Goal: Task Accomplishment & Management: Use online tool/utility

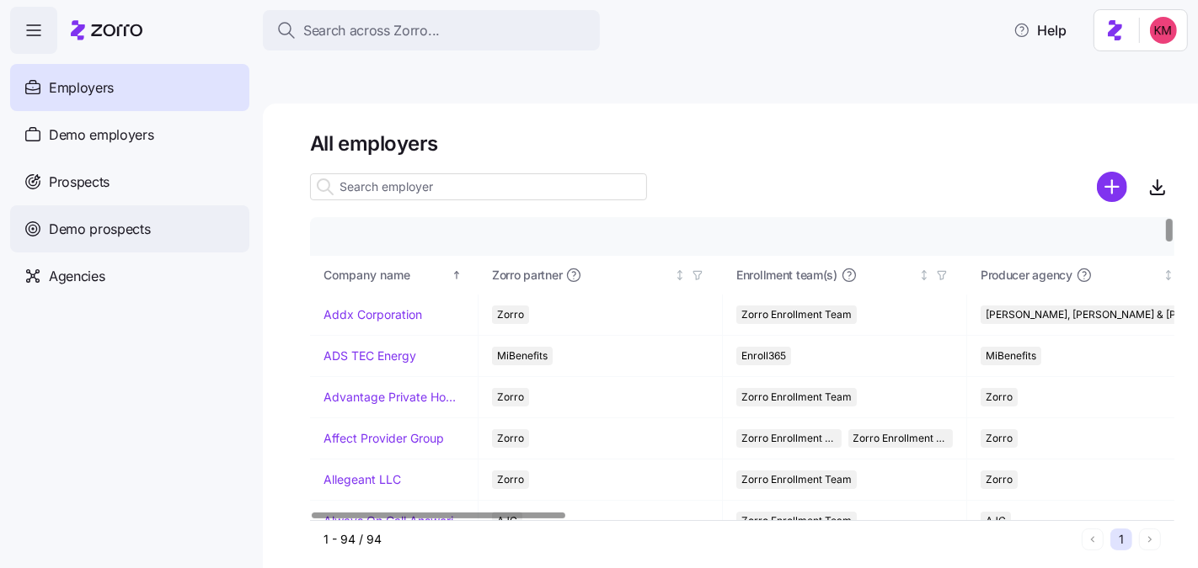
click at [109, 212] on div "Demo prospects" at bounding box center [129, 228] width 239 height 47
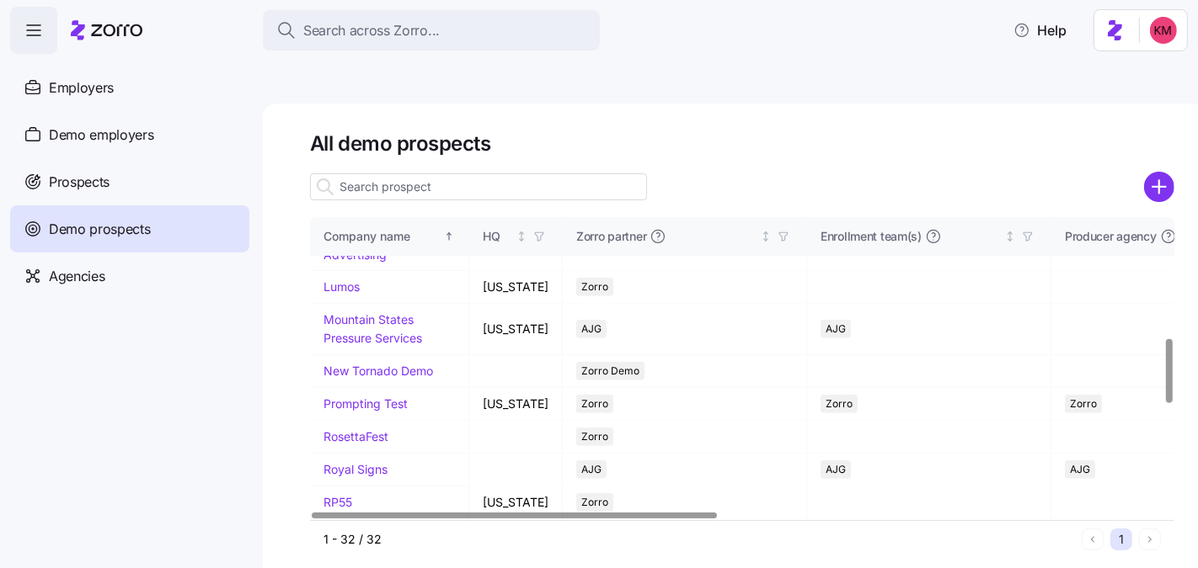
scroll to position [574, 0]
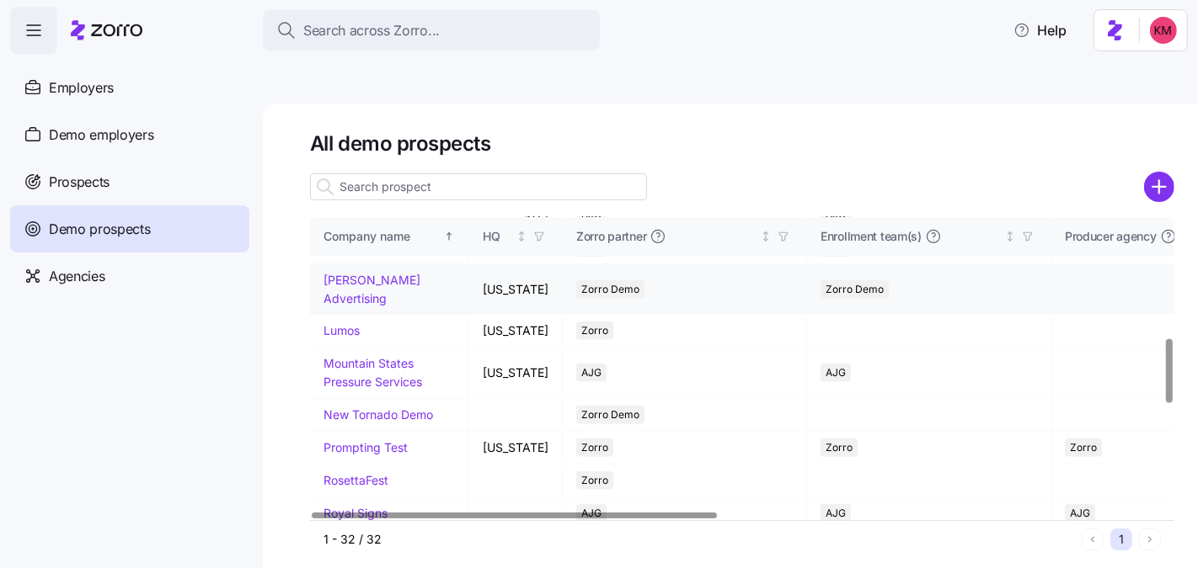
click at [361, 306] on link "Kurian's Advertising" at bounding box center [371, 289] width 97 height 33
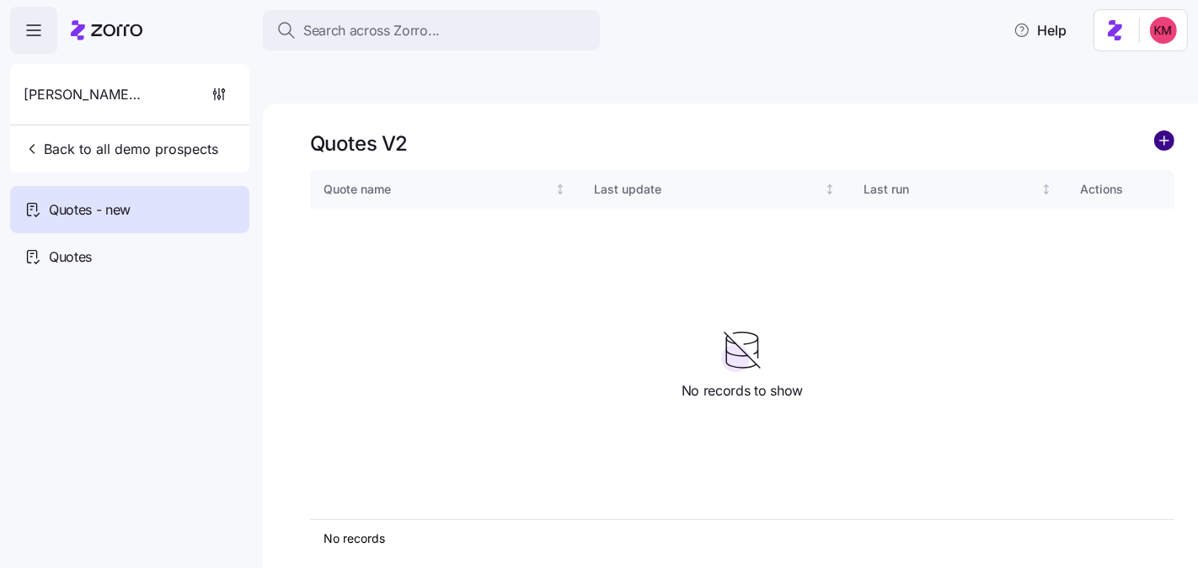
click at [1165, 131] on circle "add icon" at bounding box center [1164, 140] width 19 height 19
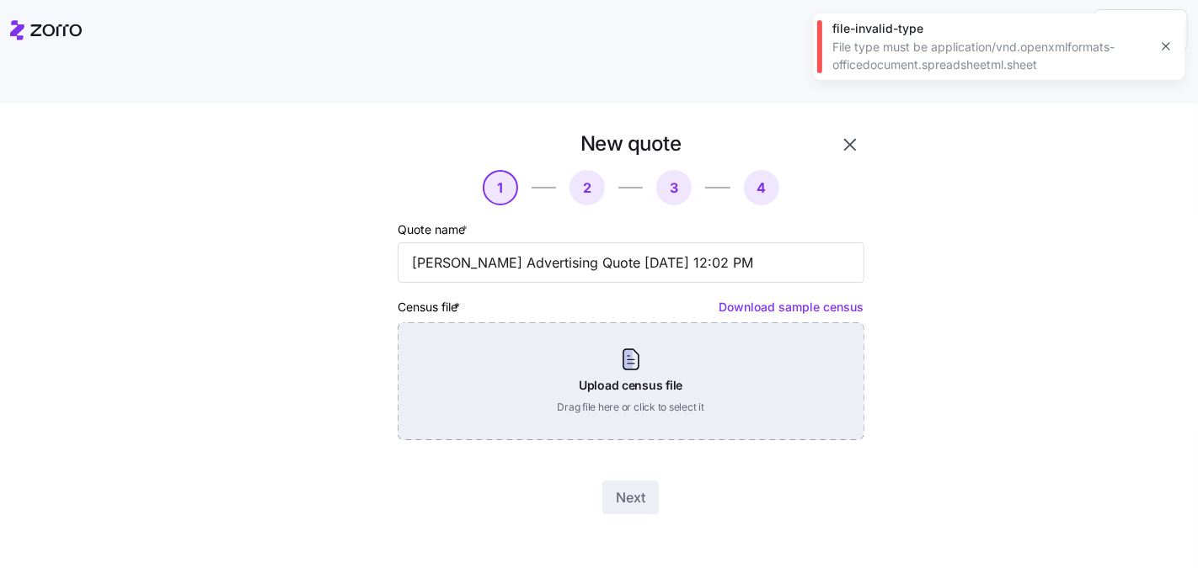
click at [784, 360] on div "Upload census file Drag file here or click to select it" at bounding box center [631, 382] width 467 height 118
click at [503, 323] on div "Upload census file Drag file here or click to select it" at bounding box center [631, 382] width 467 height 118
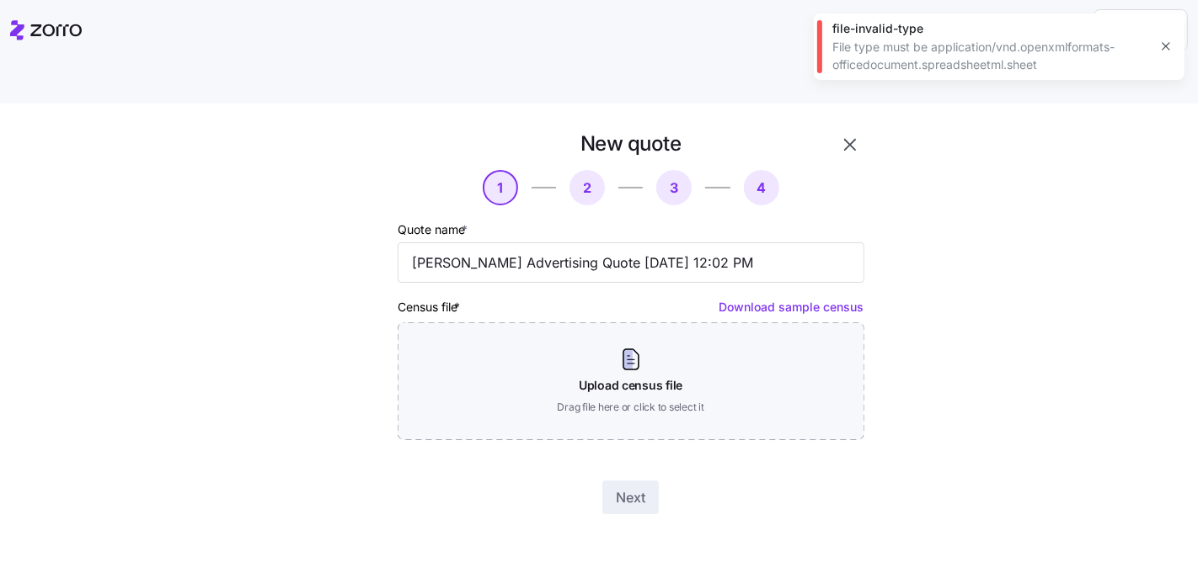
click at [73, 24] on icon at bounding box center [55, 30] width 51 height 12
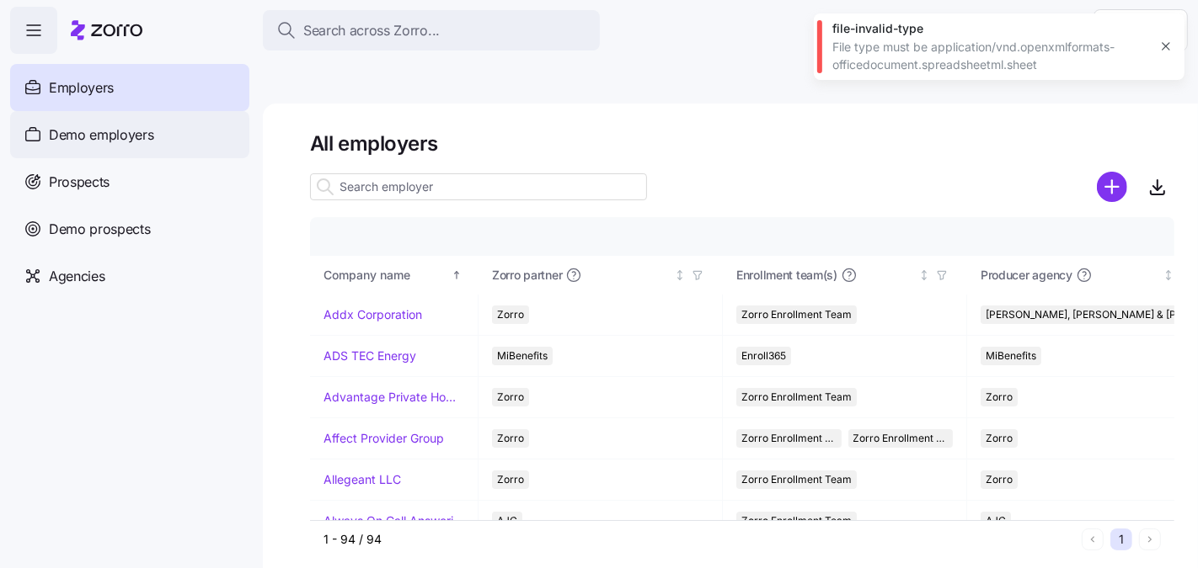
click at [157, 138] on div "Demo employers" at bounding box center [129, 134] width 239 height 47
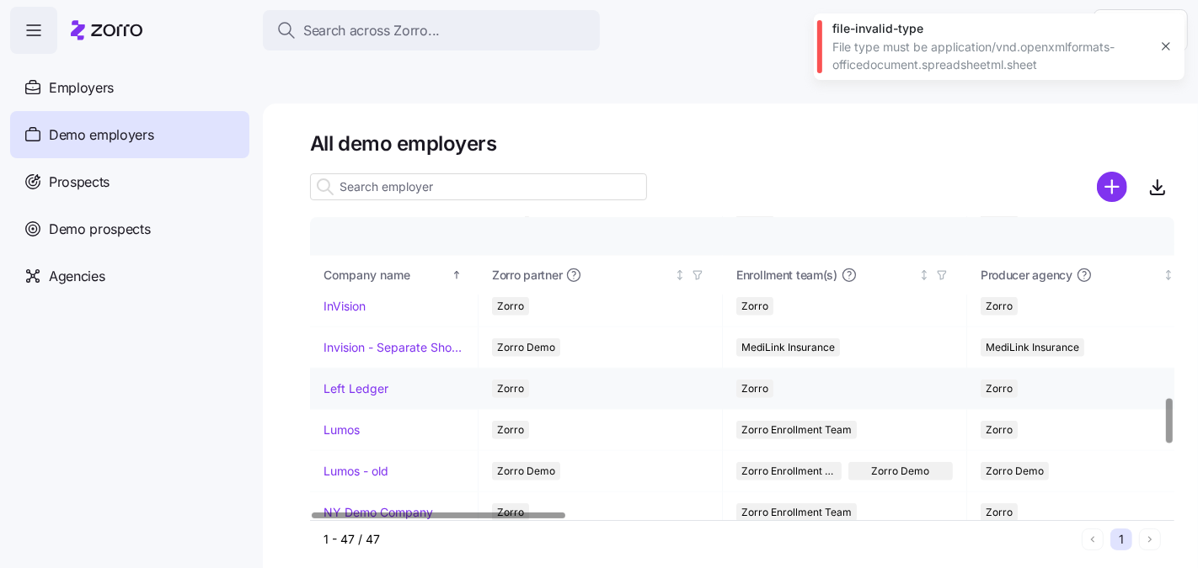
scroll to position [1214, 0]
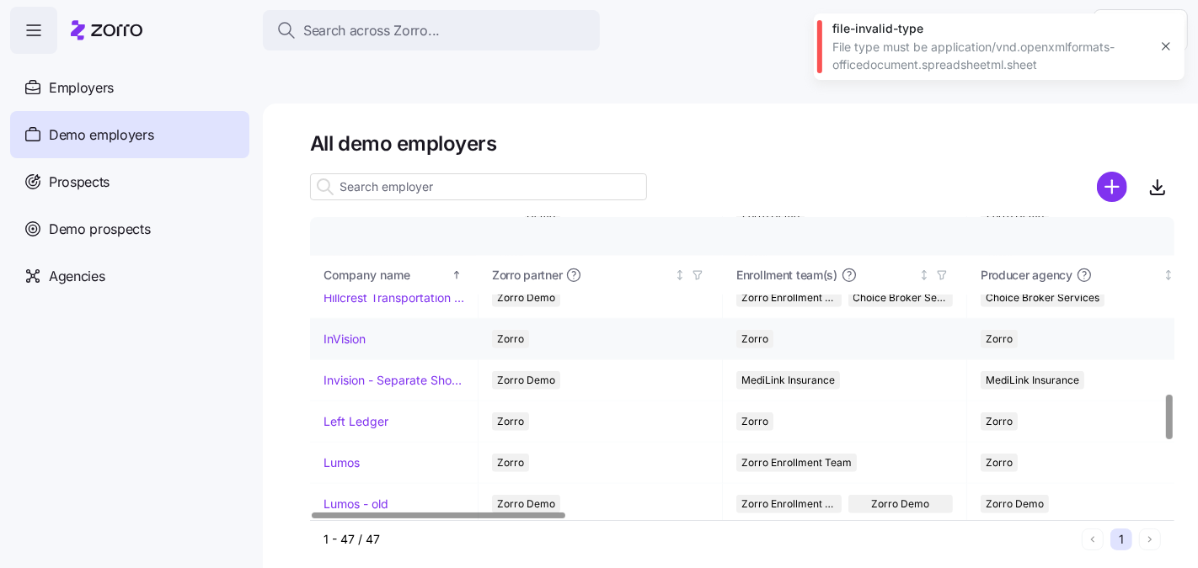
click at [350, 331] on link "InVision" at bounding box center [344, 339] width 42 height 17
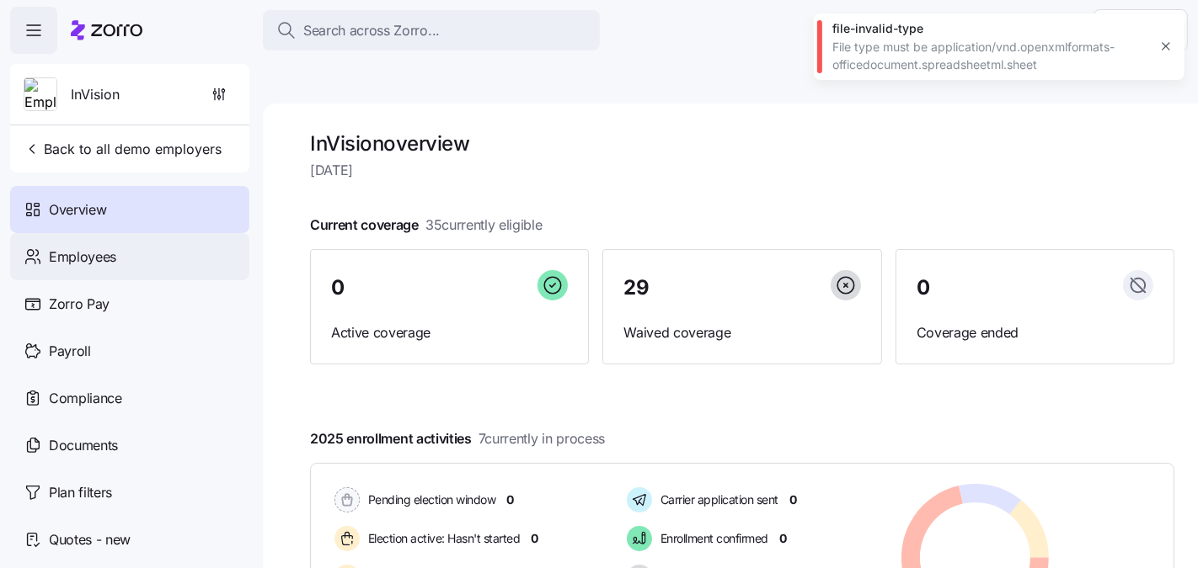
click at [83, 264] on span "Employees" at bounding box center [82, 257] width 67 height 21
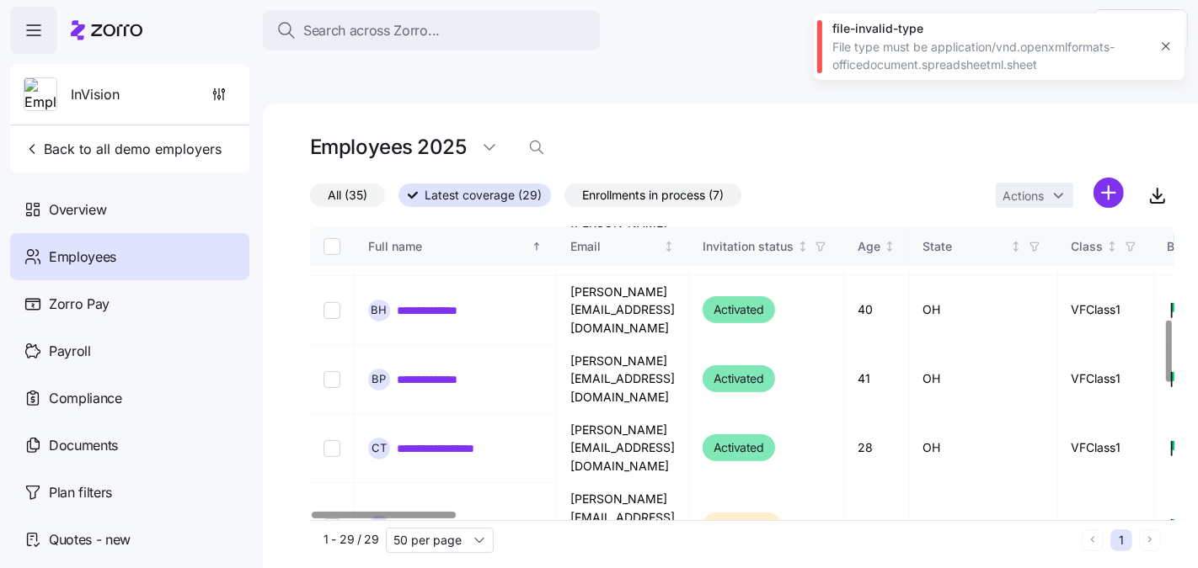
scroll to position [438, 0]
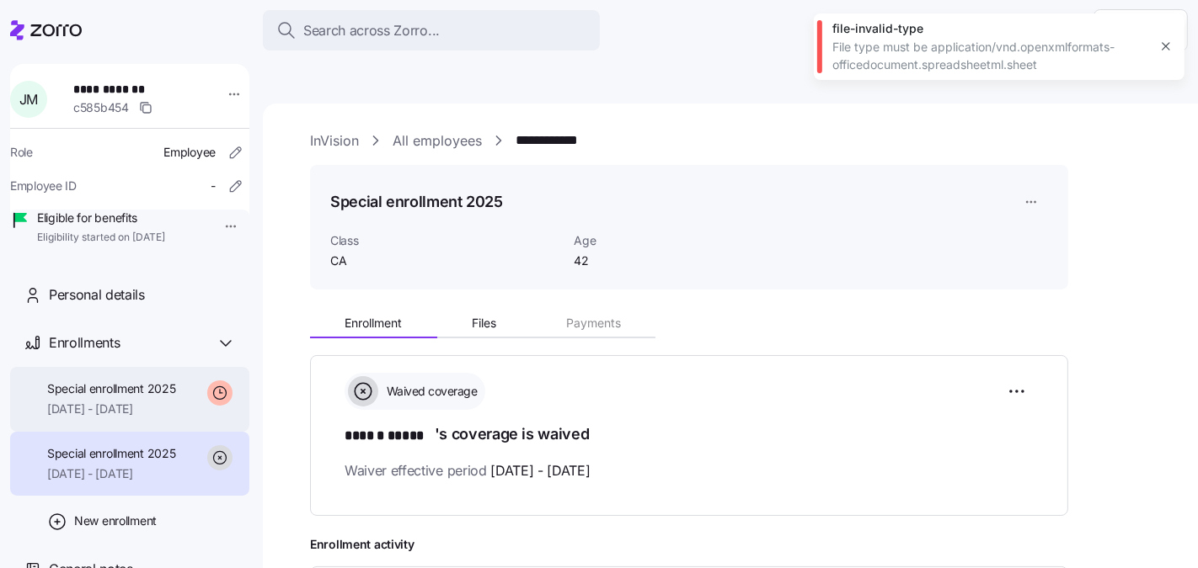
click at [163, 418] on span "10/01/2025 - 12/31/2025" at bounding box center [111, 409] width 129 height 17
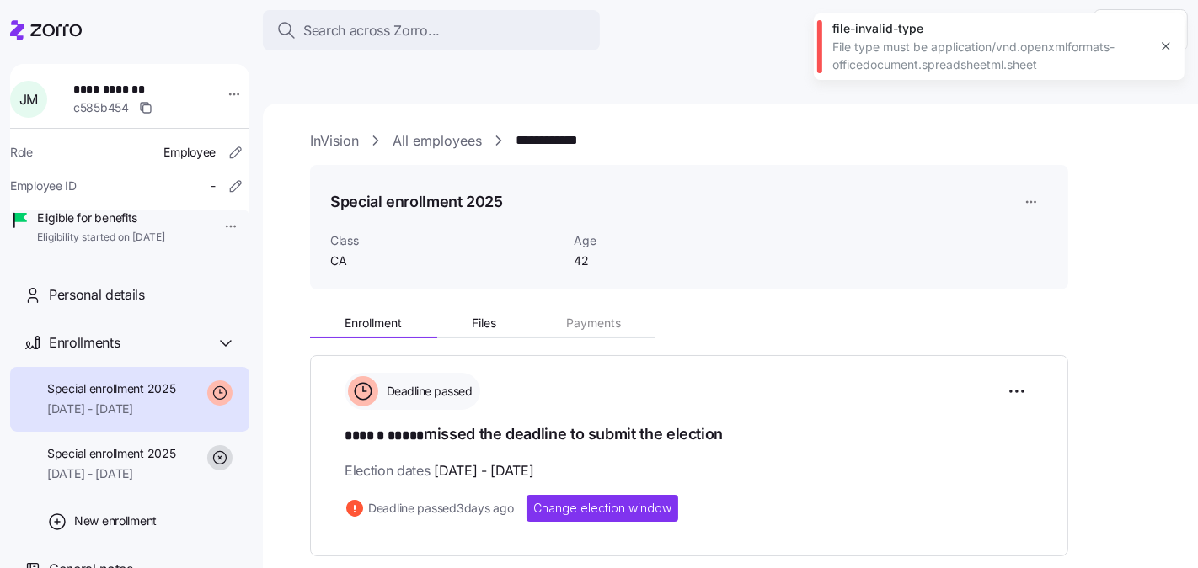
scroll to position [314, 0]
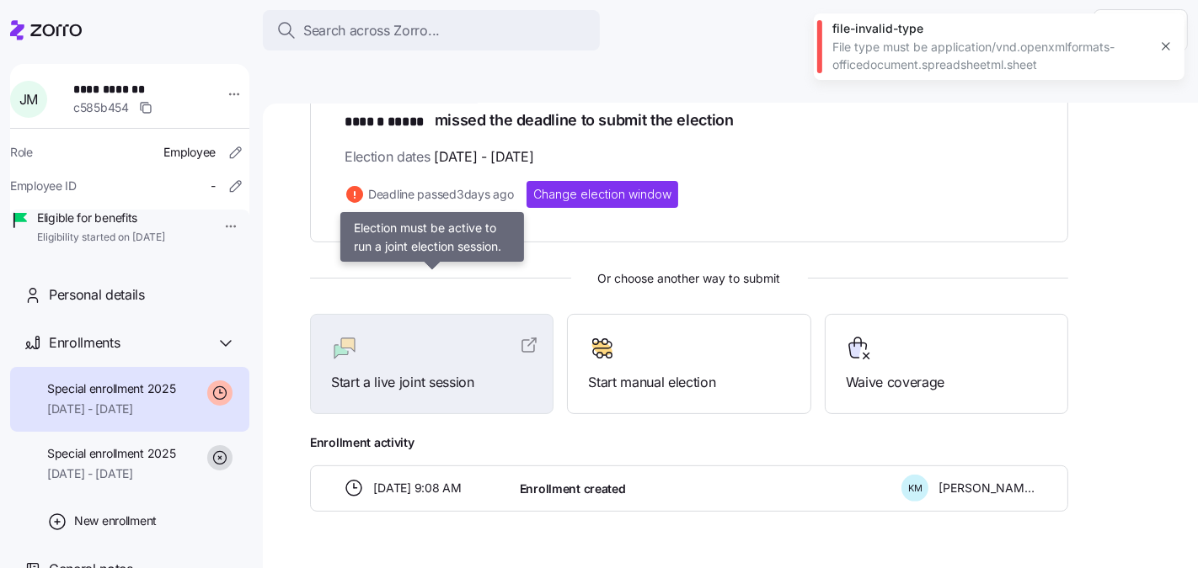
click at [435, 360] on div "Start a live joint session" at bounding box center [431, 364] width 243 height 100
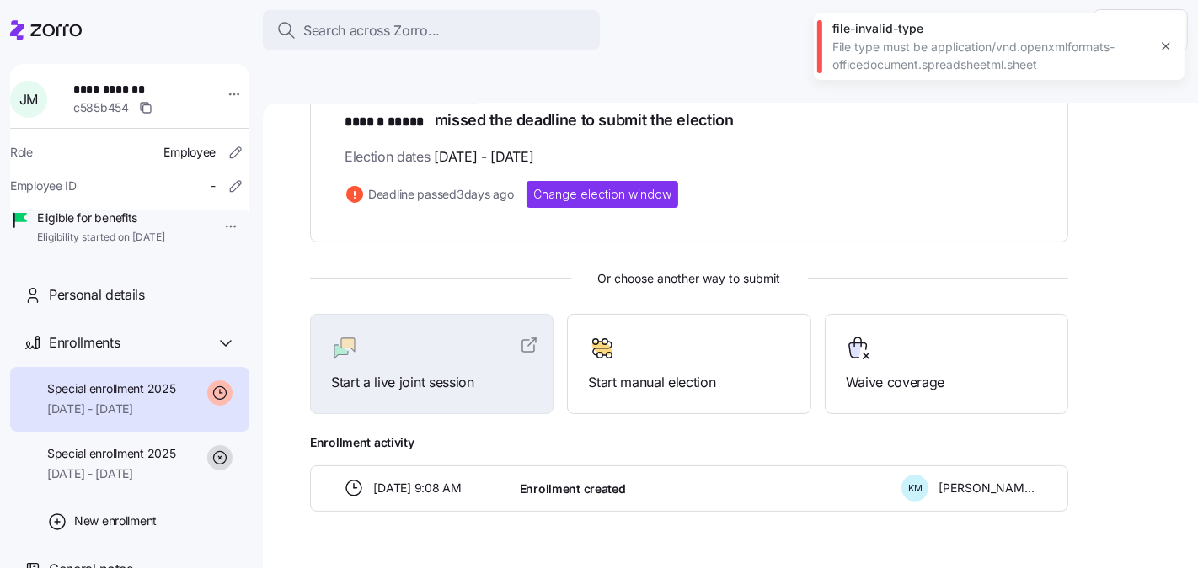
click at [621, 131] on div "Deadline passed ****** ***** missed the deadline to submit the election Electio…" at bounding box center [688, 133] width 689 height 149
click at [611, 186] on span "Change election window" at bounding box center [602, 194] width 138 height 17
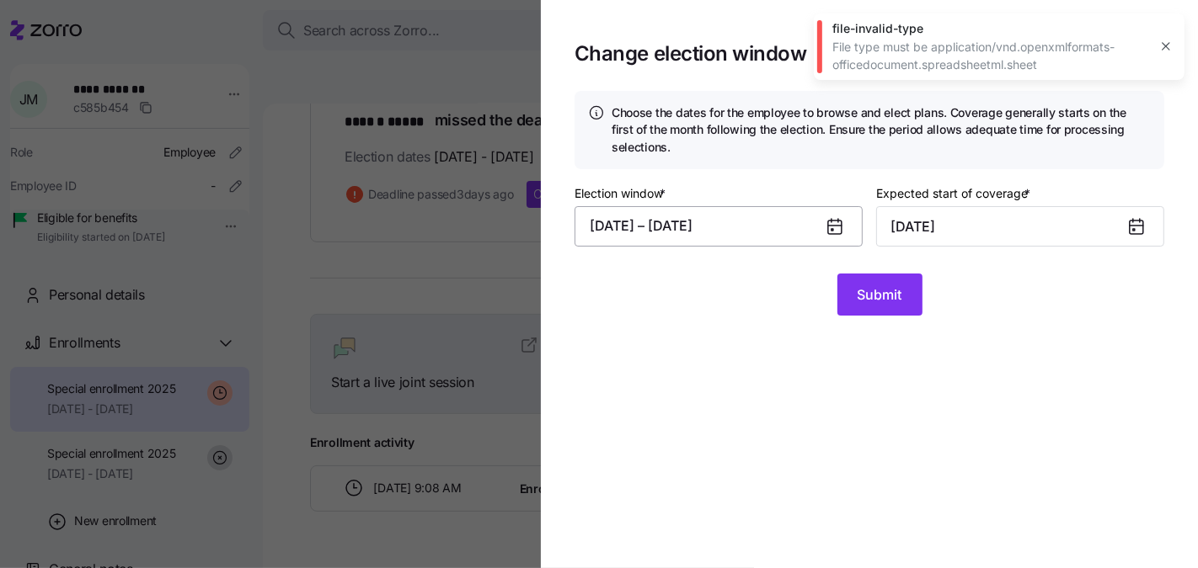
click at [692, 231] on button "08/21/2025 – 08/30/2025" at bounding box center [718, 226] width 288 height 40
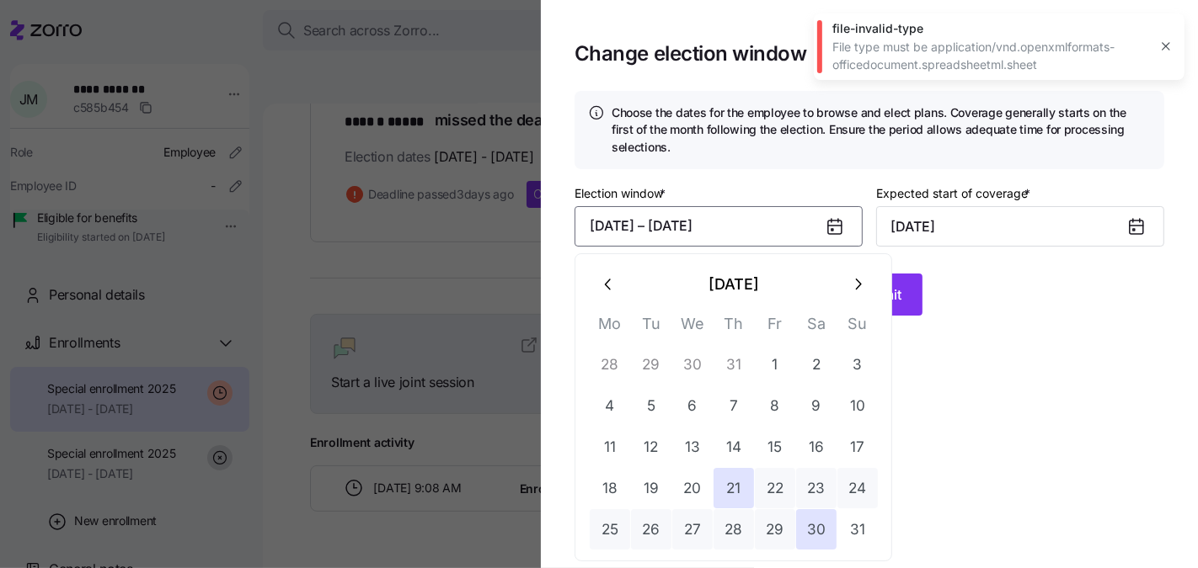
click at [847, 289] on button "button" at bounding box center [857, 284] width 40 height 40
click at [616, 359] on button "1" at bounding box center [610, 364] width 40 height 40
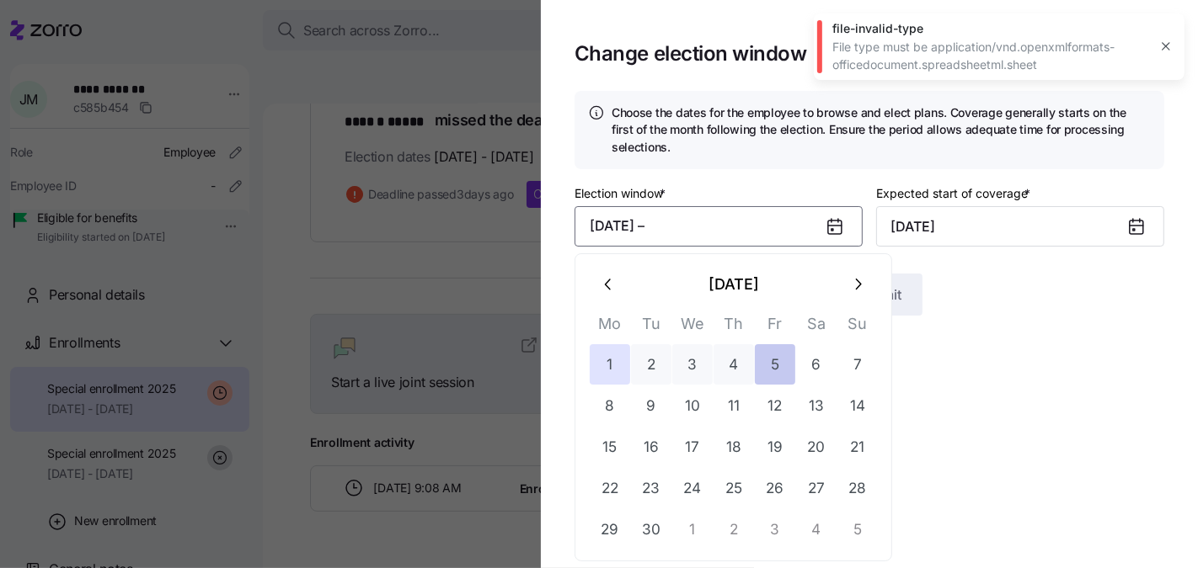
click at [767, 358] on button "5" at bounding box center [775, 364] width 40 height 40
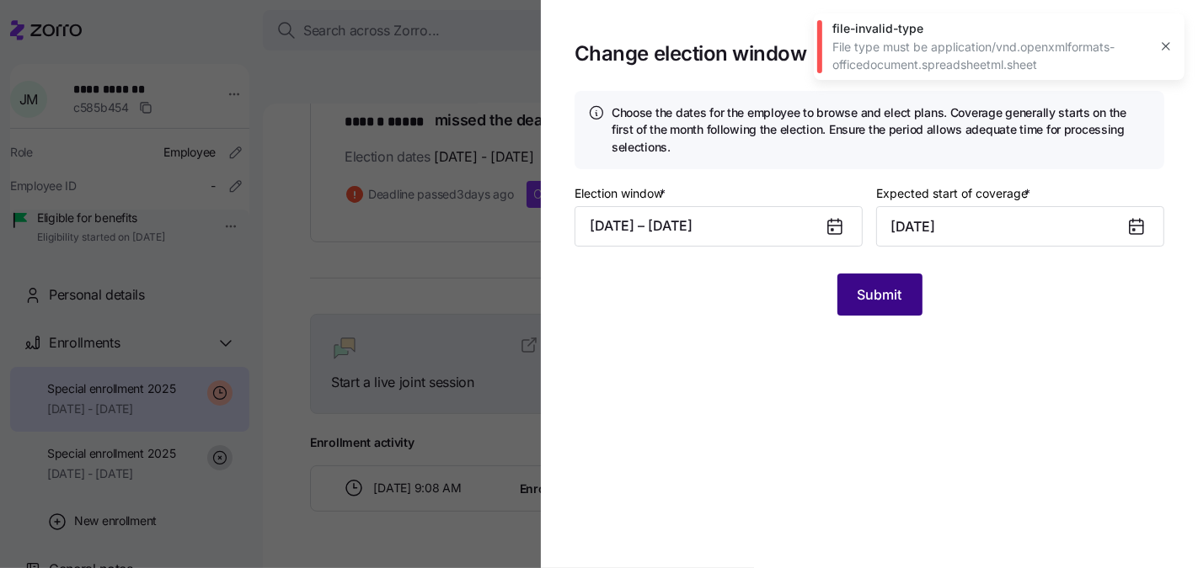
click at [886, 302] on span "Submit" at bounding box center [879, 295] width 45 height 20
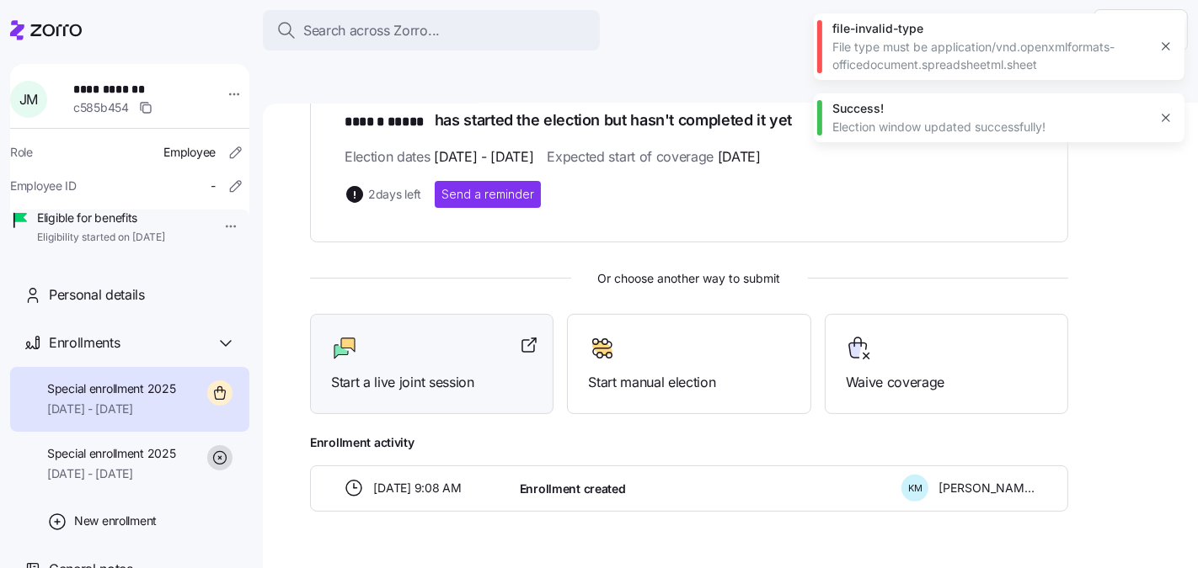
click at [432, 335] on div "Start a live joint session" at bounding box center [431, 364] width 201 height 58
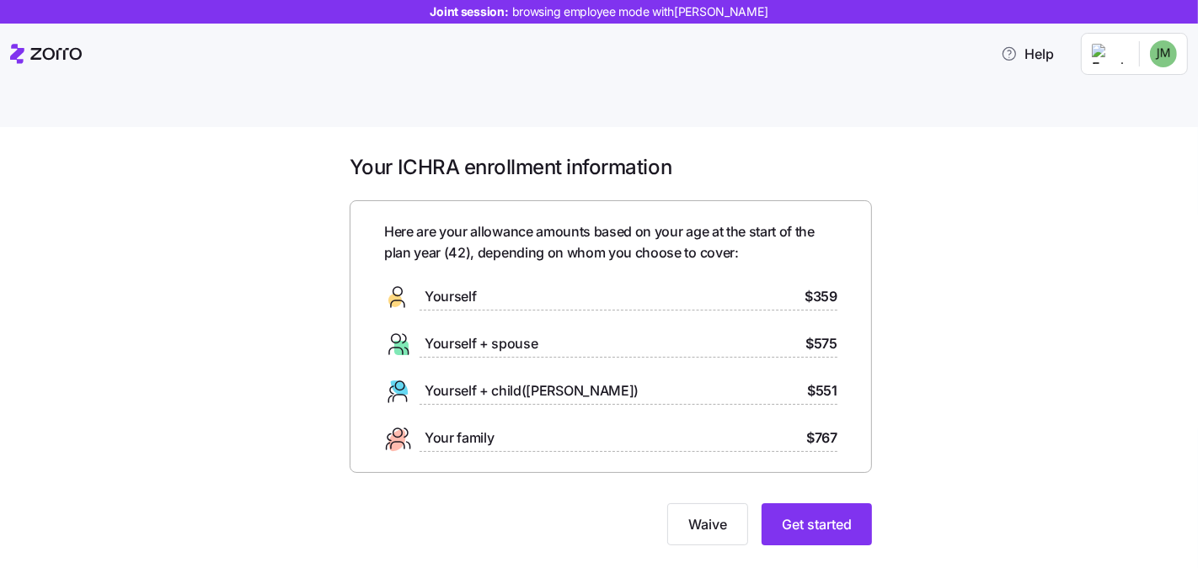
click at [946, 456] on div "Your ICHRA enrollment information Here are your allowance amounts based on your…" at bounding box center [610, 360] width 1127 height 412
click at [845, 515] on span "Get started" at bounding box center [817, 525] width 70 height 20
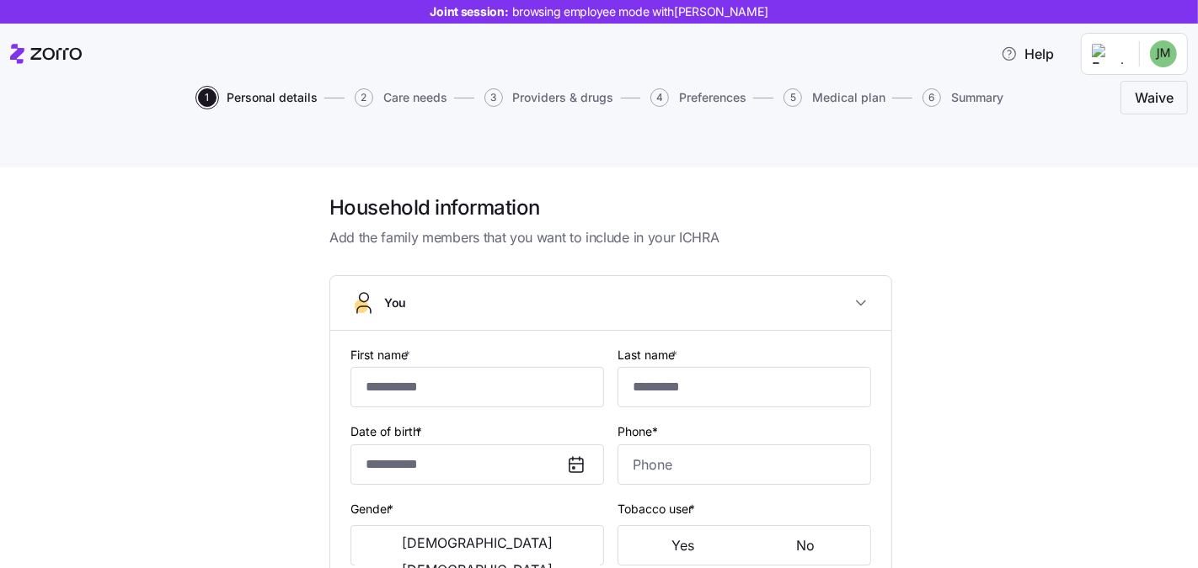
type input "******"
type input "*****"
type input "[EMAIL_ADDRESS][DOMAIN_NAME]"
type input "joemauer@gmail.com"
type input "**********"
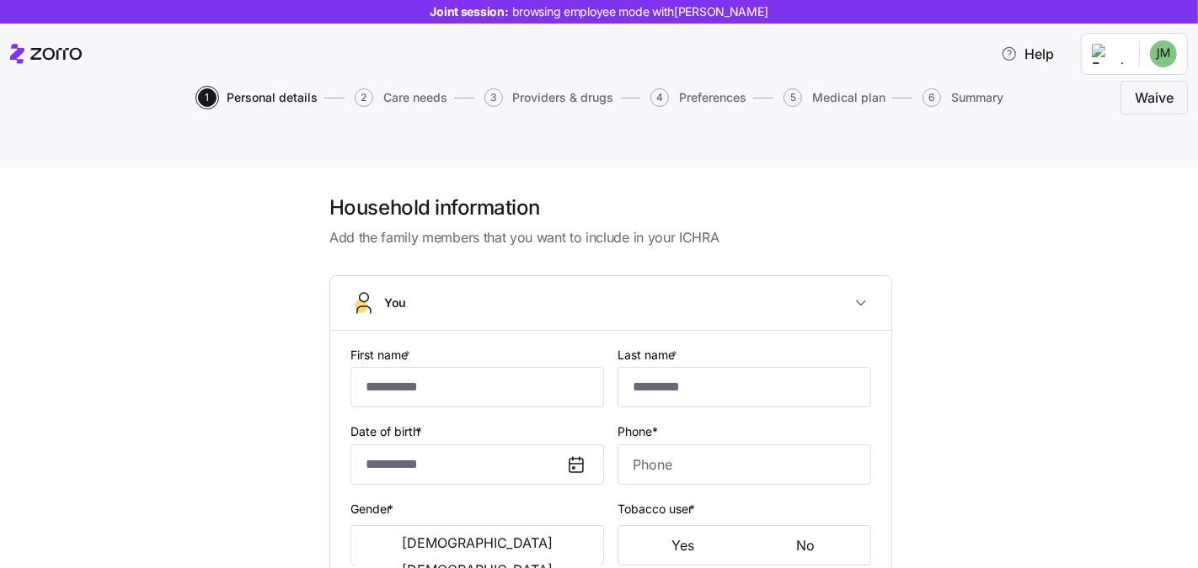
checkbox input "true"
type input "**********"
type input "(404) 357-9098"
type input "US citizen"
type input "Single"
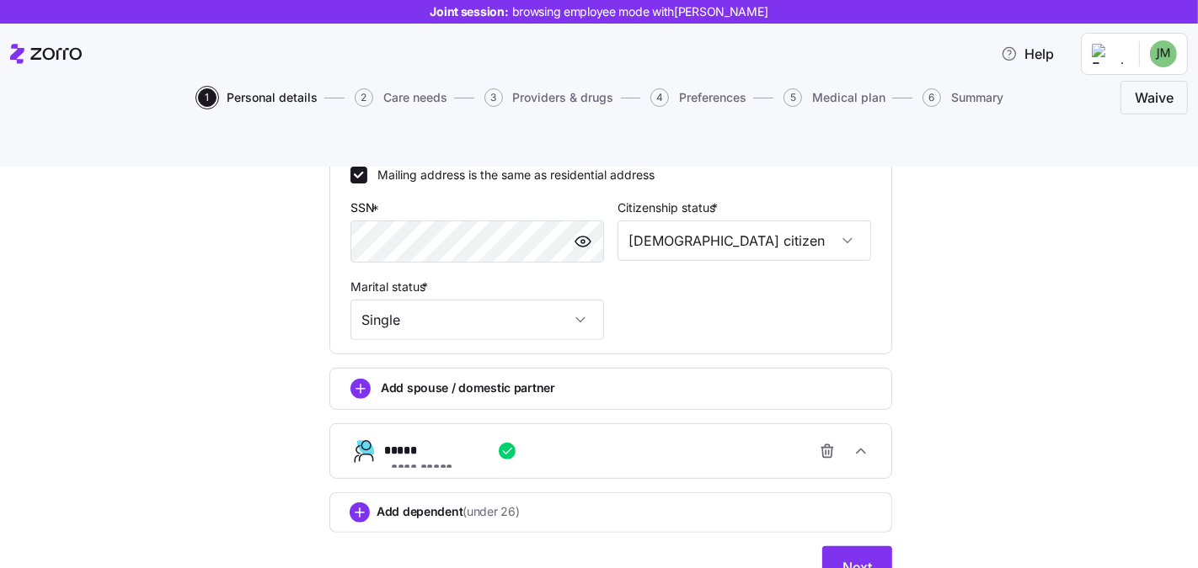
scroll to position [598, 0]
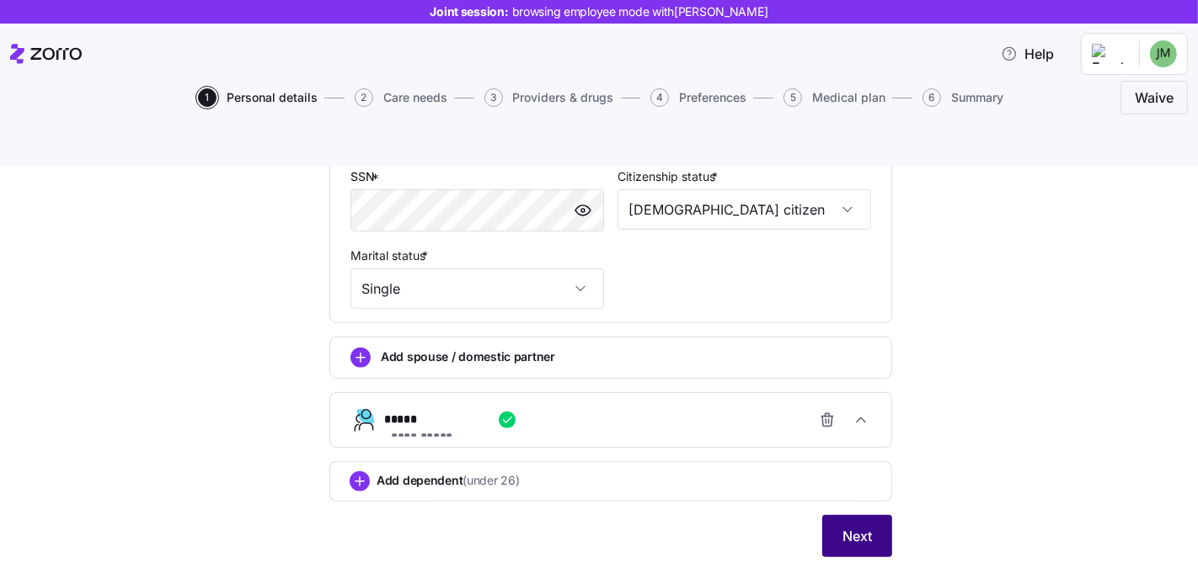
click at [846, 526] on span "Next" at bounding box center [856, 536] width 29 height 20
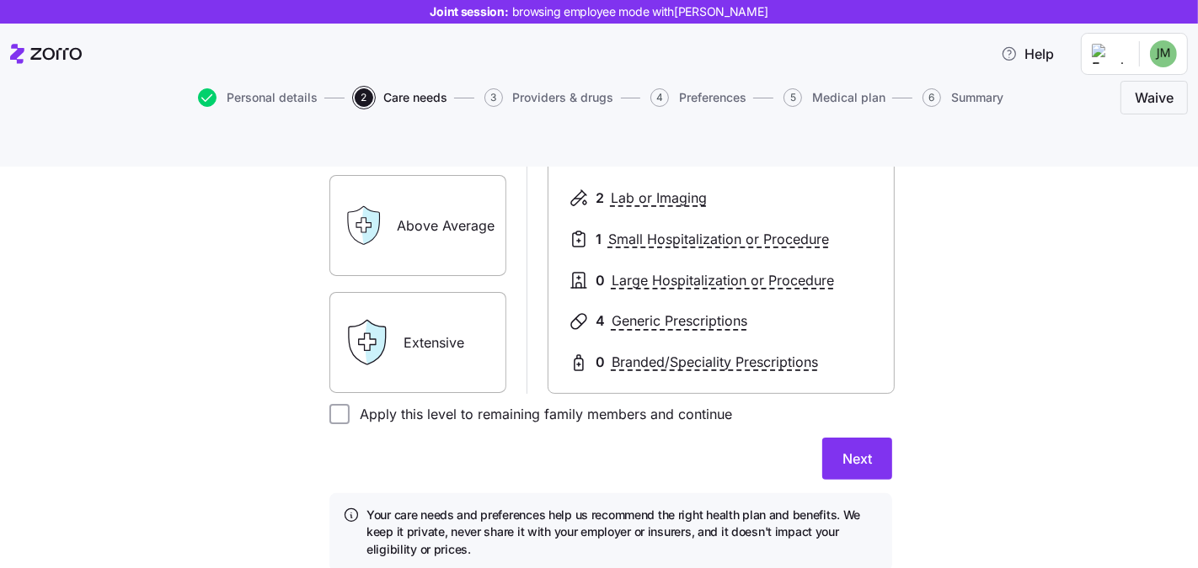
scroll to position [394, 0]
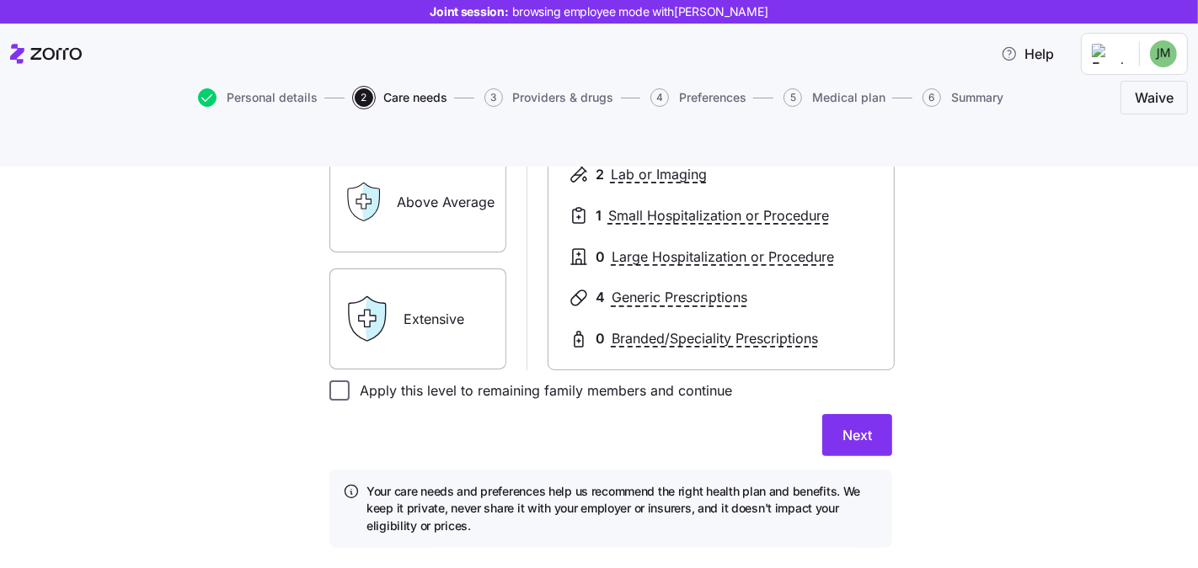
click at [333, 381] on input "Apply this level to remaining family members and continue" at bounding box center [339, 391] width 20 height 20
checkbox input "true"
click at [867, 414] on button "Next" at bounding box center [857, 435] width 70 height 42
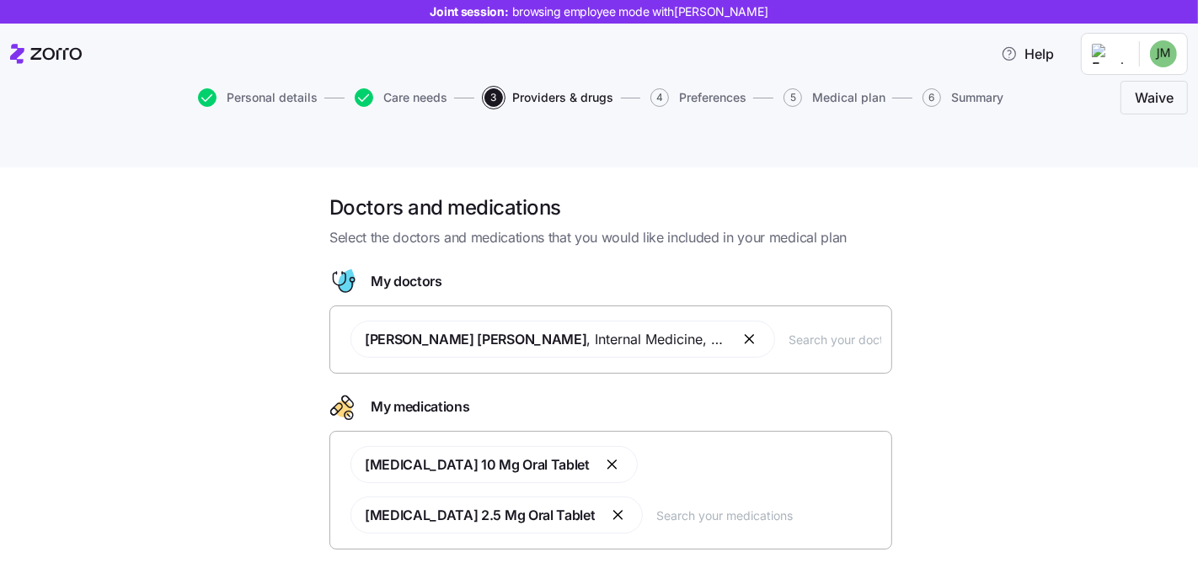
click at [811, 330] on input "text" at bounding box center [834, 339] width 93 height 19
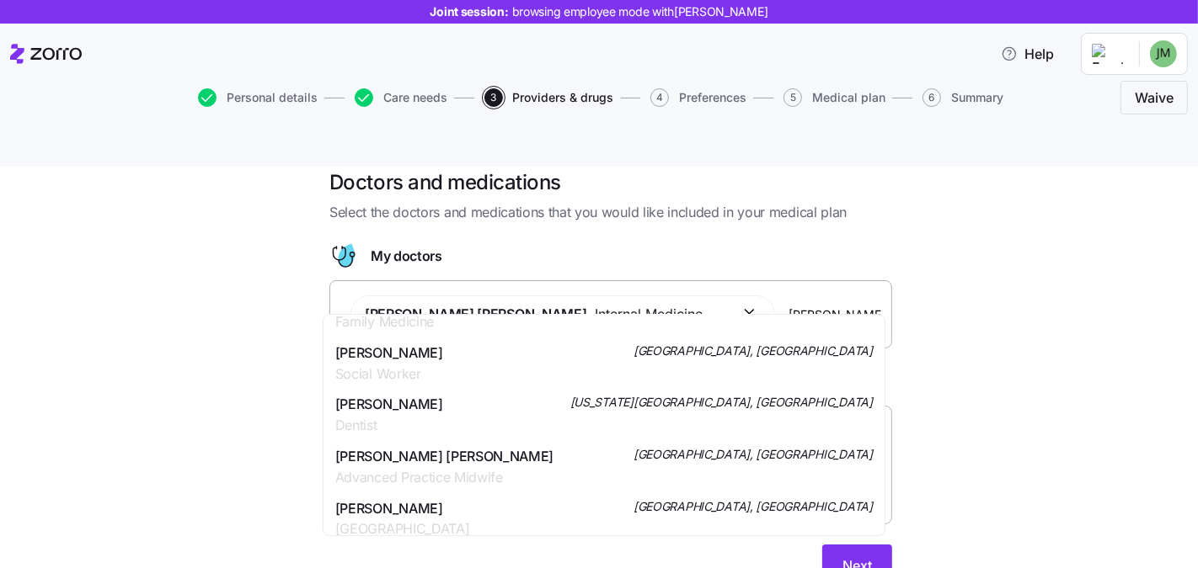
scroll to position [449, 0]
type input "jones"
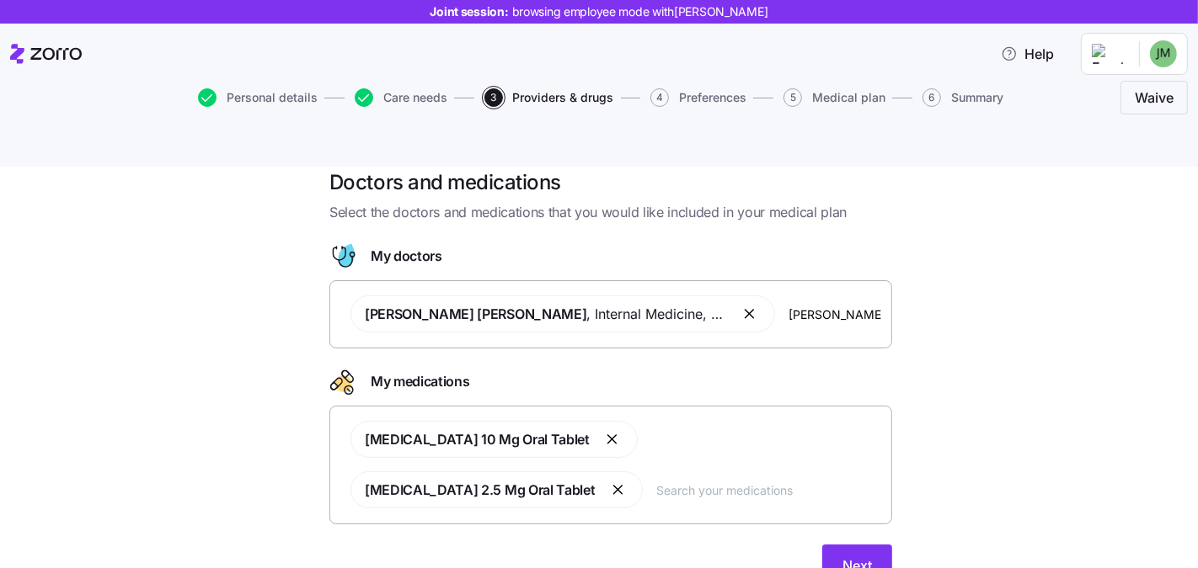
click at [978, 397] on div "Doctors and medications Select the doctors and medications that you would like …" at bounding box center [610, 388] width 1127 height 438
click at [656, 481] on input "text" at bounding box center [768, 490] width 225 height 19
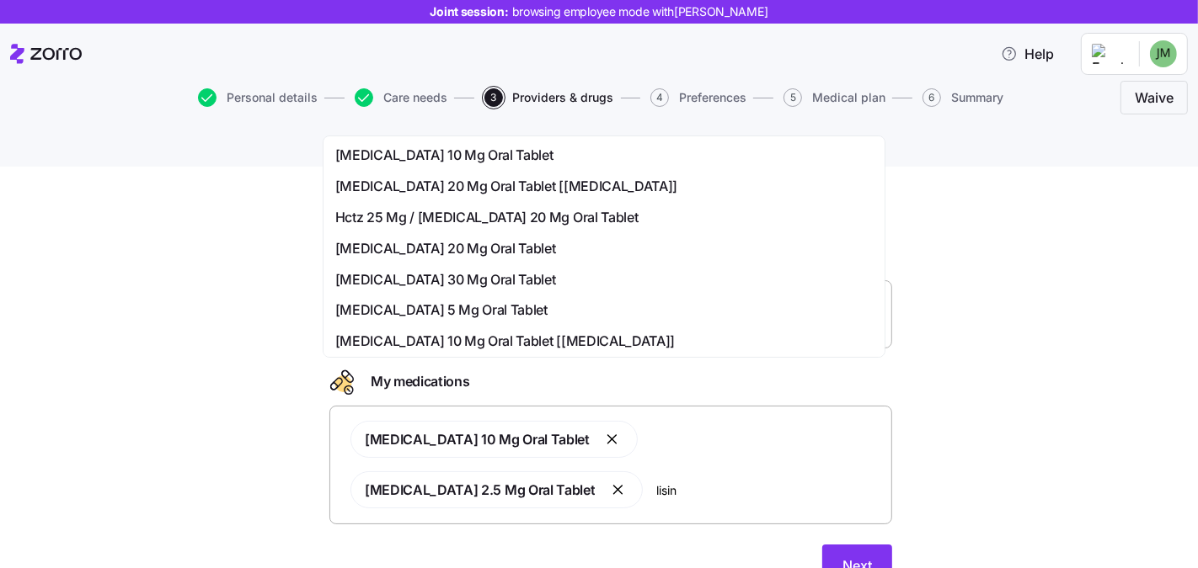
type input "lisin"
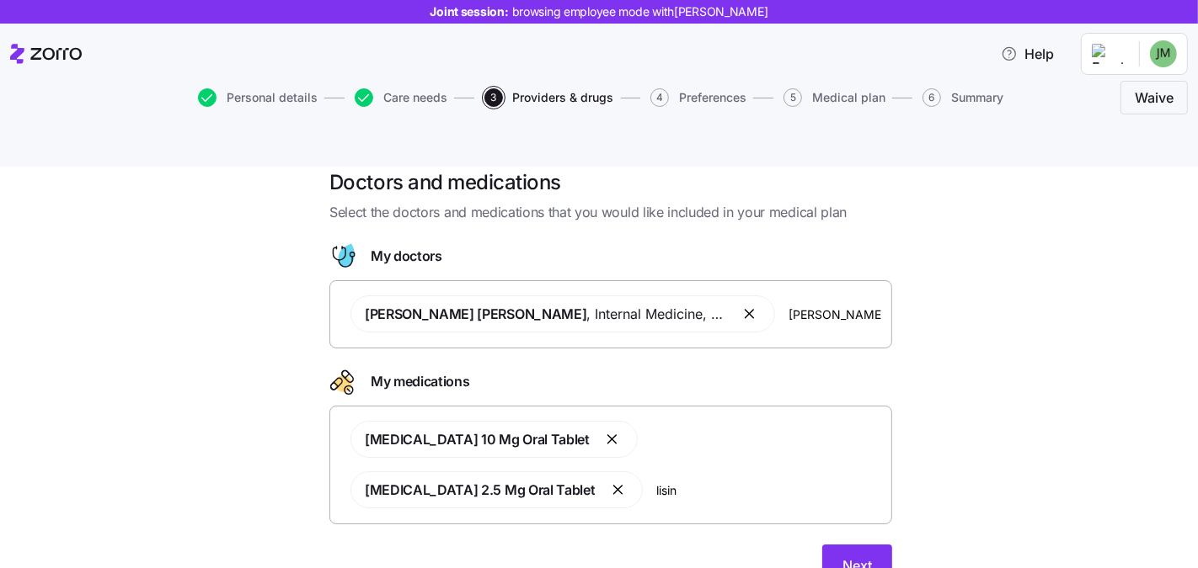
click at [995, 243] on div "Doctors and medications Select the doctors and medications that you would like …" at bounding box center [610, 388] width 1127 height 438
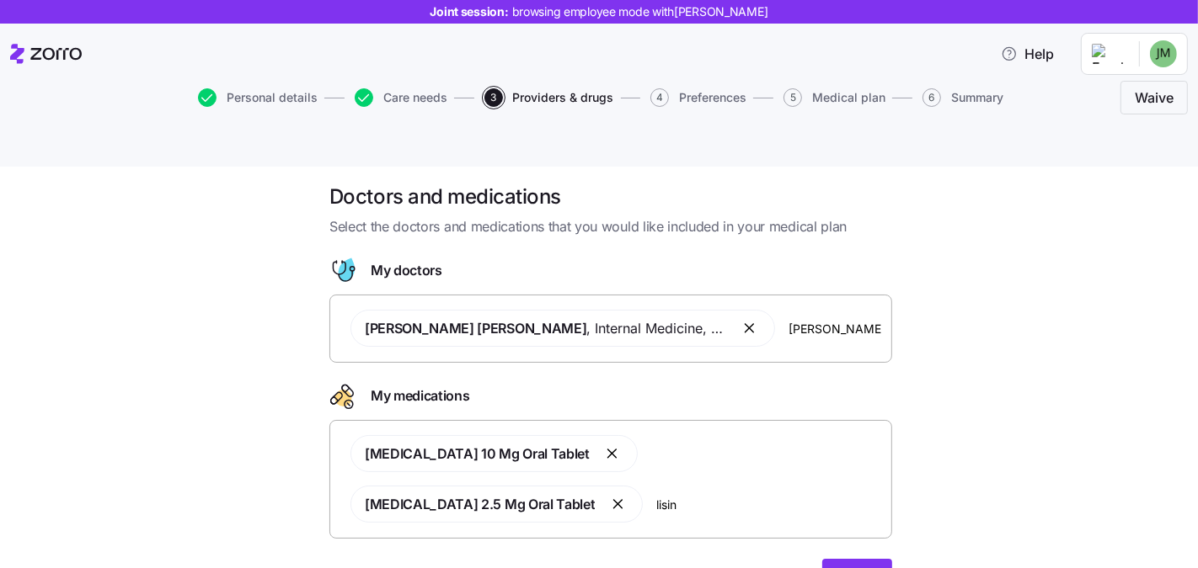
scroll to position [0, 0]
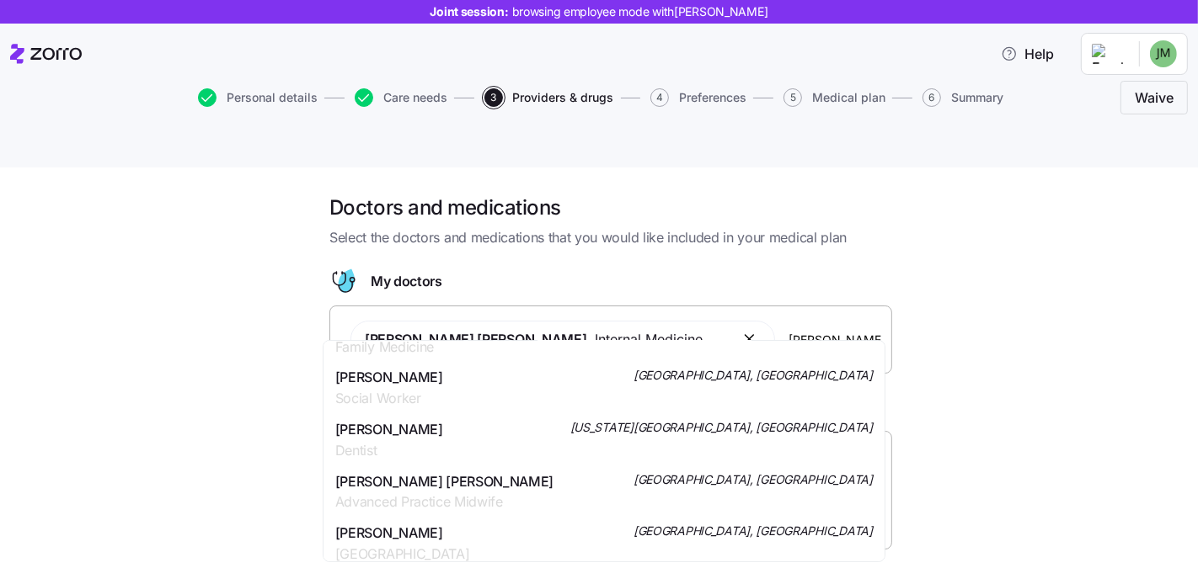
click at [819, 330] on input "jones" at bounding box center [834, 339] width 93 height 19
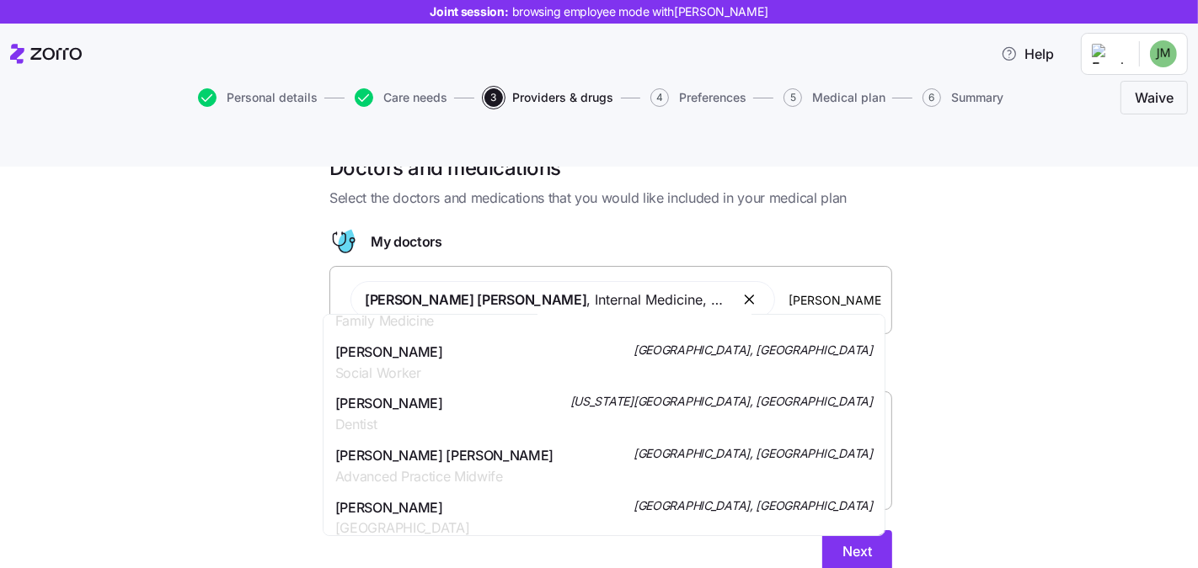
scroll to position [40, 0]
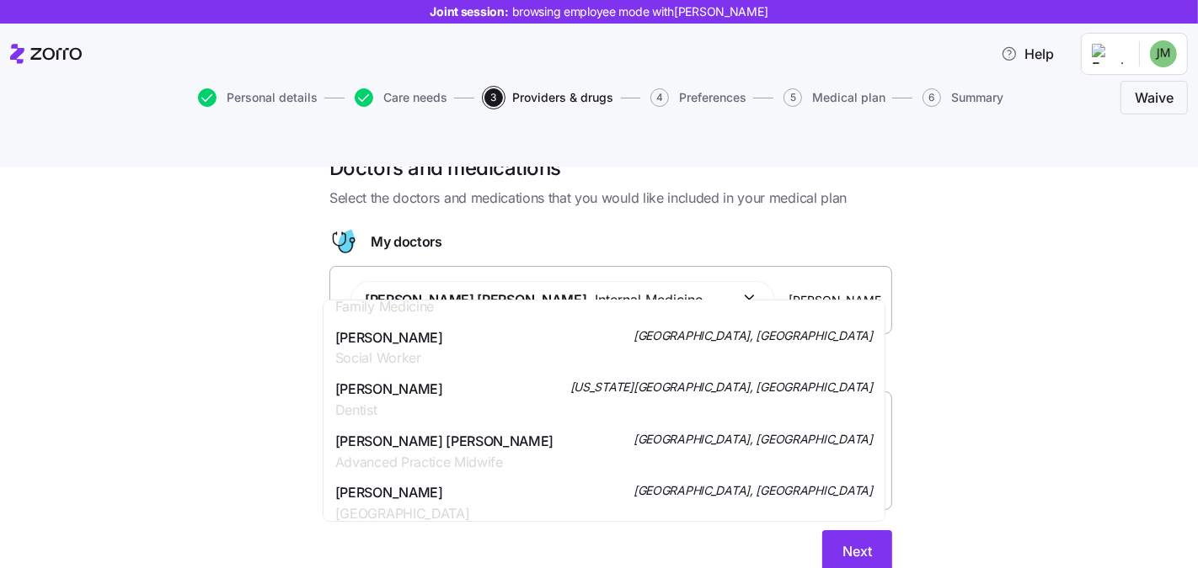
click at [788, 291] on input "jones" at bounding box center [834, 300] width 93 height 19
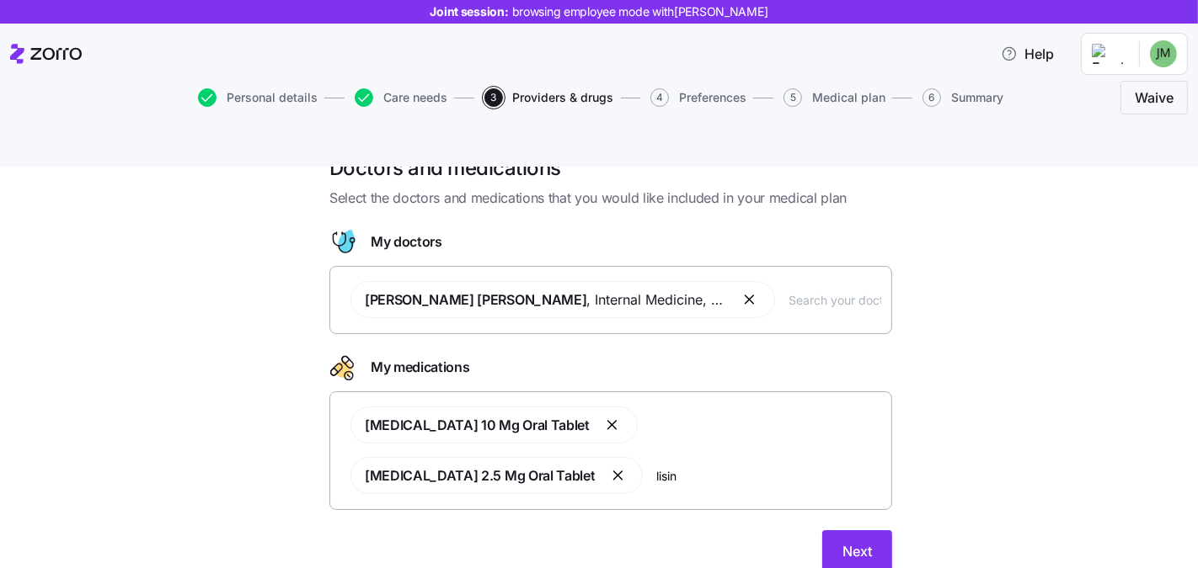
click at [982, 230] on div "Doctors and medications Select the doctors and medications that you would like …" at bounding box center [610, 374] width 1127 height 438
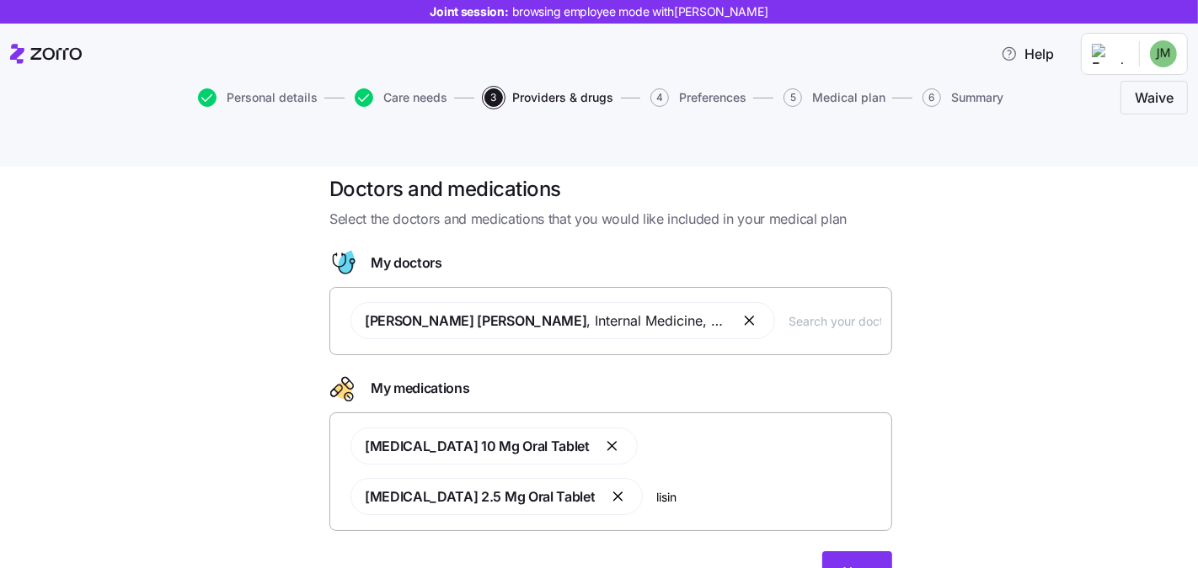
scroll to position [17, 0]
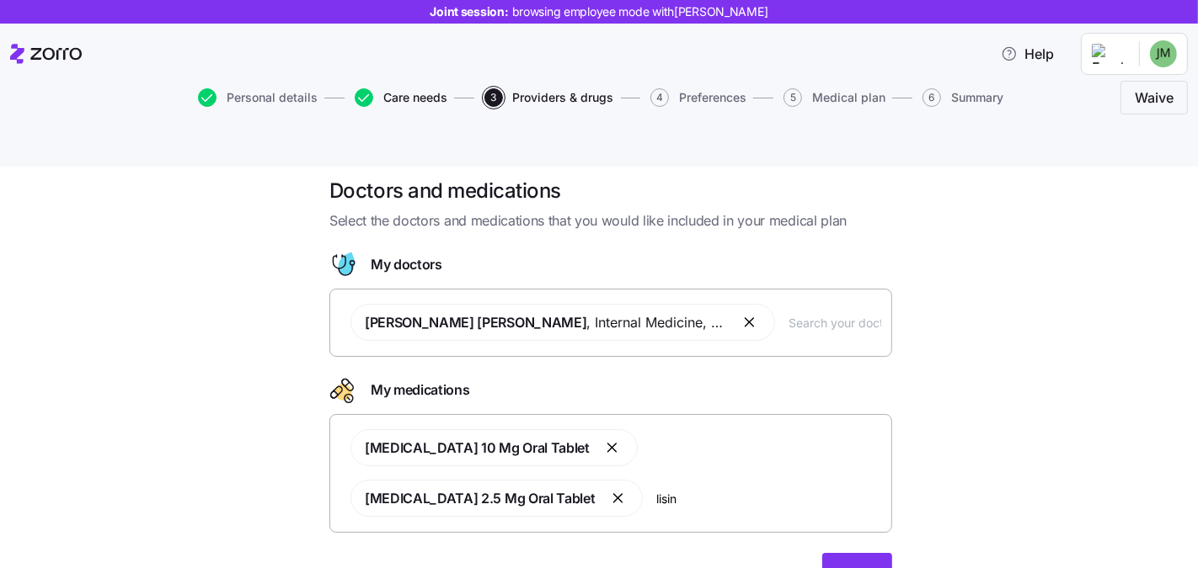
click at [403, 95] on span "Care needs" at bounding box center [415, 98] width 64 height 12
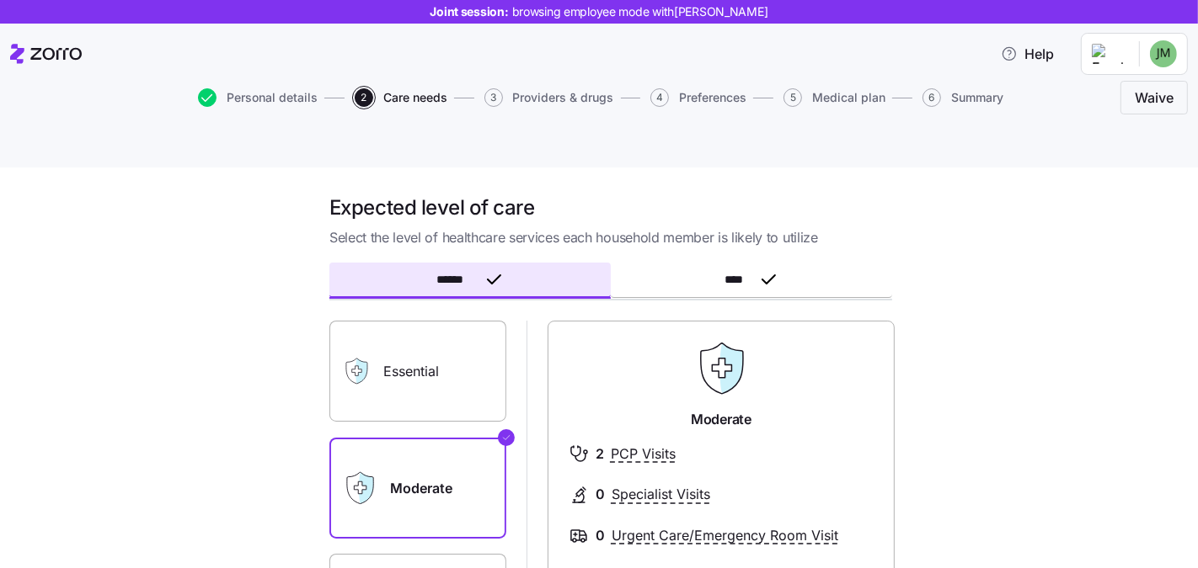
click at [412, 439] on label "Moderate" at bounding box center [417, 488] width 177 height 101
click at [0, 0] on input "Moderate" at bounding box center [0, 0] width 0 height 0
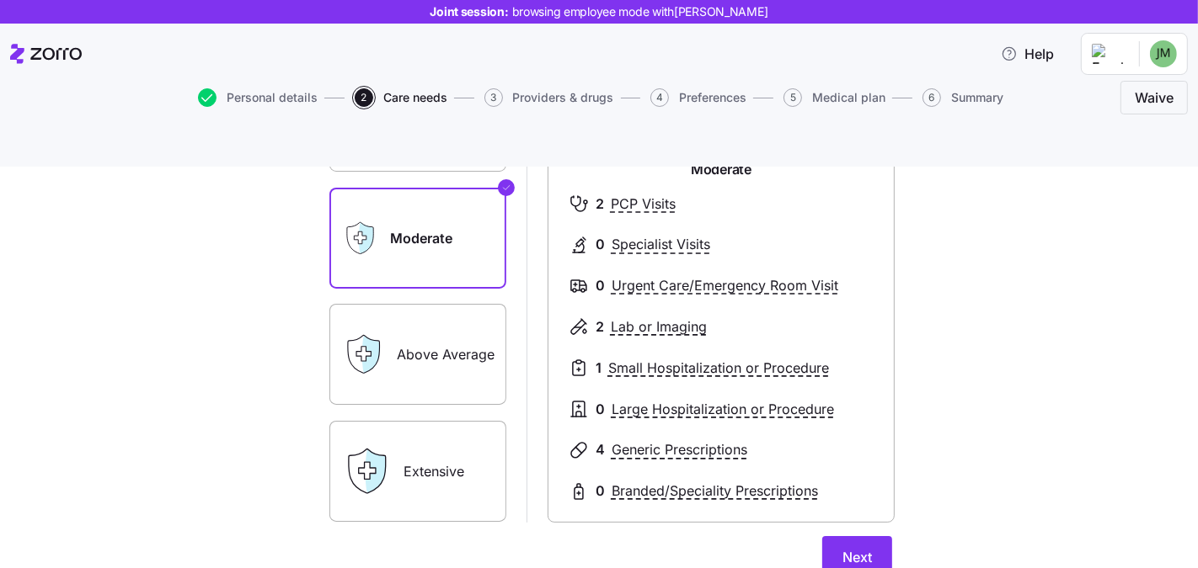
scroll to position [246, 0]
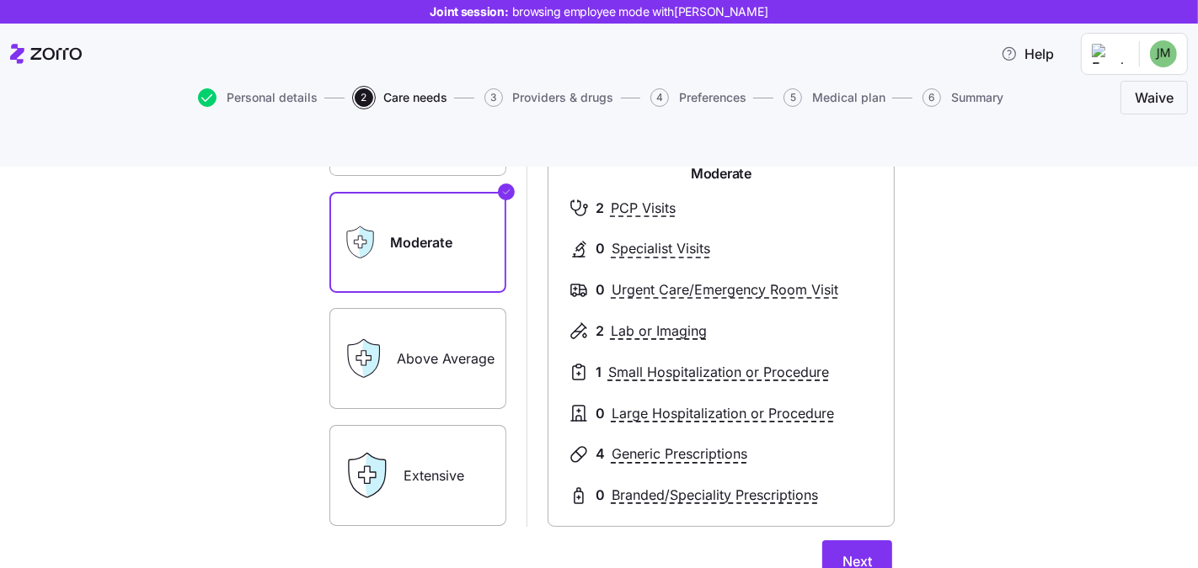
drag, startPoint x: 946, startPoint y: 423, endPoint x: 929, endPoint y: 443, distance: 26.3
click at [947, 423] on div "Expected level of care Select the level of healthcare services each household m…" at bounding box center [610, 322] width 1127 height 746
click at [857, 552] on span "Next" at bounding box center [856, 562] width 29 height 20
click at [824, 541] on button "Save" at bounding box center [856, 562] width 72 height 42
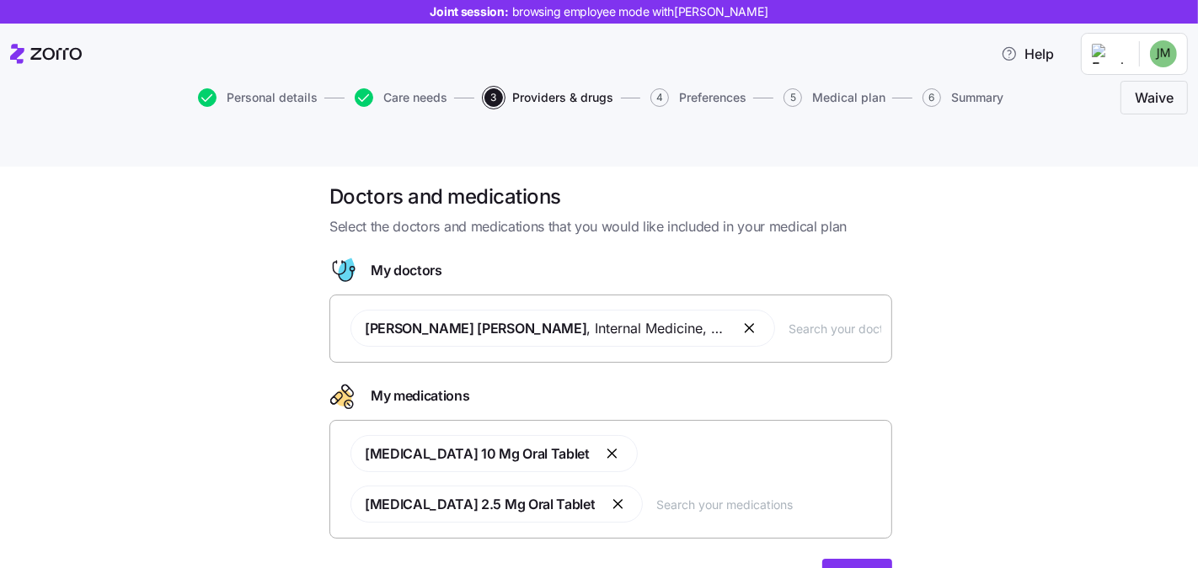
scroll to position [13, 0]
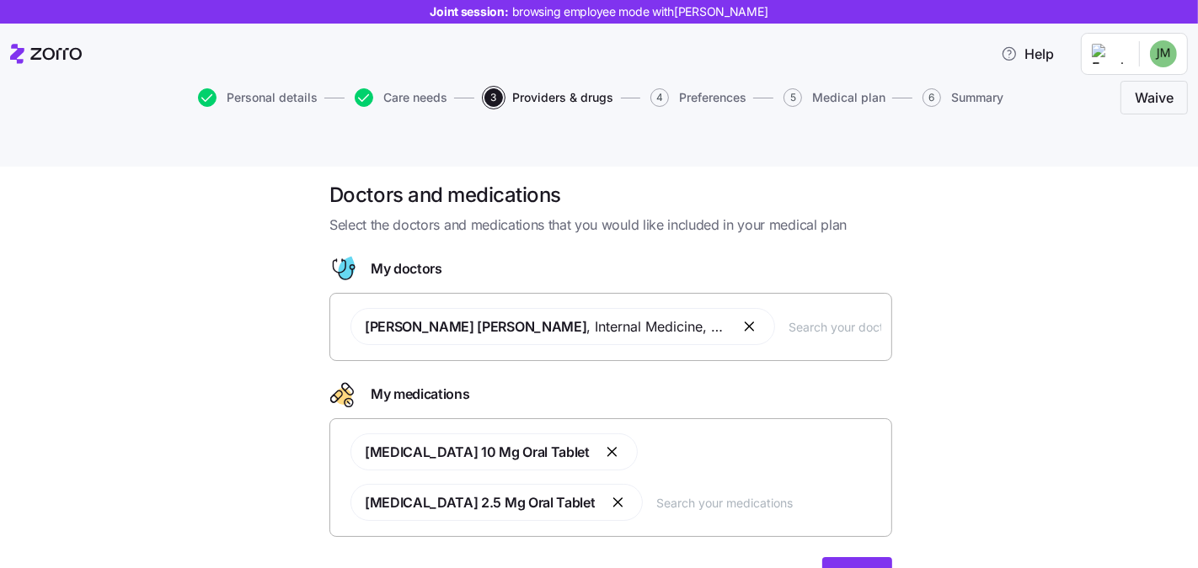
click at [656, 494] on input "text" at bounding box center [768, 503] width 225 height 19
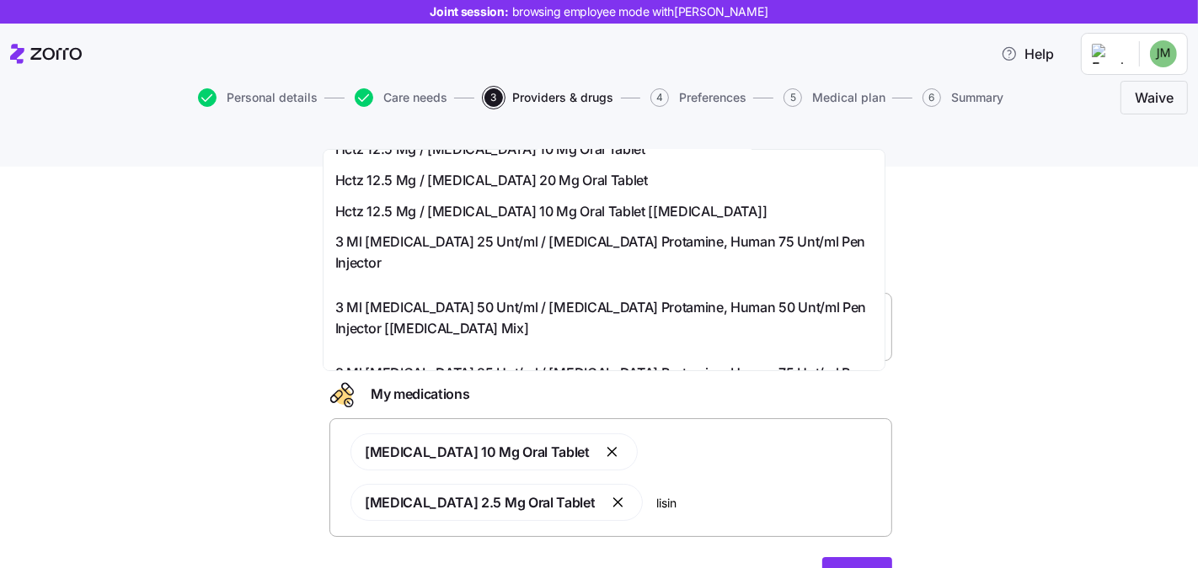
scroll to position [594, 0]
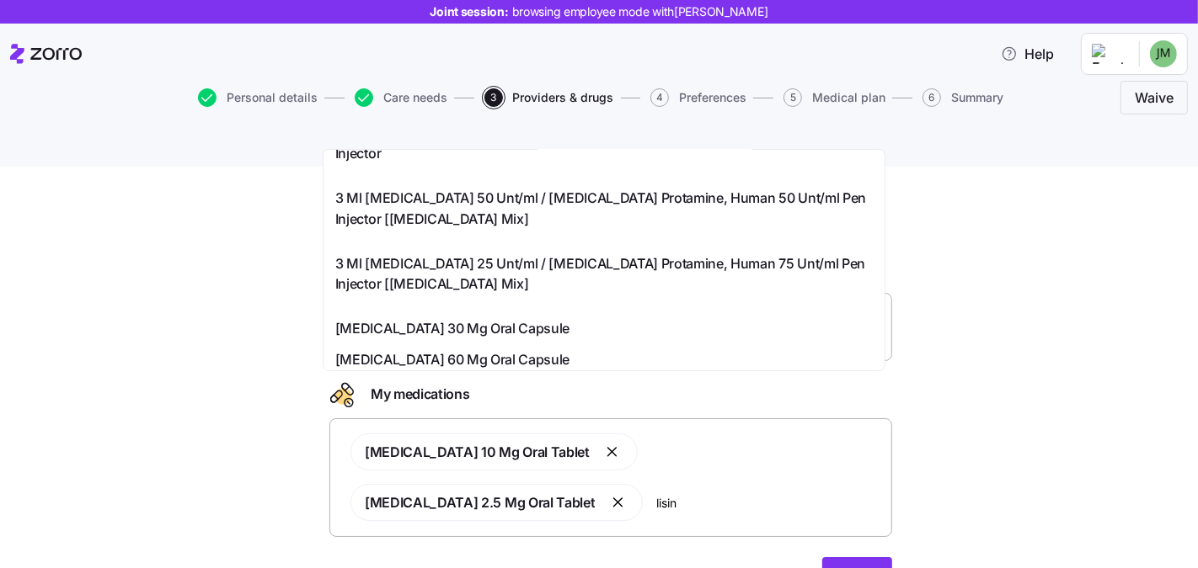
type input "lisin"
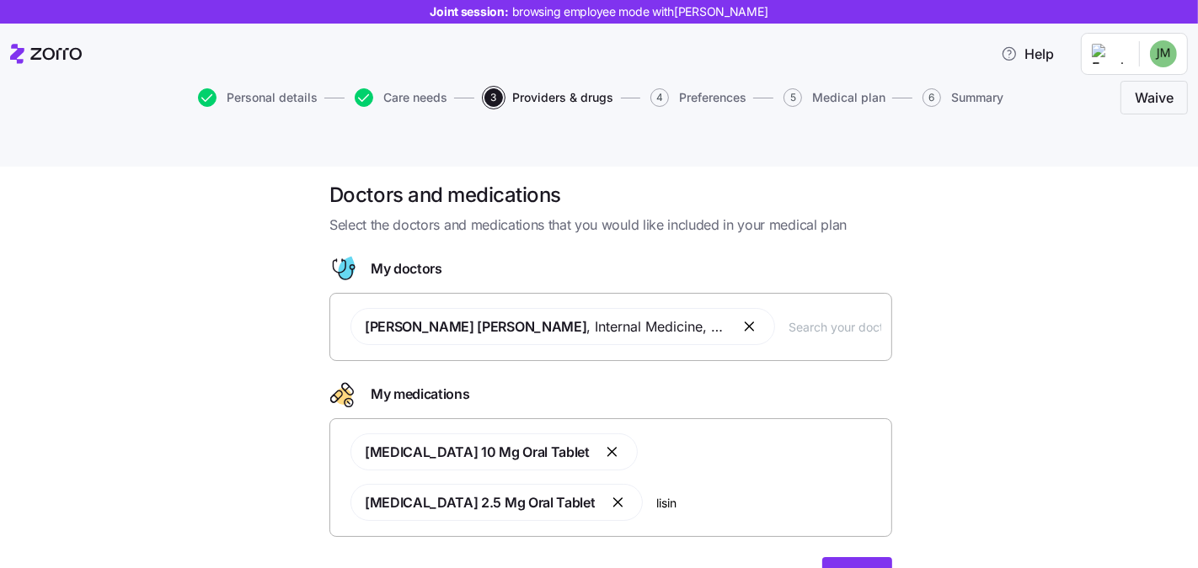
click at [230, 313] on div "Doctors and medications Select the doctors and medications that you would like …" at bounding box center [610, 401] width 1127 height 438
click at [996, 436] on div "Doctors and medications Select the doctors and medications that you would like …" at bounding box center [610, 401] width 1127 height 438
click at [842, 568] on span "Next" at bounding box center [856, 578] width 29 height 20
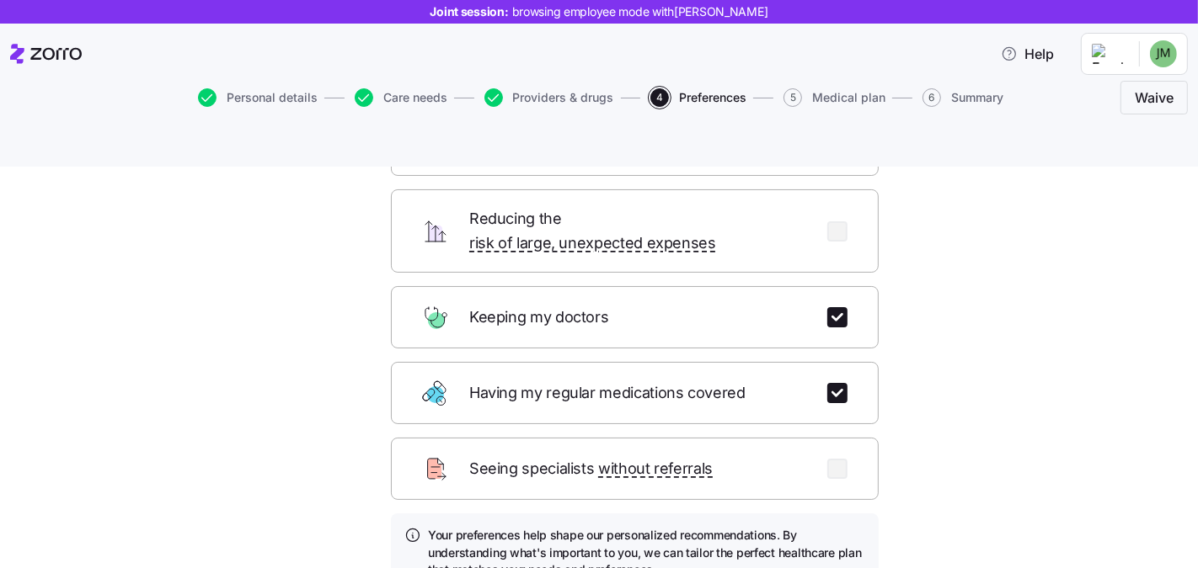
scroll to position [253, 0]
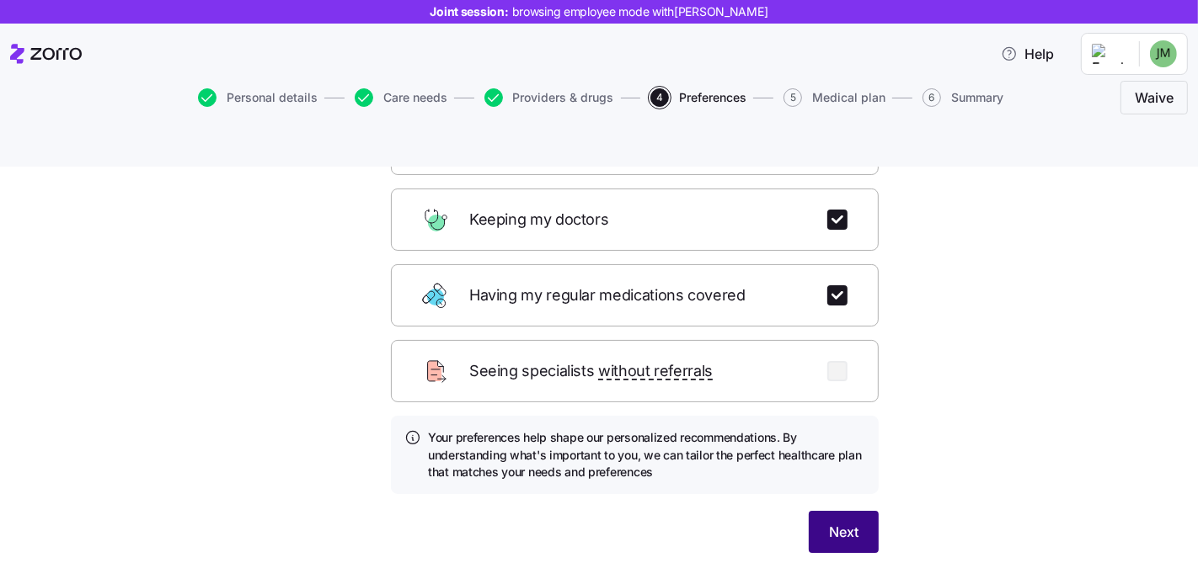
click at [832, 522] on span "Next" at bounding box center [843, 532] width 29 height 20
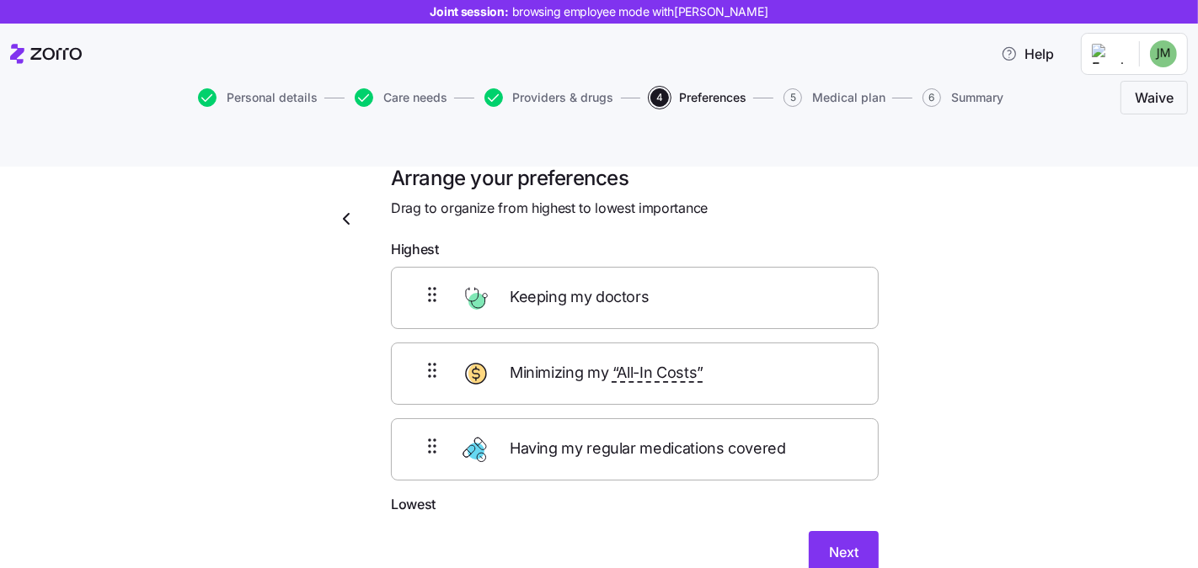
scroll to position [0, 0]
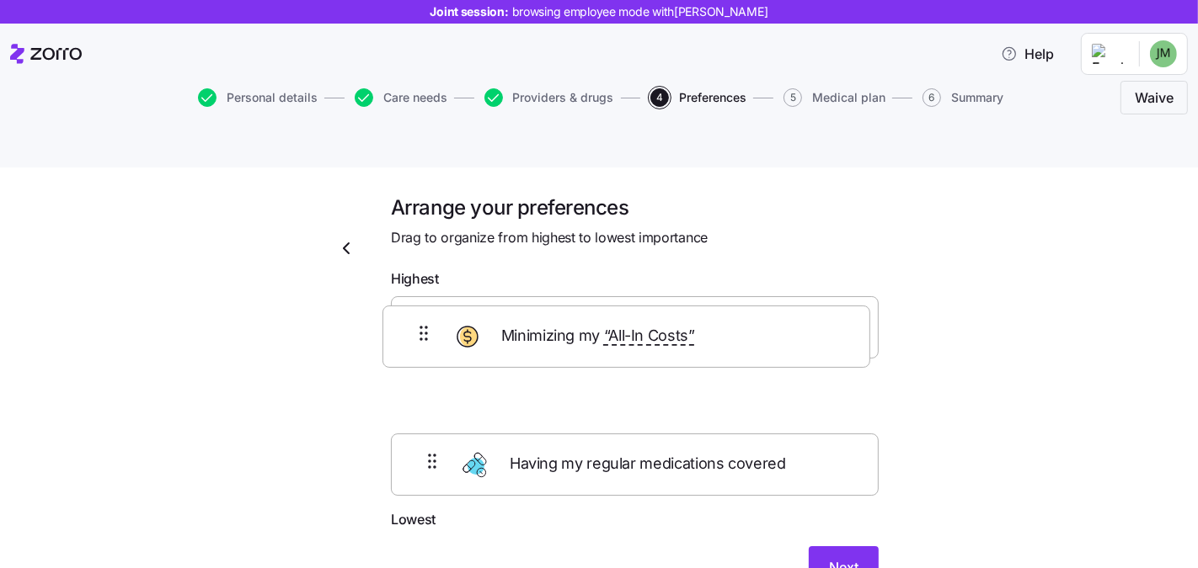
drag, startPoint x: 417, startPoint y: 361, endPoint x: 410, endPoint y: 284, distance: 77.8
click at [410, 296] on div "Keeping my doctors Minimizing my “All-In Costs” Having my regular medications c…" at bounding box center [635, 402] width 488 height 213
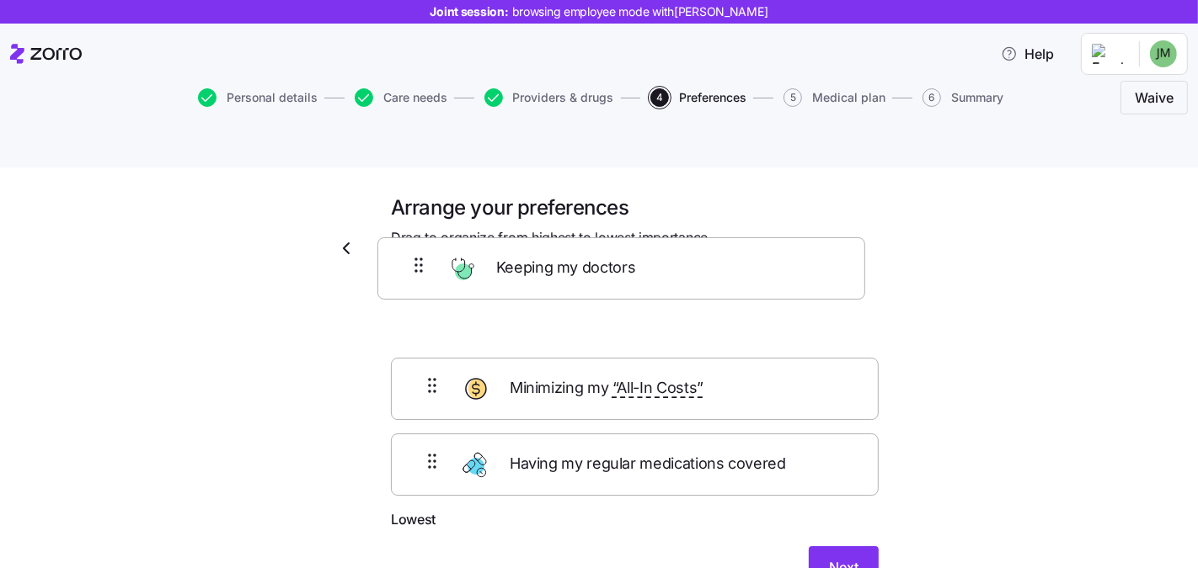
drag, startPoint x: 429, startPoint y: 372, endPoint x: 422, endPoint y: 270, distance: 102.1
click at [422, 296] on div "Minimizing my “All-In Costs” Keeping my doctors Having my regular medications c…" at bounding box center [635, 402] width 488 height 213
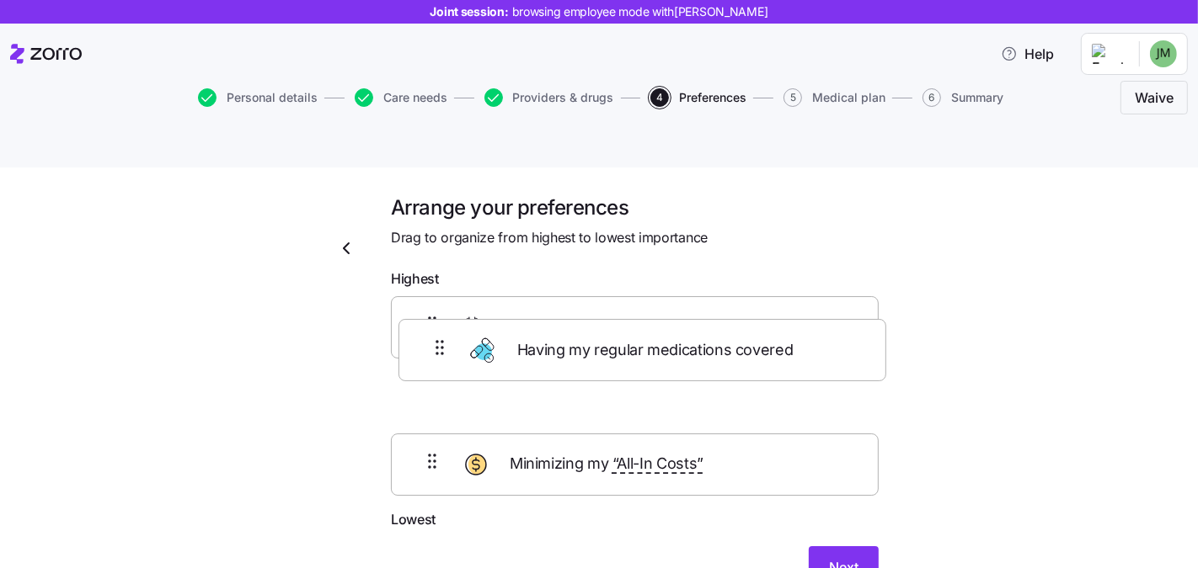
drag, startPoint x: 418, startPoint y: 442, endPoint x: 434, endPoint y: 349, distance: 94.0
click at [434, 349] on div "Keeping my doctors Minimizing my “All-In Costs” Having my regular medications c…" at bounding box center [635, 402] width 488 height 213
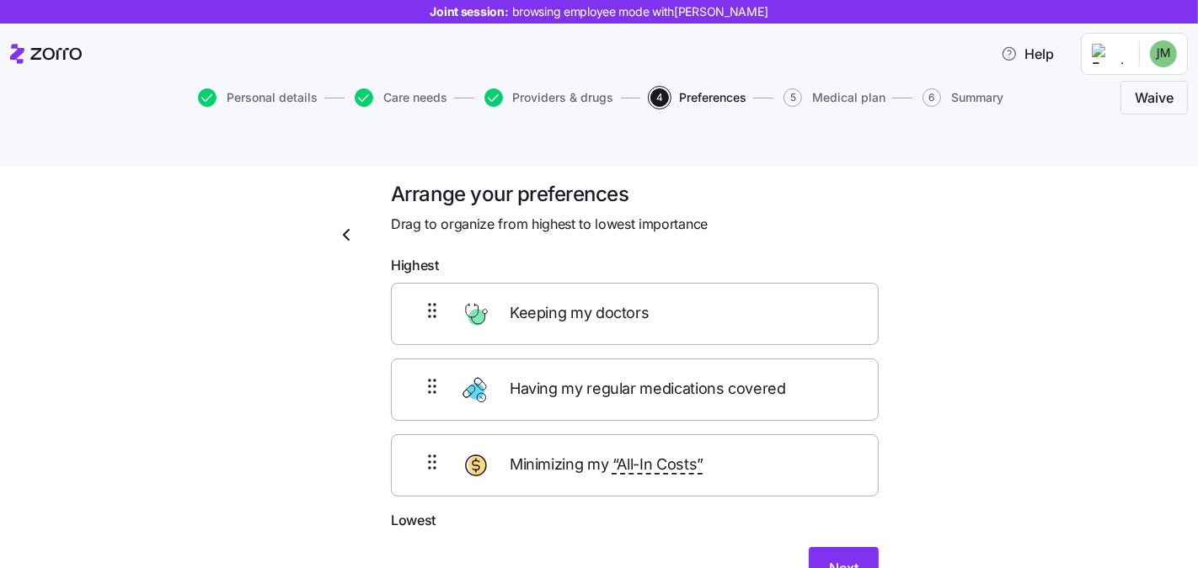
scroll to position [33, 0]
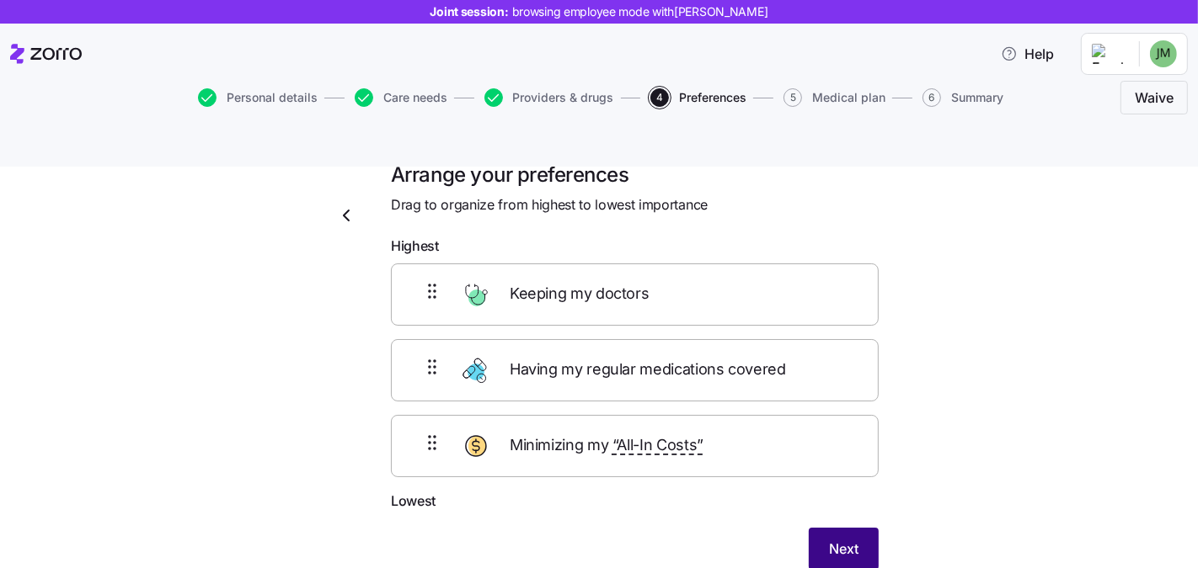
click at [850, 539] on span "Next" at bounding box center [843, 549] width 29 height 20
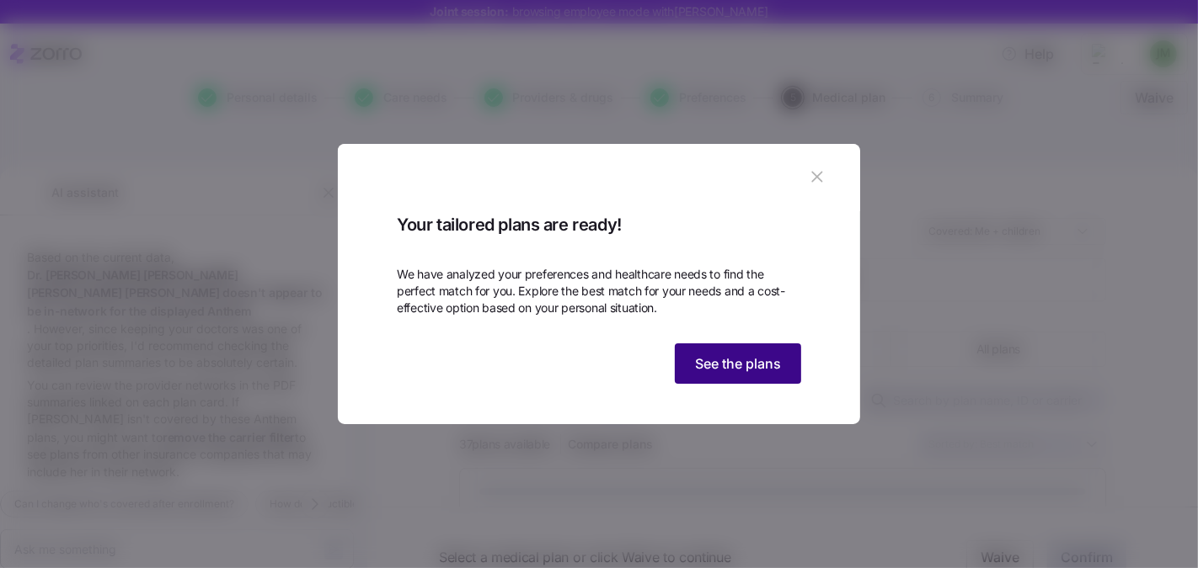
scroll to position [519, 0]
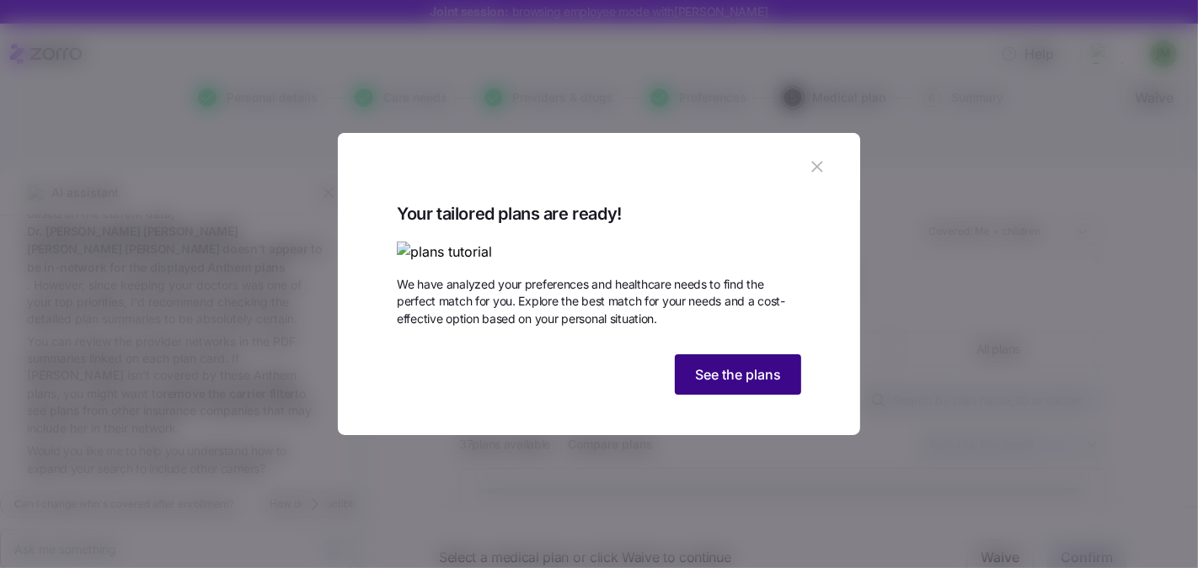
click at [724, 385] on span "See the plans" at bounding box center [738, 375] width 86 height 20
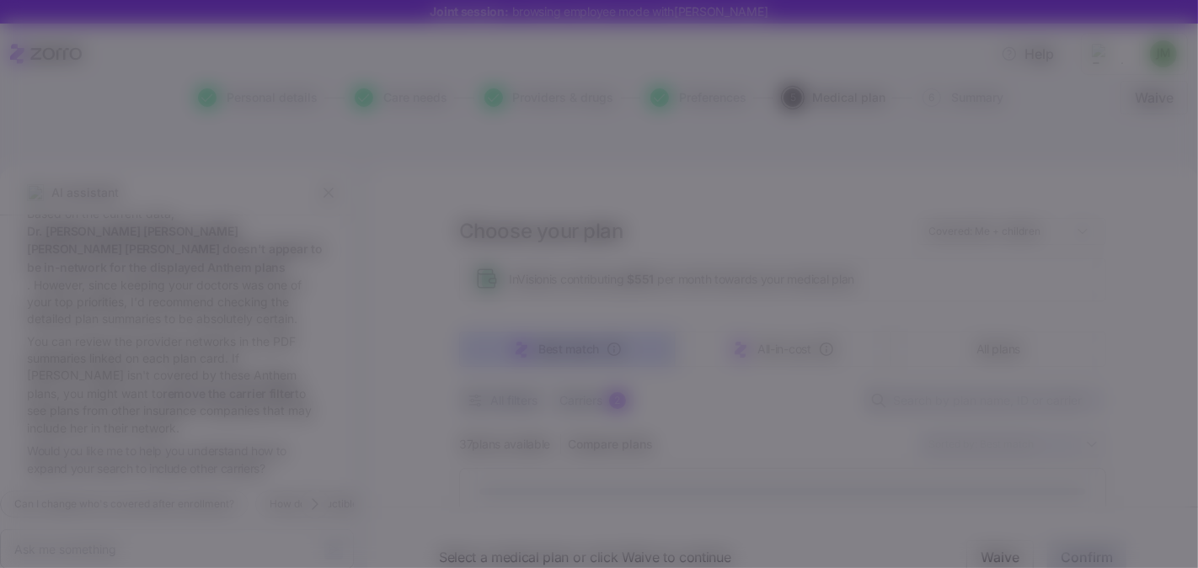
type textarea "x"
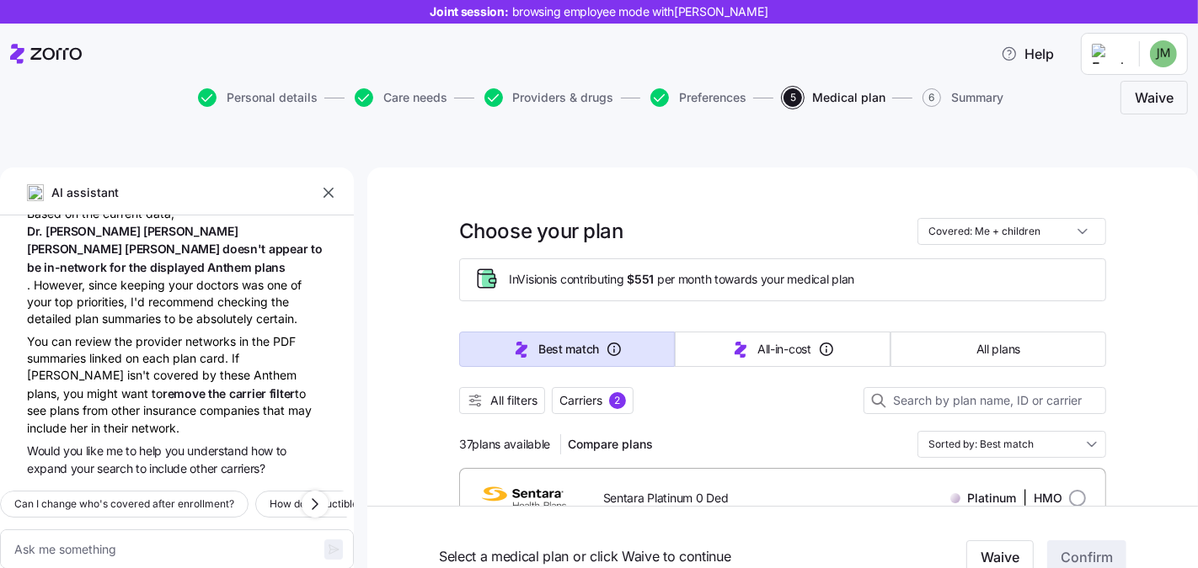
click at [330, 184] on icon "button" at bounding box center [328, 192] width 17 height 17
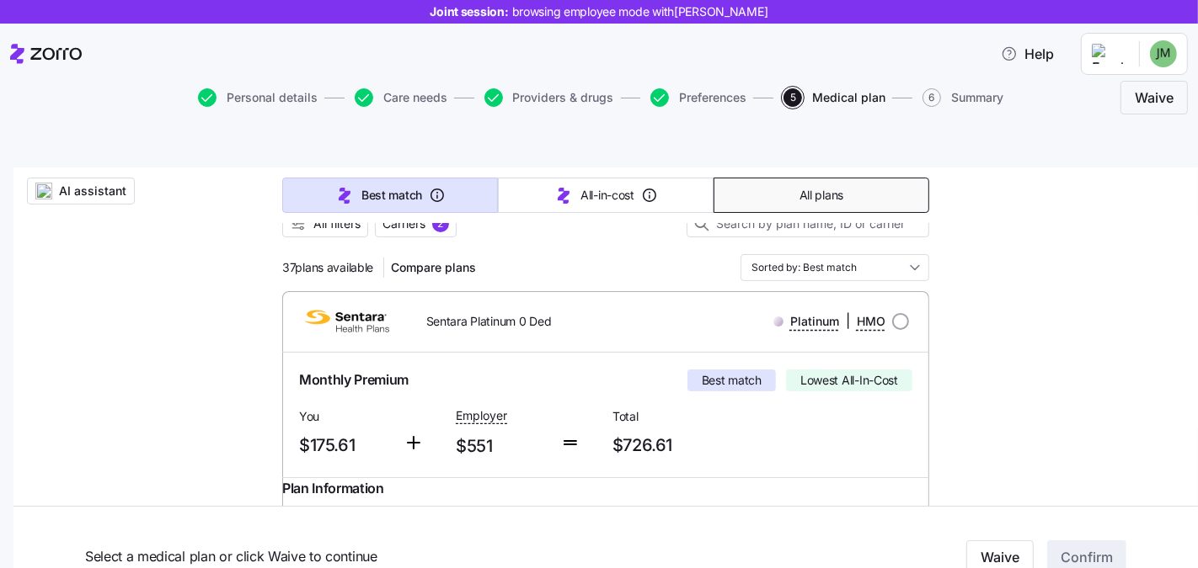
scroll to position [0, 0]
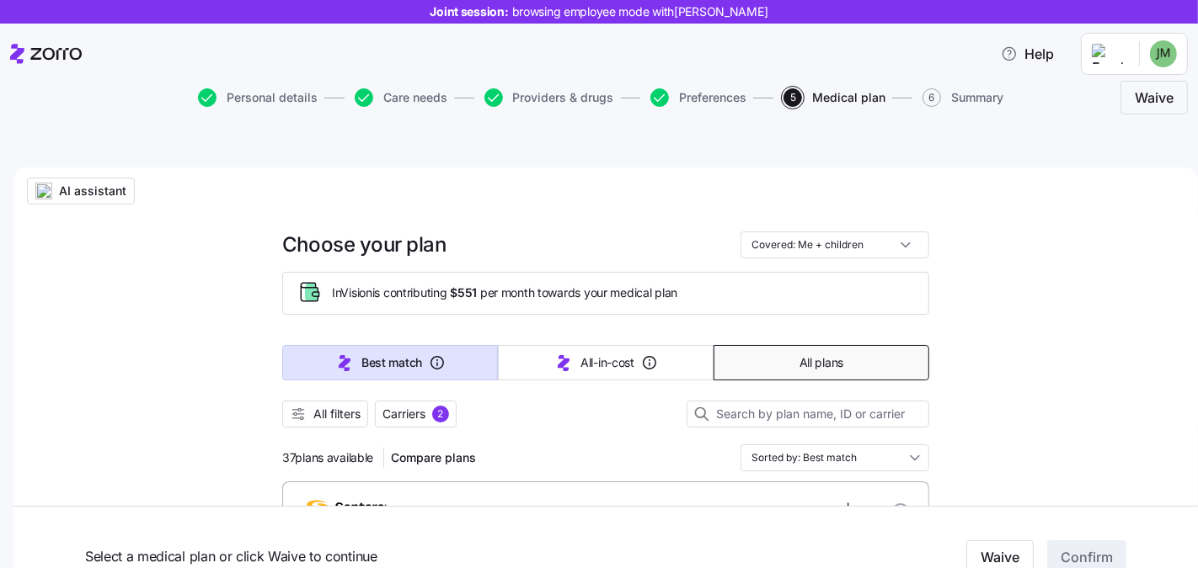
click at [840, 345] on button "All plans" at bounding box center [821, 362] width 216 height 35
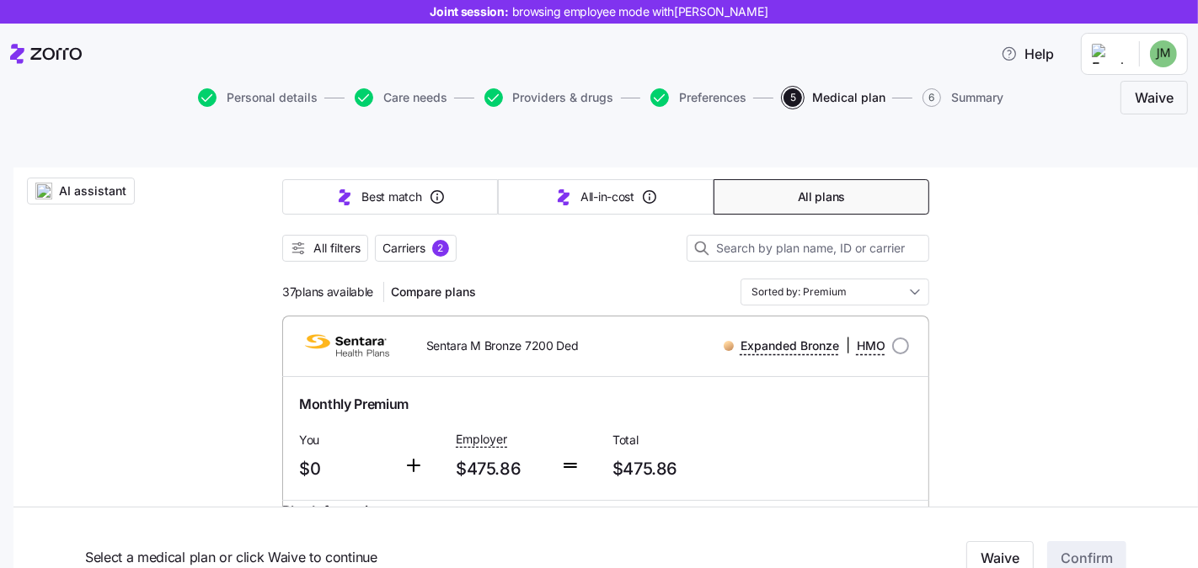
scroll to position [206, 0]
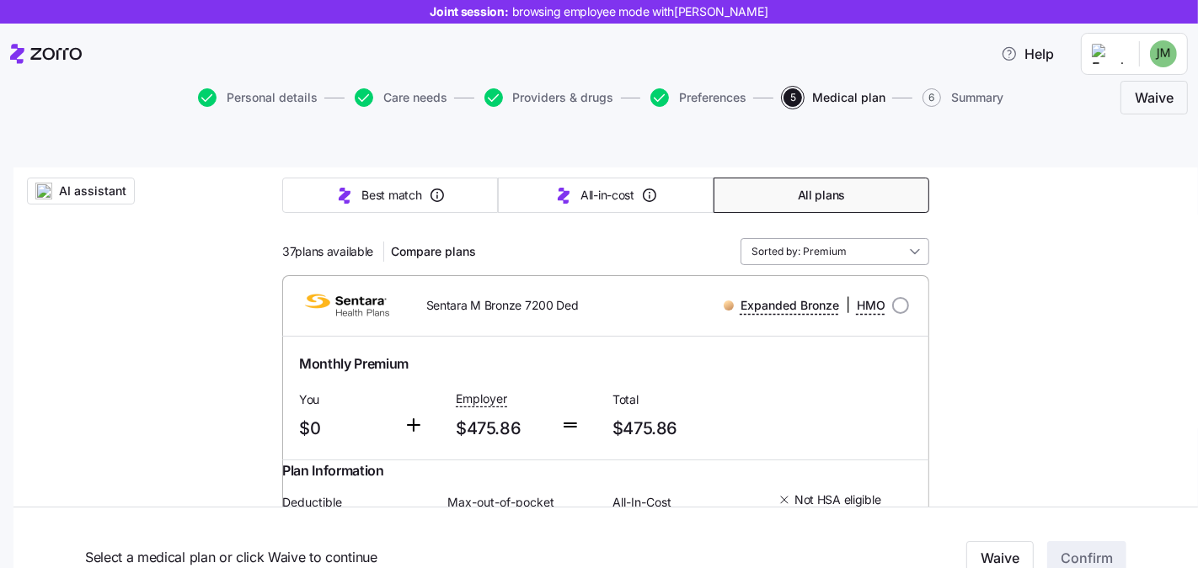
click at [830, 238] on input "Sorted by: Premium" at bounding box center [834, 251] width 189 height 27
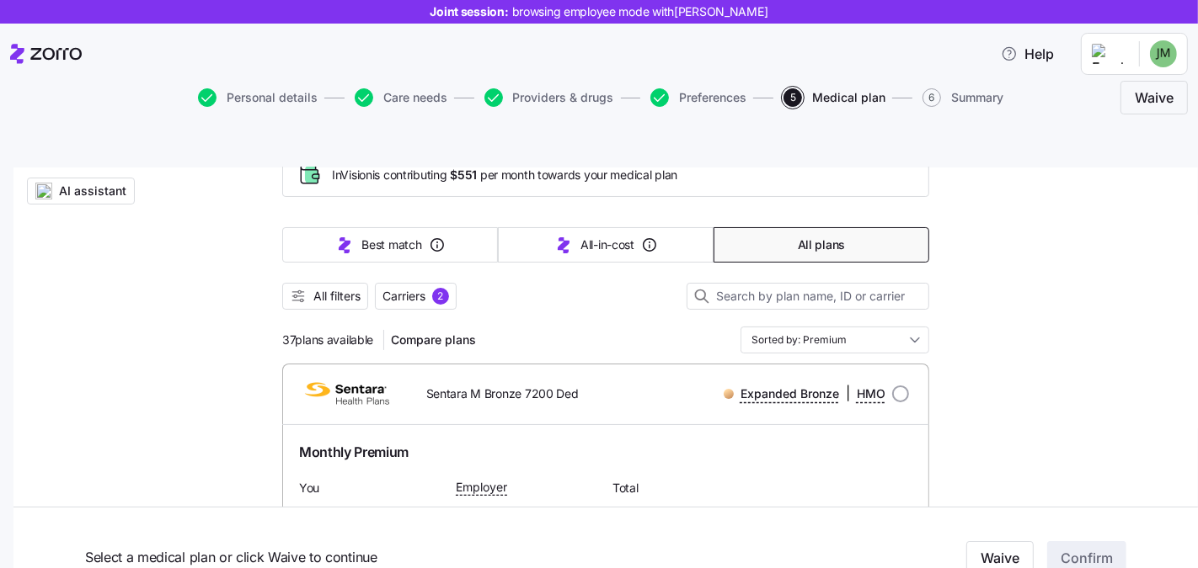
scroll to position [100, 0]
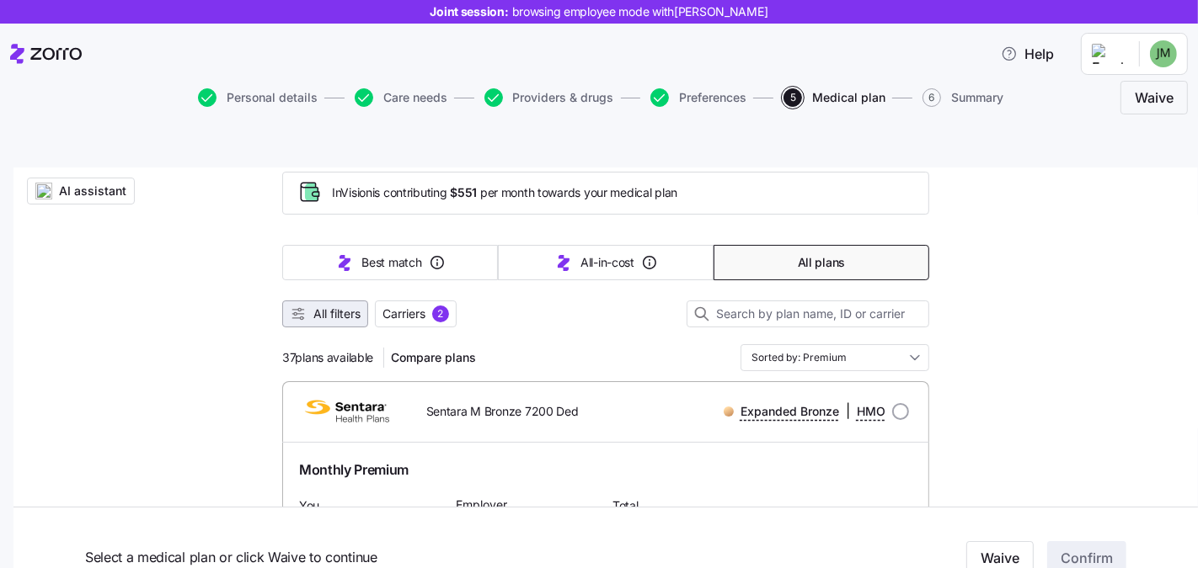
click at [304, 306] on span "All filters" at bounding box center [325, 314] width 71 height 17
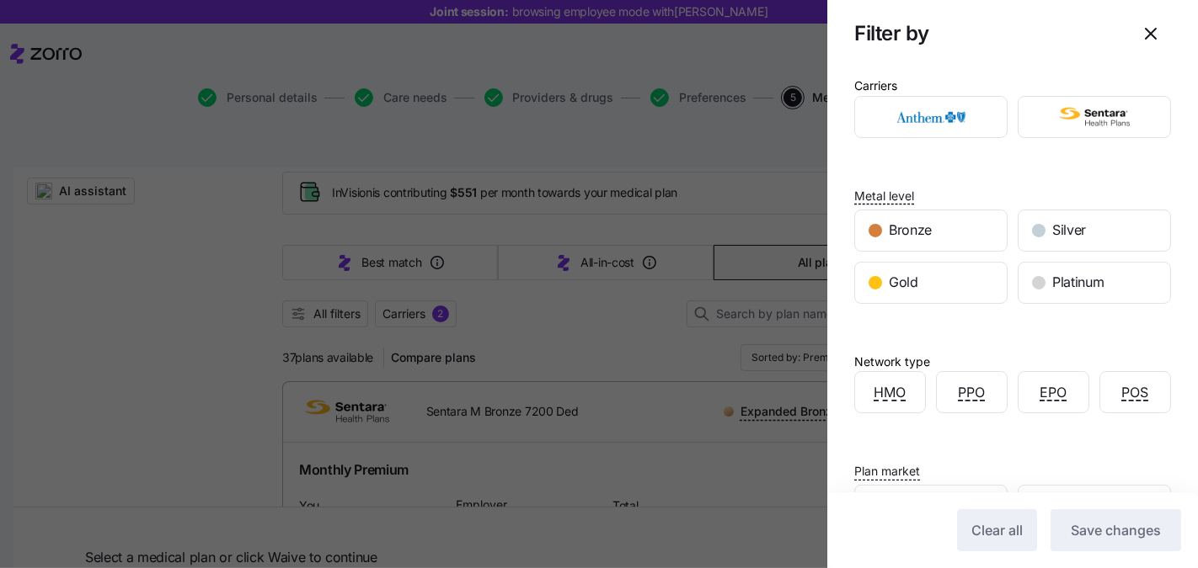
scroll to position [5, 0]
click at [935, 112] on img "button" at bounding box center [931, 118] width 124 height 34
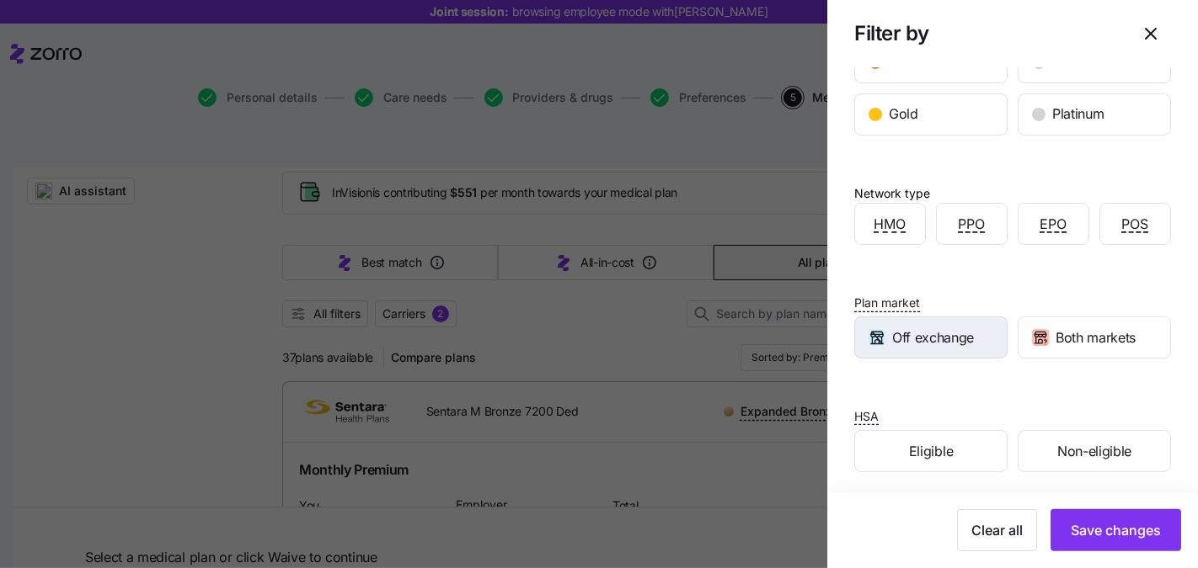
scroll to position [175, 0]
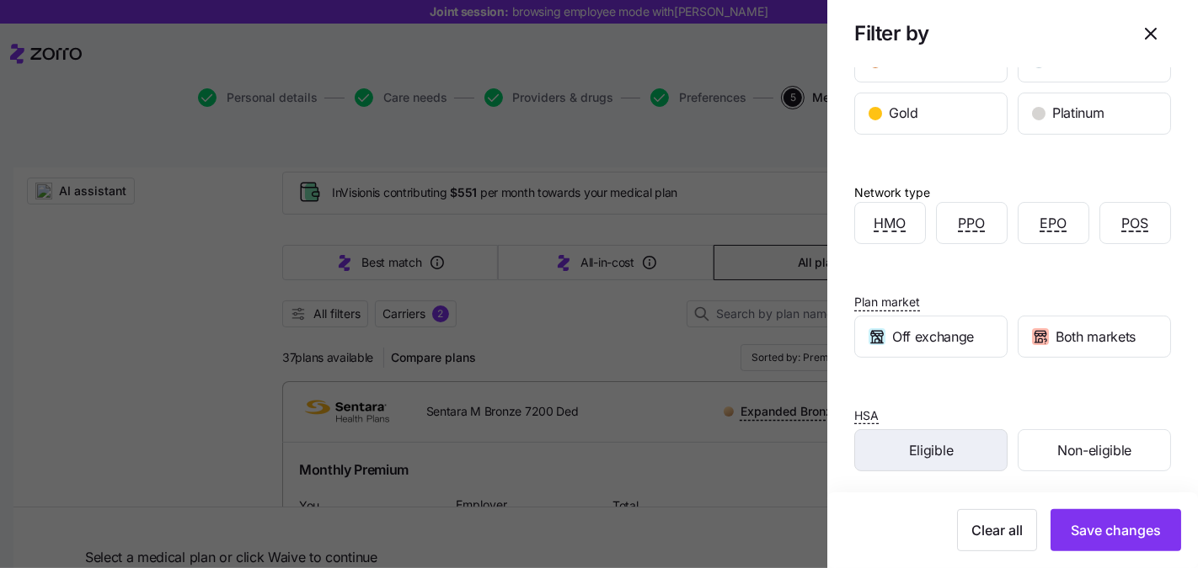
click at [956, 445] on div "Eligible" at bounding box center [931, 450] width 152 height 40
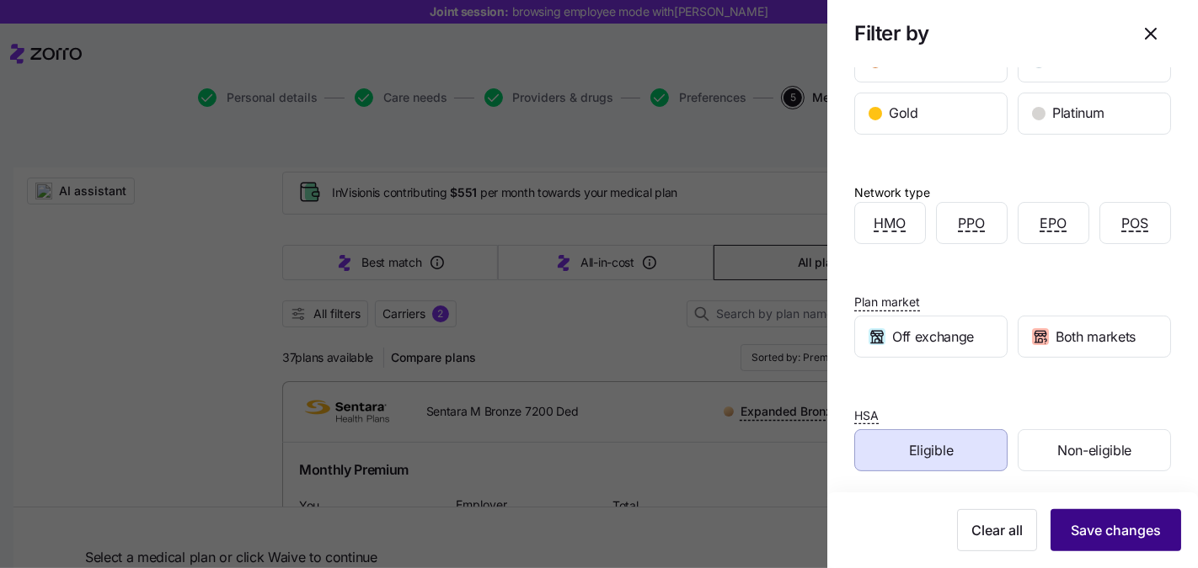
click at [1106, 520] on button "Save changes" at bounding box center [1115, 531] width 131 height 42
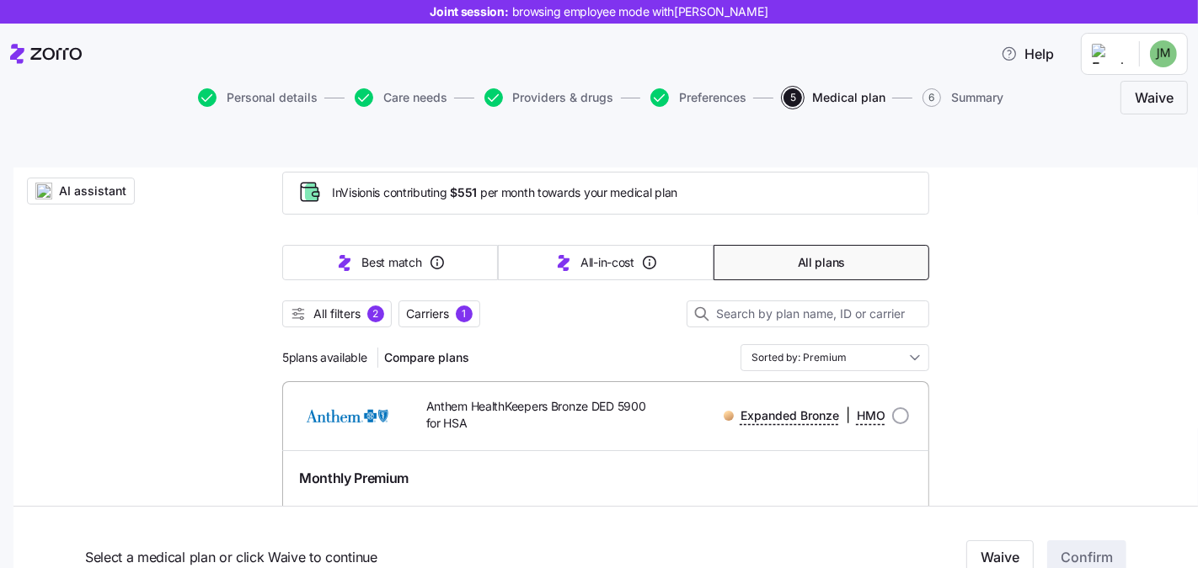
click at [349, 235] on div "Best match All-in-cost All plans" at bounding box center [605, 263] width 647 height 56
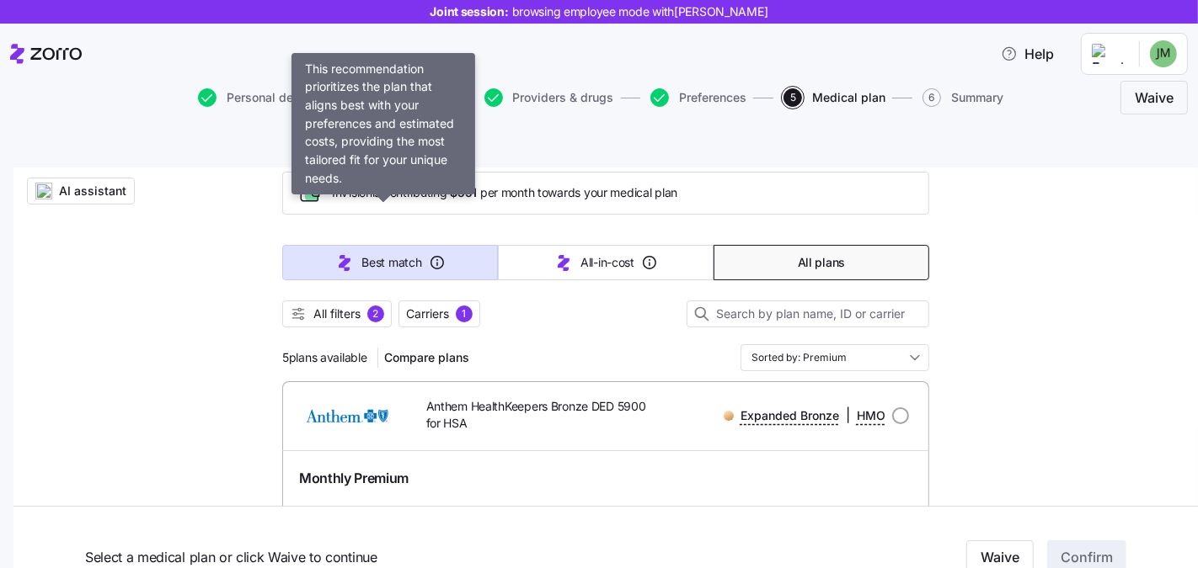
click at [323, 245] on button "Best match" at bounding box center [390, 262] width 216 height 35
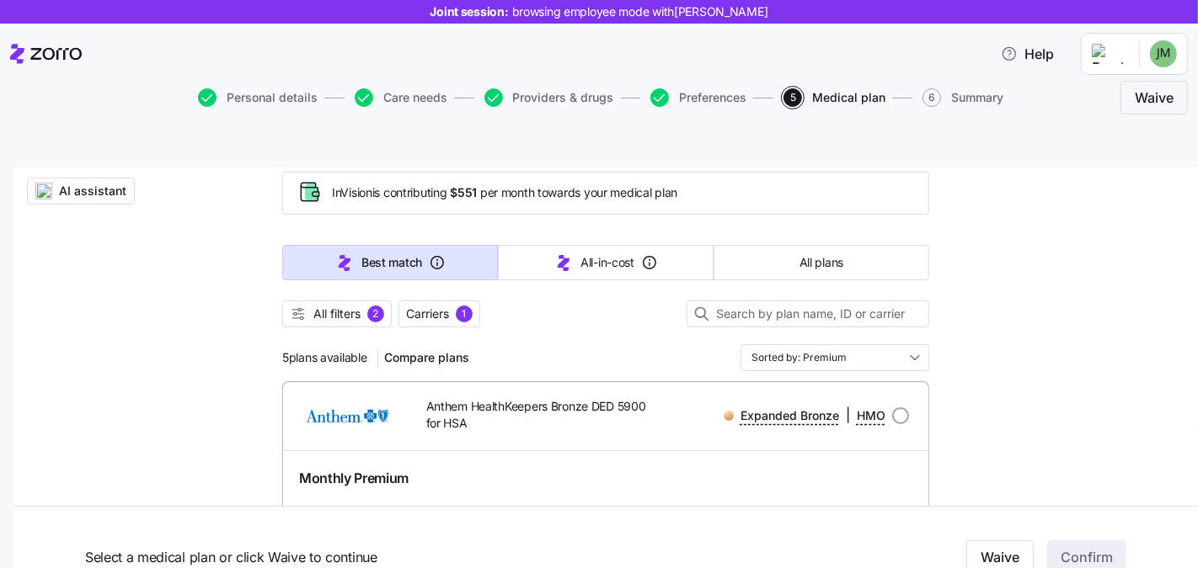
type input "Sorted by: Best match"
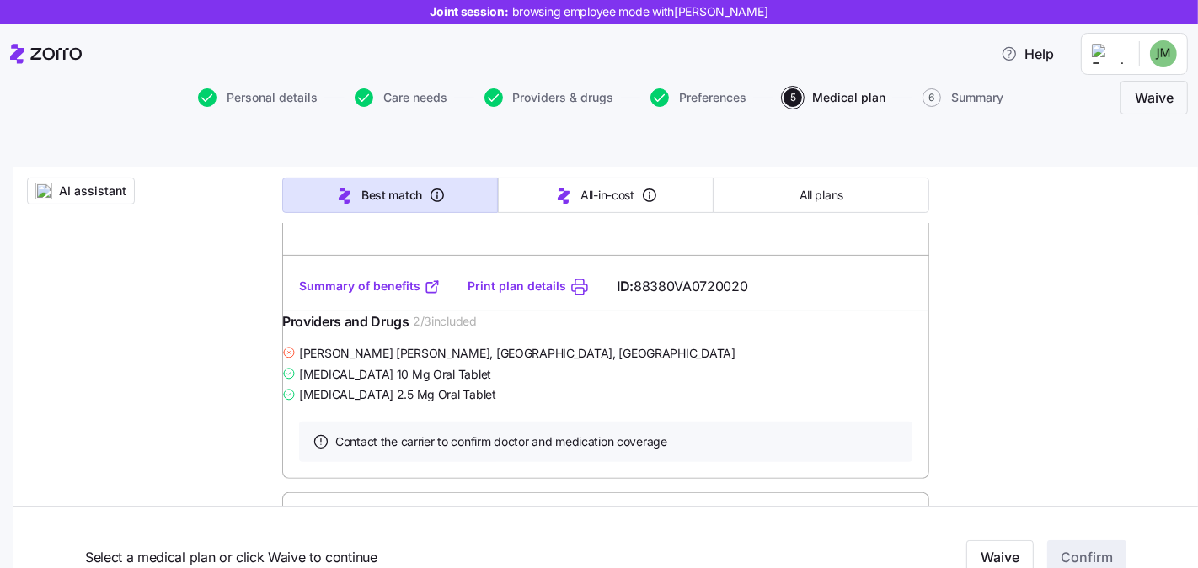
scroll to position [547, 0]
click at [97, 183] on span "AI assistant" at bounding box center [92, 191] width 67 height 17
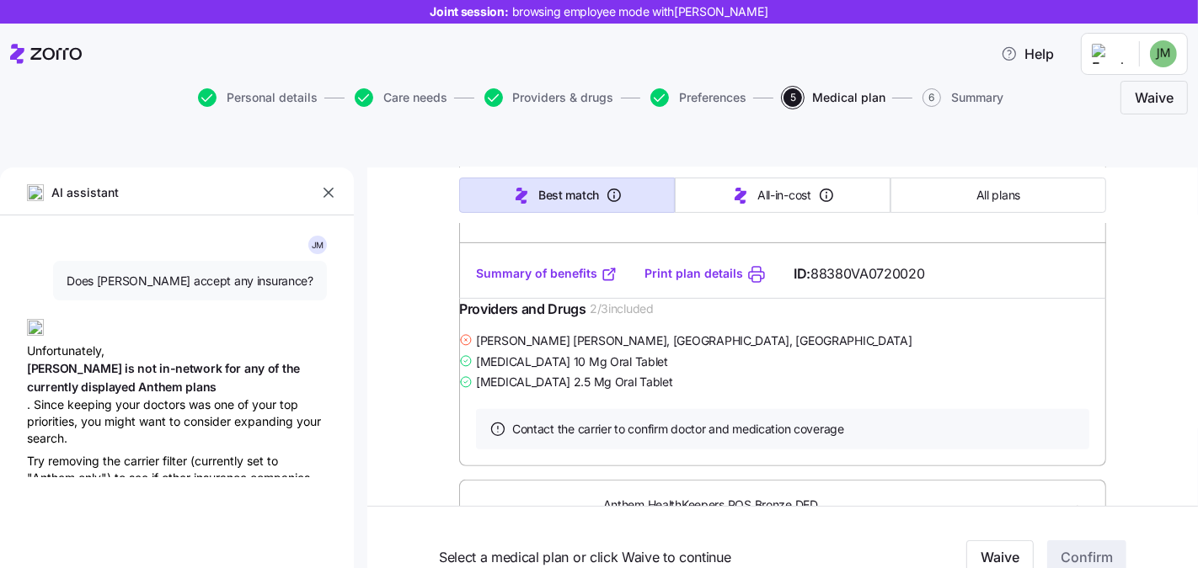
type textarea "x"
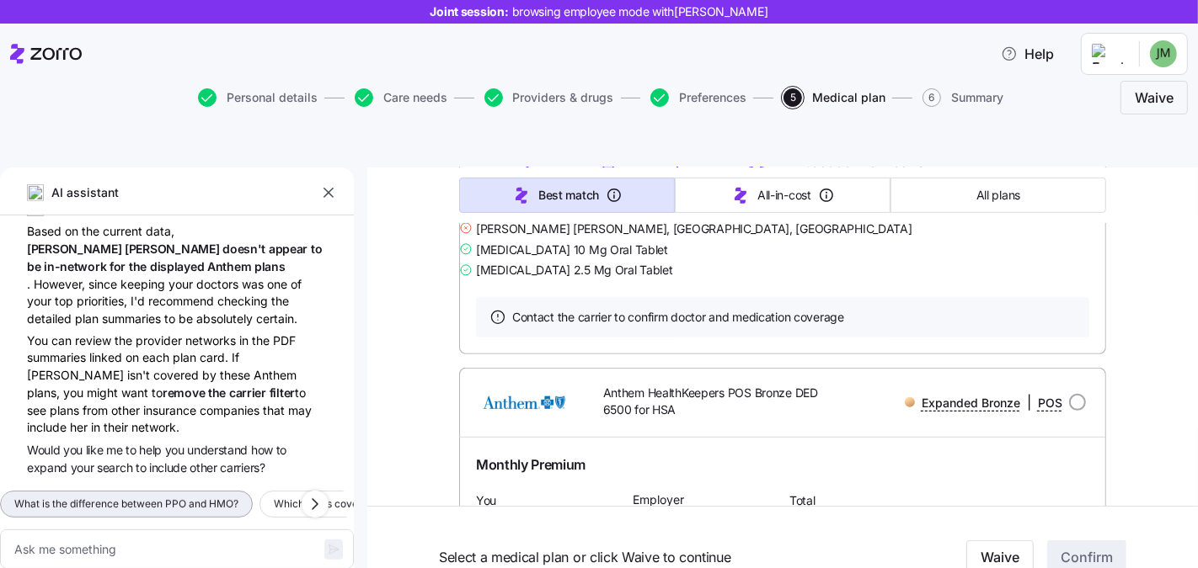
scroll to position [659, 0]
click at [313, 494] on icon "button" at bounding box center [315, 504] width 20 height 20
click at [317, 494] on icon "button" at bounding box center [315, 504] width 20 height 20
click at [307, 494] on icon "button" at bounding box center [315, 504] width 20 height 20
click at [315, 494] on icon "button" at bounding box center [315, 504] width 20 height 20
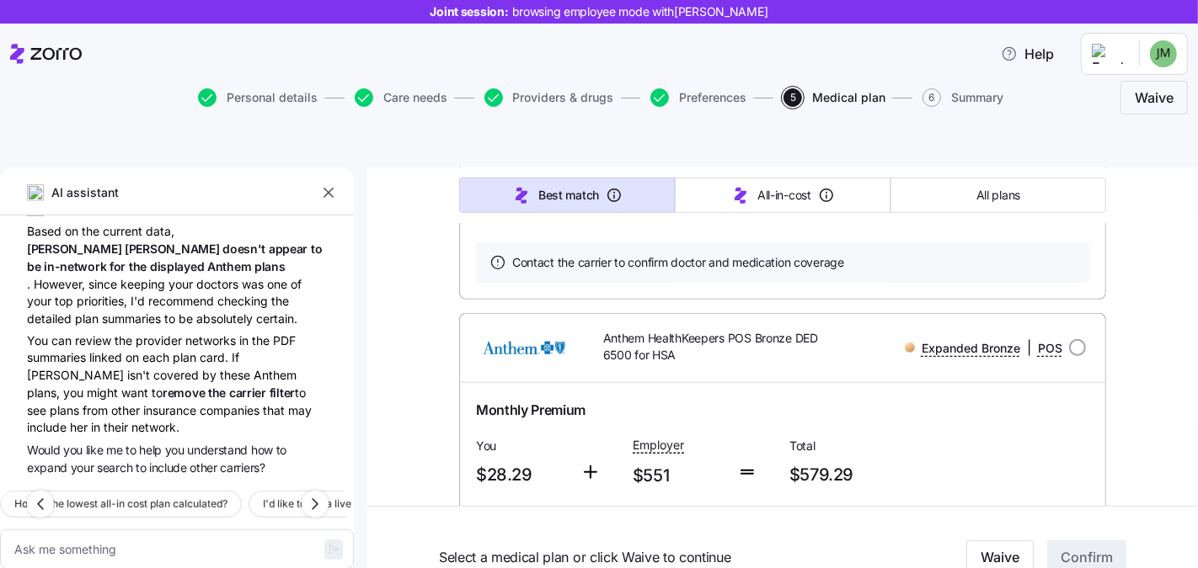
scroll to position [840, 0]
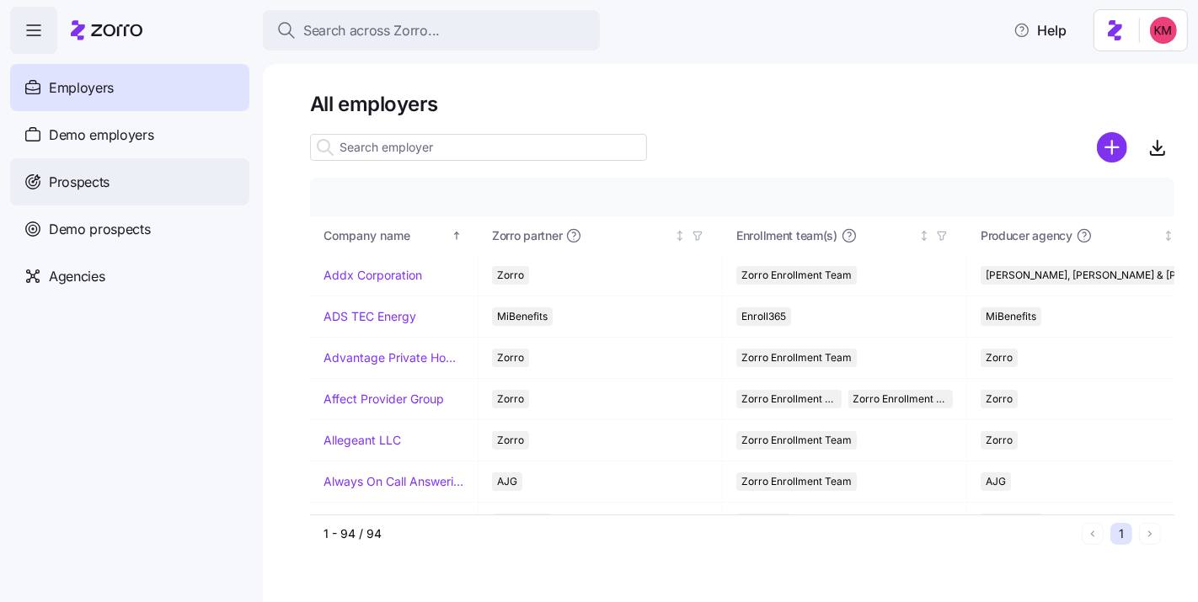
drag, startPoint x: 71, startPoint y: 175, endPoint x: 173, endPoint y: 200, distance: 104.8
click at [71, 175] on span "Prospects" at bounding box center [79, 182] width 61 height 21
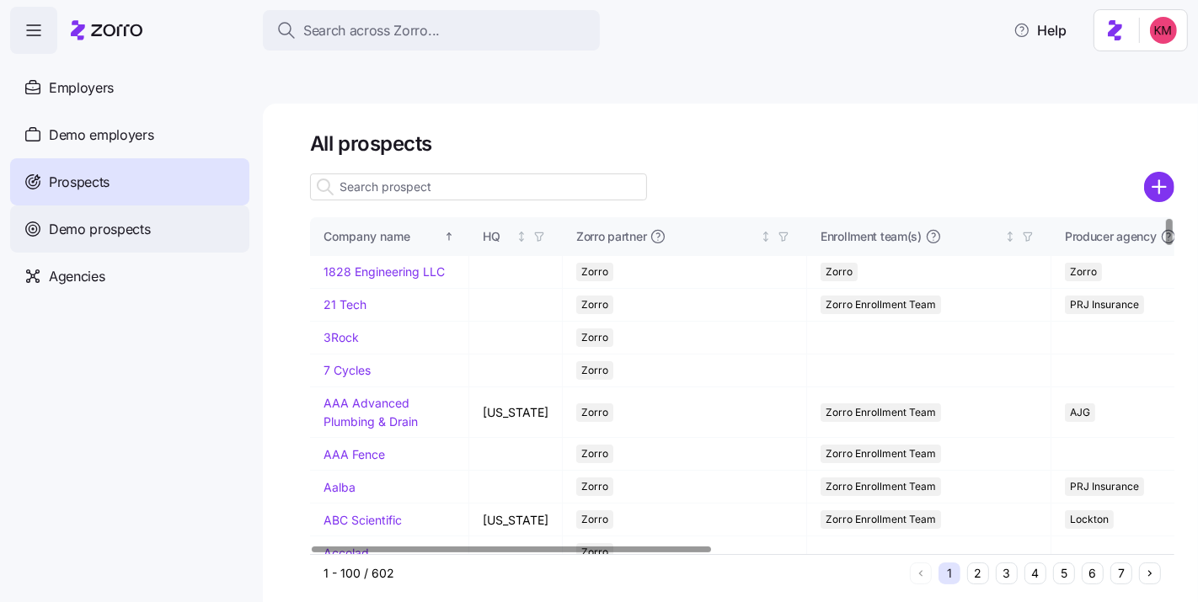
click at [68, 236] on span "Demo prospects" at bounding box center [100, 229] width 102 height 21
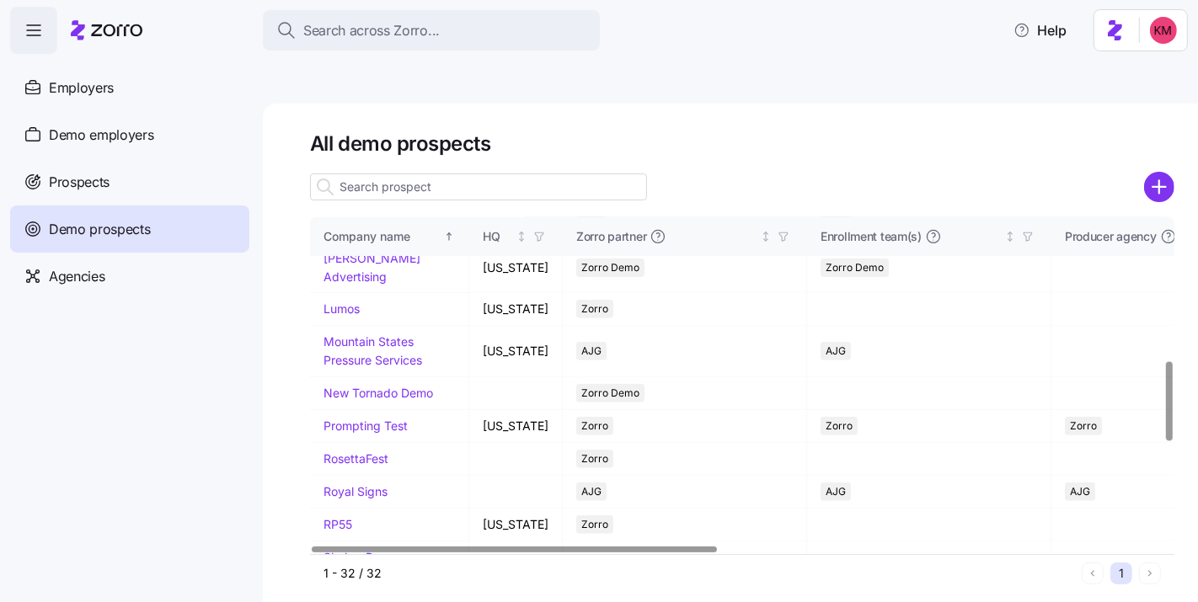
scroll to position [577, 0]
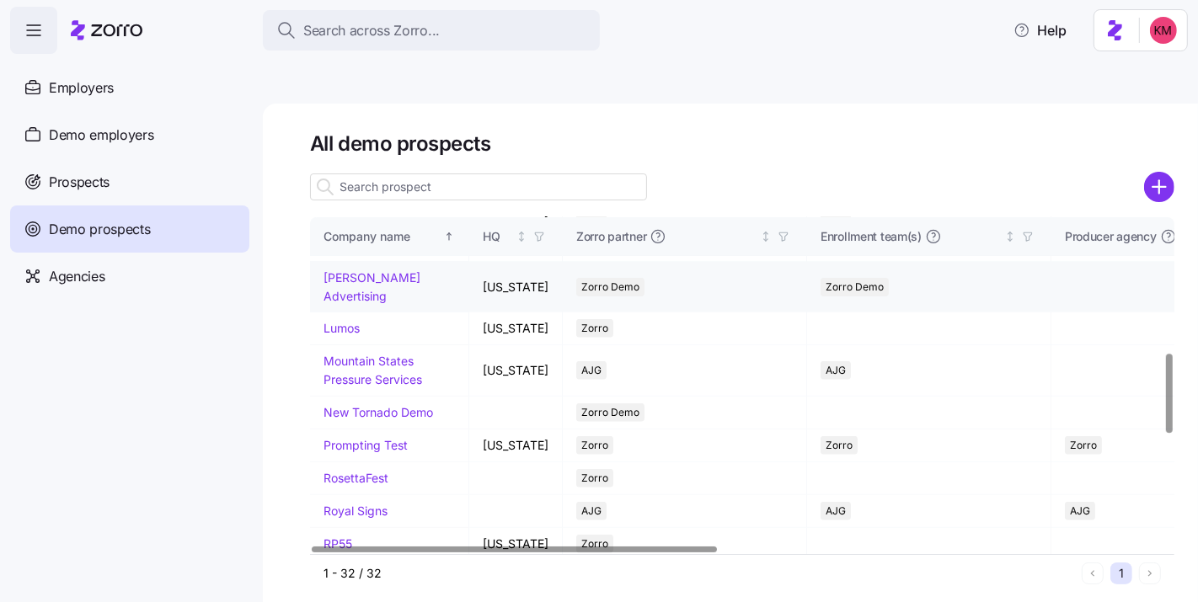
click at [371, 303] on link "Kurian's Advertising" at bounding box center [371, 286] width 97 height 33
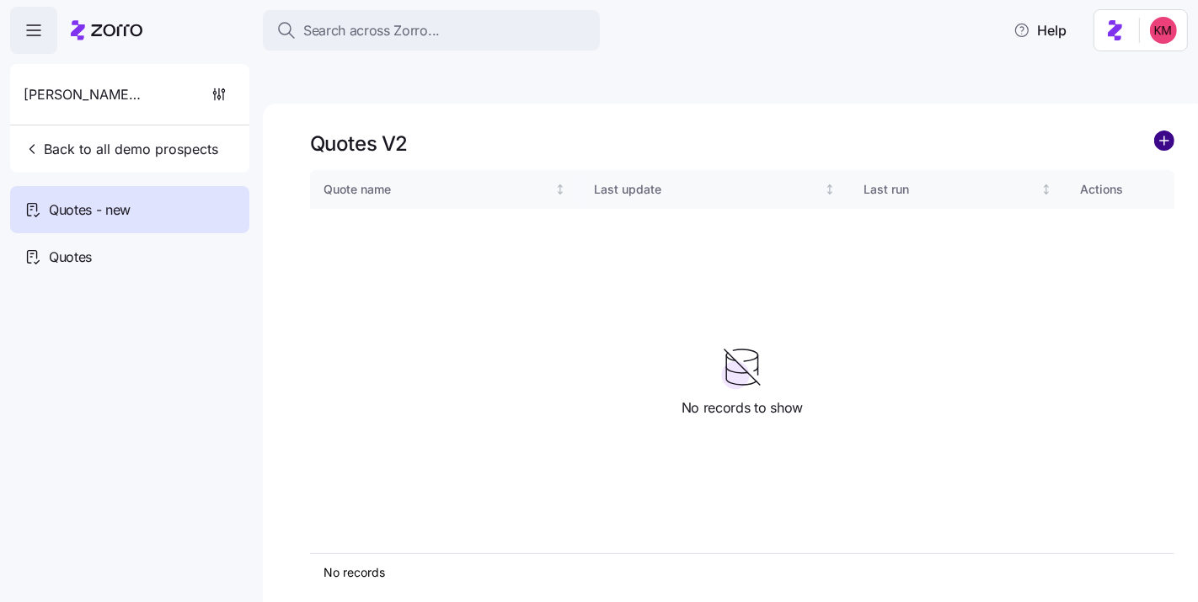
click at [1165, 131] on circle "add icon" at bounding box center [1164, 140] width 19 height 19
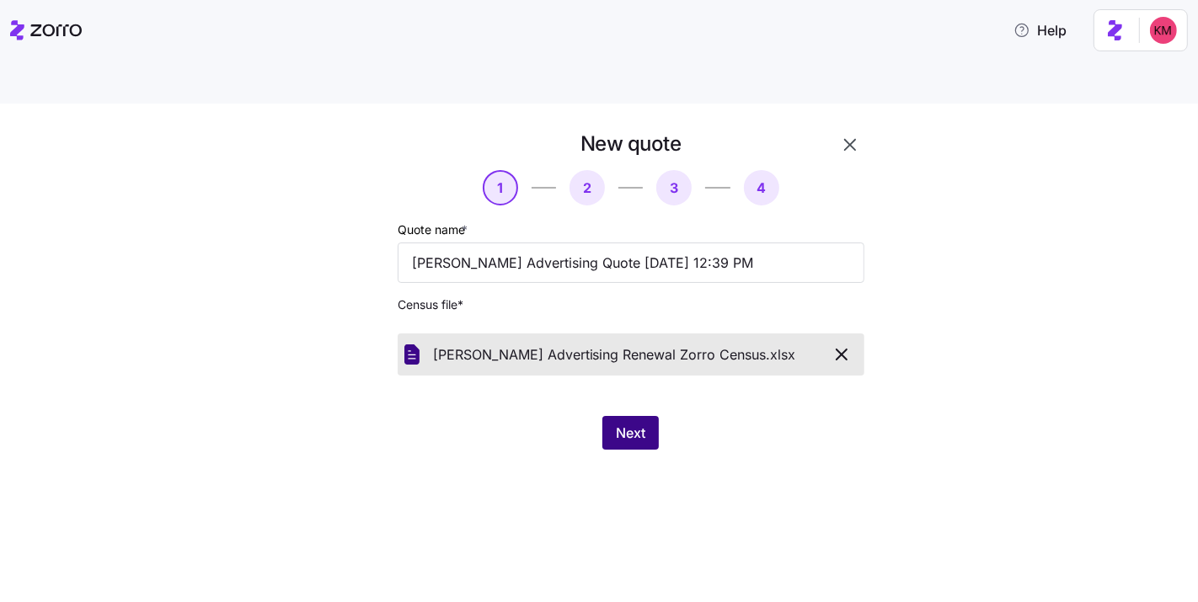
click at [636, 416] on button "Next" at bounding box center [630, 433] width 56 height 34
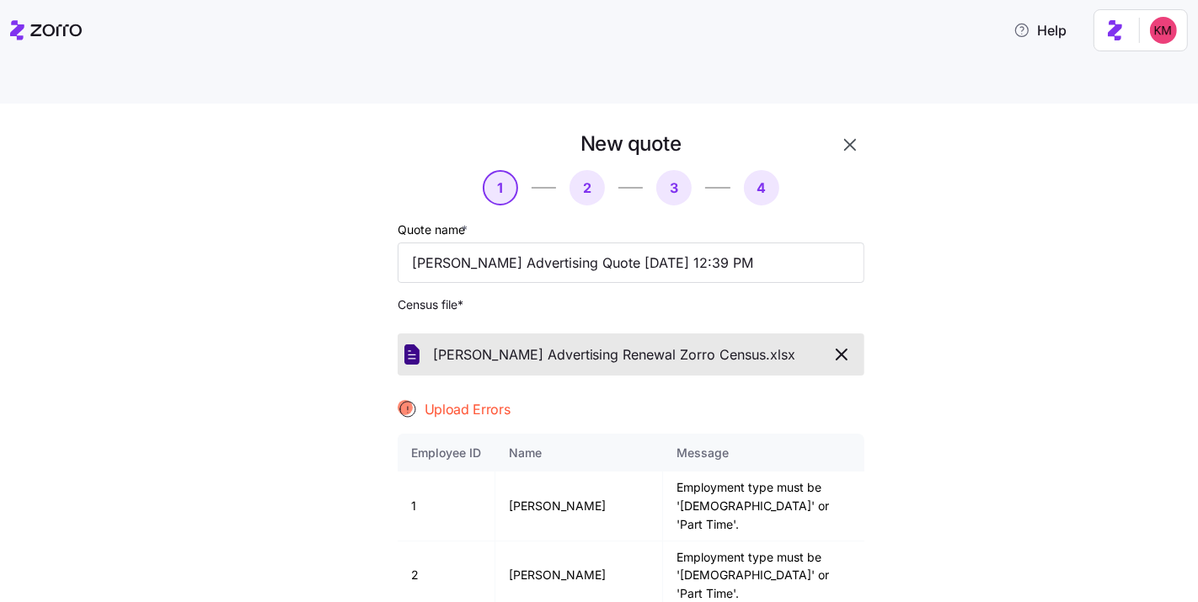
scroll to position [142, 0]
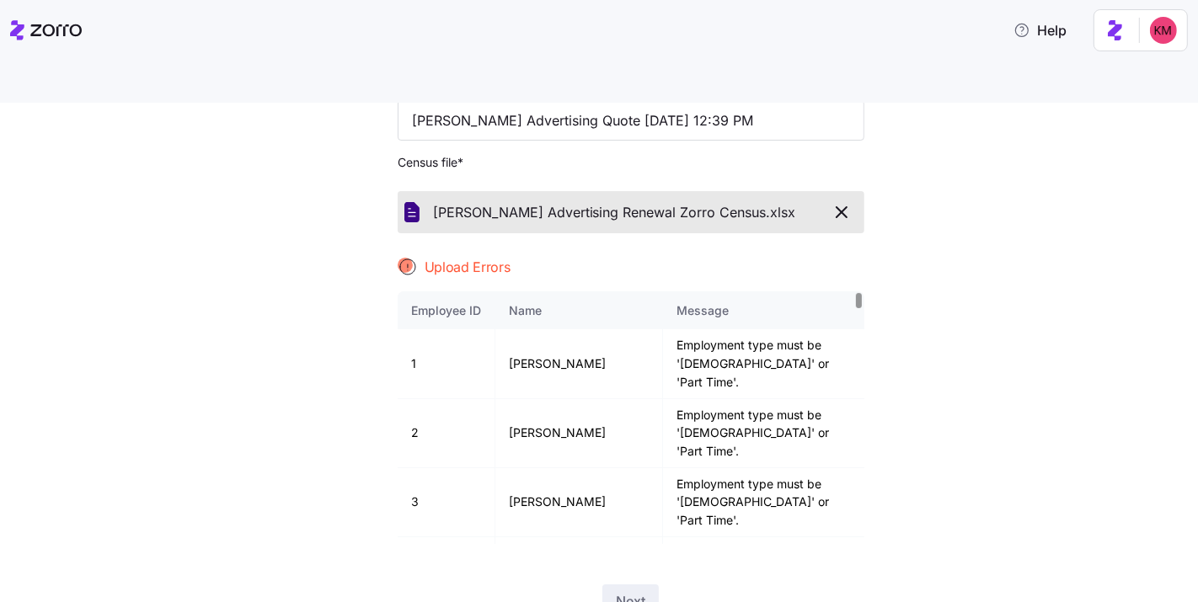
click at [834, 202] on icon "button" at bounding box center [841, 212] width 20 height 20
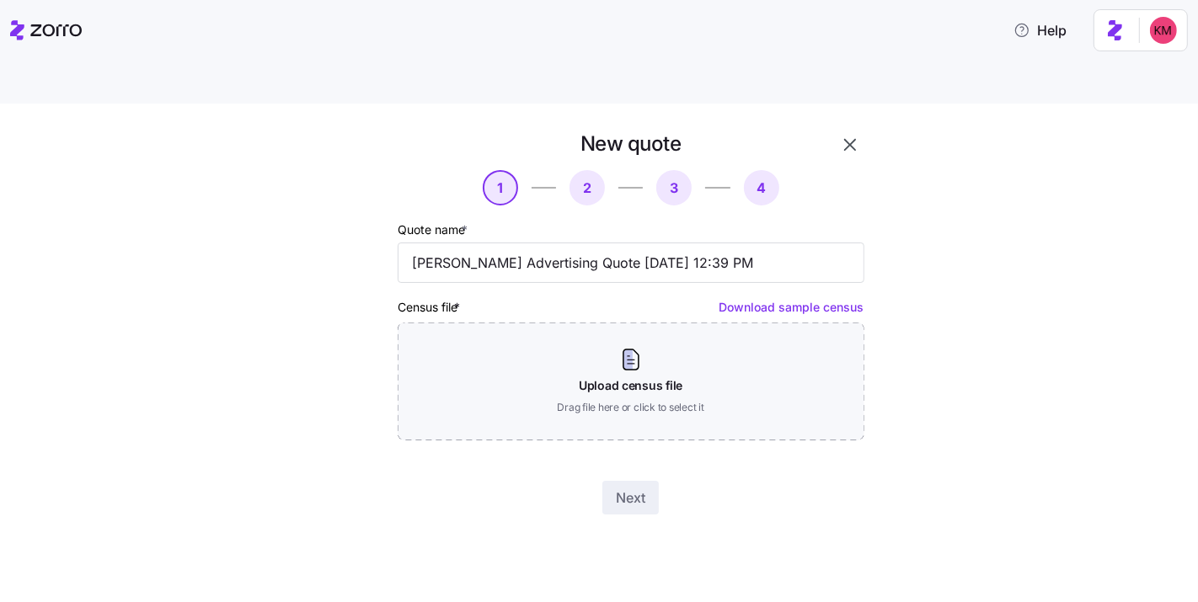
scroll to position [0, 0]
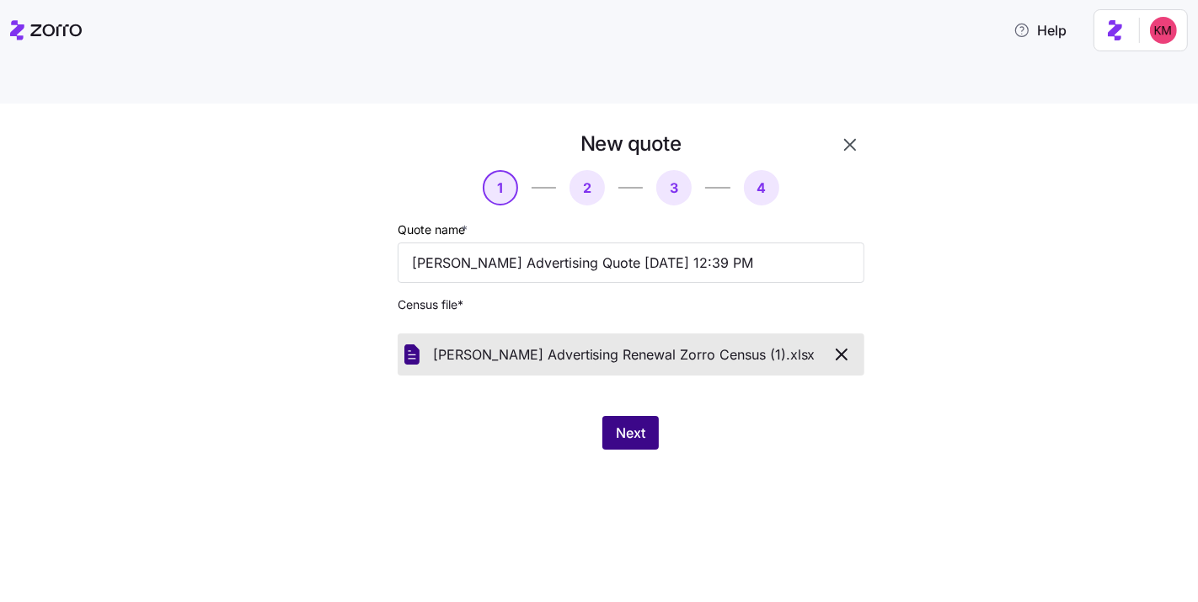
click at [627, 423] on span "Next" at bounding box center [630, 433] width 29 height 20
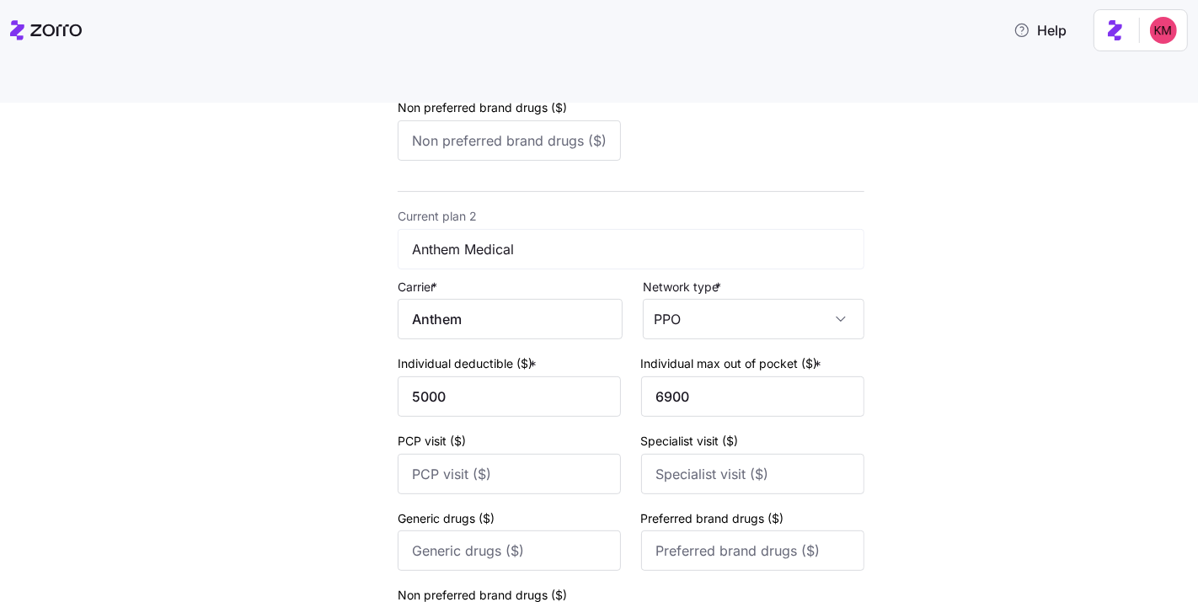
scroll to position [709, 0]
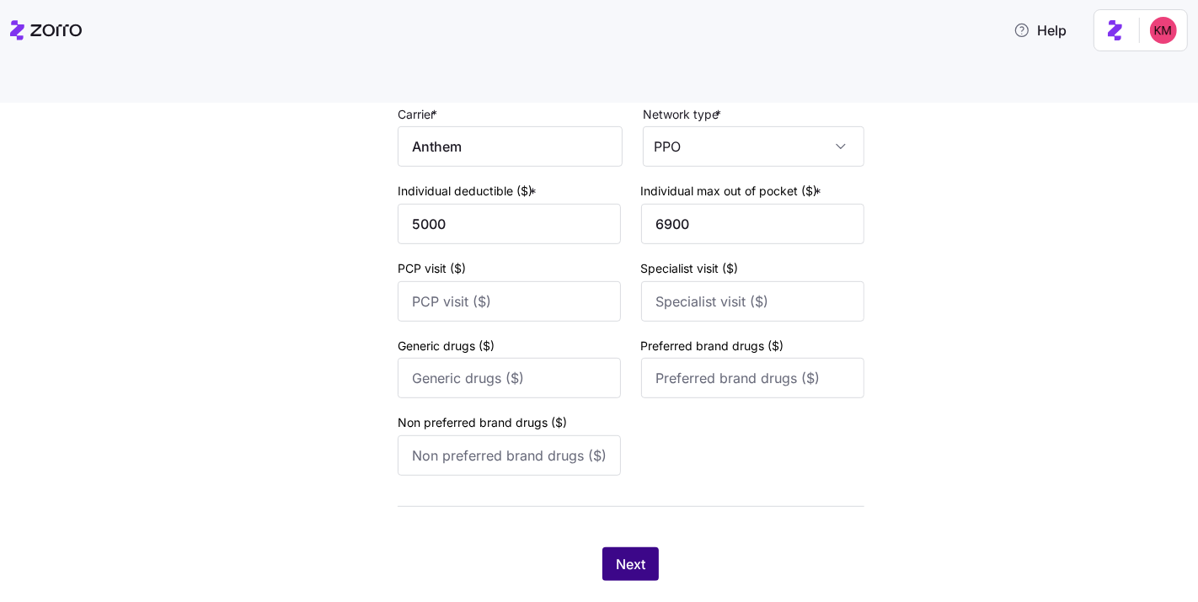
click at [616, 554] on span "Next" at bounding box center [630, 564] width 29 height 20
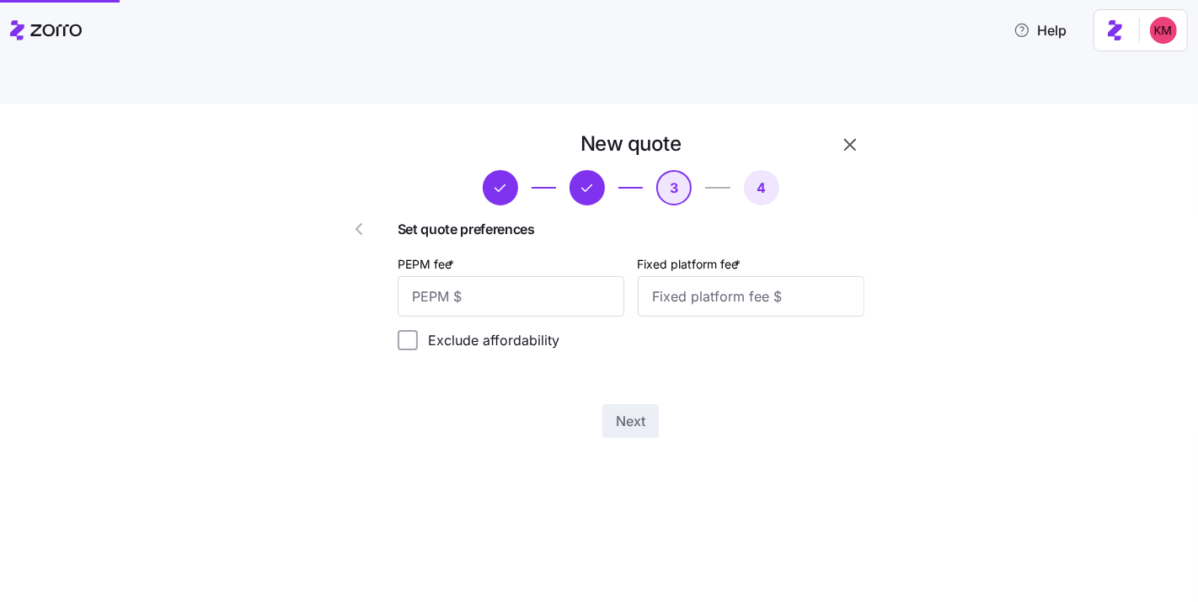
scroll to position [0, 0]
click at [526, 276] on input "PEPM fee *" at bounding box center [511, 296] width 227 height 40
type input "50"
type input "100"
click at [633, 411] on span "Next" at bounding box center [630, 421] width 29 height 20
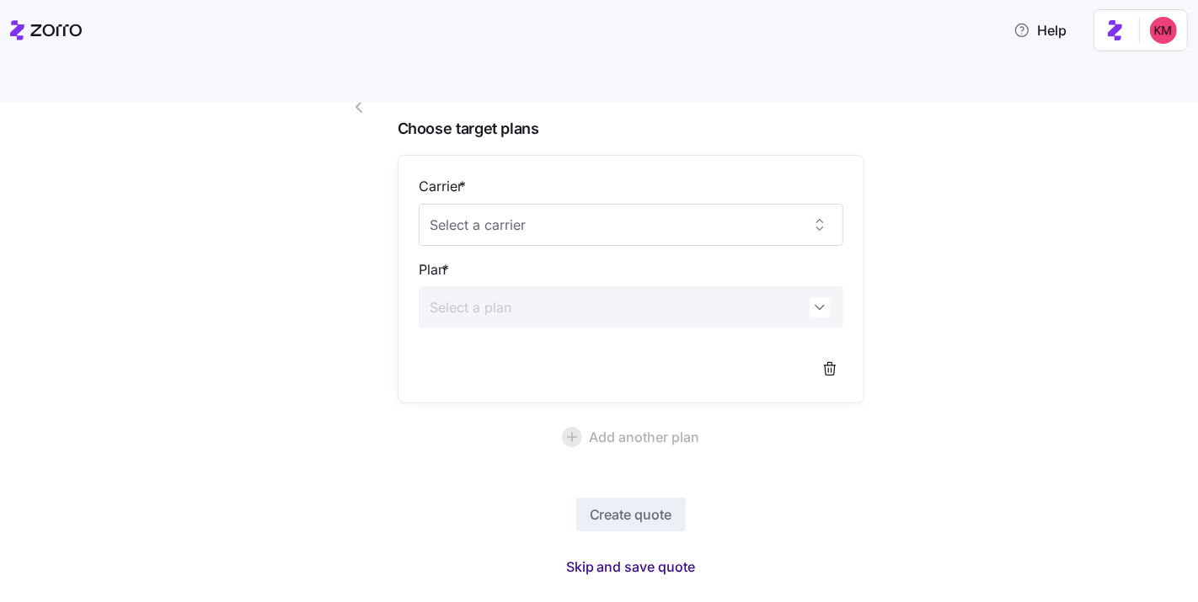
click at [639, 557] on span "Skip and save quote" at bounding box center [631, 567] width 130 height 20
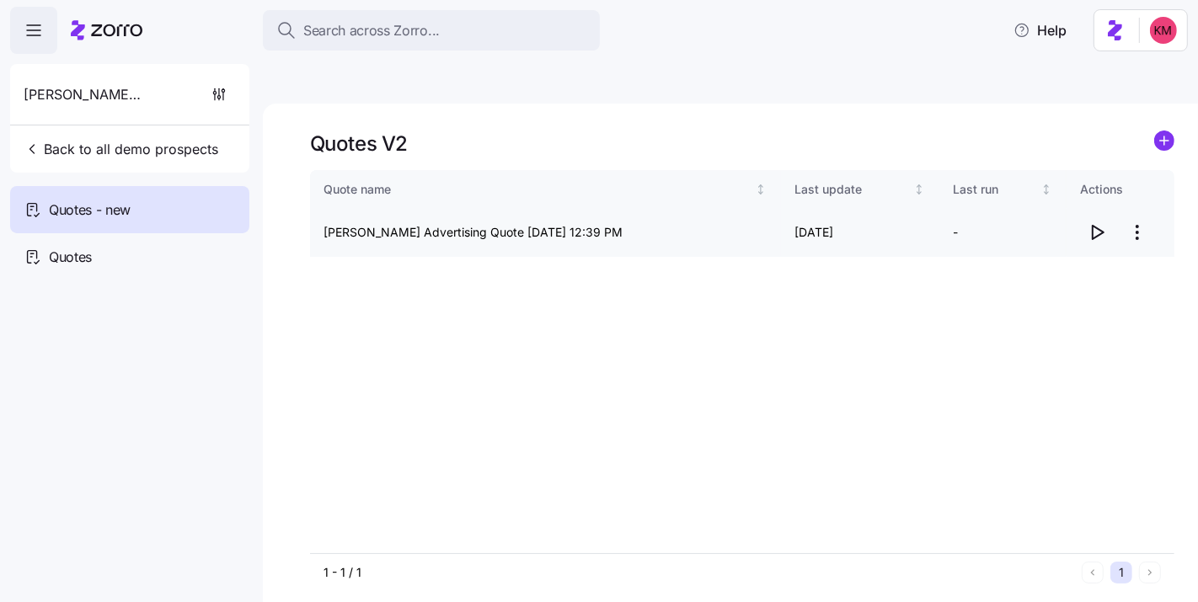
click at [1095, 222] on icon "button" at bounding box center [1096, 232] width 20 height 20
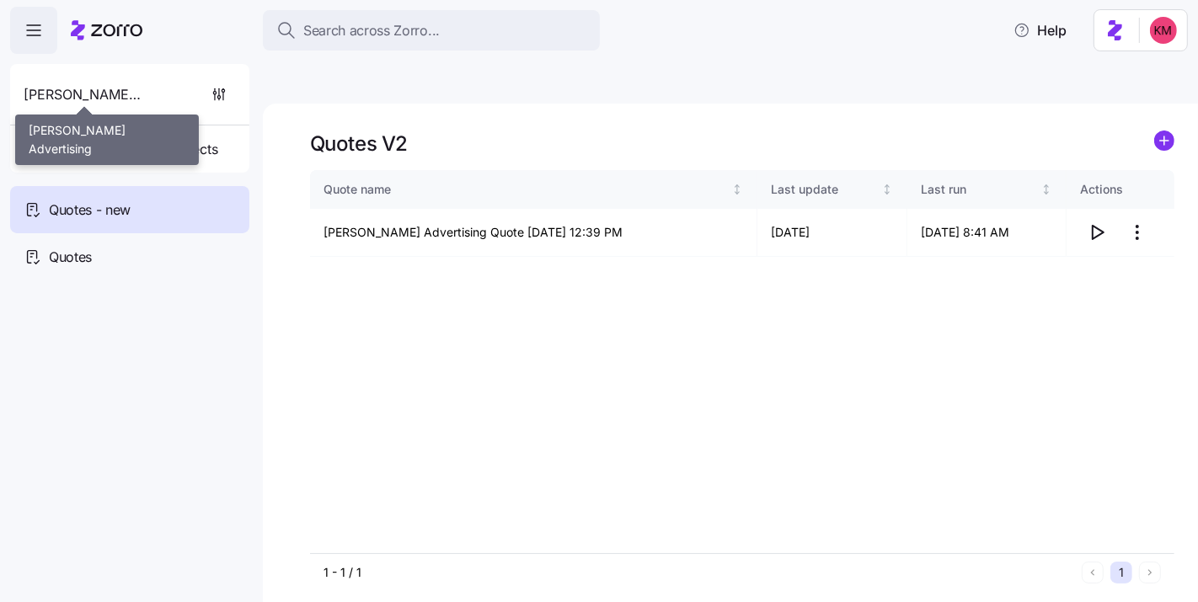
drag, startPoint x: 91, startPoint y: 94, endPoint x: 109, endPoint y: 91, distance: 18.0
click at [91, 94] on span "Kurian's Advertising" at bounding box center [84, 94] width 121 height 21
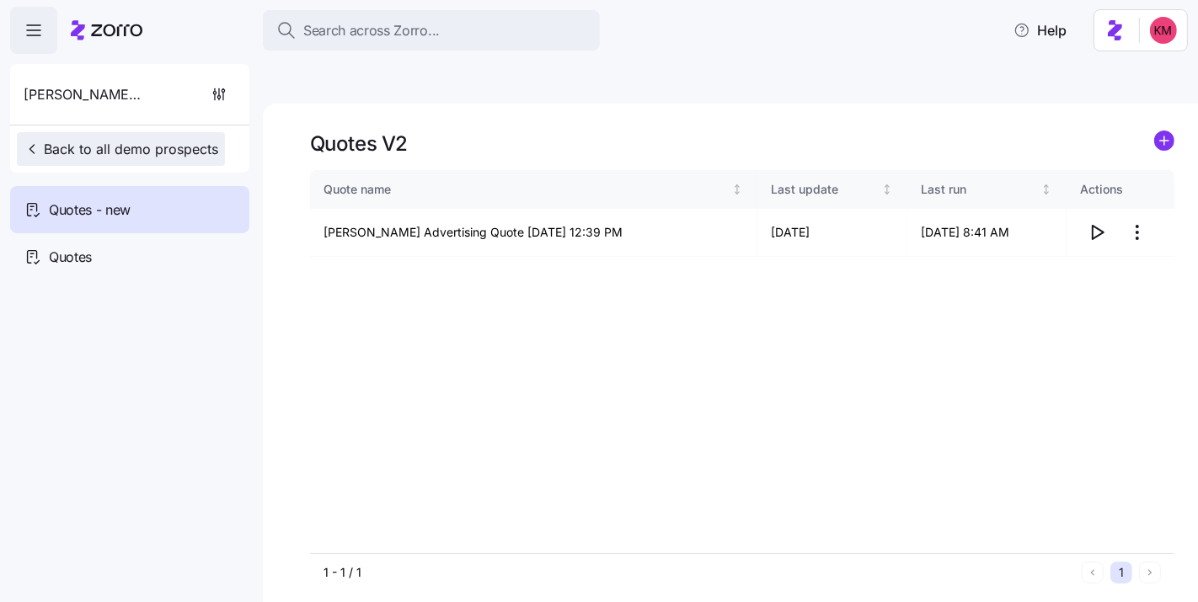
click at [112, 149] on span "Back to all demo prospects" at bounding box center [121, 149] width 195 height 20
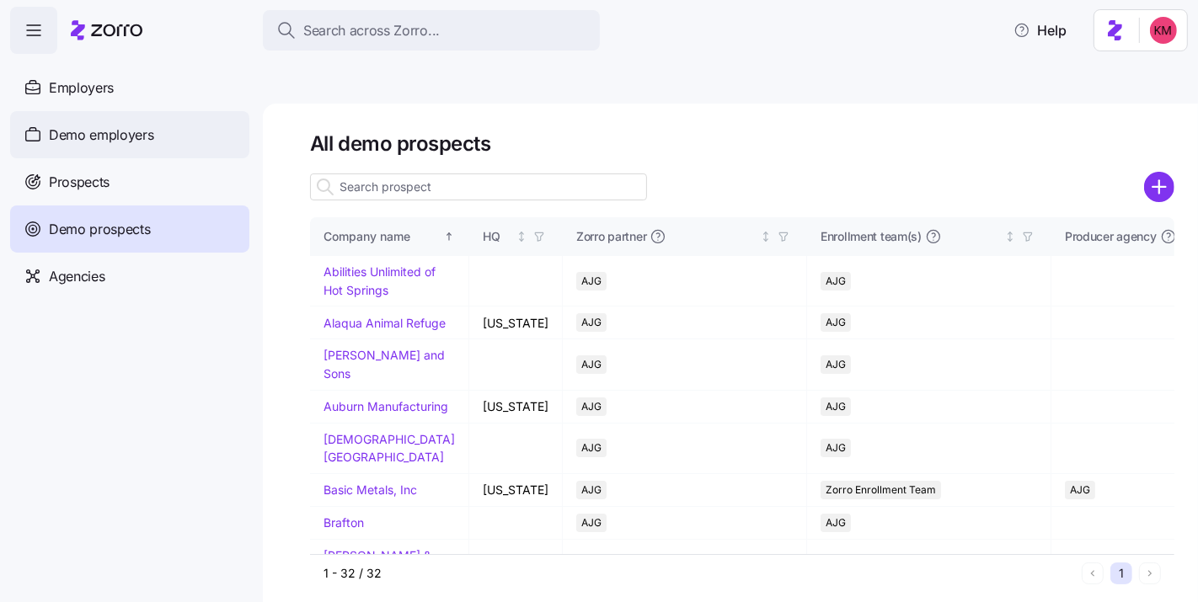
click at [129, 147] on div "Demo employers" at bounding box center [129, 134] width 239 height 47
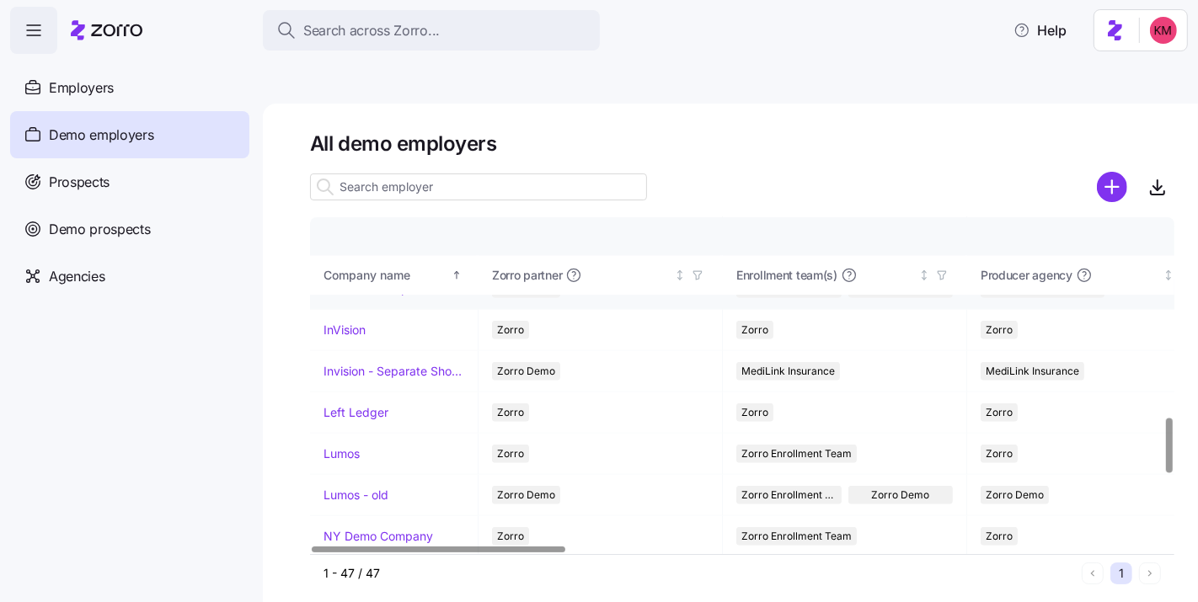
scroll to position [1089, 0]
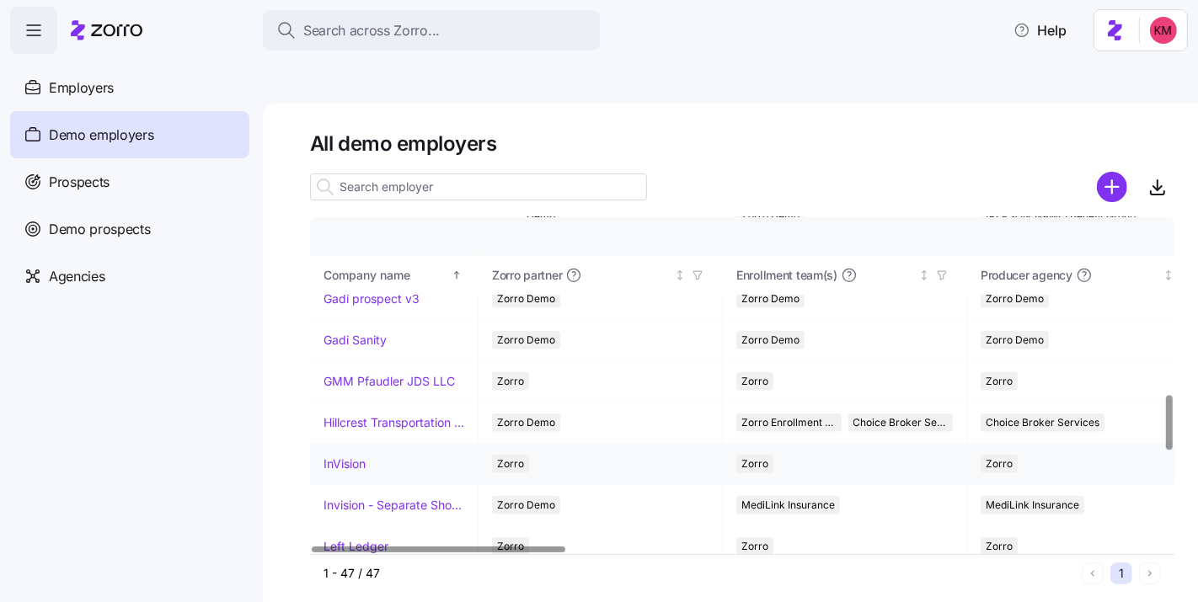
click at [349, 456] on link "InVision" at bounding box center [344, 464] width 42 height 17
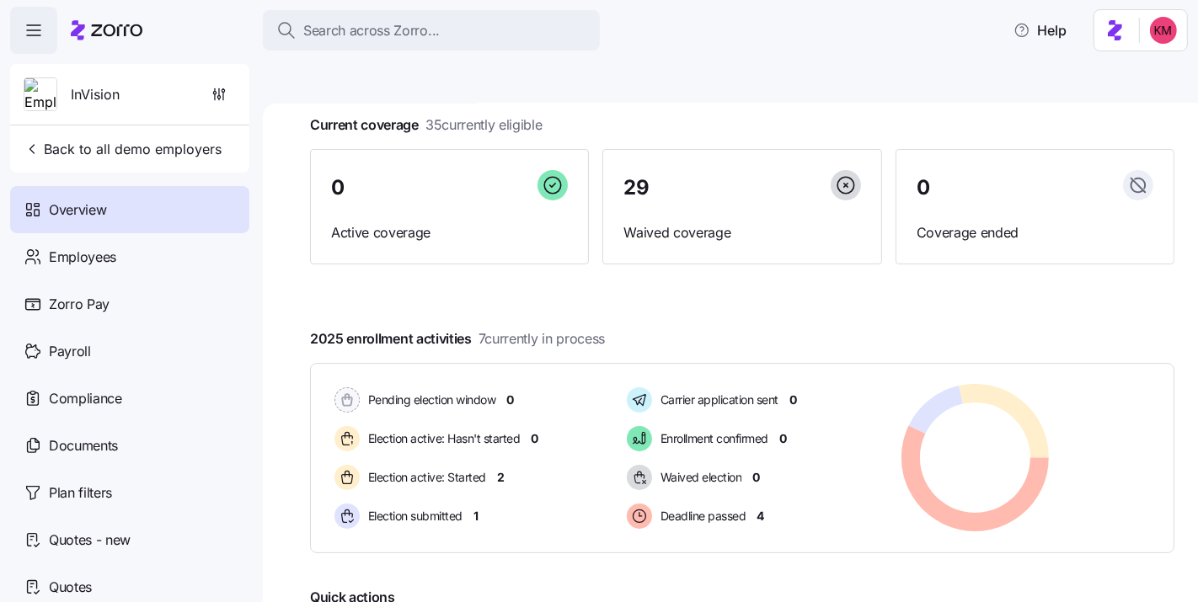
scroll to position [254, 0]
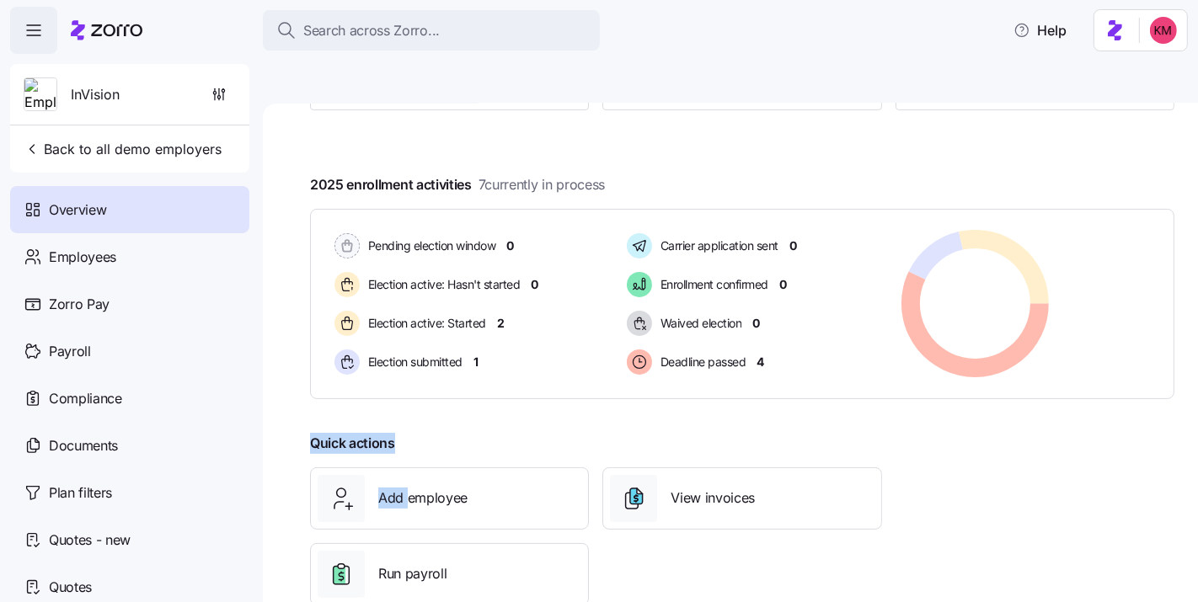
drag, startPoint x: 409, startPoint y: 460, endPoint x: 448, endPoint y: 367, distance: 100.4
click at [448, 367] on div "InVision overview Tuesday, September 2 Current coverage 35 currently eligible 0…" at bounding box center [742, 251] width 864 height 750
click at [125, 308] on div "Zorro Pay" at bounding box center [129, 303] width 239 height 47
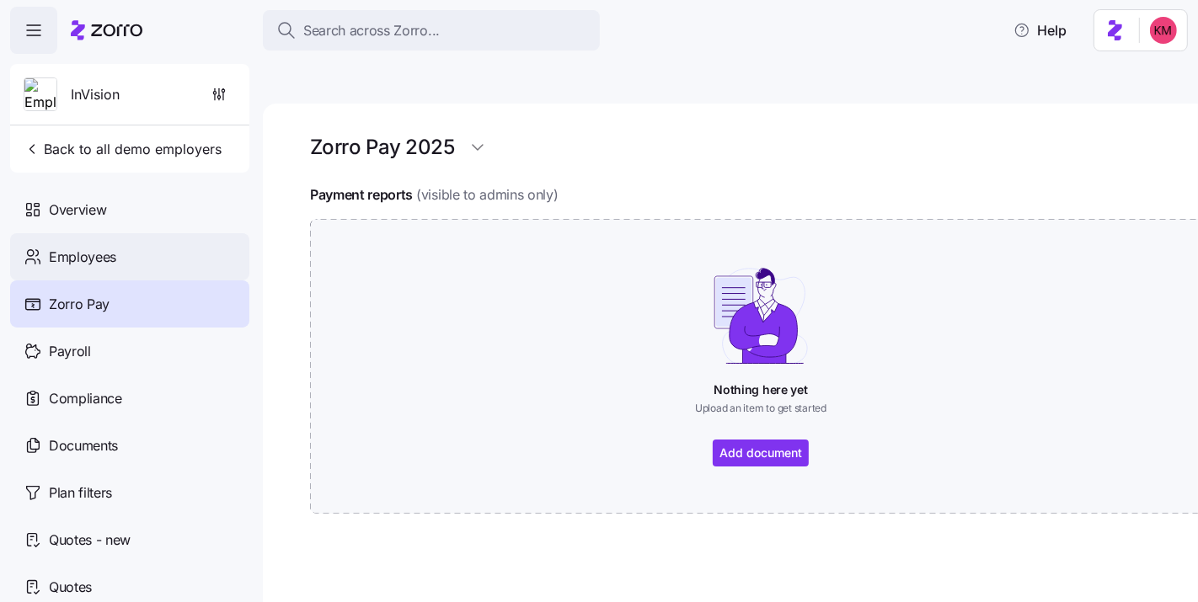
click at [94, 256] on span "Employees" at bounding box center [82, 257] width 67 height 21
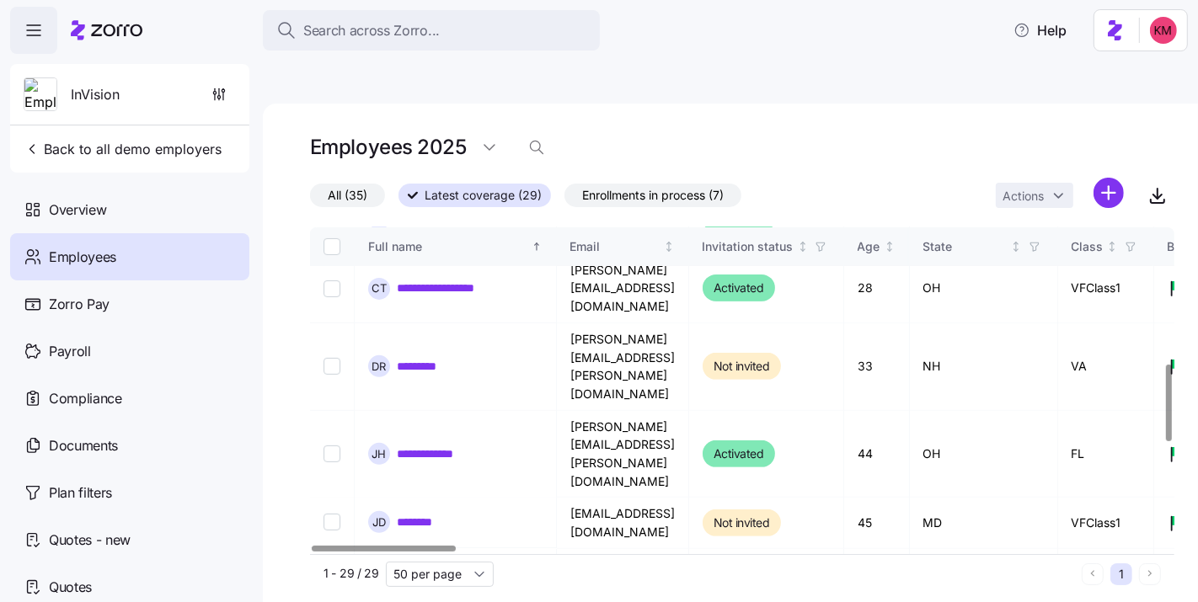
scroll to position [577, 0]
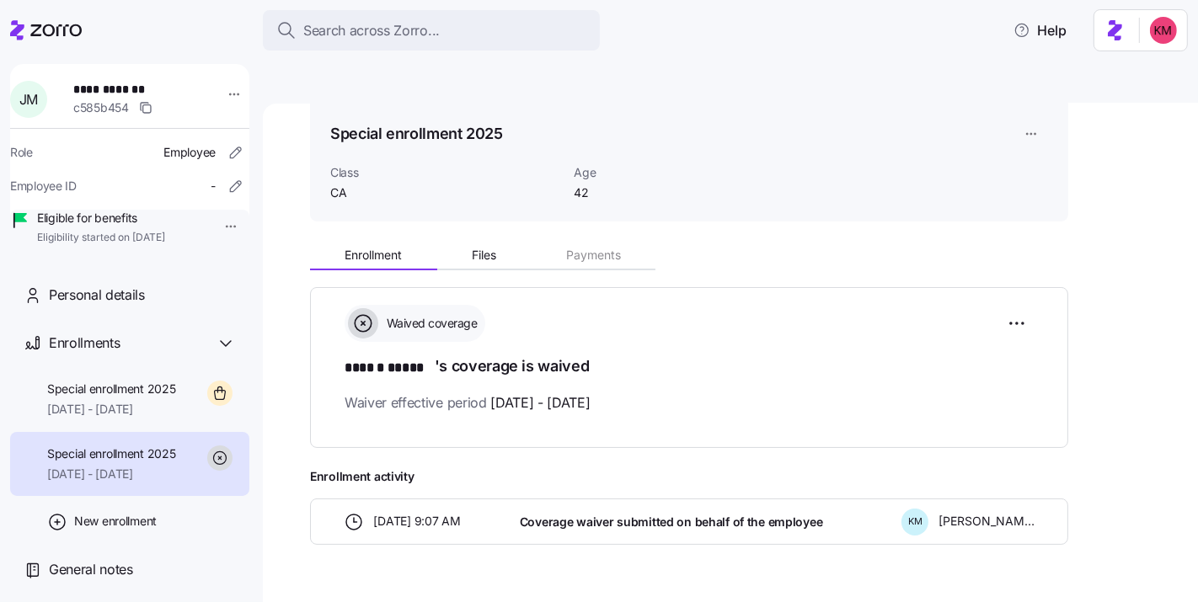
scroll to position [69, 0]
click at [107, 367] on div "Enrollments" at bounding box center [129, 343] width 239 height 48
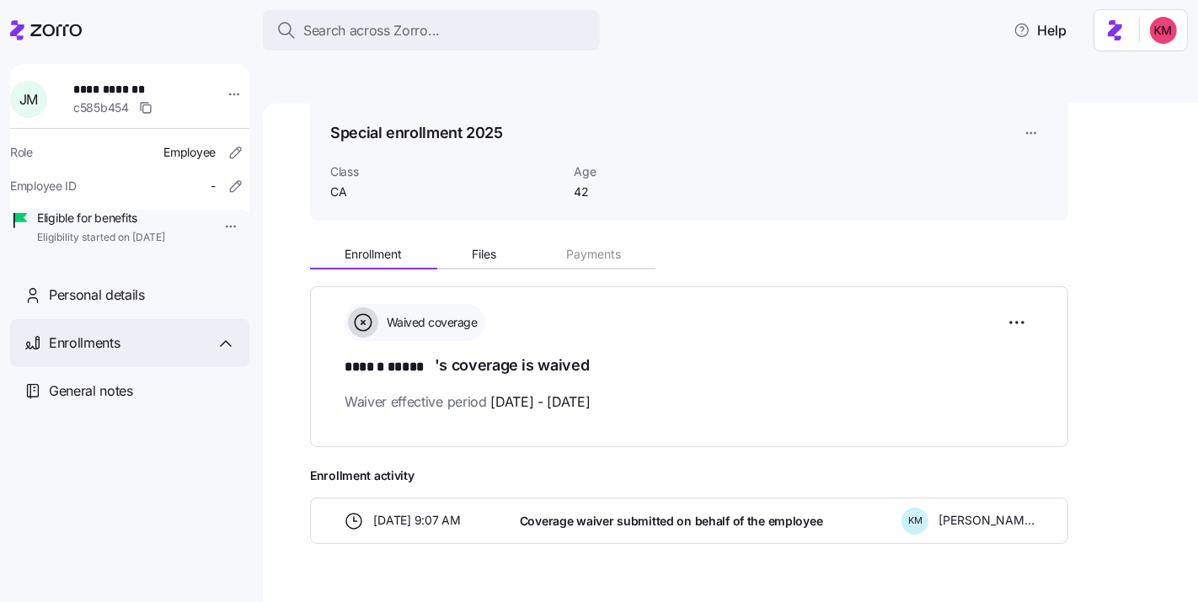
click at [88, 354] on span "Enrollments" at bounding box center [84, 343] width 71 height 21
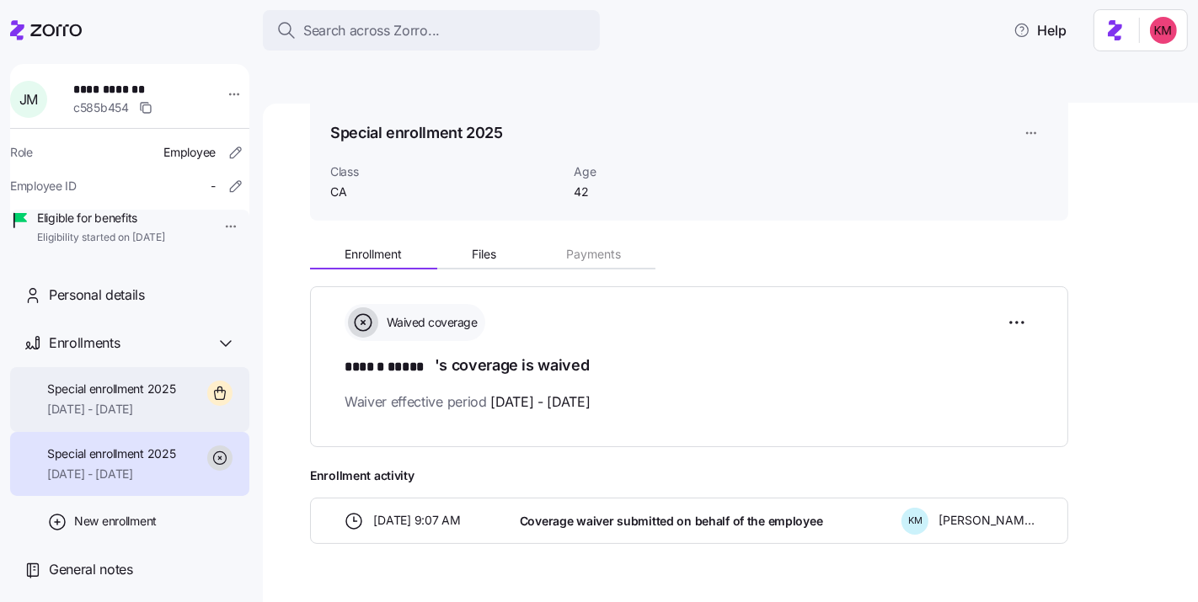
click at [104, 419] on div "Special enrollment 2025 10/01/2025 - 12/31/2025" at bounding box center [111, 400] width 129 height 38
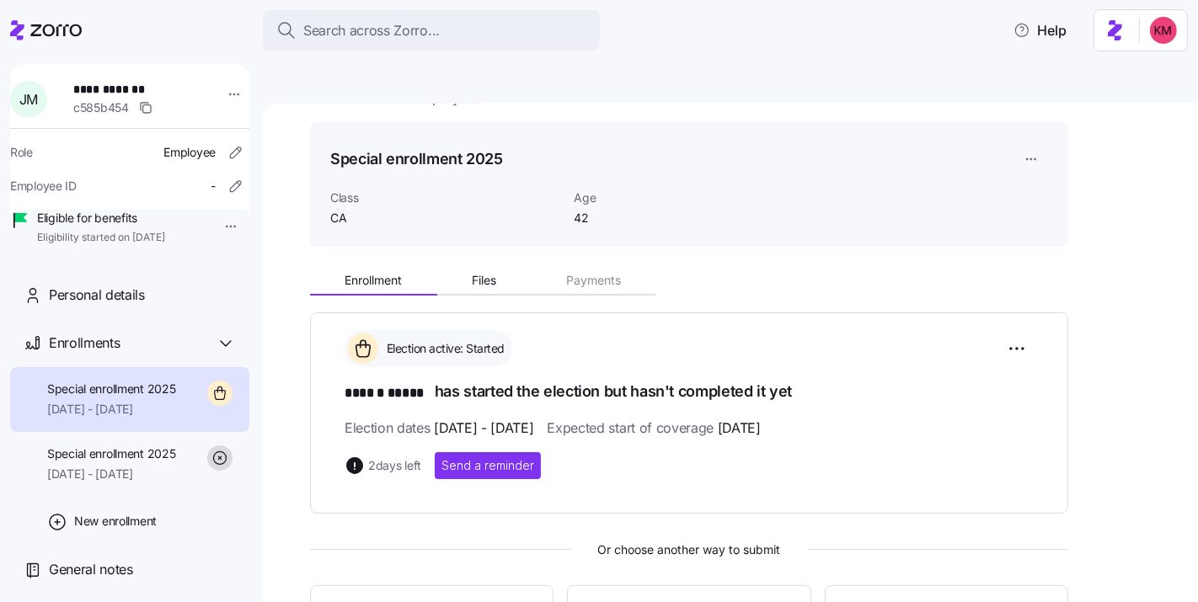
scroll to position [280, 0]
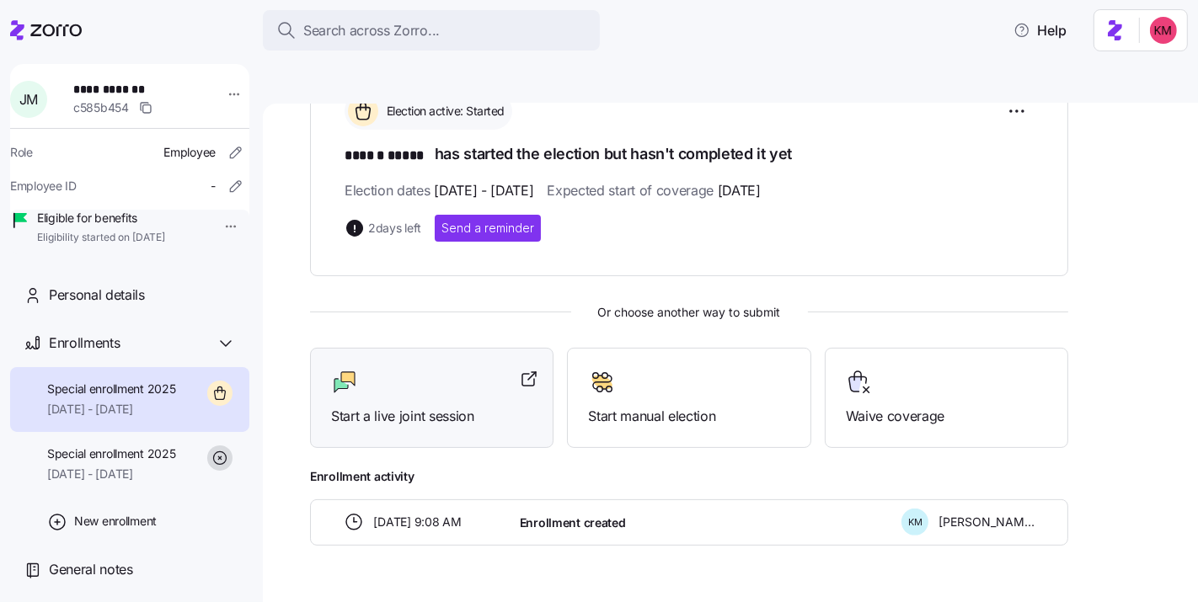
click at [434, 369] on div at bounding box center [431, 382] width 201 height 27
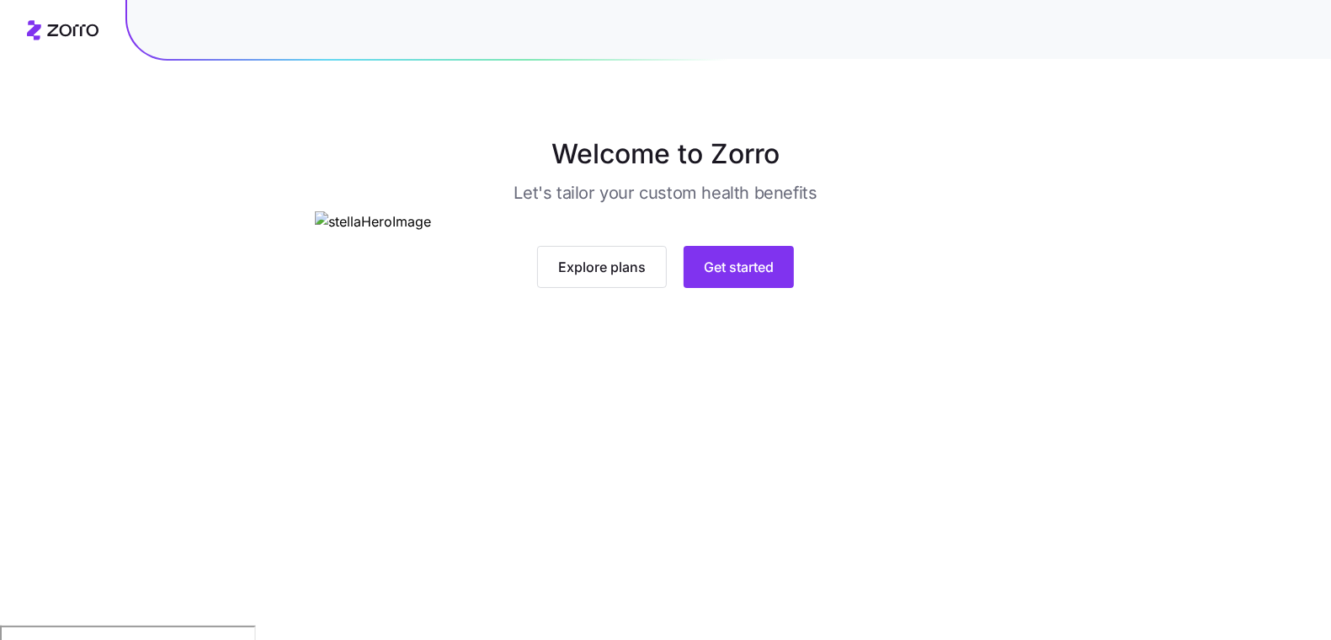
scroll to position [87, 0]
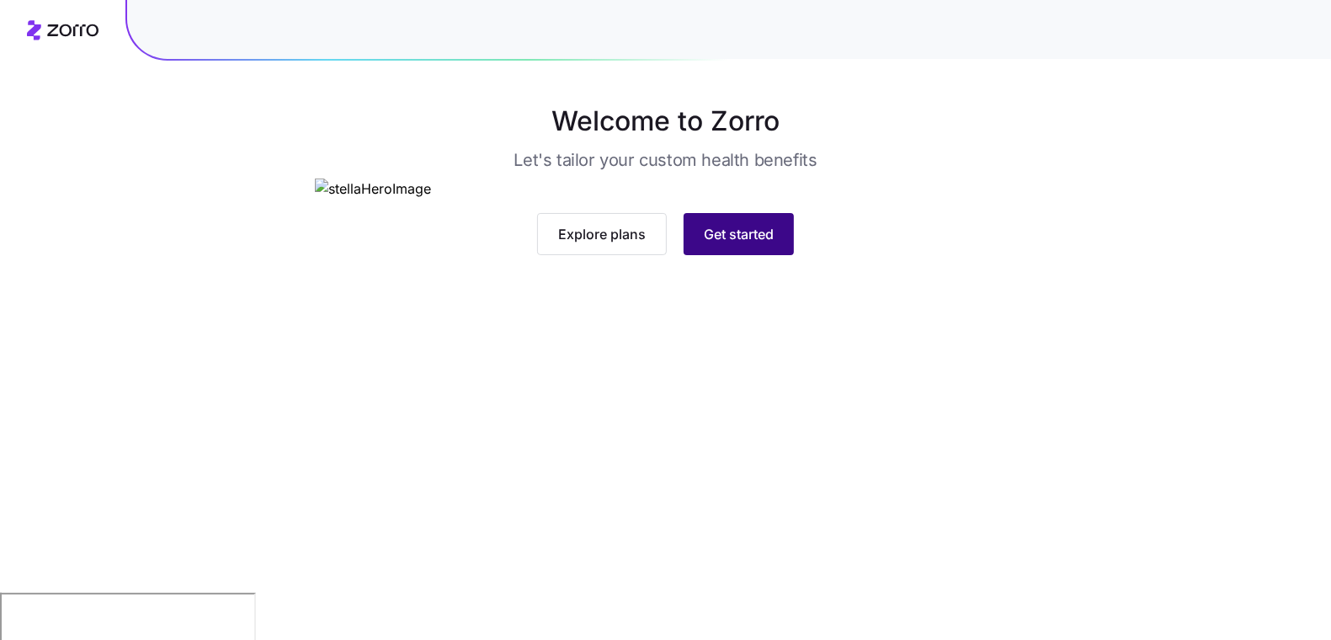
click at [723, 244] on span "Get started" at bounding box center [739, 234] width 70 height 20
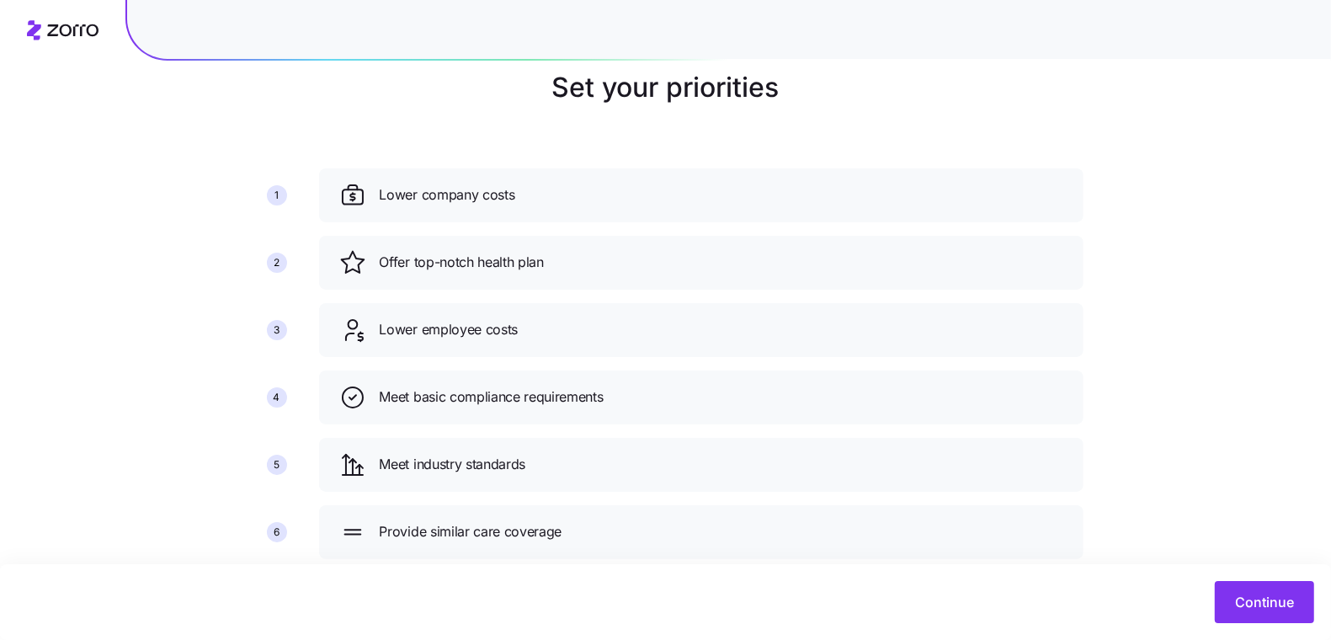
scroll to position [120, 0]
drag, startPoint x: 269, startPoint y: 355, endPoint x: 301, endPoint y: 325, distance: 44.1
click at [278, 291] on div "1 2 3 4 5 6" at bounding box center [276, 363] width 57 height 357
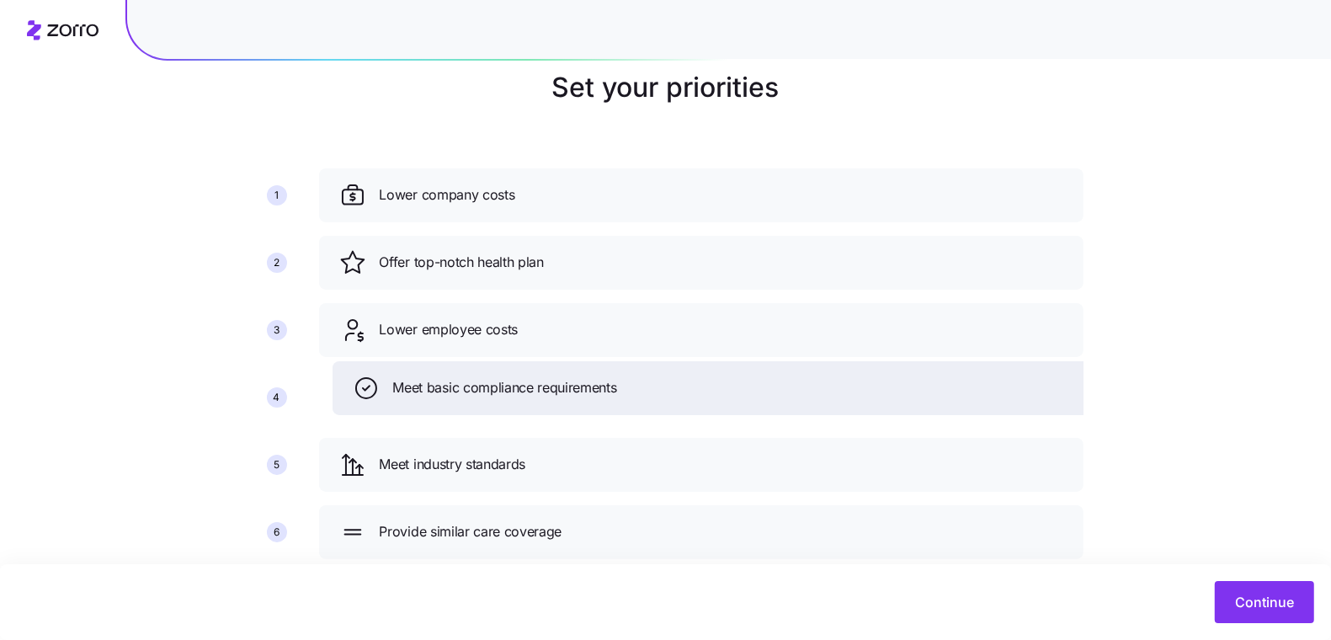
drag, startPoint x: 349, startPoint y: 360, endPoint x: 439, endPoint y: 357, distance: 90.1
click at [362, 375] on icon at bounding box center [366, 388] width 27 height 27
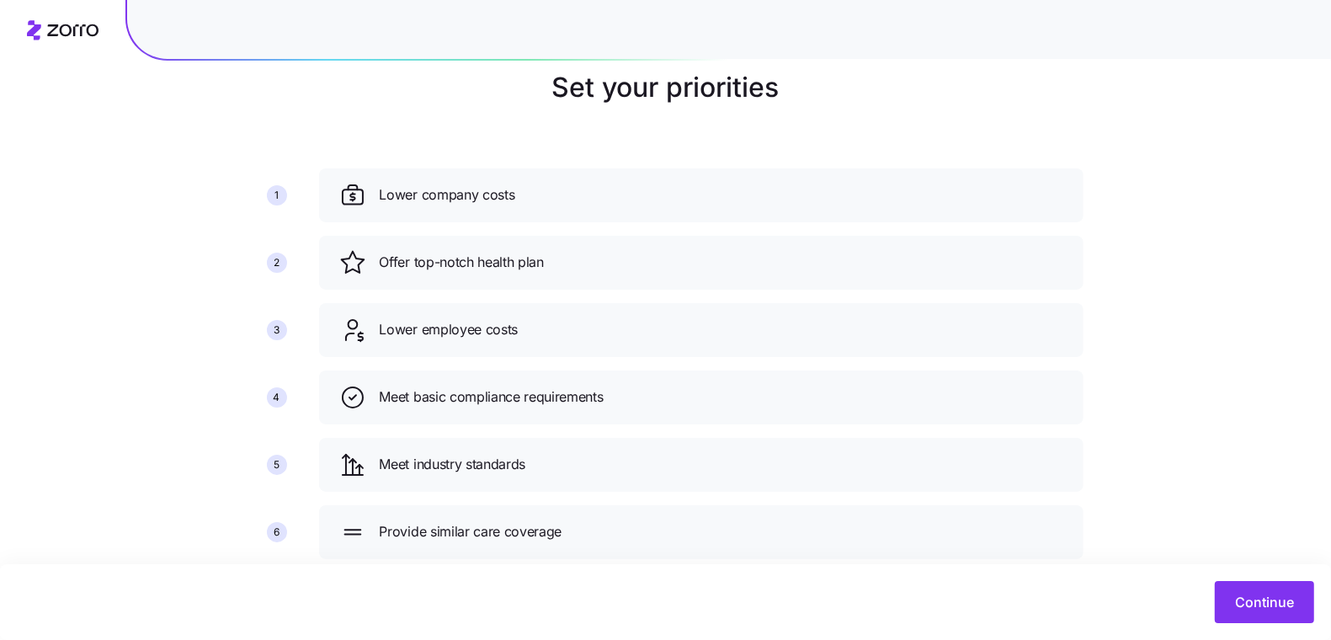
click at [1235, 534] on main "Set your priorities 1 2 3 4 5 6 Lower company costs Offer top-notch health plan…" at bounding box center [665, 299] width 1331 height 761
click at [1258, 616] on button "Continue" at bounding box center [1264, 602] width 99 height 42
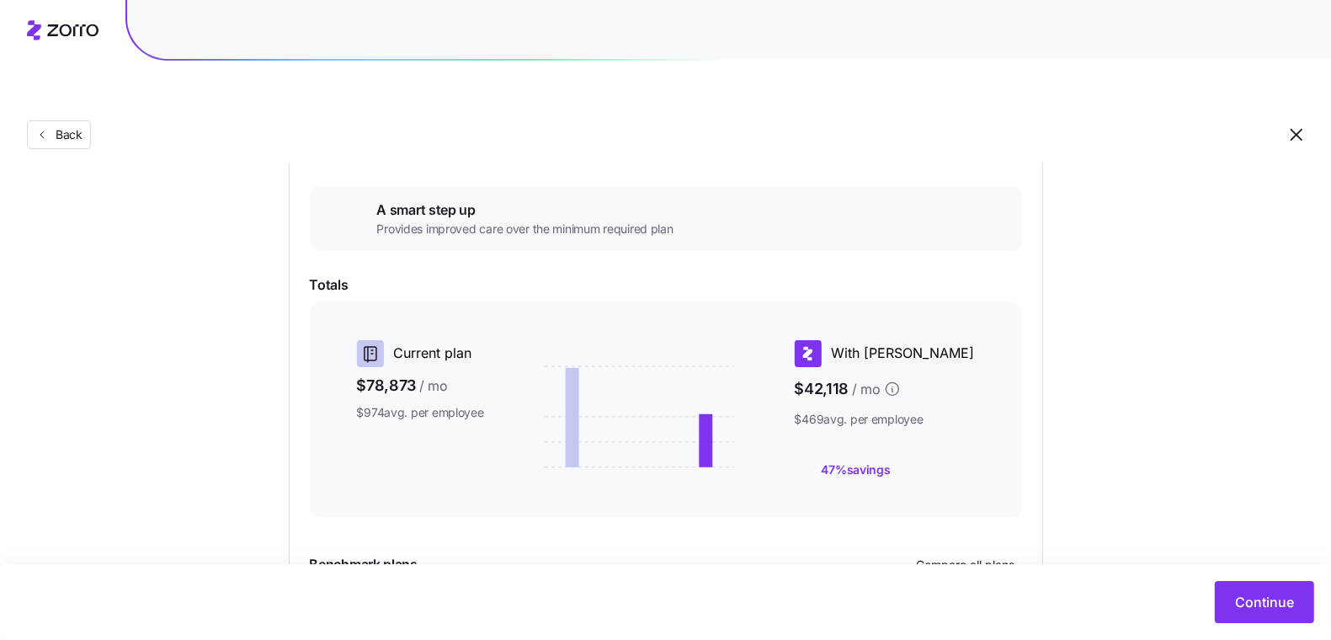
scroll to position [414, 0]
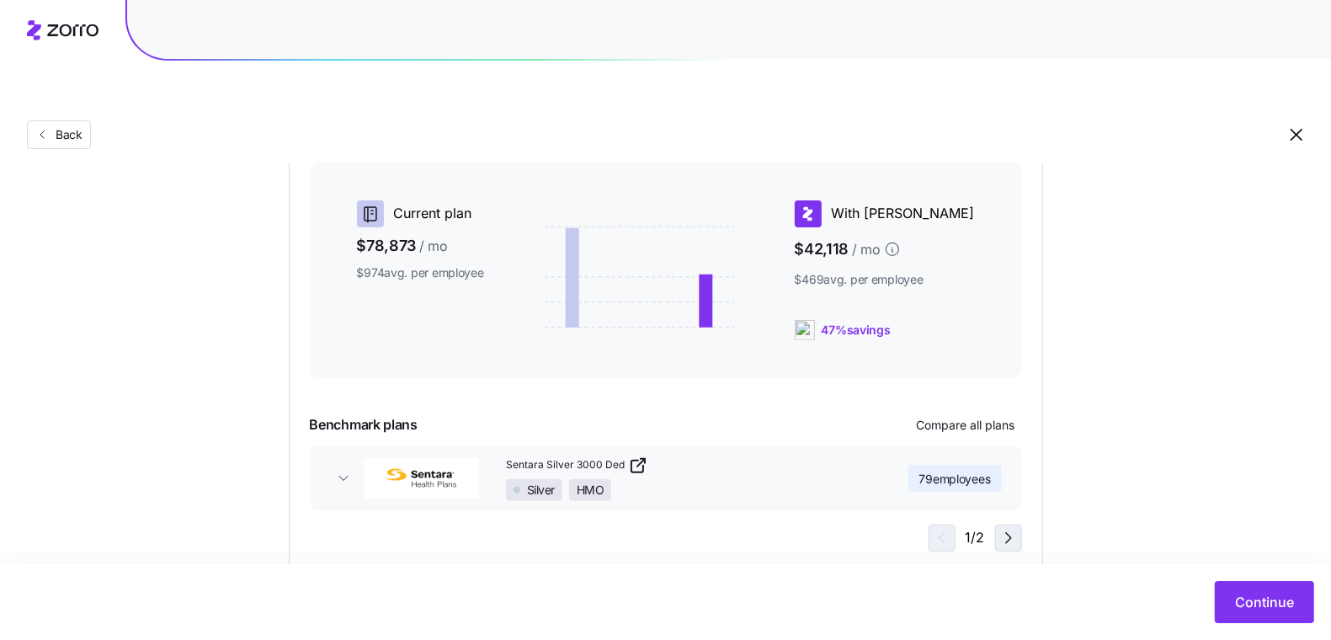
click at [1006, 533] on icon "button" at bounding box center [1008, 538] width 5 height 10
click at [938, 528] on icon "button" at bounding box center [940, 538] width 20 height 20
click at [1006, 533] on icon "button" at bounding box center [1008, 538] width 5 height 10
click at [945, 528] on icon "button" at bounding box center [940, 538] width 20 height 20
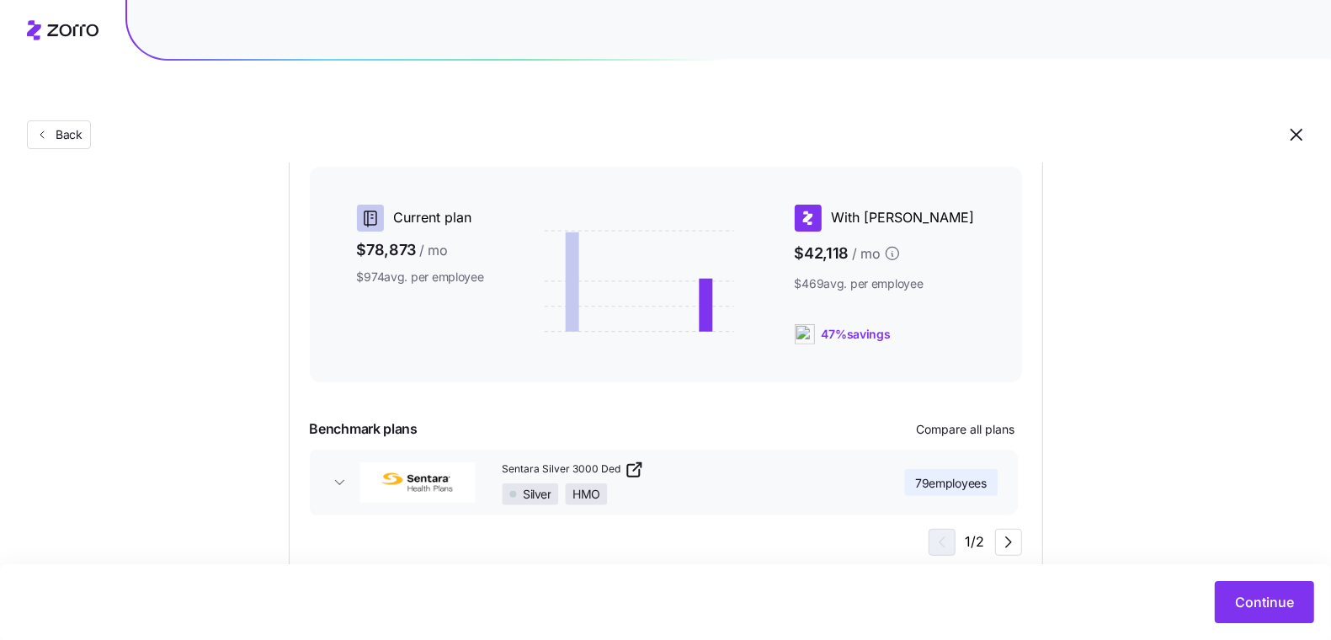
scroll to position [409, 0]
click at [1016, 532] on icon "button" at bounding box center [1009, 542] width 20 height 20
click at [947, 532] on icon "button" at bounding box center [940, 542] width 20 height 20
click at [349, 474] on icon "button" at bounding box center [343, 482] width 17 height 17
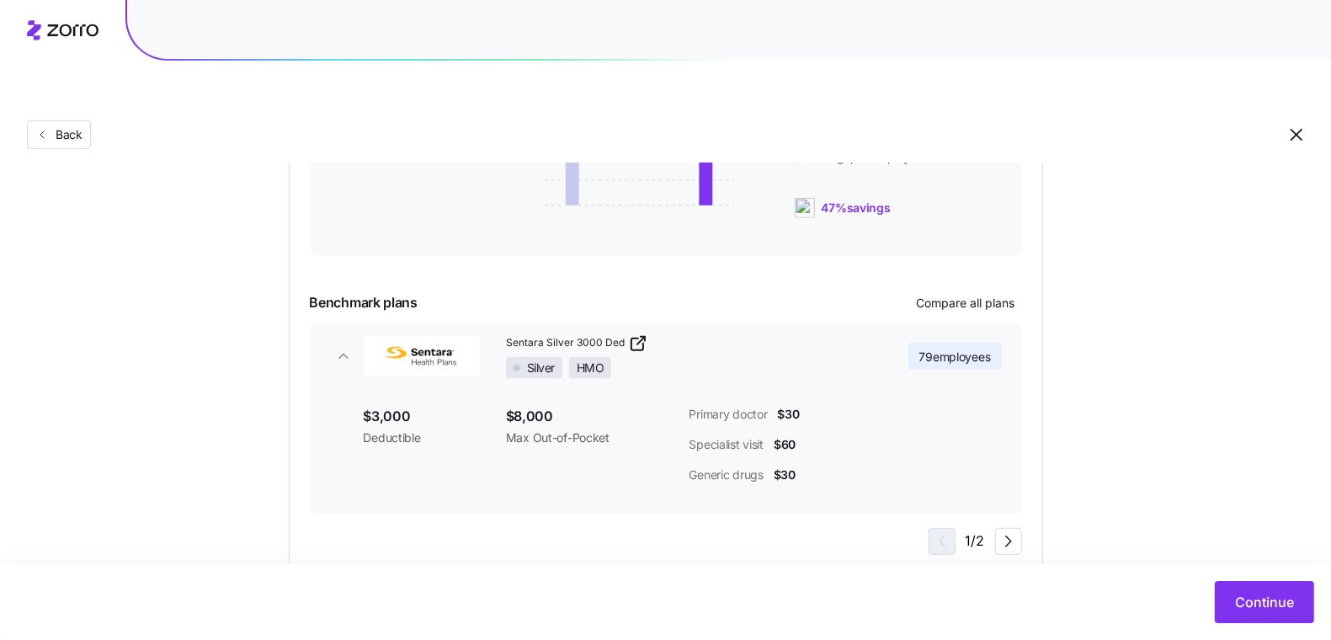
scroll to position [0, 0]
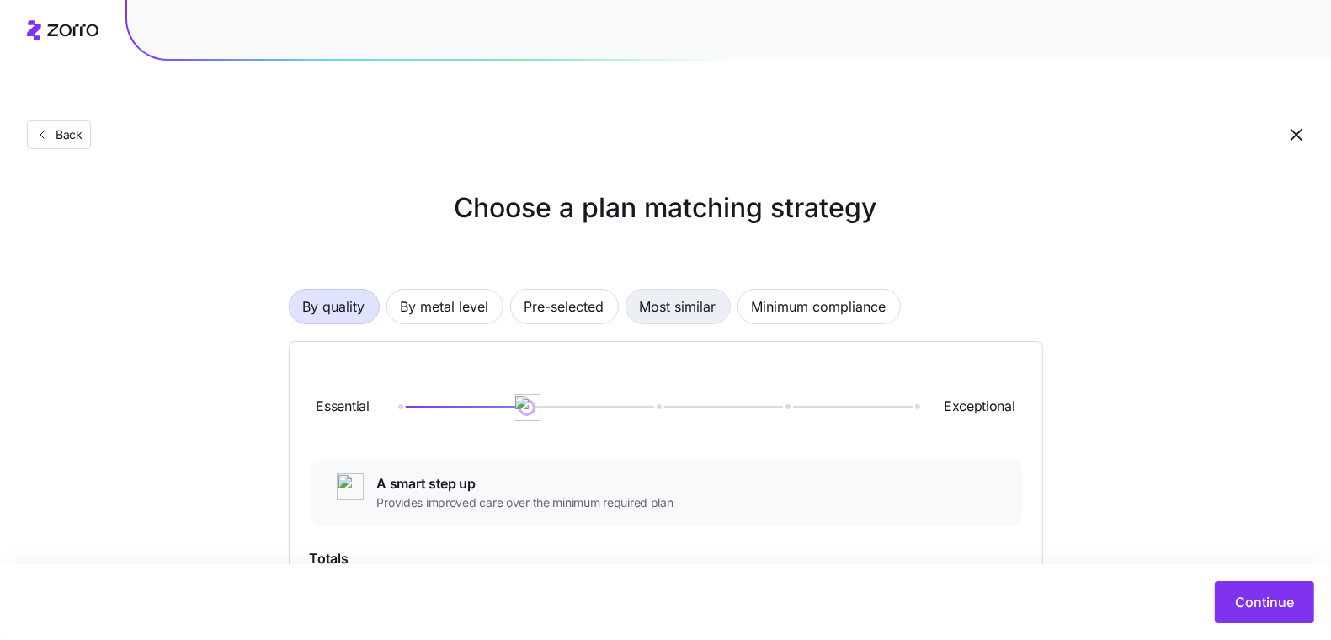
click at [670, 290] on span "Most similar" at bounding box center [678, 307] width 77 height 34
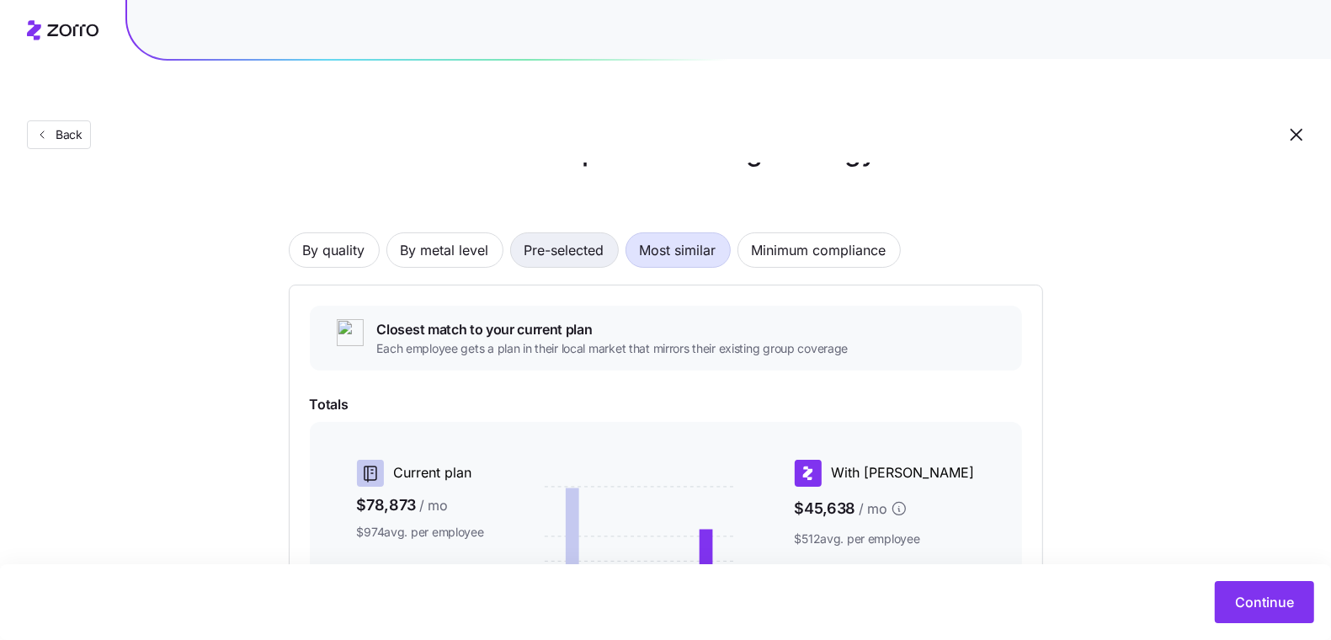
scroll to position [57, 0]
click at [557, 232] on span "Pre-selected" at bounding box center [565, 249] width 80 height 34
click at [476, 189] on div "By quality By metal level Pre-selected Most similar Minimum compliance Use your…" at bounding box center [666, 567] width 755 height 779
click at [473, 232] on span "By metal level" at bounding box center [445, 249] width 88 height 34
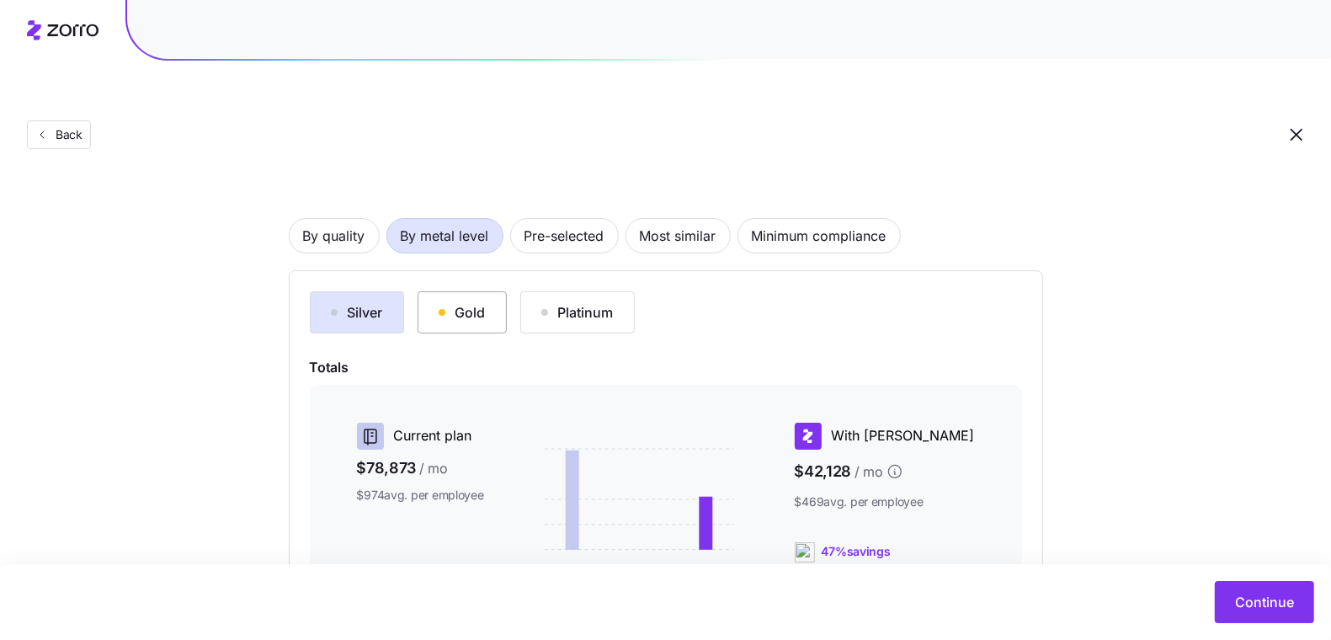
scroll to position [86, 0]
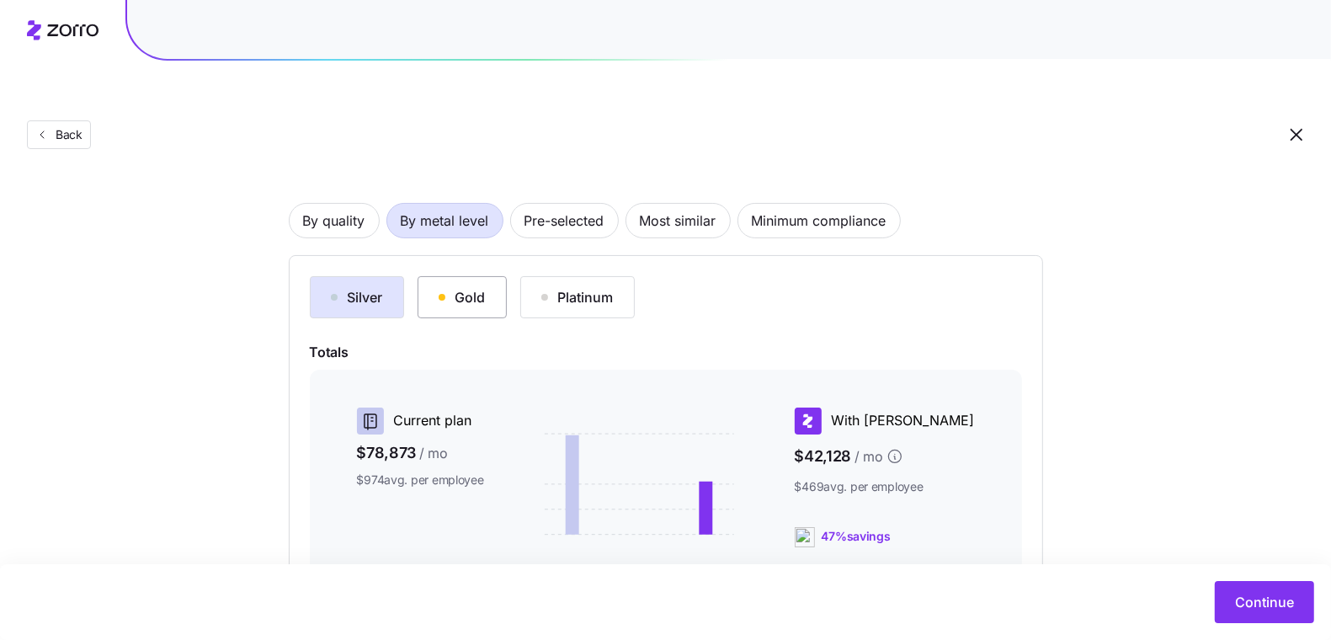
click at [439, 294] on div "button" at bounding box center [442, 297] width 7 height 7
click at [543, 294] on div "button" at bounding box center [545, 297] width 7 height 7
click at [347, 287] on div "Silver" at bounding box center [357, 297] width 52 height 20
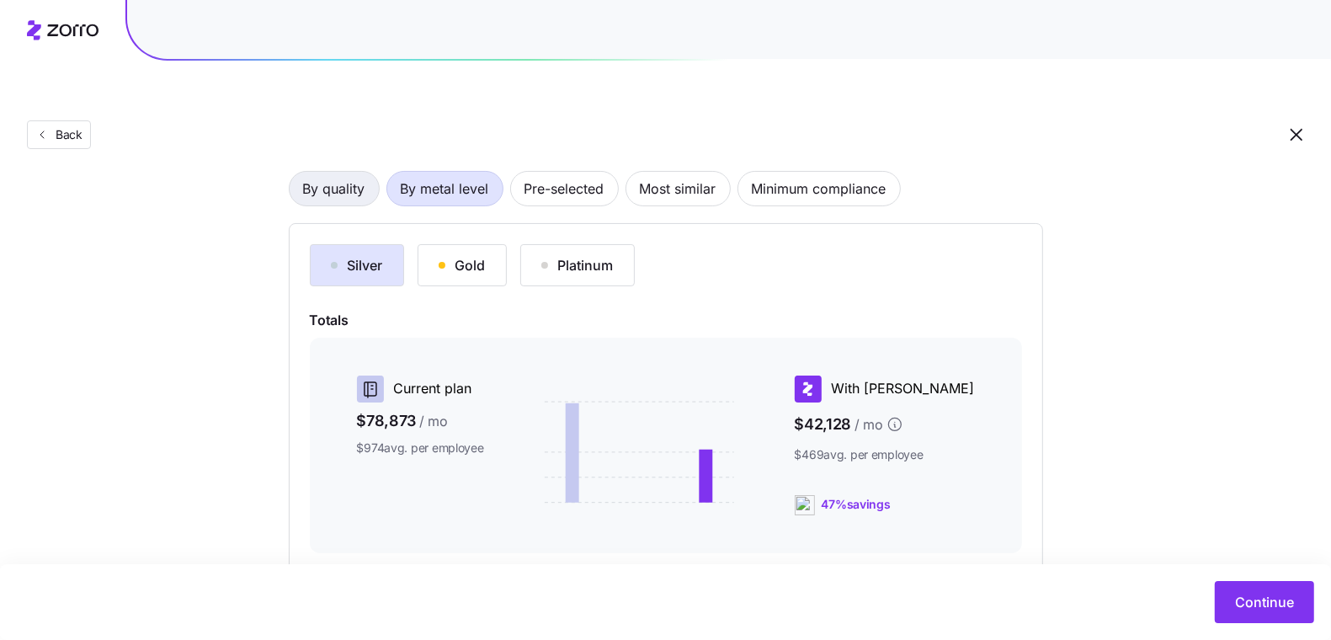
click at [326, 172] on span "By quality" at bounding box center [334, 189] width 62 height 34
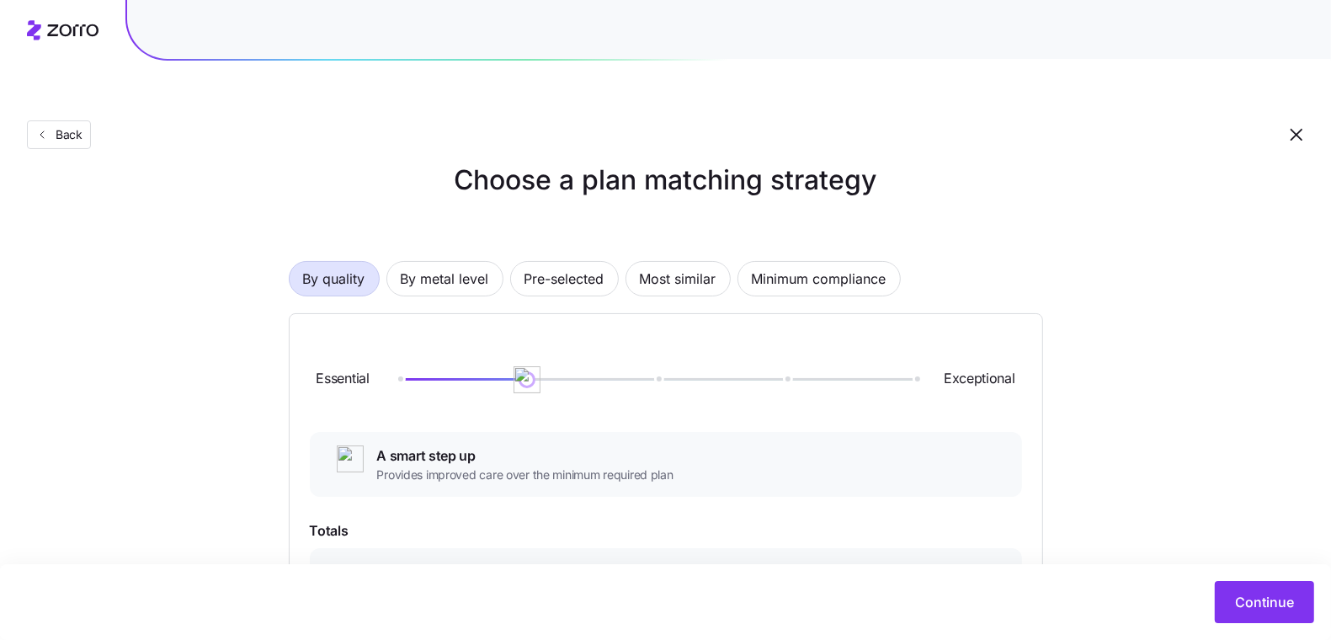
scroll to position [29, 0]
drag, startPoint x: 519, startPoint y: 343, endPoint x: 632, endPoint y: 338, distance: 113.8
click at [632, 377] on div at bounding box center [656, 378] width 517 height 3
drag, startPoint x: 660, startPoint y: 338, endPoint x: 783, endPoint y: 343, distance: 123.1
click at [783, 365] on img at bounding box center [786, 379] width 29 height 29
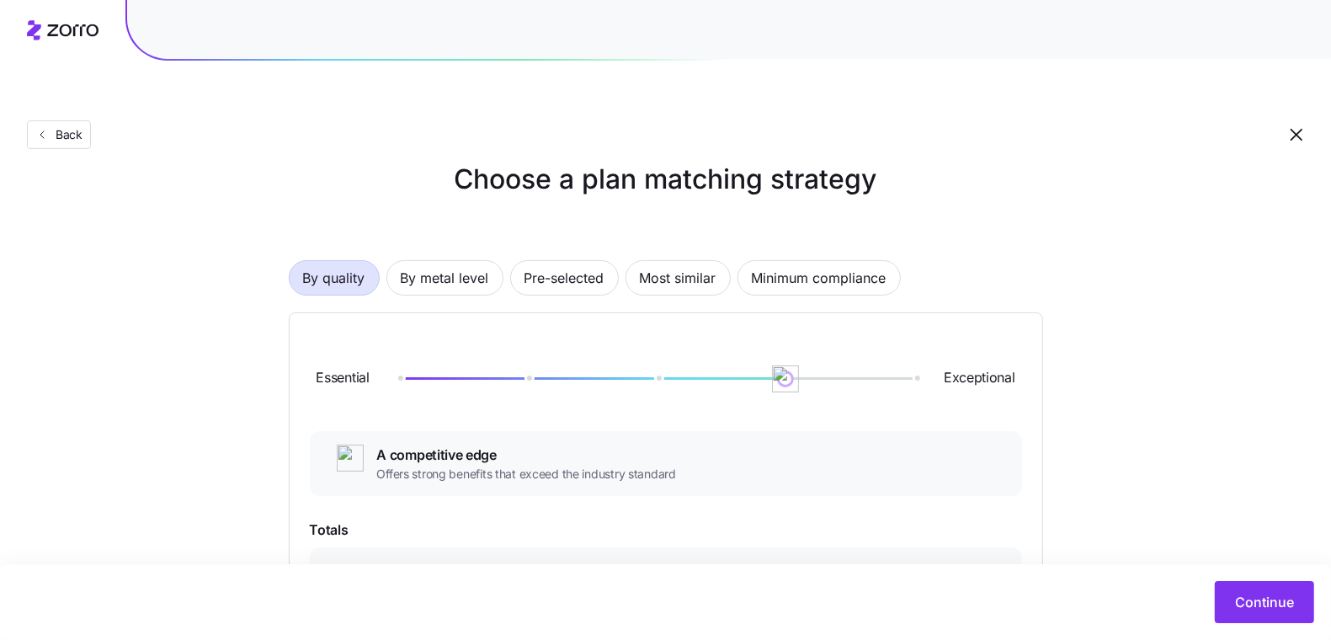
drag, startPoint x: 801, startPoint y: 348, endPoint x: 948, endPoint y: 352, distance: 147.4
click at [937, 353] on div "Essential Exceptional" at bounding box center [666, 378] width 712 height 91
drag, startPoint x: 789, startPoint y: 338, endPoint x: 920, endPoint y: 335, distance: 131.4
click at [920, 365] on img at bounding box center [915, 379] width 29 height 29
drag, startPoint x: 922, startPoint y: 335, endPoint x: 630, endPoint y: 344, distance: 292.4
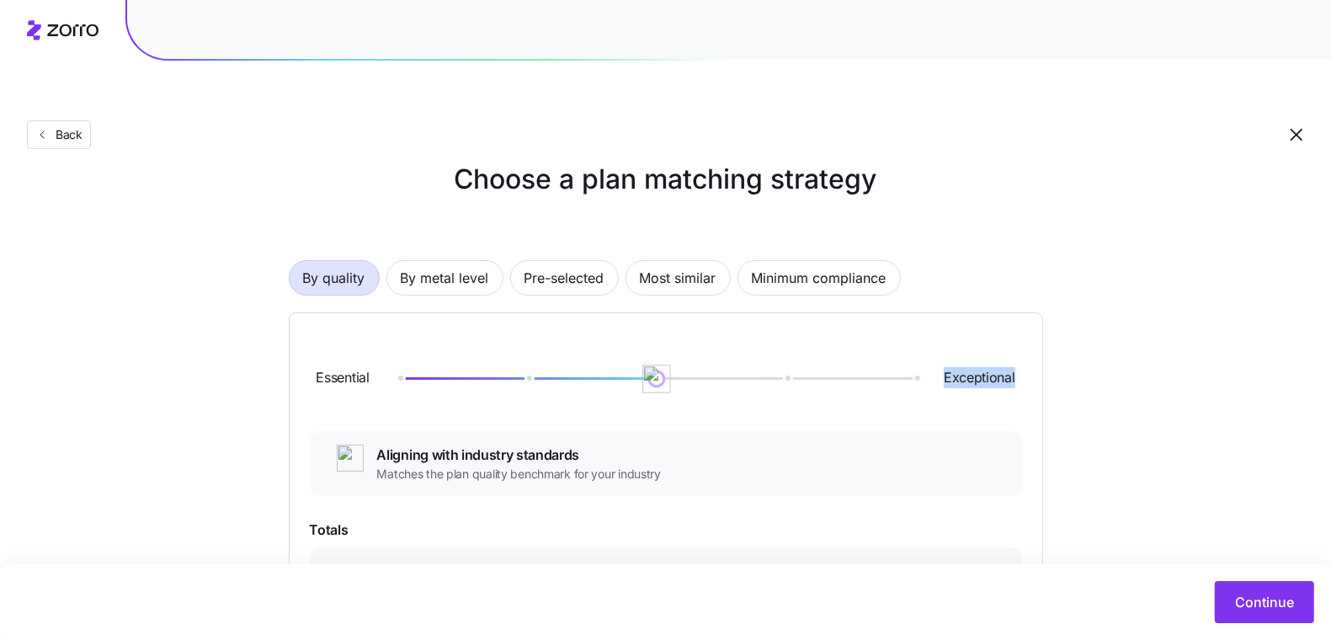
click at [630, 344] on div "Essential Exceptional" at bounding box center [666, 378] width 712 height 91
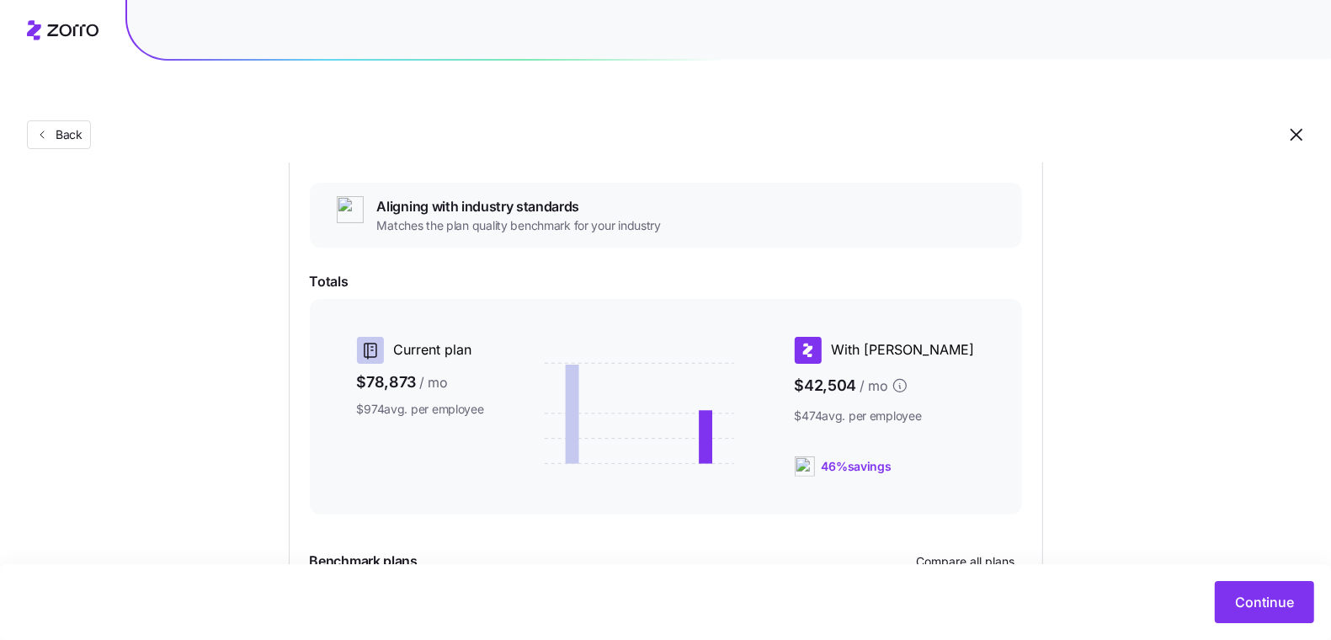
scroll to position [539, 0]
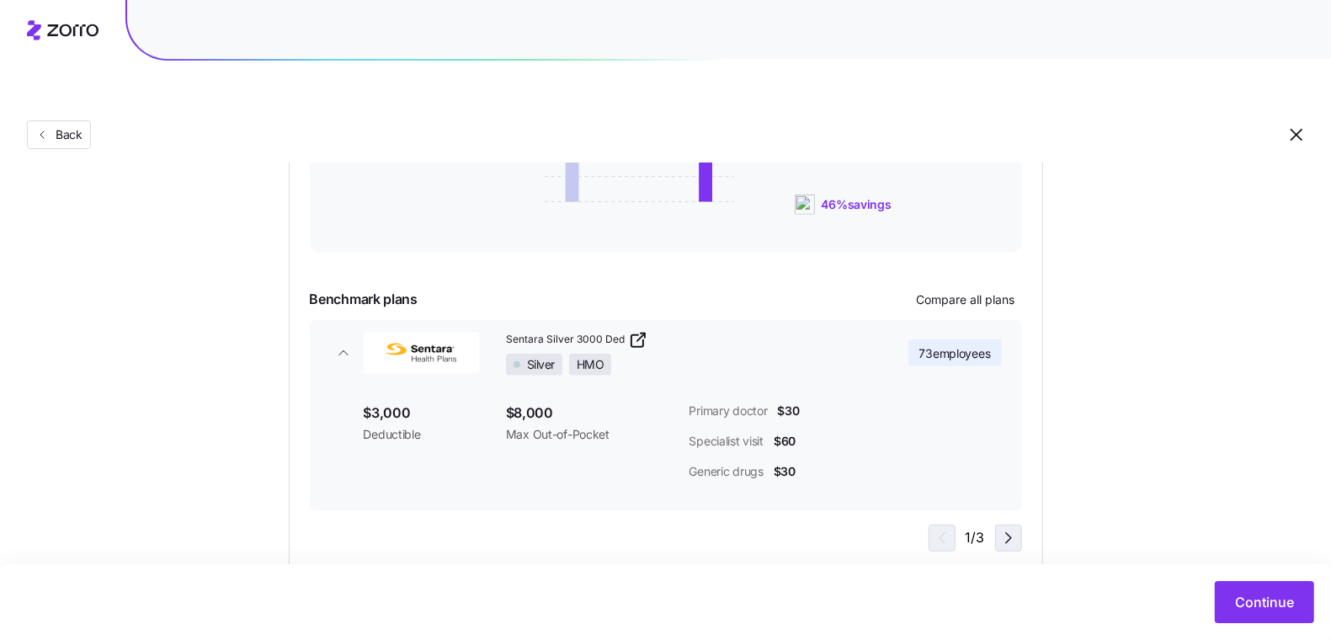
click at [1006, 525] on button "button" at bounding box center [1008, 538] width 27 height 27
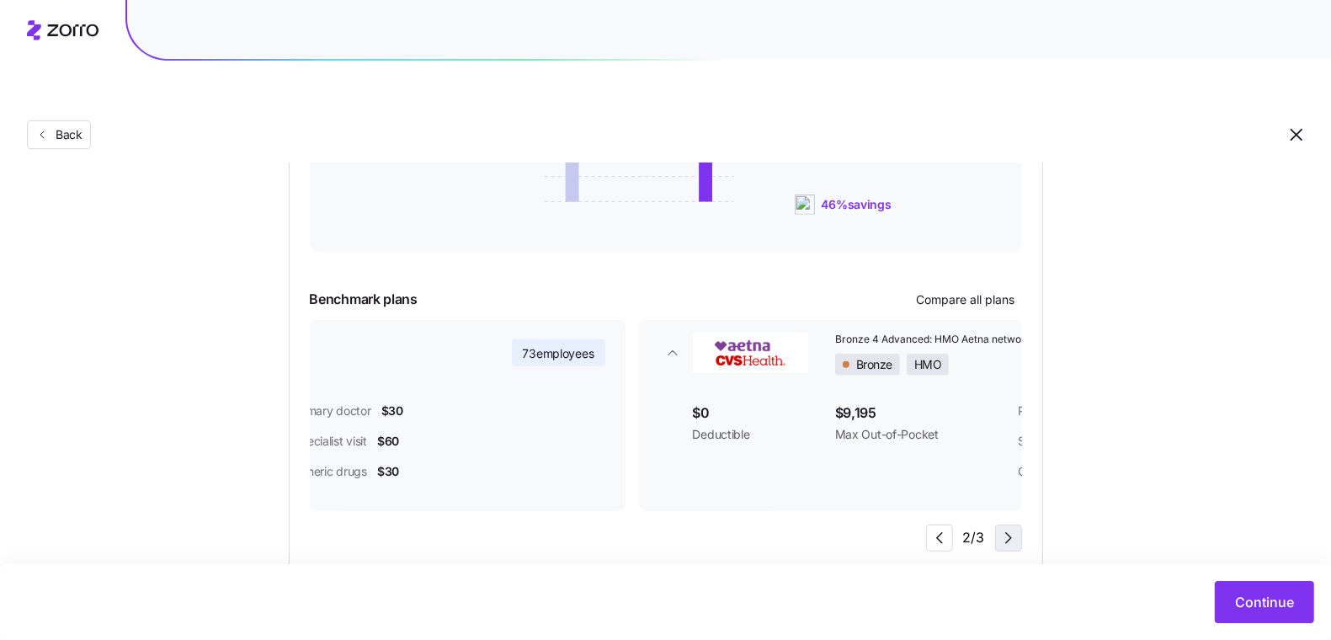
click at [1009, 528] on icon "button" at bounding box center [1009, 538] width 20 height 20
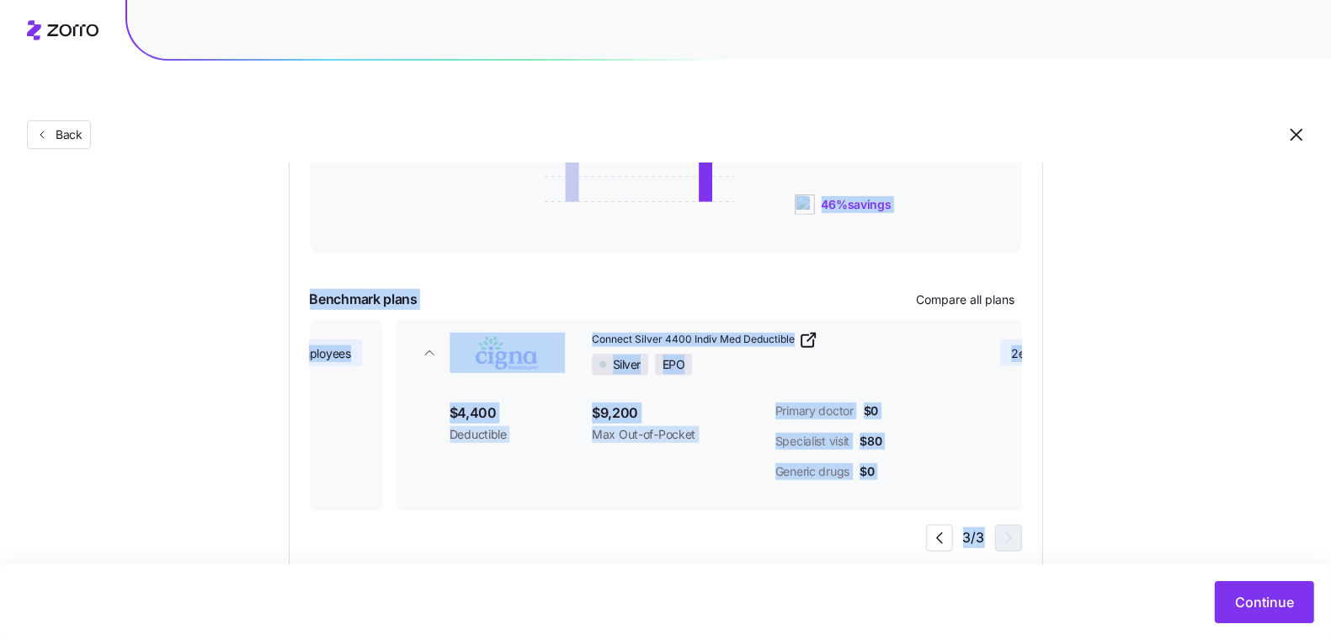
drag, startPoint x: 1009, startPoint y: 499, endPoint x: 1063, endPoint y: 481, distance: 56.7
click at [1063, 481] on div "Choose a plan matching strategy By quality By metal level Pre-selected Most sim…" at bounding box center [665, 111] width 835 height 924
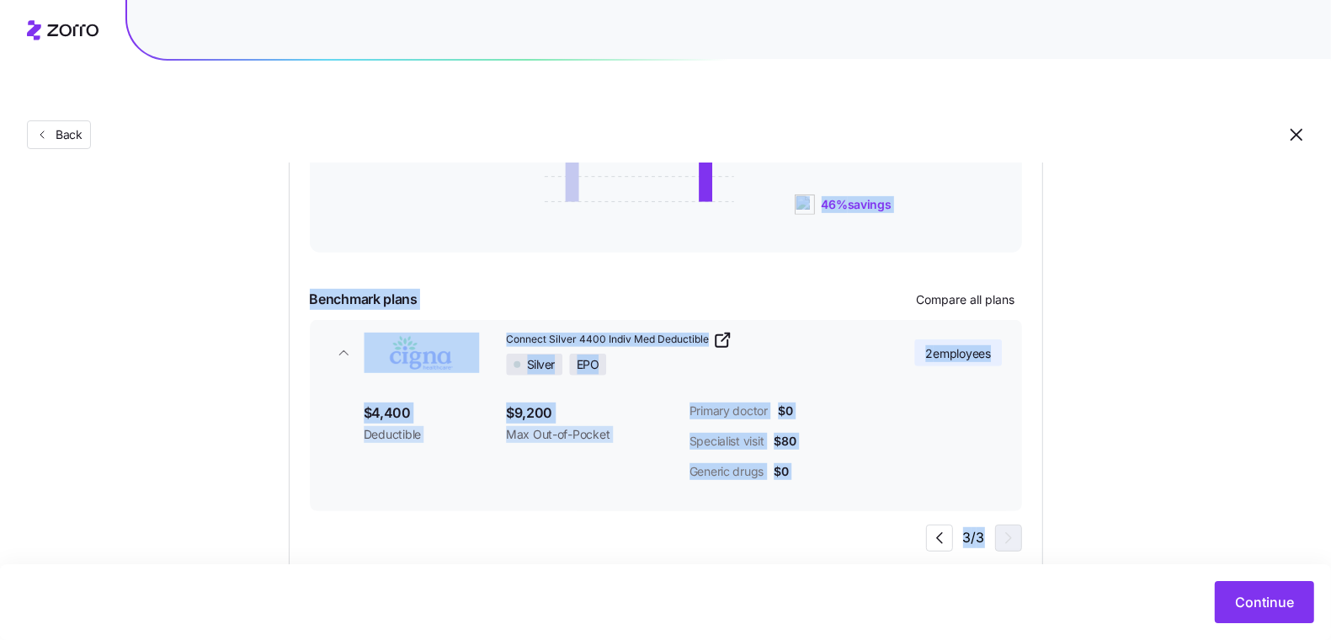
click at [1104, 470] on div "Choose a plan matching strategy By quality By metal level Pre-selected Most sim…" at bounding box center [665, 111] width 1331 height 924
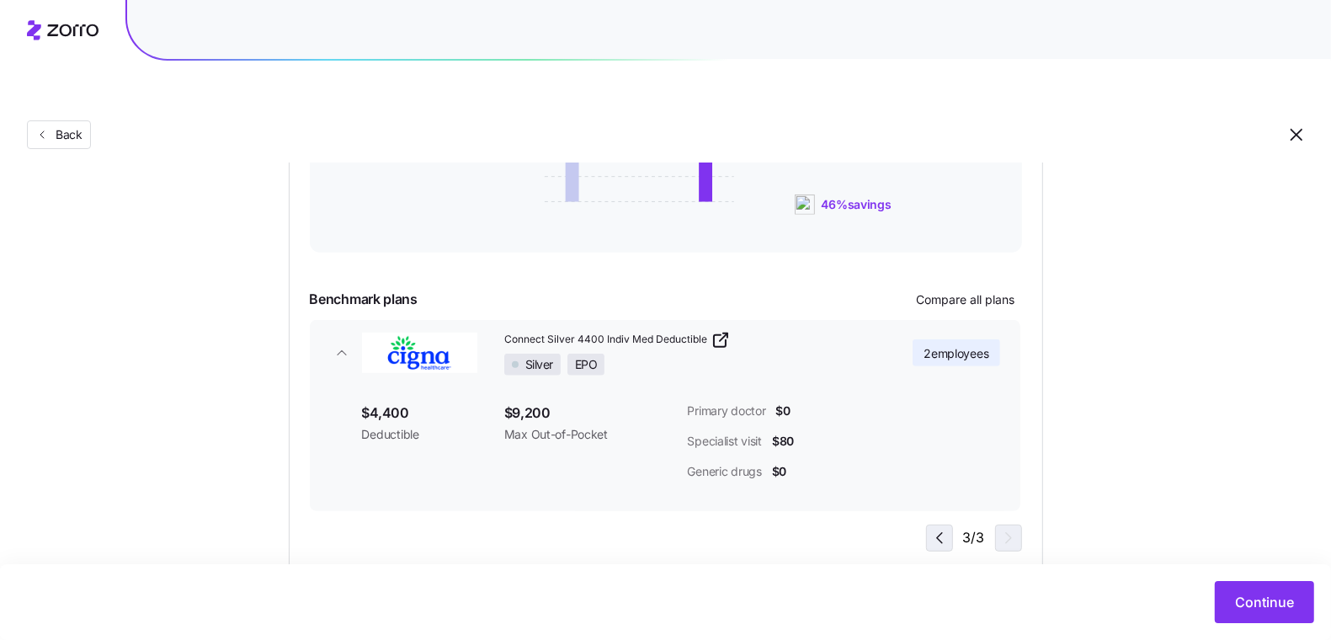
click at [941, 528] on icon "button" at bounding box center [940, 538] width 20 height 20
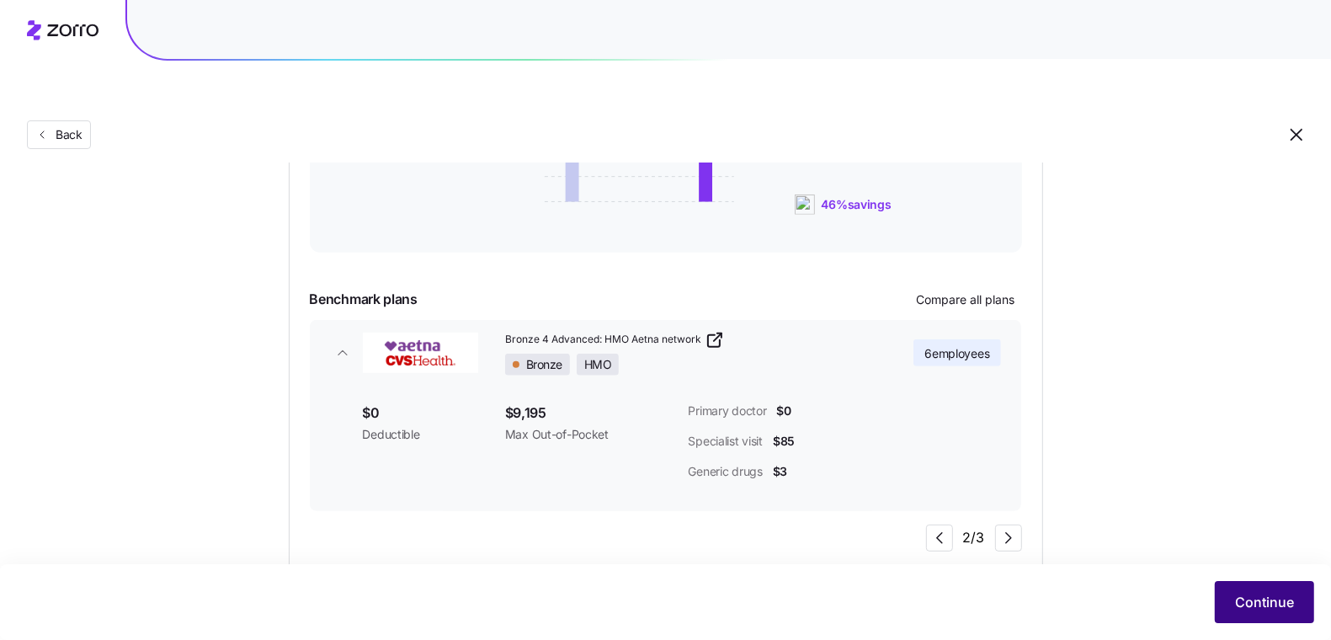
click at [1283, 610] on span "Continue" at bounding box center [1264, 602] width 59 height 20
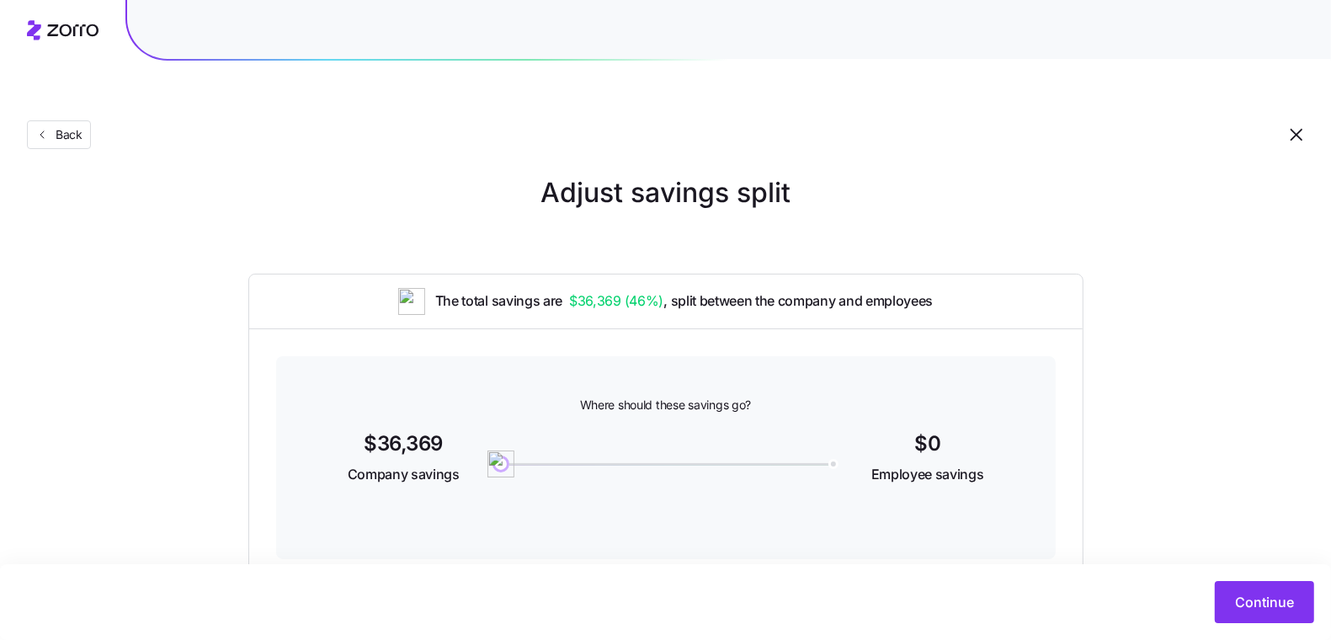
scroll to position [29, 0]
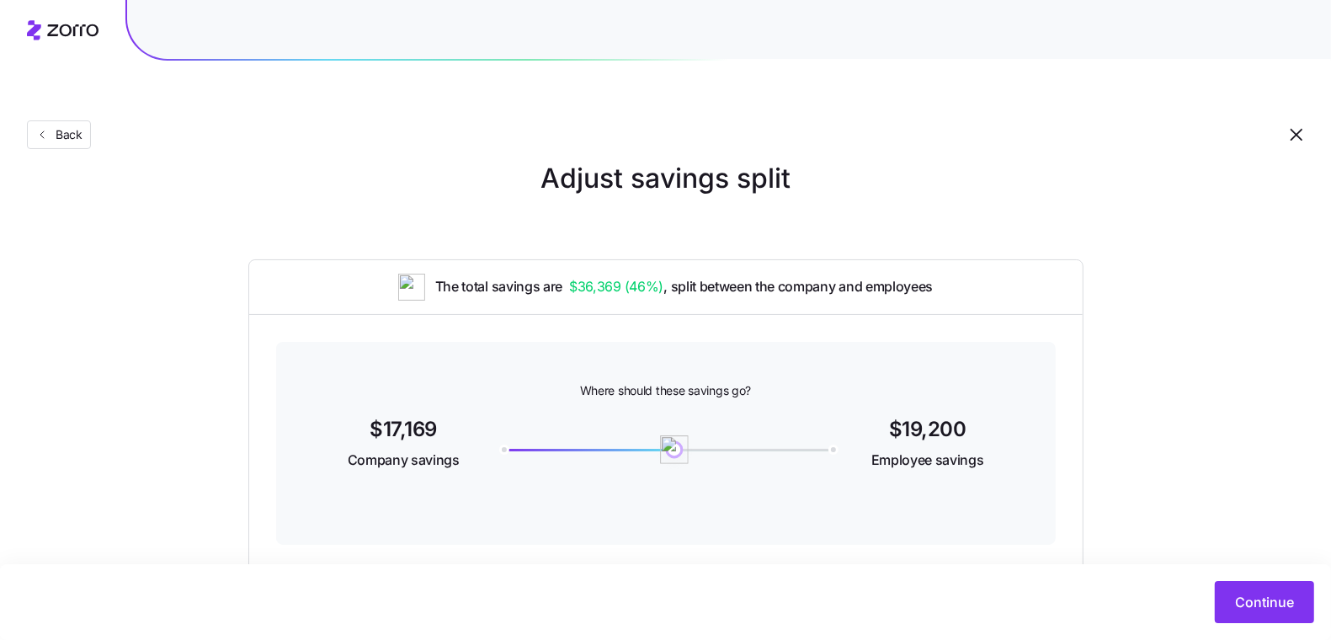
drag, startPoint x: 495, startPoint y: 414, endPoint x: 675, endPoint y: 417, distance: 180.3
click at [675, 435] on img at bounding box center [675, 449] width 29 height 29
click at [1251, 607] on span "Continue" at bounding box center [1264, 602] width 59 height 20
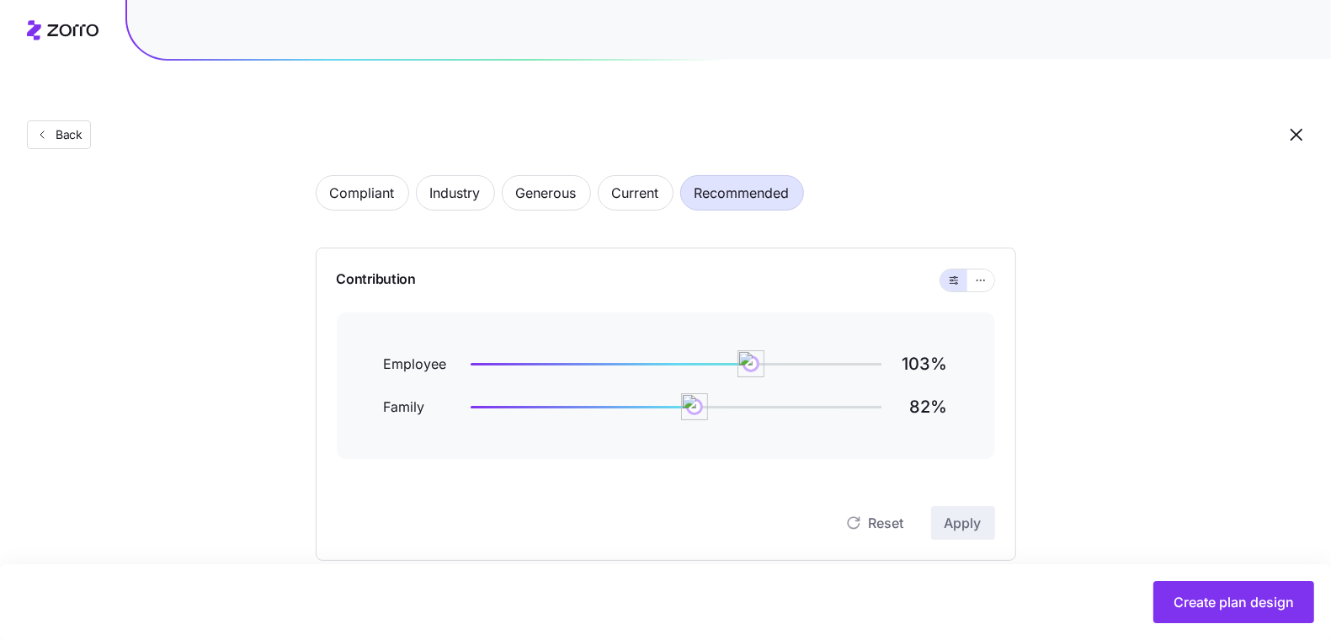
scroll to position [36, 0]
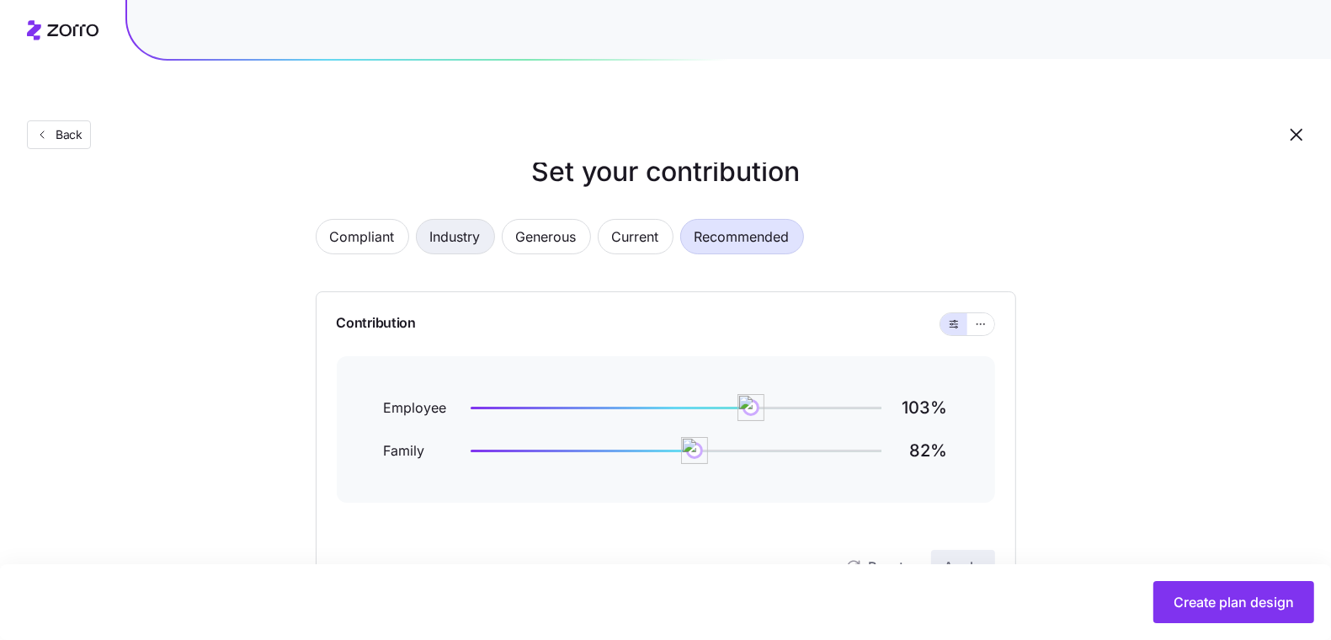
click at [441, 220] on span "Industry" at bounding box center [455, 237] width 51 height 34
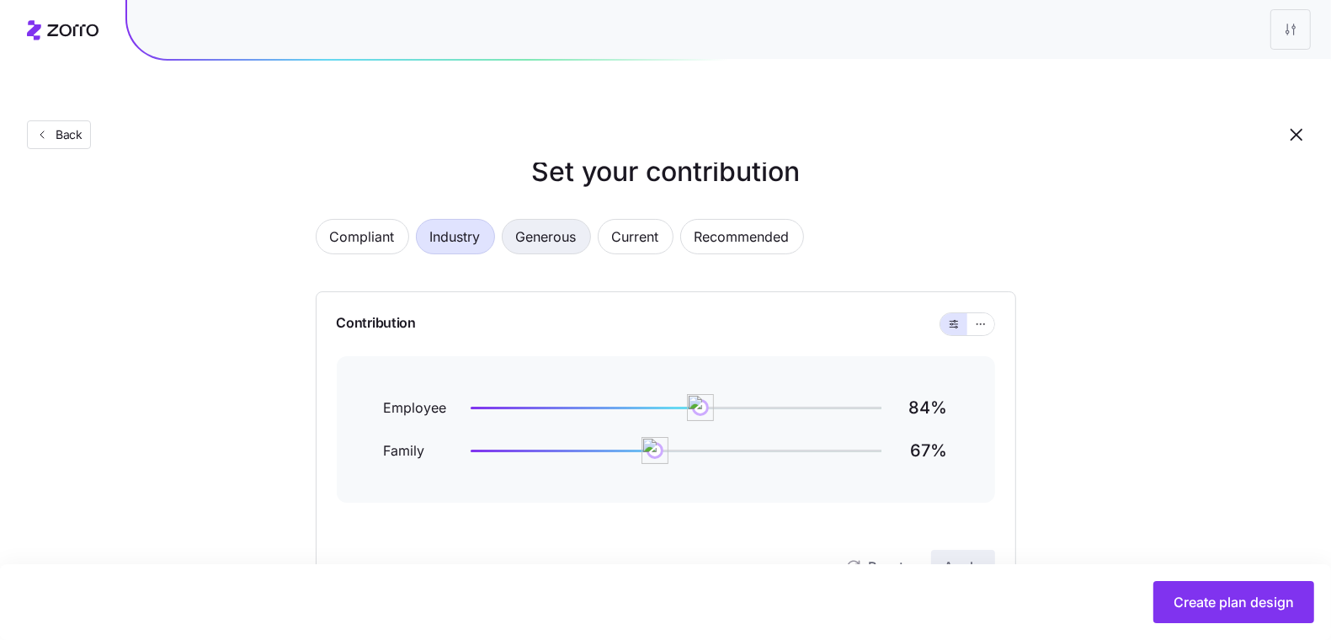
click at [558, 220] on span "Generous" at bounding box center [546, 237] width 61 height 34
click at [638, 220] on span "Current" at bounding box center [635, 237] width 47 height 34
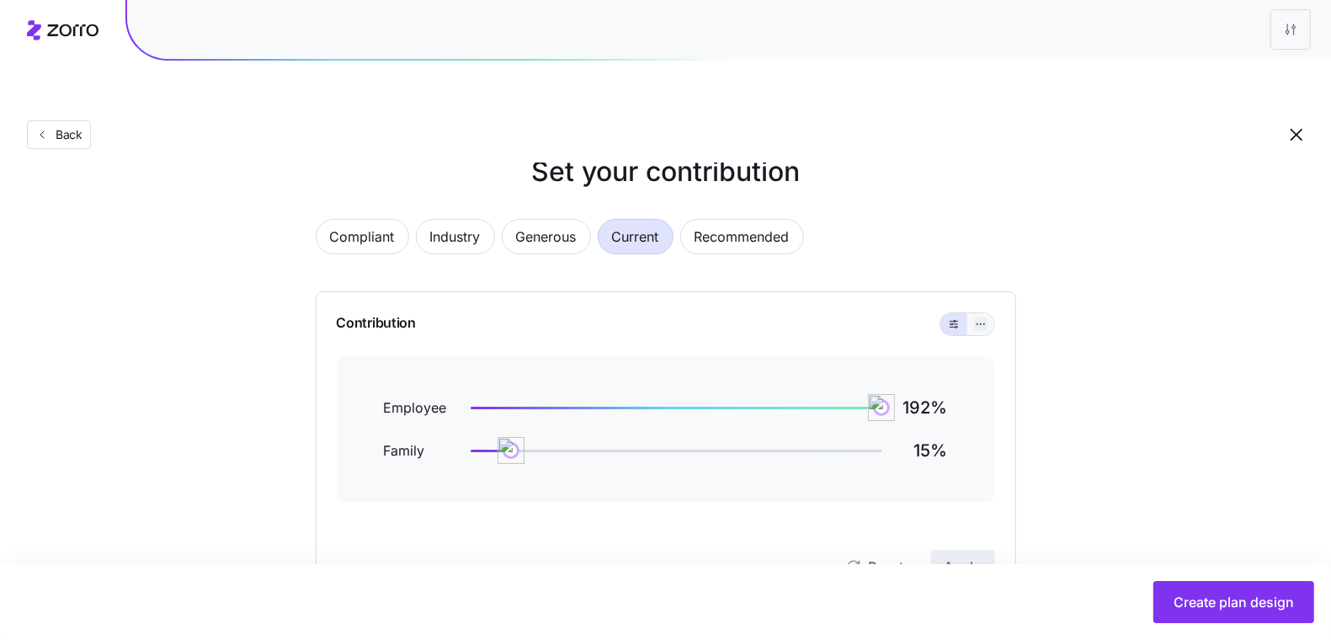
click at [984, 314] on icon "button" at bounding box center [981, 324] width 12 height 20
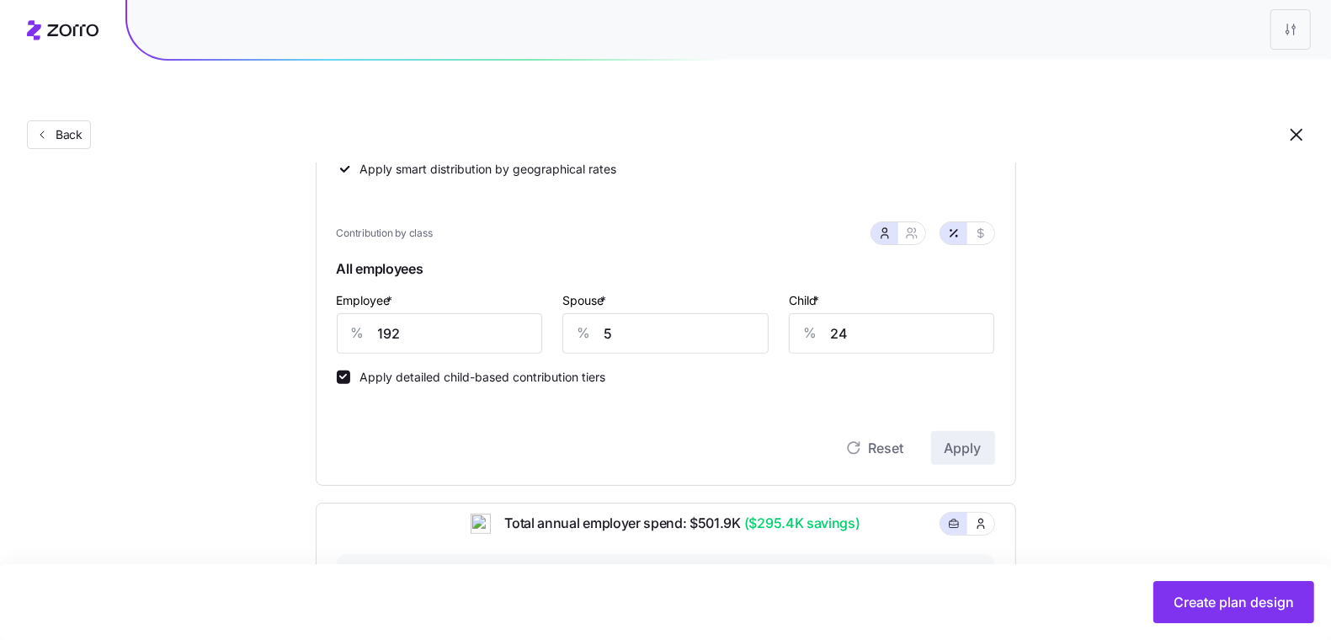
scroll to position [338, 0]
click at [990, 224] on button "button" at bounding box center [981, 235] width 27 height 22
type input "813"
type input "23"
type input "51"
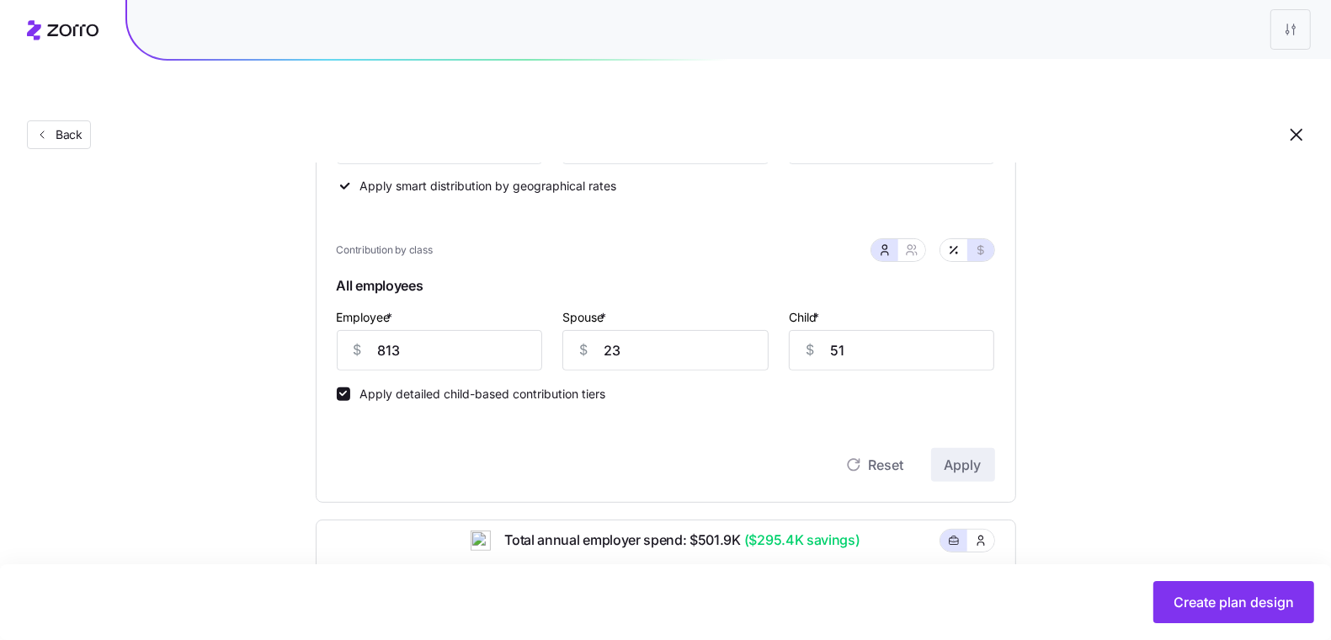
scroll to position [301, 0]
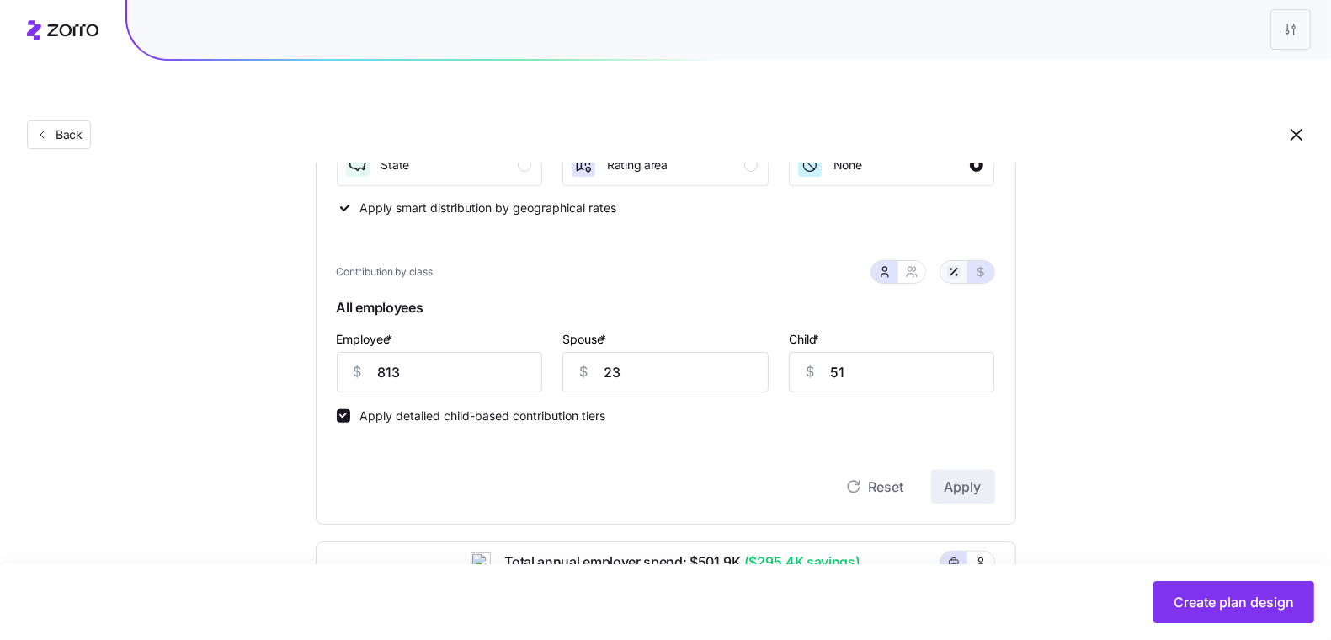
click at [952, 265] on icon "button" at bounding box center [953, 271] width 13 height 13
type input "192"
type input "5"
type input "24"
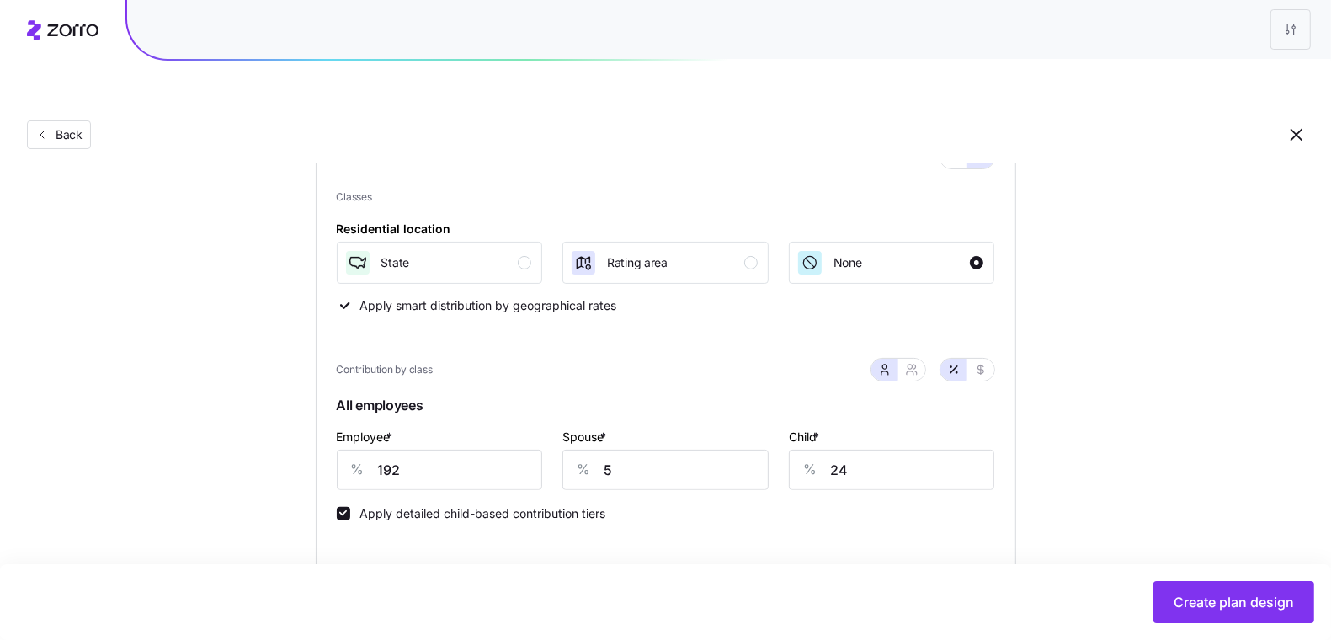
scroll to position [0, 0]
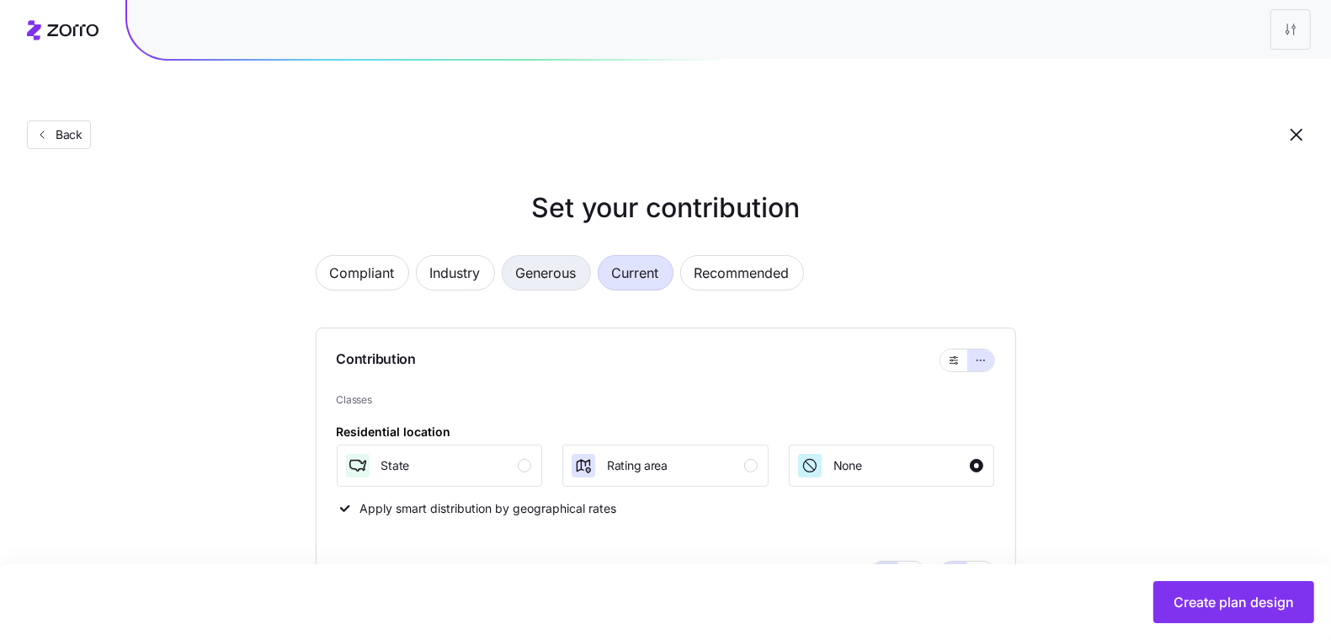
click at [515, 255] on button "Generous" at bounding box center [546, 272] width 89 height 35
type input "105"
type input "81"
click at [417, 255] on button "Industry" at bounding box center [455, 272] width 79 height 35
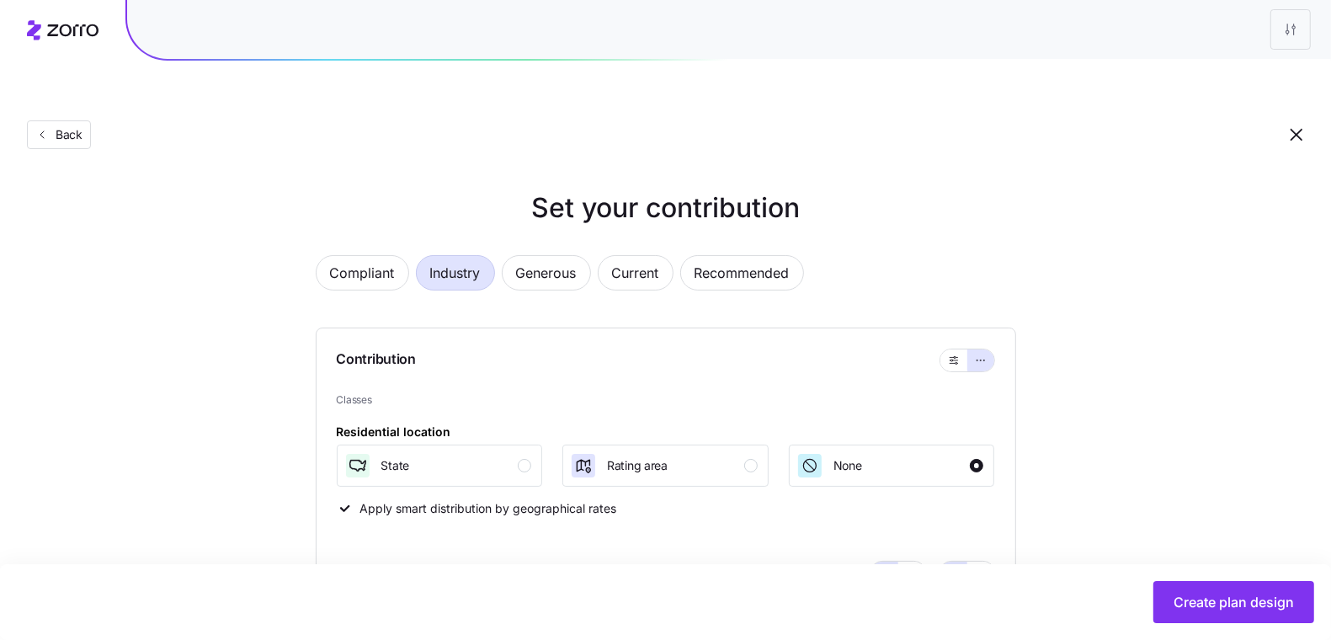
type input "84"
type input "67"
click at [442, 256] on span "Industry" at bounding box center [455, 273] width 51 height 34
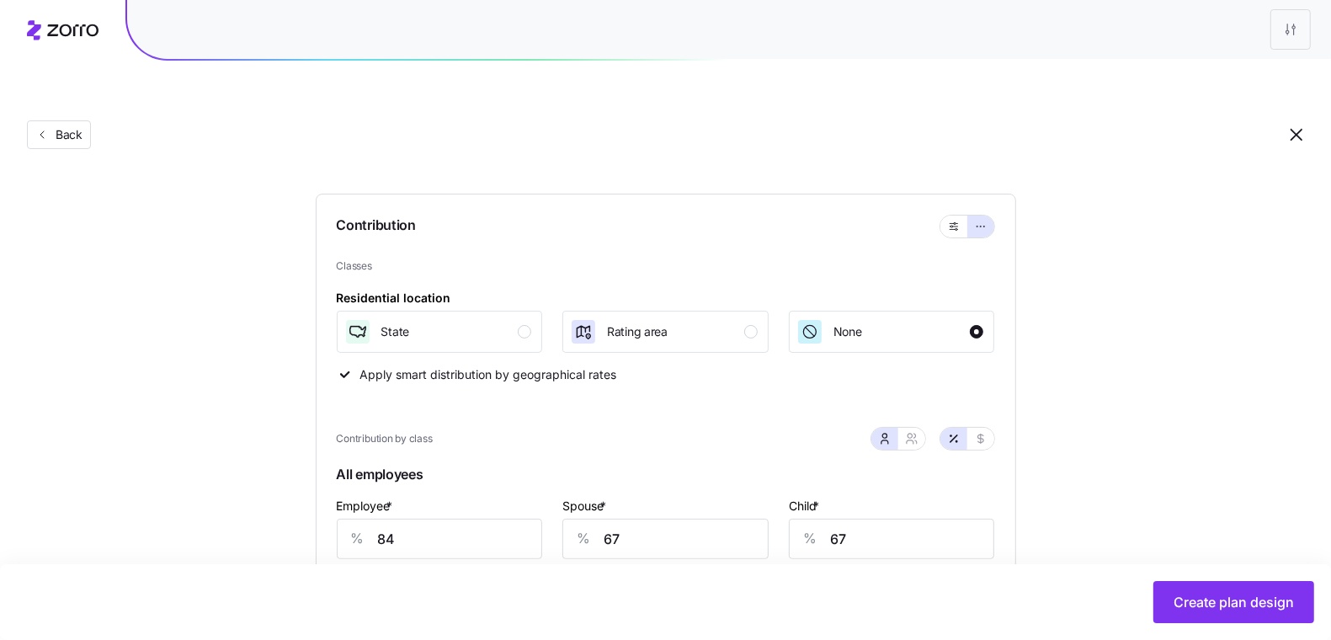
scroll to position [131, 0]
click at [522, 328] on div "button" at bounding box center [524, 334] width 13 height 13
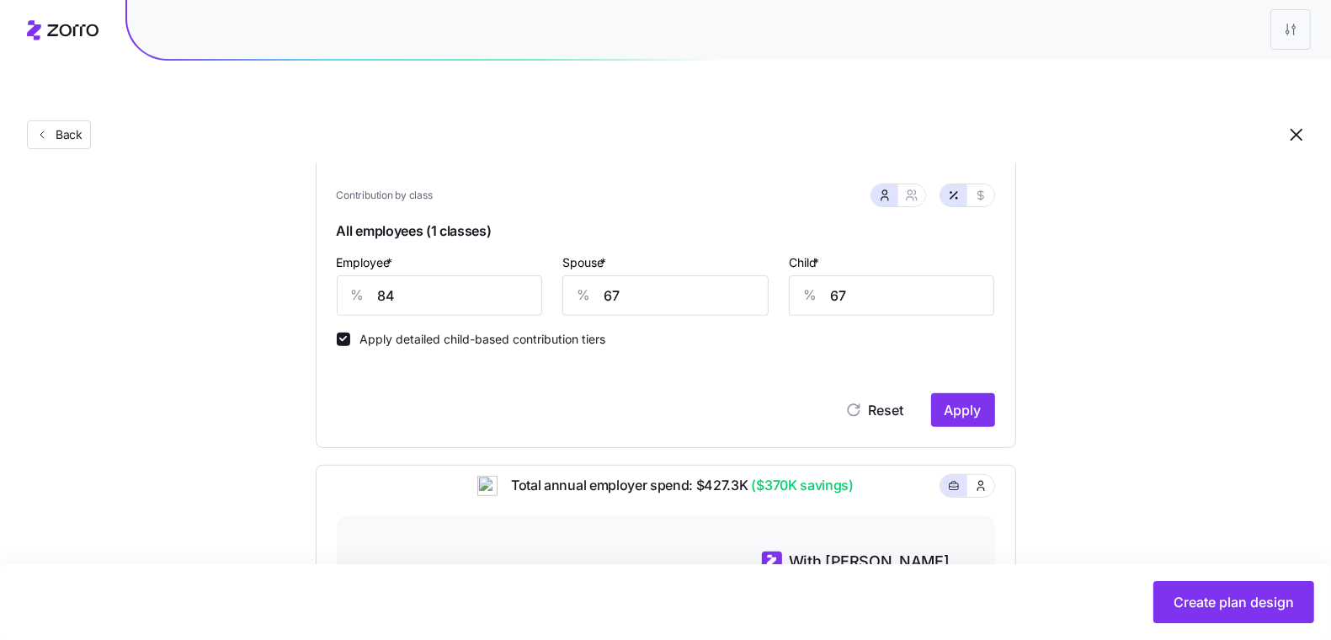
scroll to position [380, 0]
click at [928, 391] on div "Reset Apply" at bounding box center [666, 408] width 659 height 34
click at [955, 398] on span "Apply" at bounding box center [963, 408] width 37 height 20
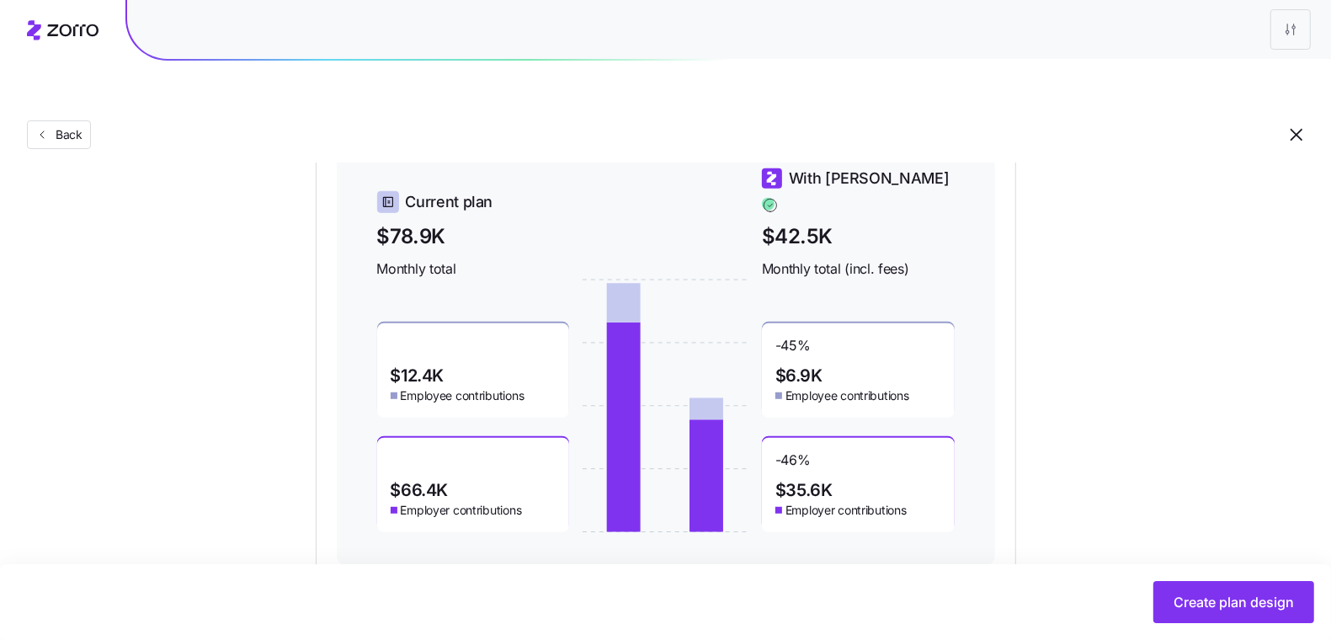
scroll to position [760, 0]
click at [1157, 608] on button "Create plan design" at bounding box center [1234, 602] width 161 height 42
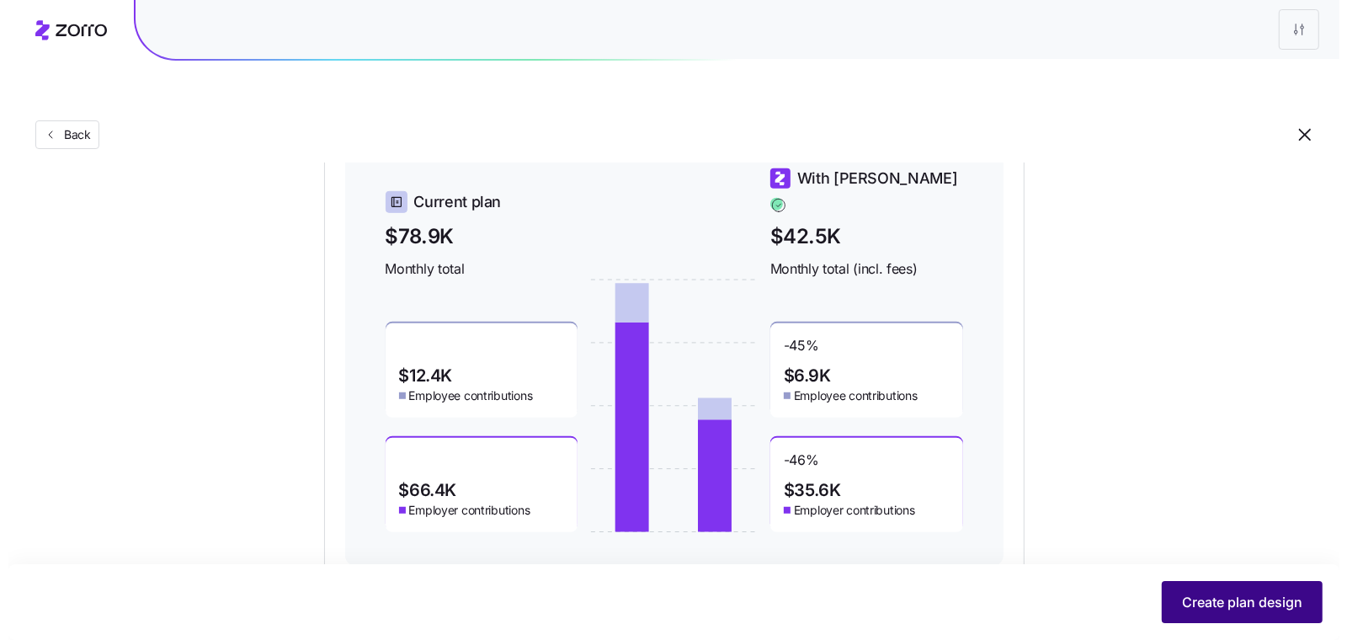
scroll to position [0, 0]
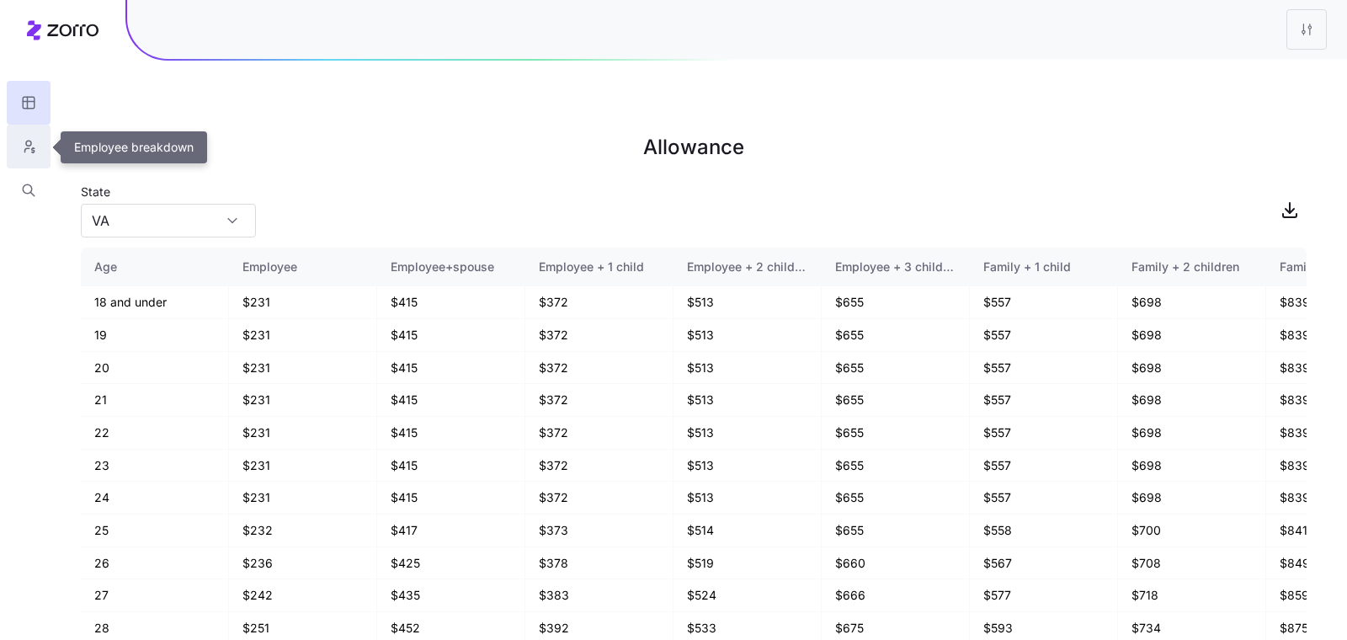
click at [32, 150] on icon "button" at bounding box center [28, 146] width 15 height 17
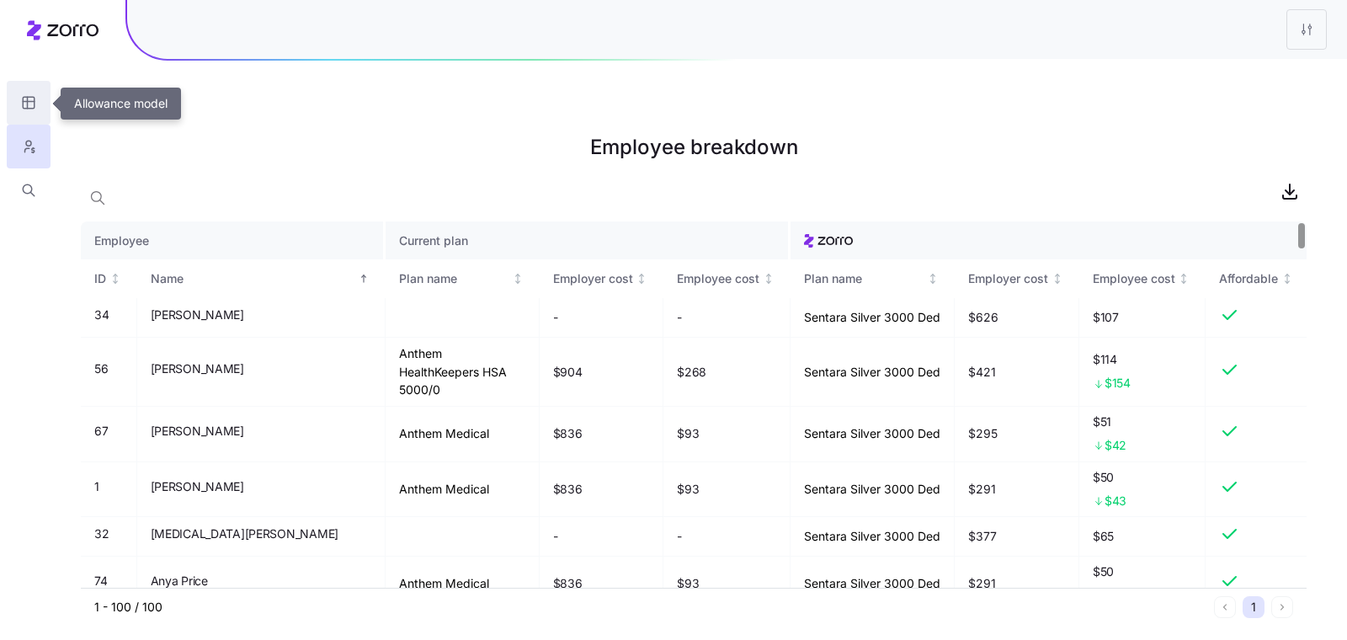
click at [28, 104] on icon "button" at bounding box center [28, 103] width 0 height 12
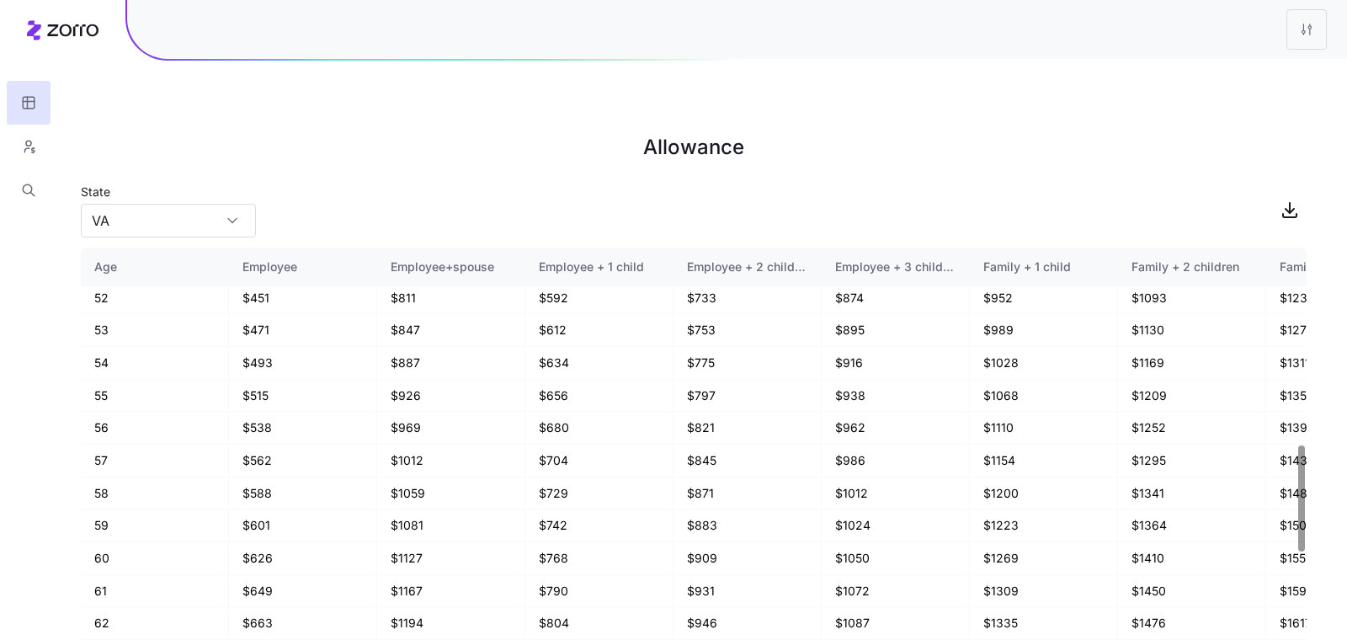
scroll to position [1142, 0]
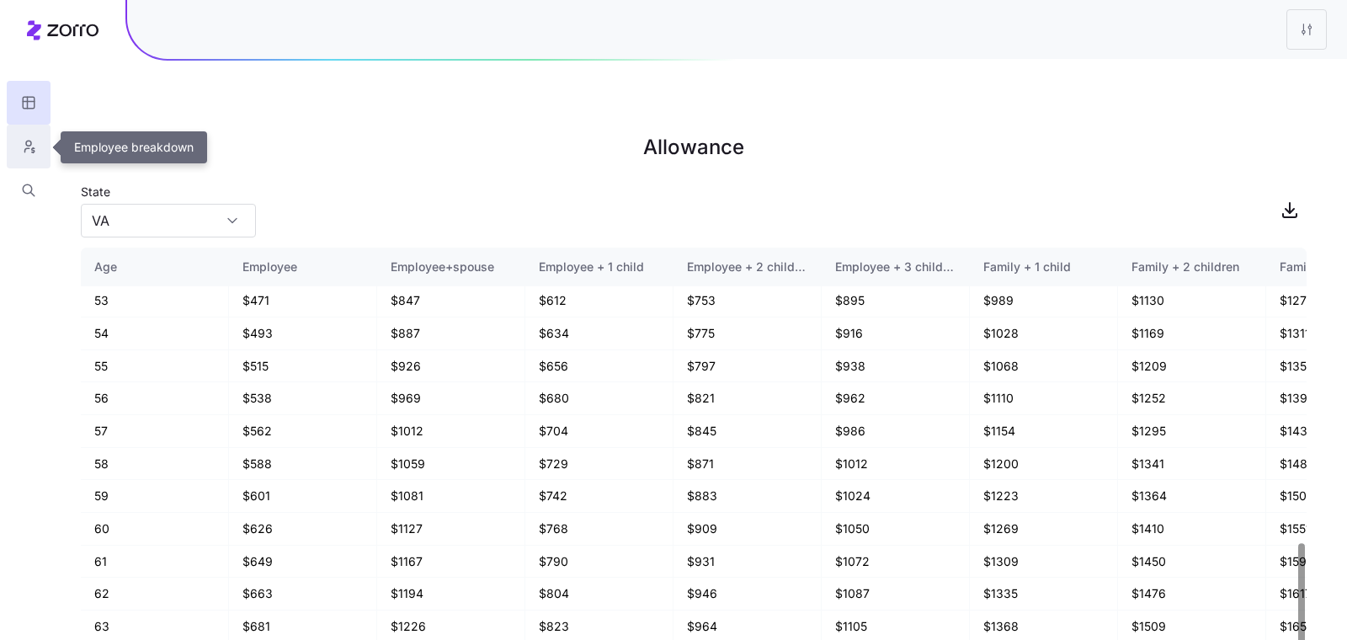
click at [35, 149] on icon "button" at bounding box center [28, 146] width 15 height 17
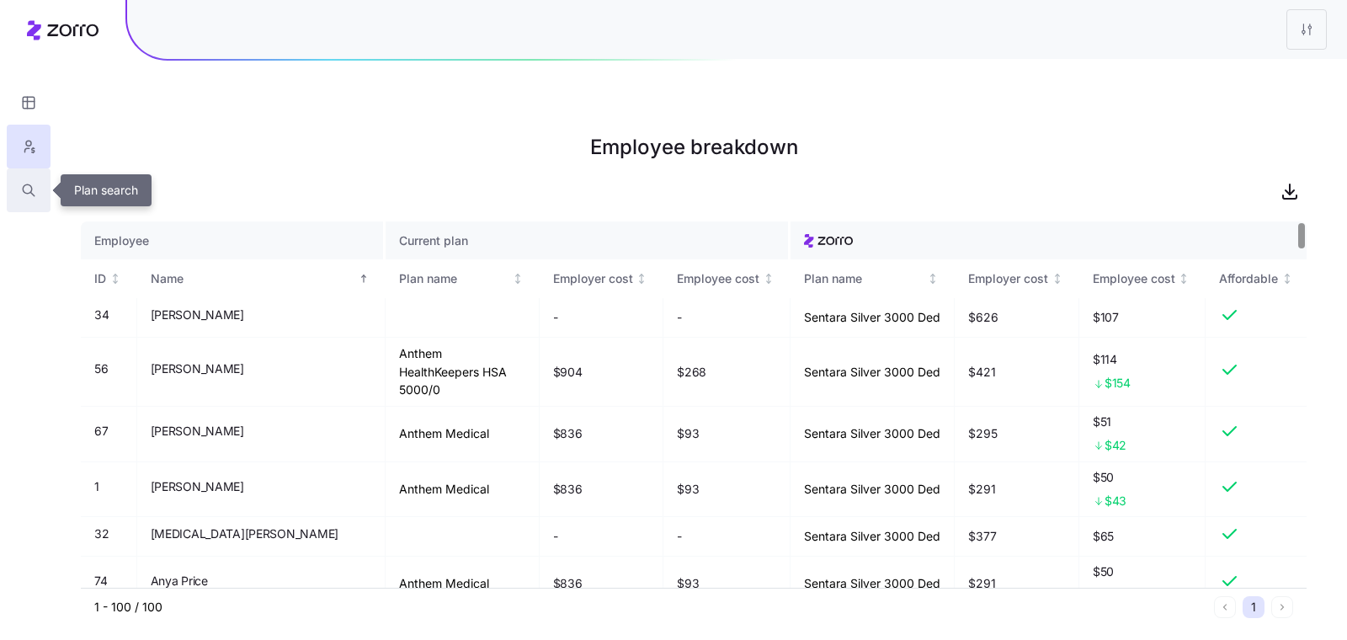
click at [29, 186] on icon "button" at bounding box center [28, 190] width 15 height 17
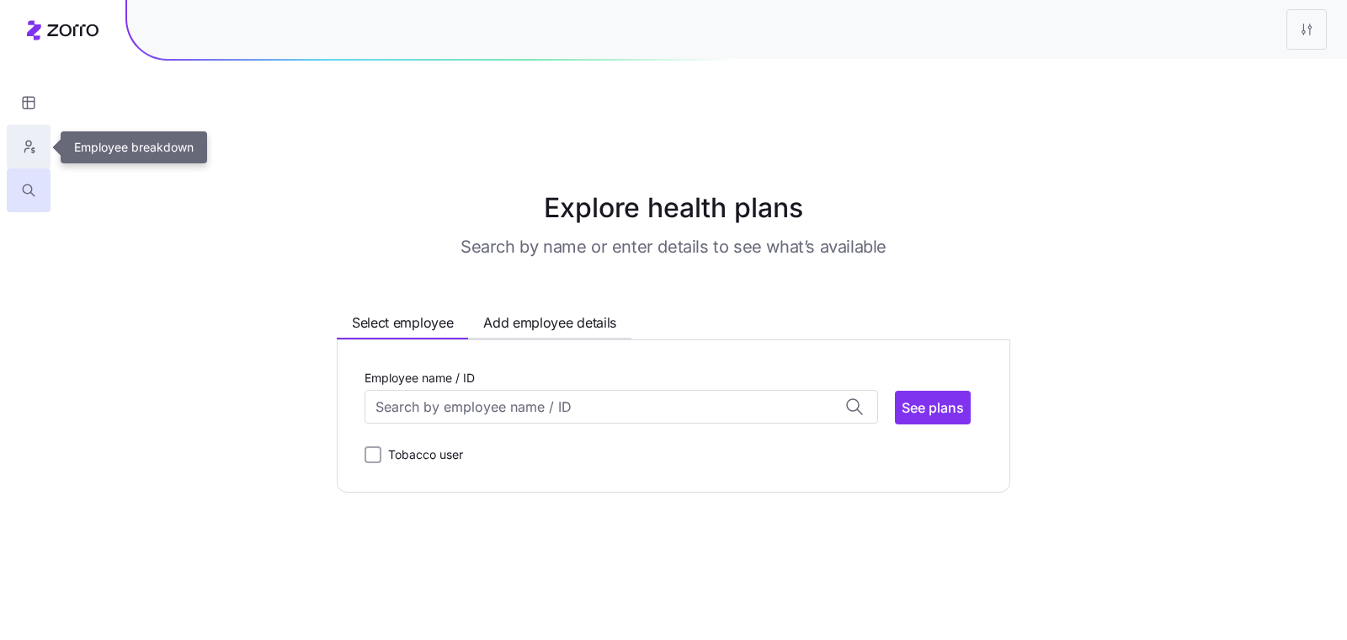
click at [29, 141] on icon "button" at bounding box center [28, 143] width 5 height 5
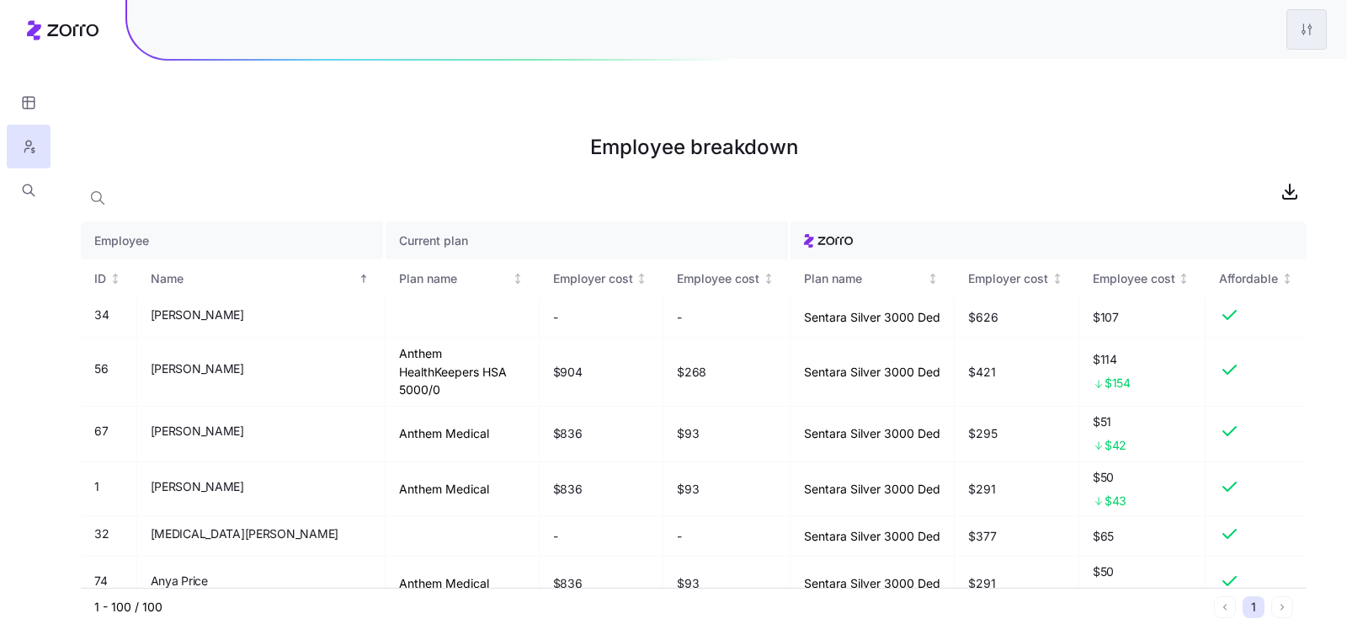
click at [1292, 30] on html "Employee breakdown Employee Current plan ID Name Plan name Employer cost Employ…" at bounding box center [673, 404] width 1347 height 809
click at [1258, 67] on div "Edit plan design" at bounding box center [1239, 74] width 168 height 27
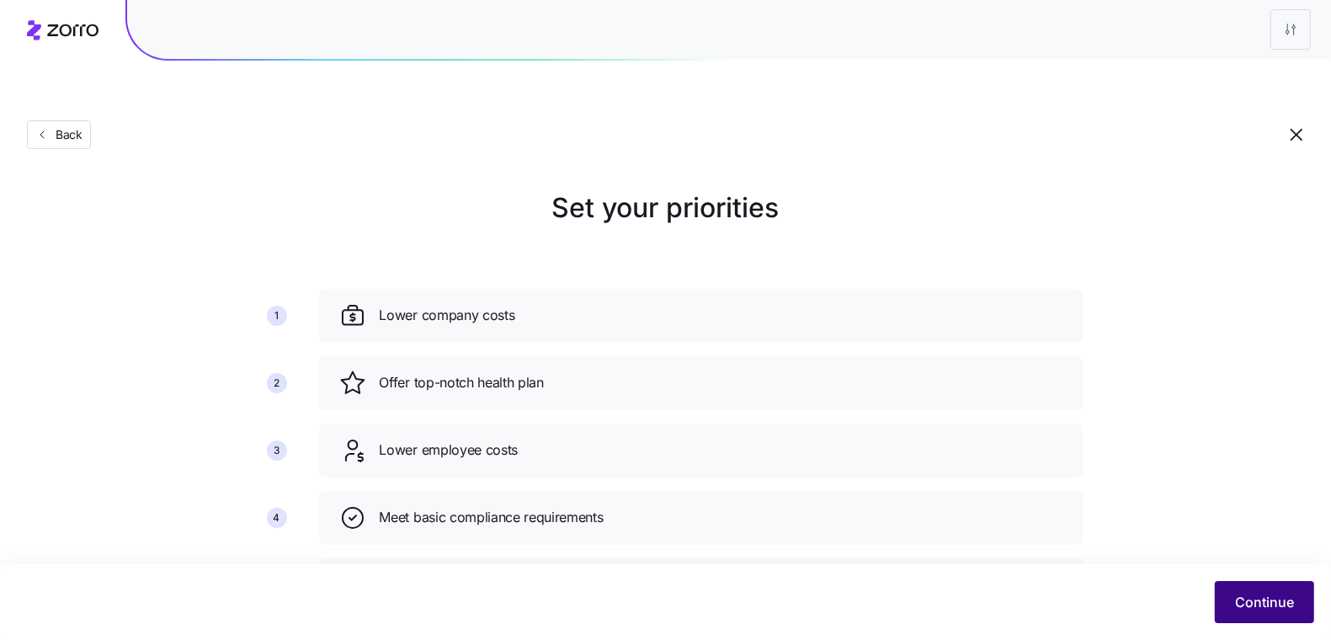
click at [1225, 595] on button "Continue" at bounding box center [1264, 602] width 99 height 42
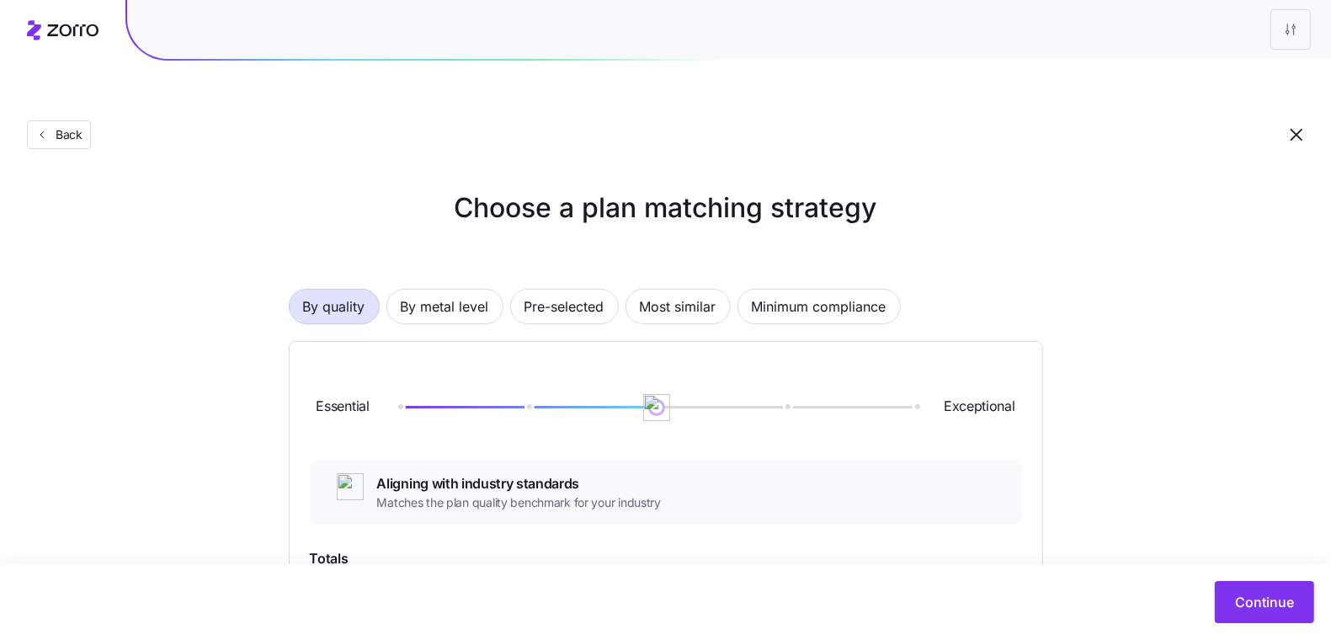
click at [63, 40] on icon at bounding box center [63, 30] width 72 height 20
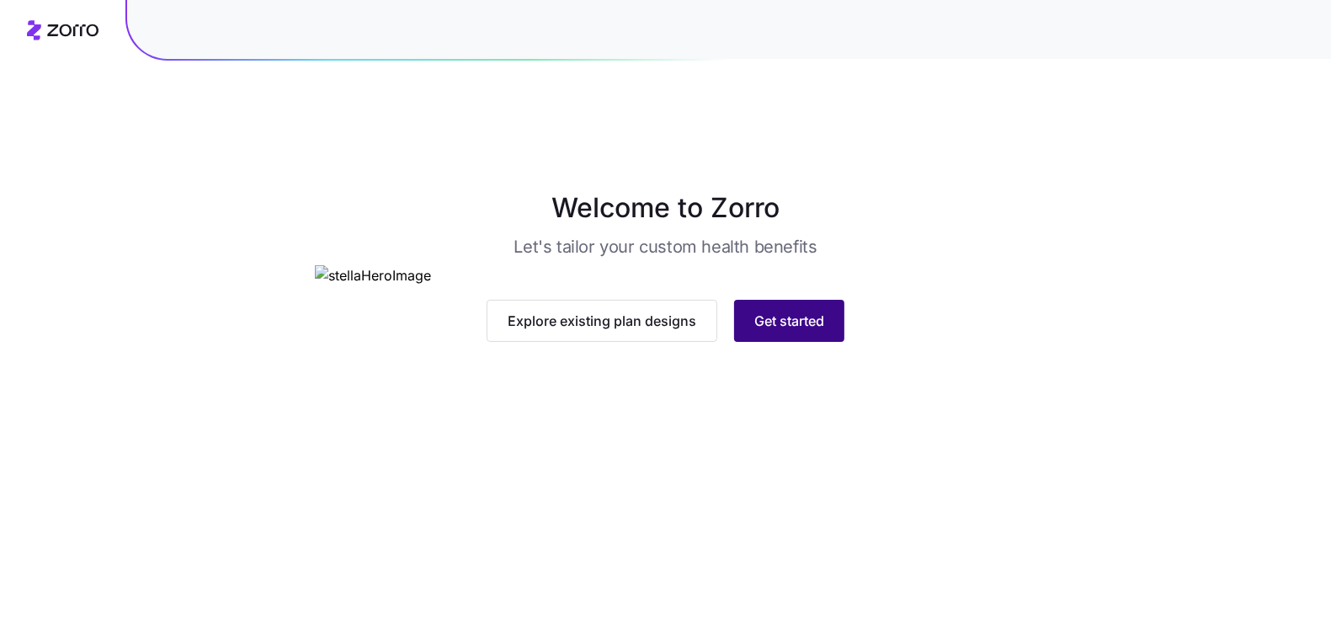
click at [771, 342] on button "Get started" at bounding box center [789, 321] width 110 height 42
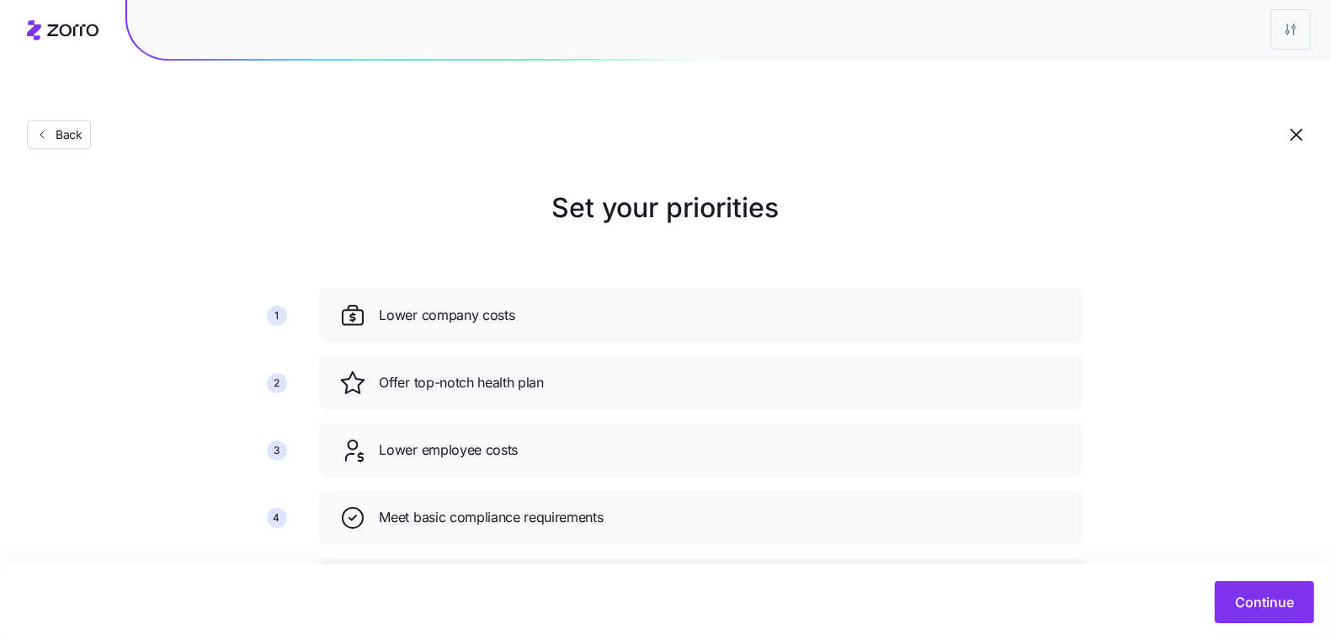
click at [50, 22] on icon at bounding box center [63, 30] width 72 height 20
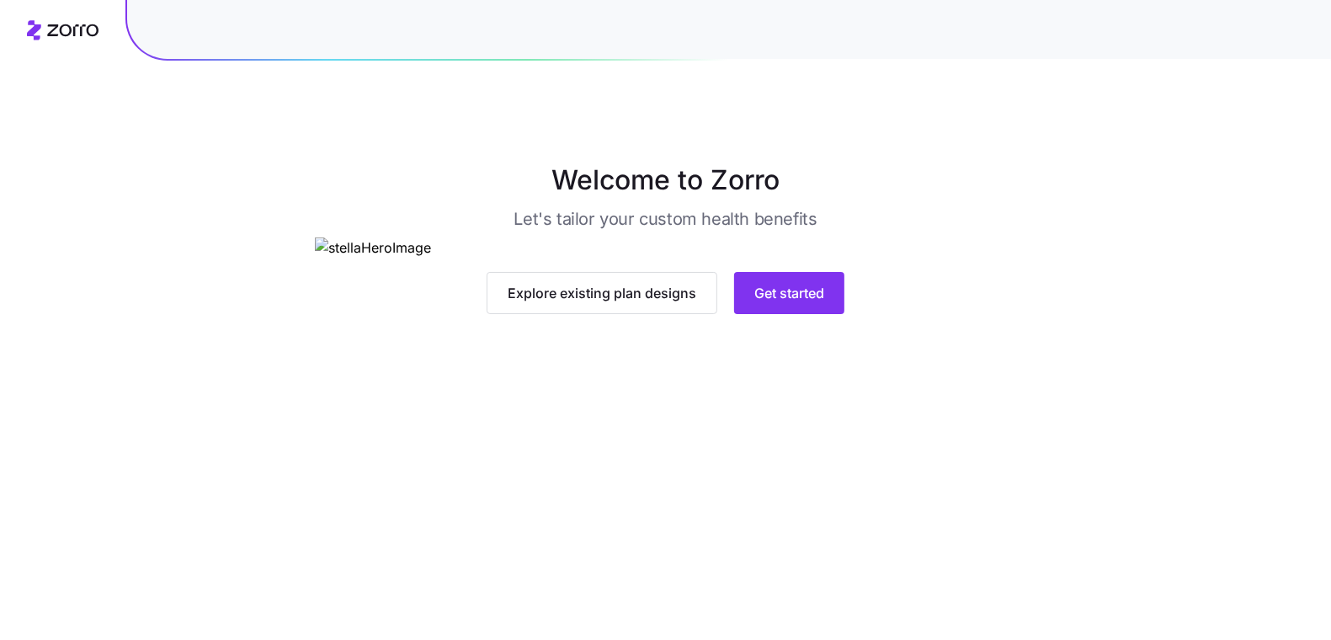
scroll to position [29, 0]
click at [819, 302] on span "Get started" at bounding box center [790, 292] width 70 height 20
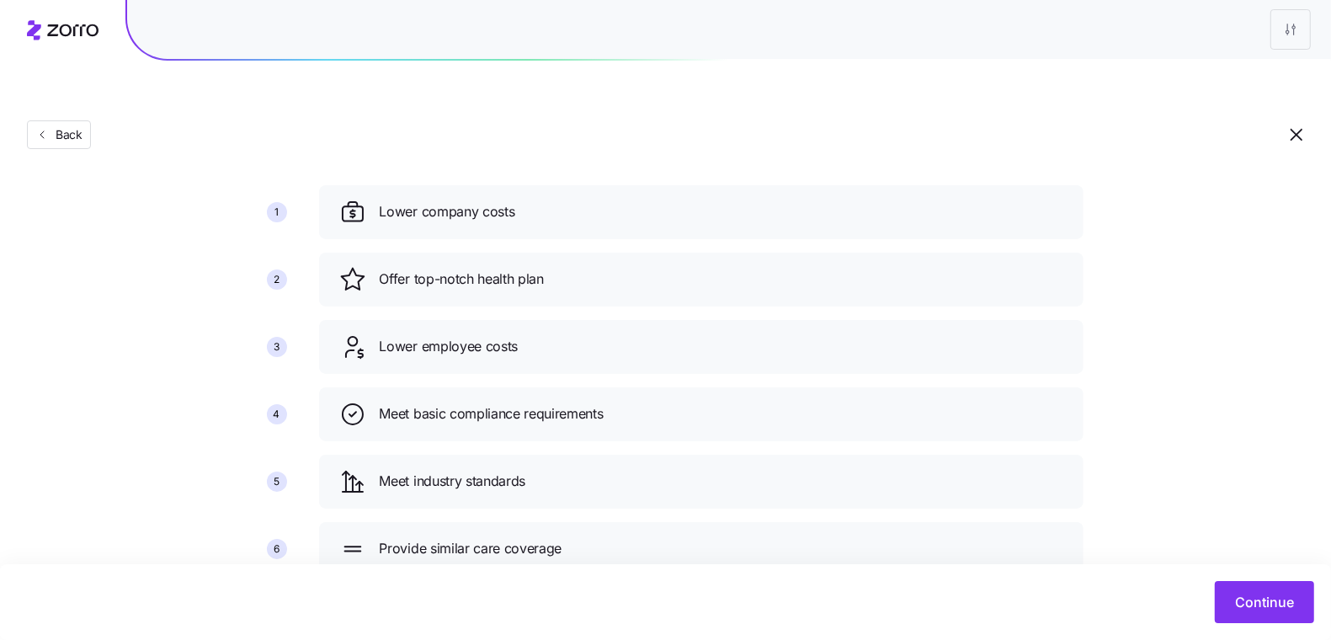
scroll to position [119, 0]
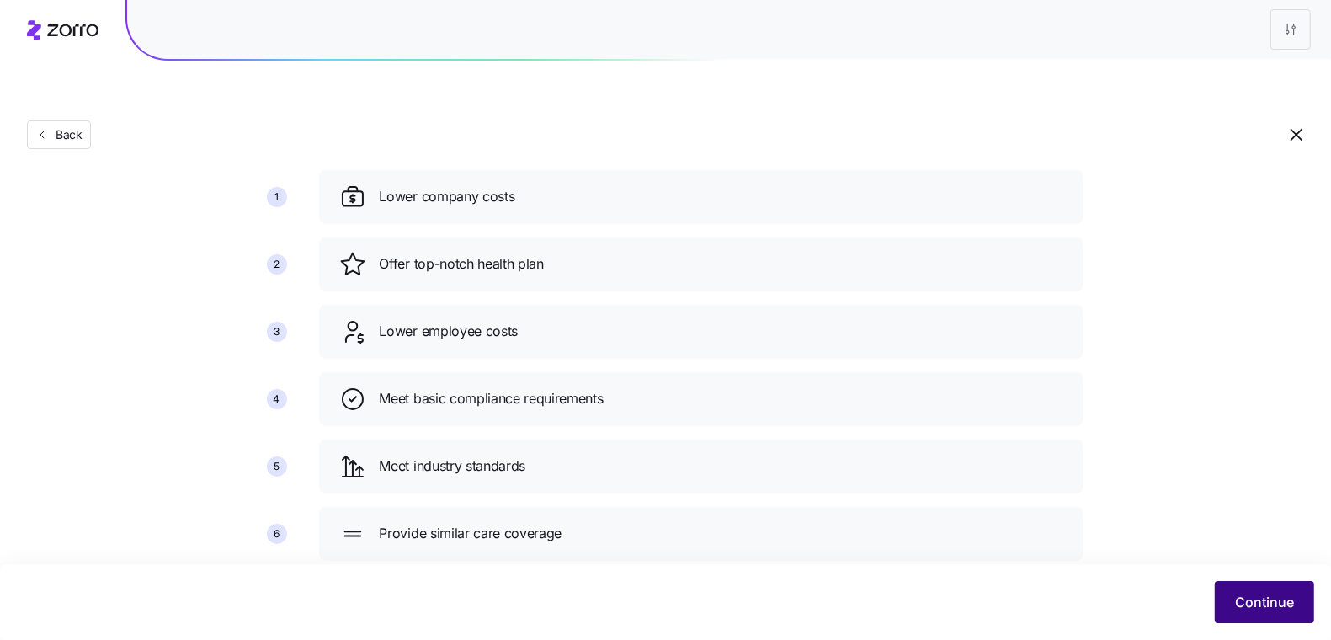
click at [1248, 593] on span "Continue" at bounding box center [1264, 602] width 59 height 20
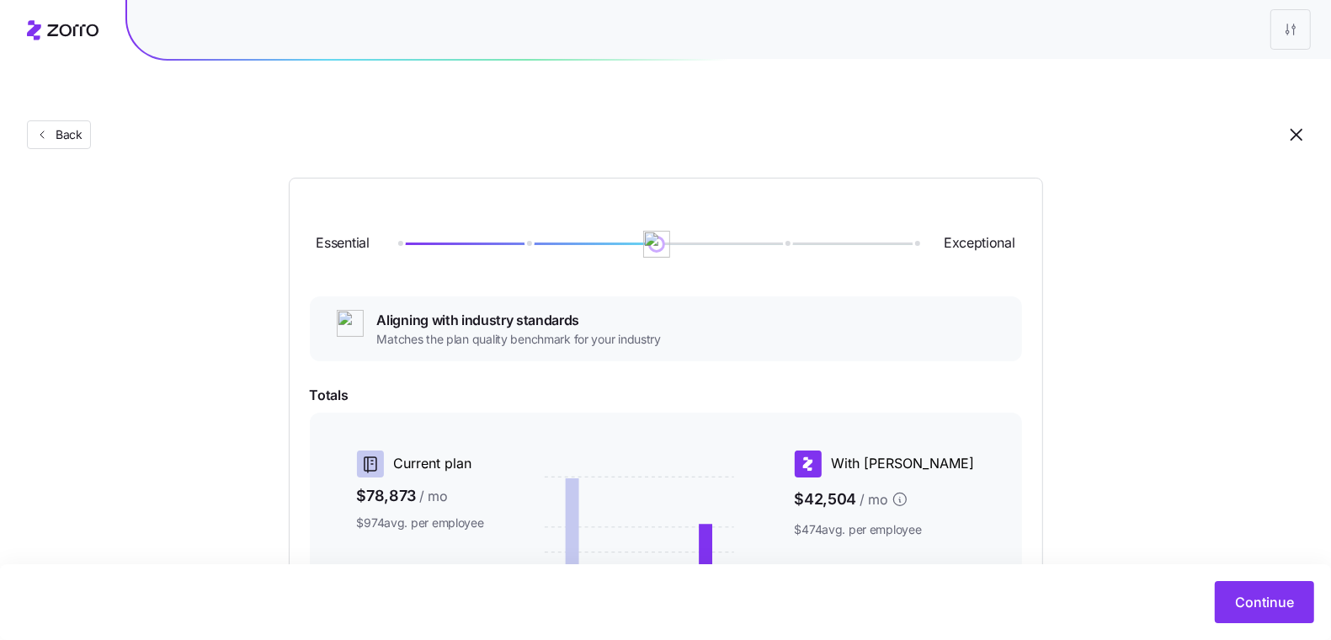
scroll to position [85, 0]
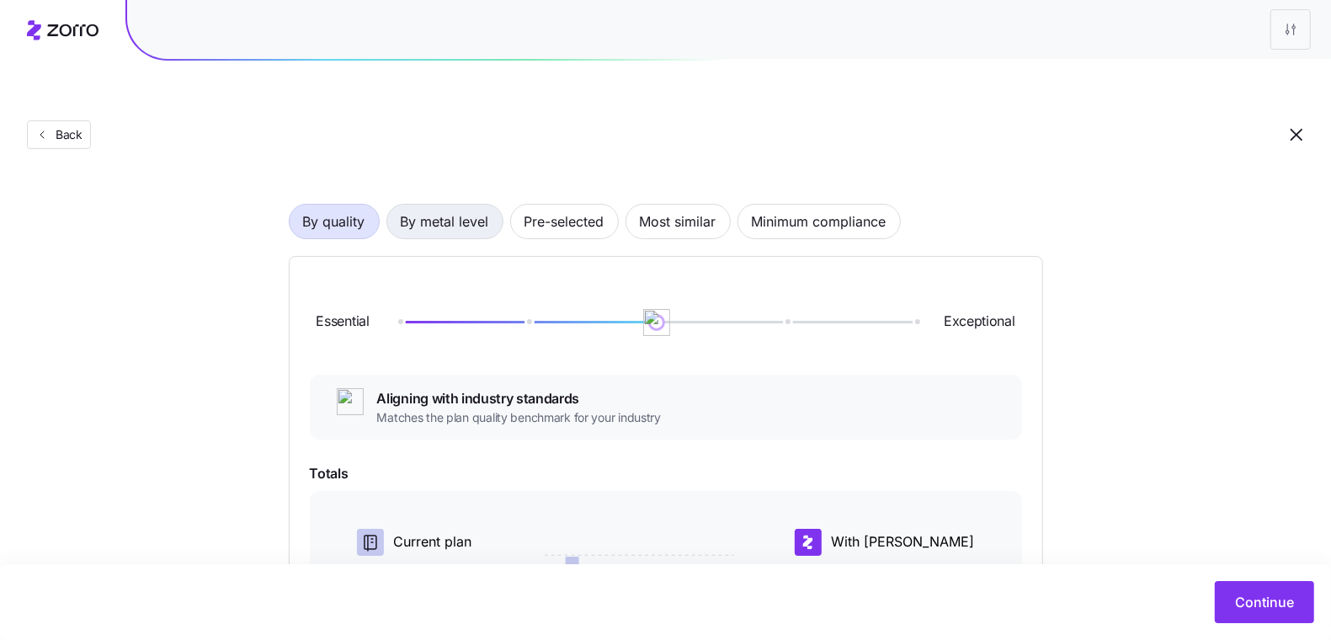
click at [443, 205] on span "By metal level" at bounding box center [445, 222] width 88 height 34
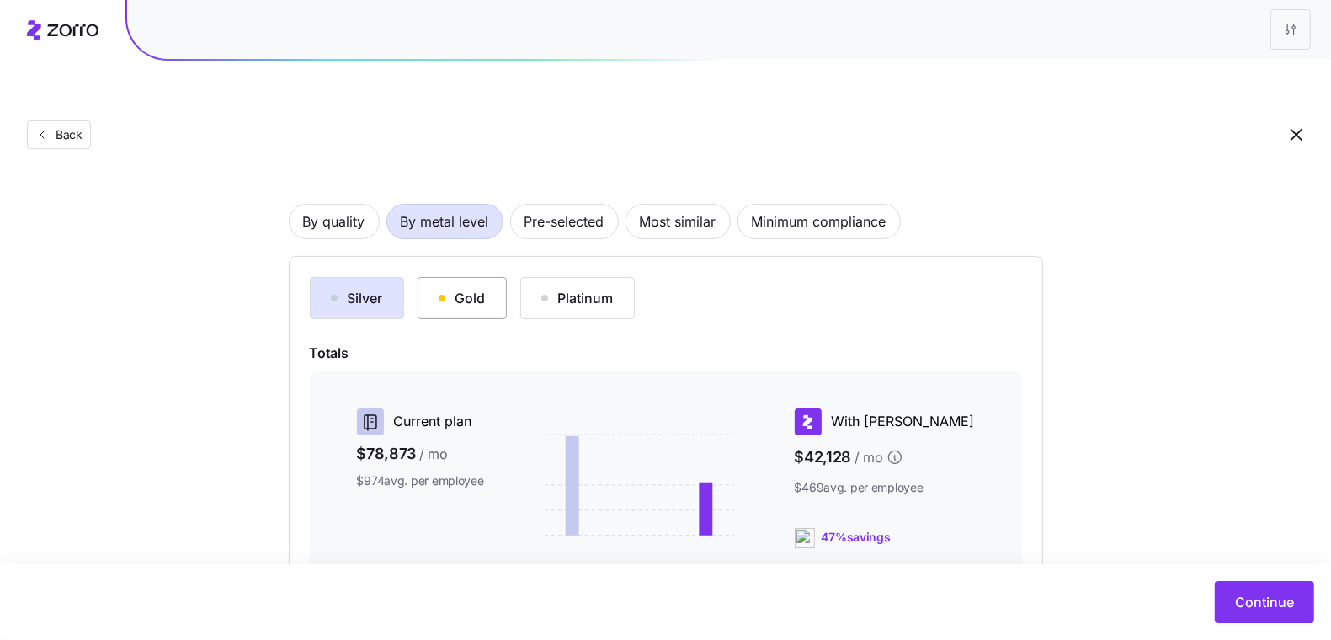
click at [460, 288] on div "Gold" at bounding box center [462, 298] width 47 height 20
click at [560, 288] on div "Platinum" at bounding box center [578, 298] width 72 height 20
drag, startPoint x: 348, startPoint y: 261, endPoint x: 349, endPoint y: 243, distance: 17.8
click at [348, 288] on div "Silver" at bounding box center [357, 298] width 52 height 20
click at [328, 205] on span "By quality" at bounding box center [334, 222] width 62 height 34
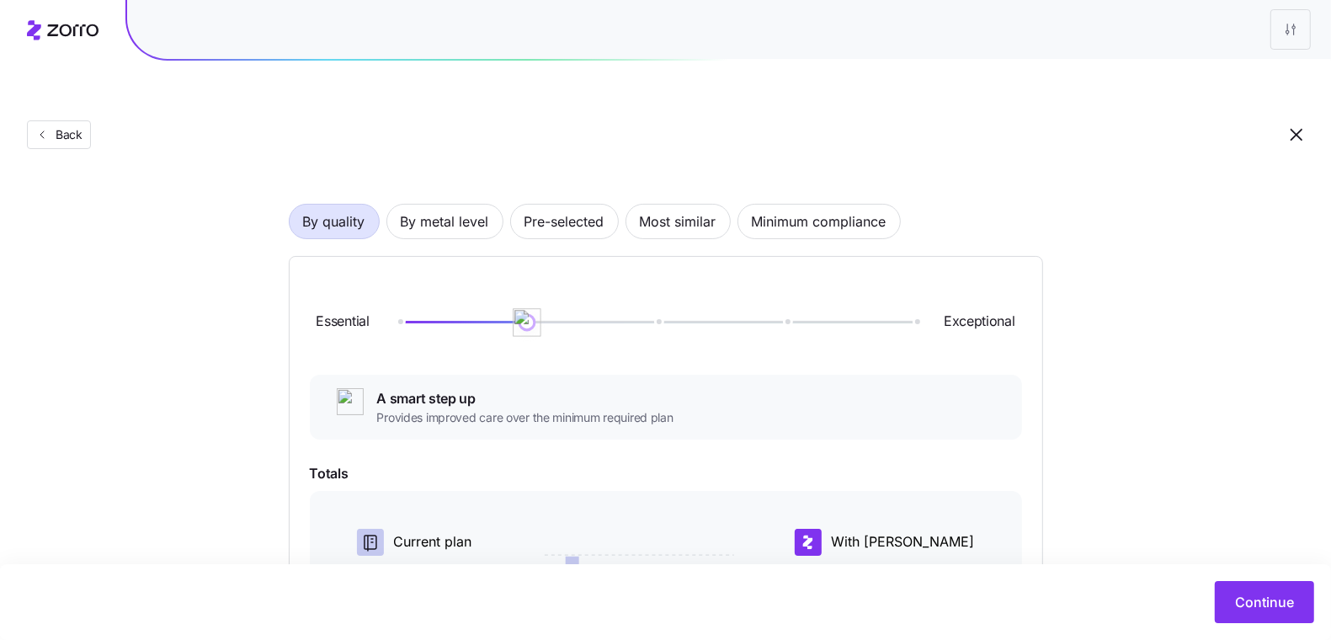
drag, startPoint x: 654, startPoint y: 280, endPoint x: 478, endPoint y: 278, distance: 176.0
click at [478, 317] on div at bounding box center [656, 322] width 517 height 10
drag, startPoint x: 526, startPoint y: 281, endPoint x: 633, endPoint y: 284, distance: 107.0
click at [633, 317] on div at bounding box center [656, 322] width 517 height 10
drag, startPoint x: 658, startPoint y: 282, endPoint x: 781, endPoint y: 284, distance: 123.0
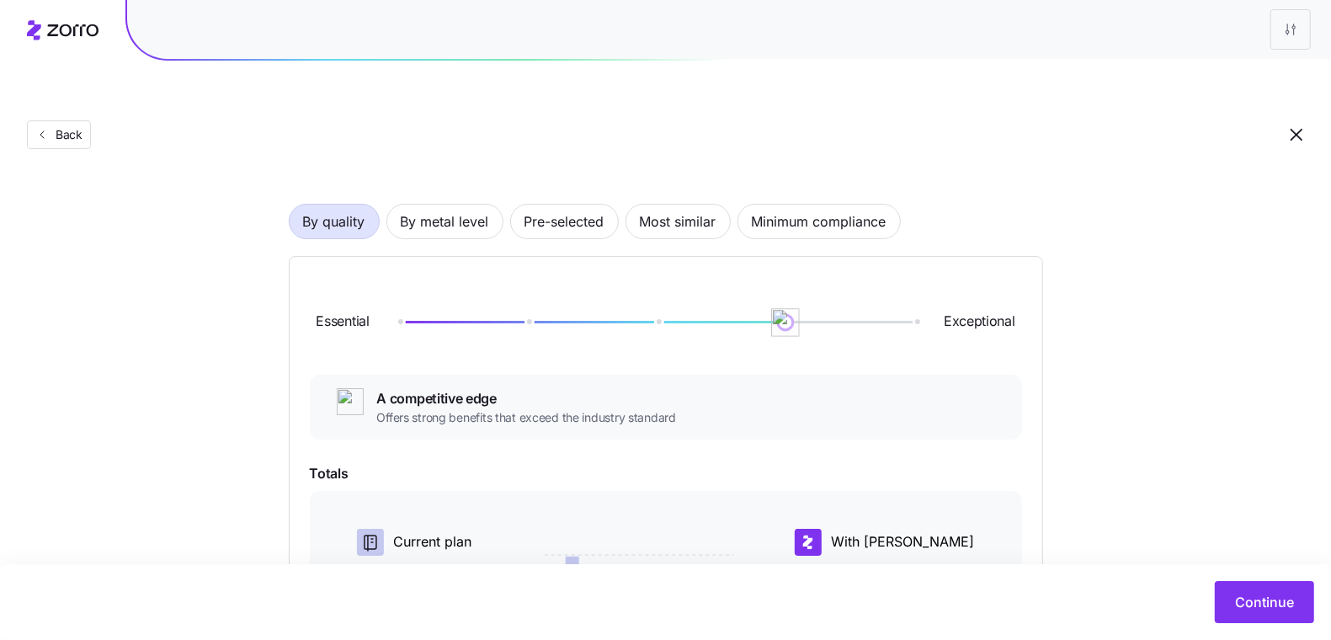
click at [781, 308] on img at bounding box center [786, 322] width 29 height 29
drag, startPoint x: 779, startPoint y: 279, endPoint x: 656, endPoint y: 279, distance: 123.0
click at [654, 308] on img at bounding box center [657, 322] width 29 height 29
drag, startPoint x: 661, startPoint y: 288, endPoint x: 763, endPoint y: 291, distance: 102.0
click at [763, 291] on div "Essential Exceptional" at bounding box center [666, 322] width 712 height 91
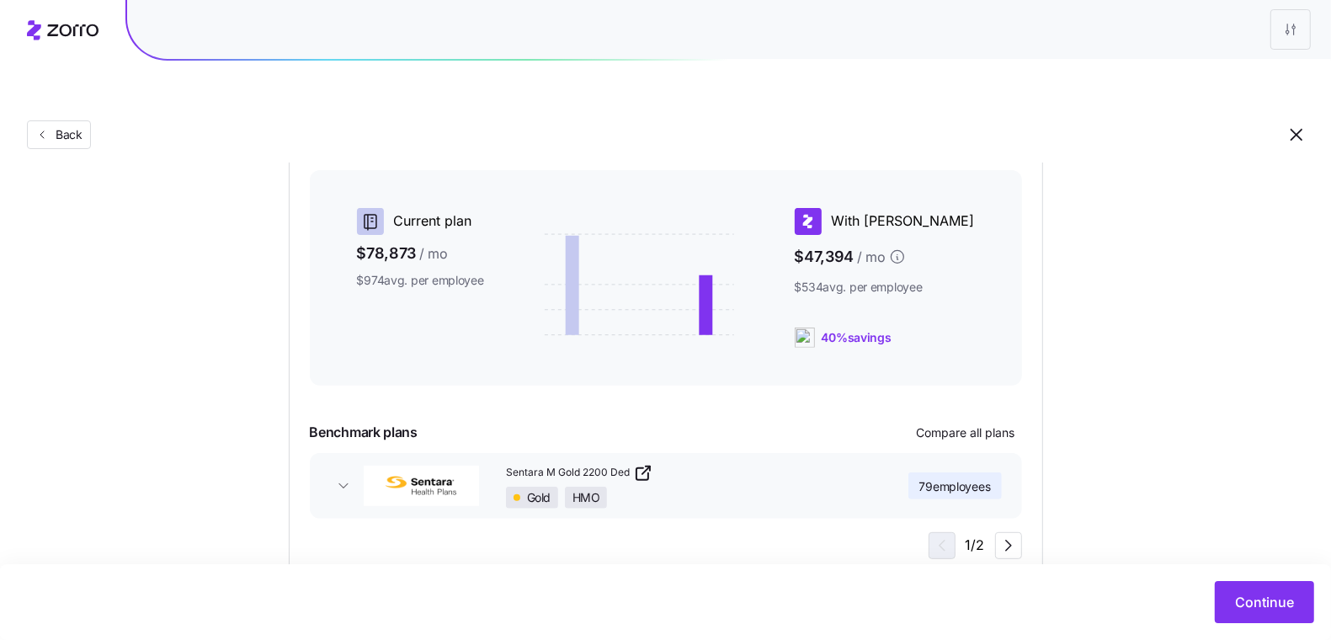
scroll to position [405, 0]
click at [355, 478] on span "button" at bounding box center [343, 486] width 27 height 17
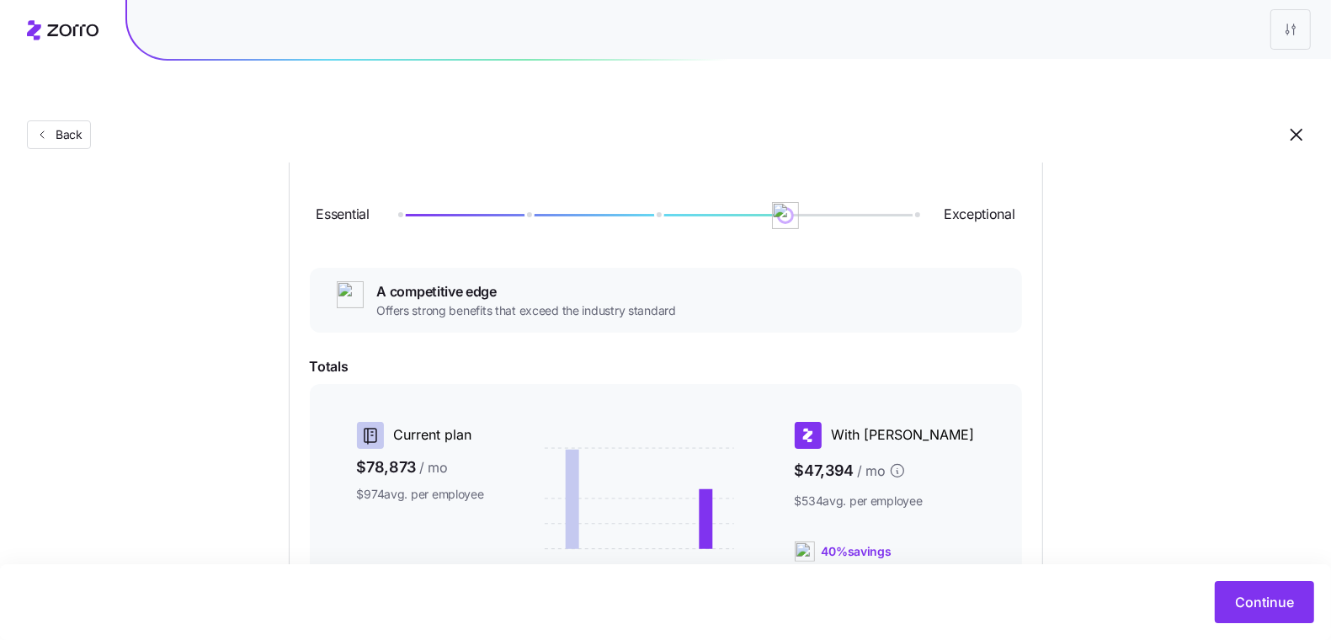
scroll to position [188, 0]
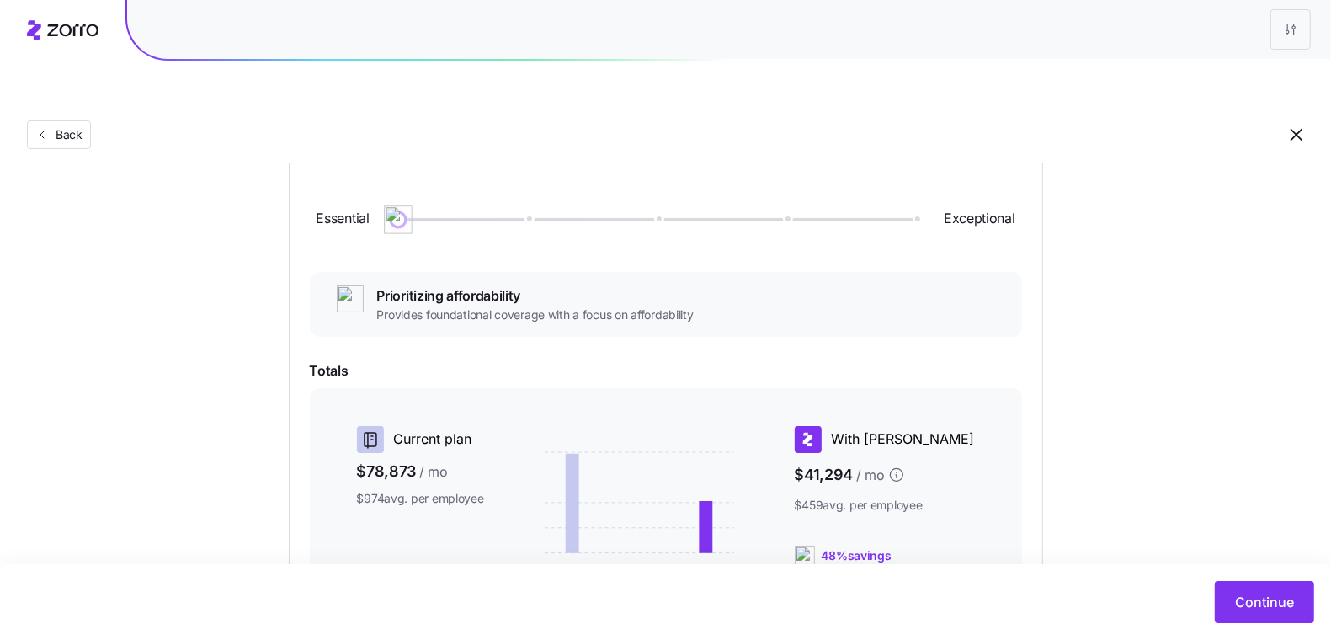
drag, startPoint x: 794, startPoint y: 173, endPoint x: 230, endPoint y: 179, distance: 564.3
click at [230, 179] on div "Choose a plan matching strategy By quality By metal level Pre-selected Most sim…" at bounding box center [665, 462] width 1331 height 924
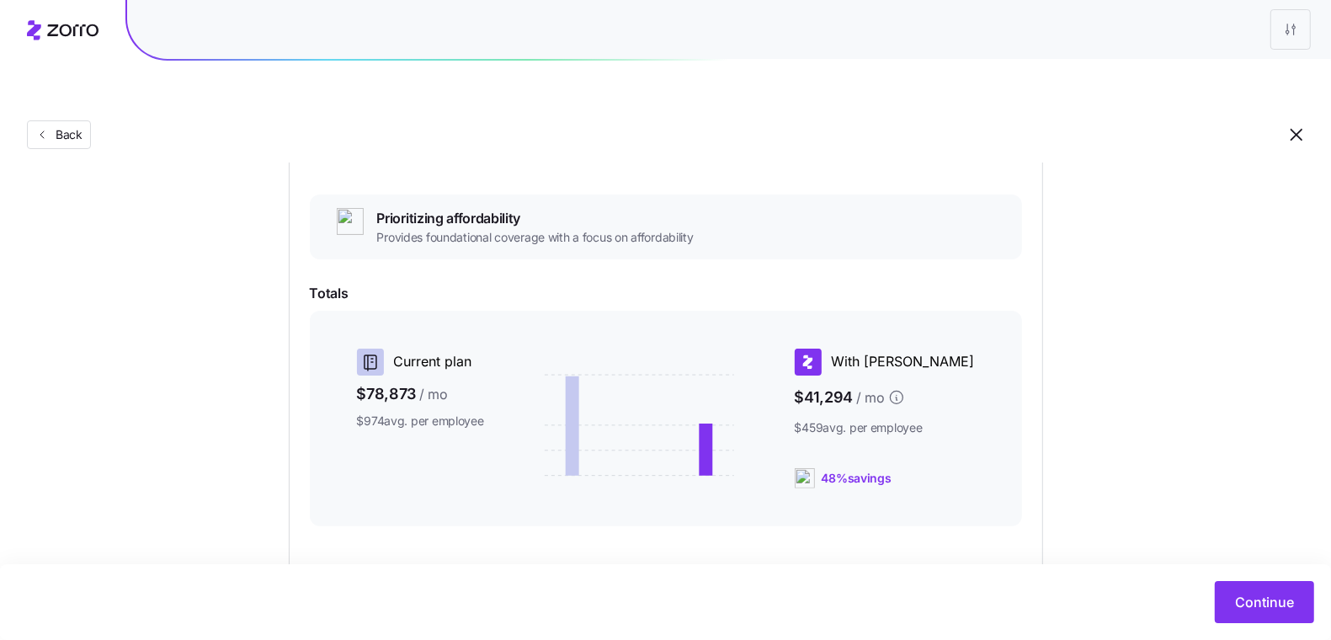
scroll to position [0, 0]
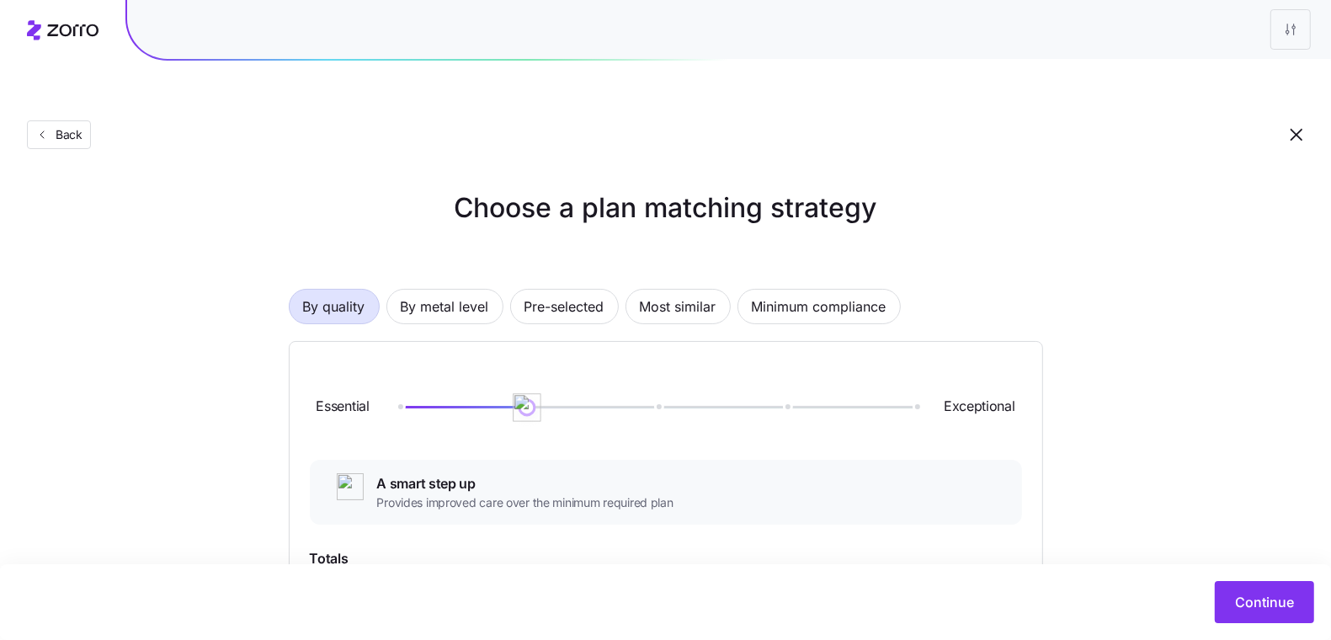
drag, startPoint x: 403, startPoint y: 363, endPoint x: 511, endPoint y: 371, distance: 109.0
click at [511, 403] on div at bounding box center [656, 408] width 517 height 10
drag, startPoint x: 521, startPoint y: 371, endPoint x: 377, endPoint y: 366, distance: 144.1
click at [377, 366] on div "Essential Exceptional" at bounding box center [666, 407] width 712 height 91
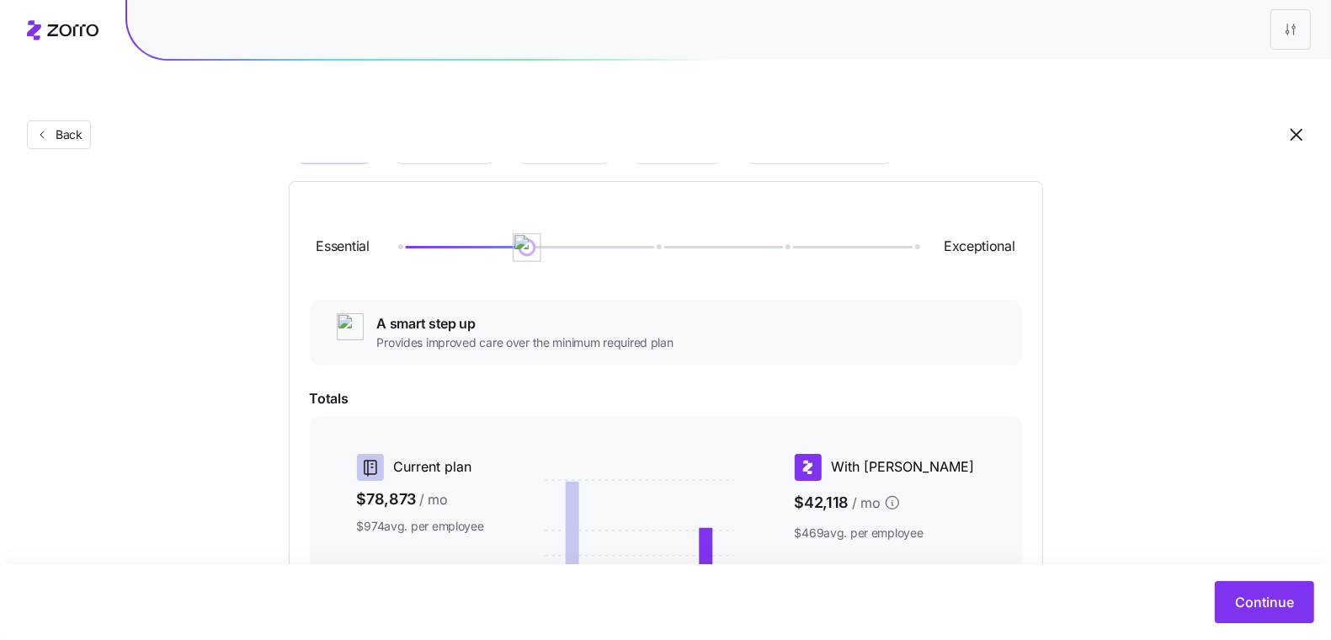
drag, startPoint x: 394, startPoint y: 212, endPoint x: 478, endPoint y: 212, distance: 83.4
click at [478, 212] on div "Essential Exceptional" at bounding box center [666, 247] width 712 height 91
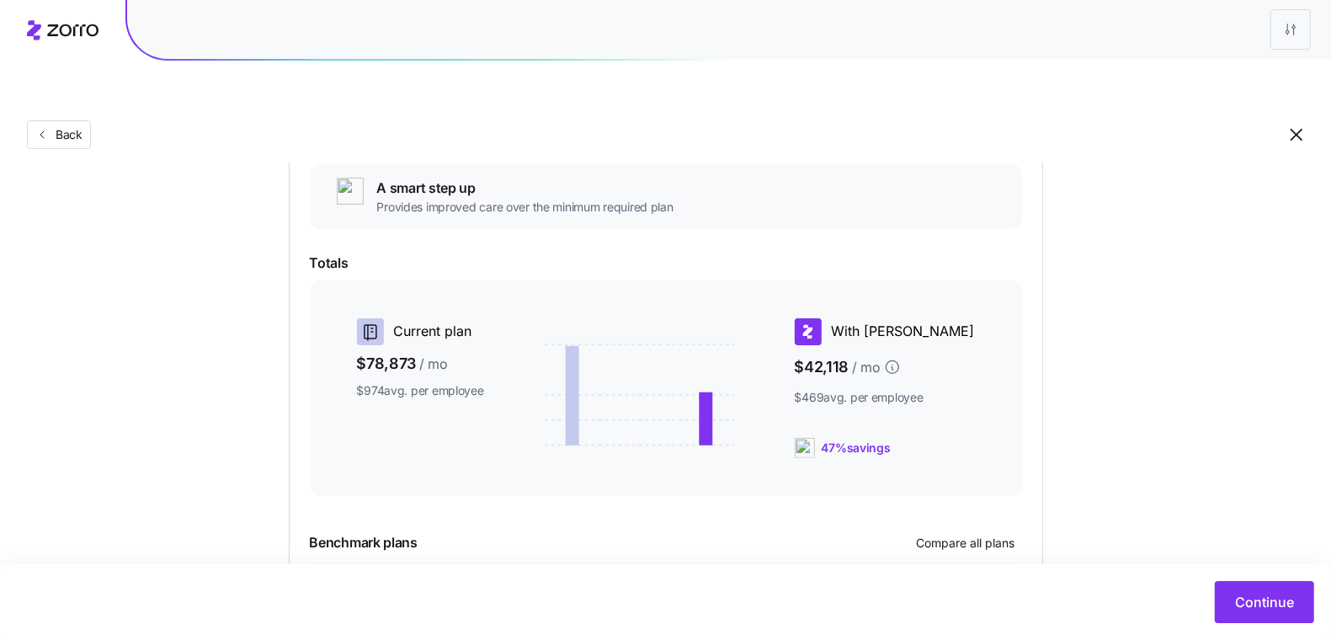
scroll to position [515, 0]
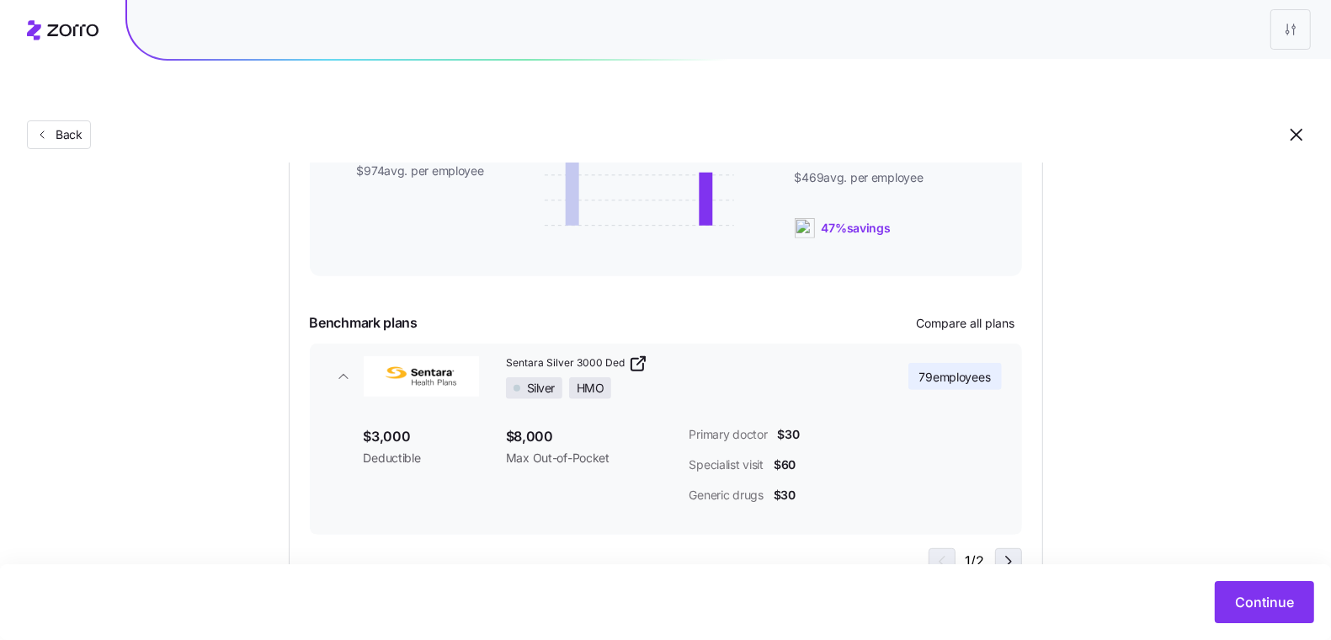
click at [1011, 552] on icon "button" at bounding box center [1009, 562] width 20 height 20
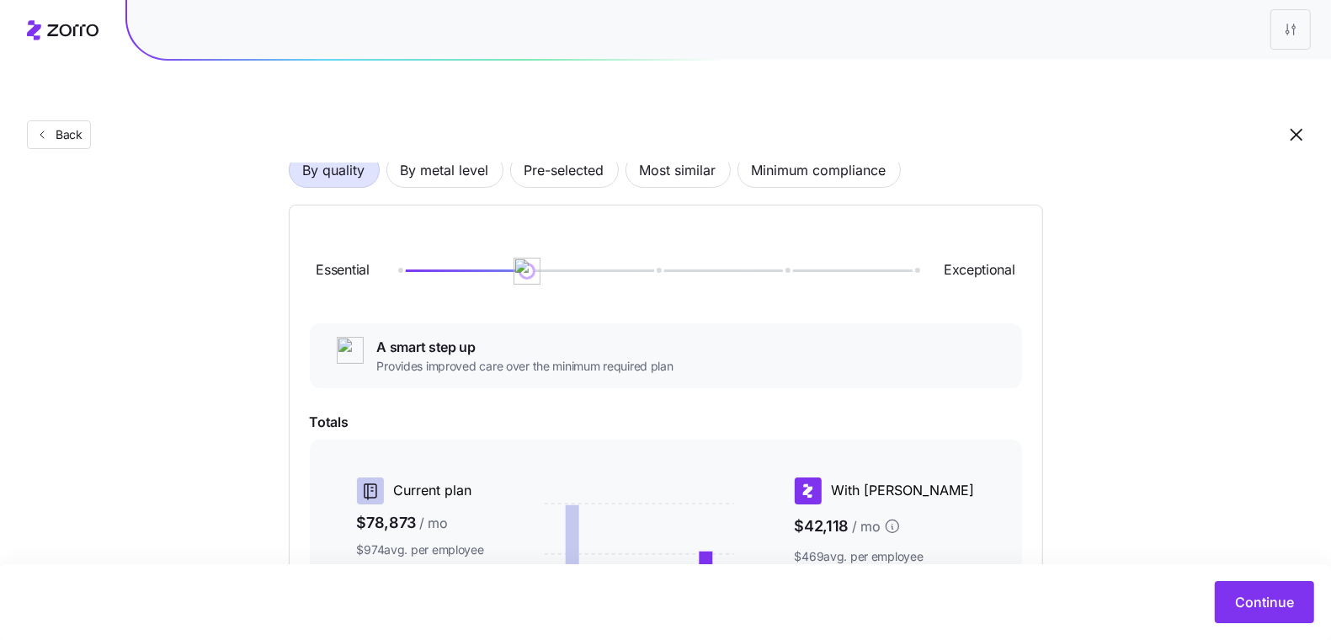
scroll to position [134, 0]
drag, startPoint x: 531, startPoint y: 235, endPoint x: 673, endPoint y: 238, distance: 141.5
click at [673, 238] on div "Essential Exceptional" at bounding box center [666, 273] width 712 height 91
drag, startPoint x: 667, startPoint y: 236, endPoint x: 862, endPoint y: 434, distance: 278.1
click at [786, 248] on div "Essential Exceptional" at bounding box center [666, 273] width 712 height 91
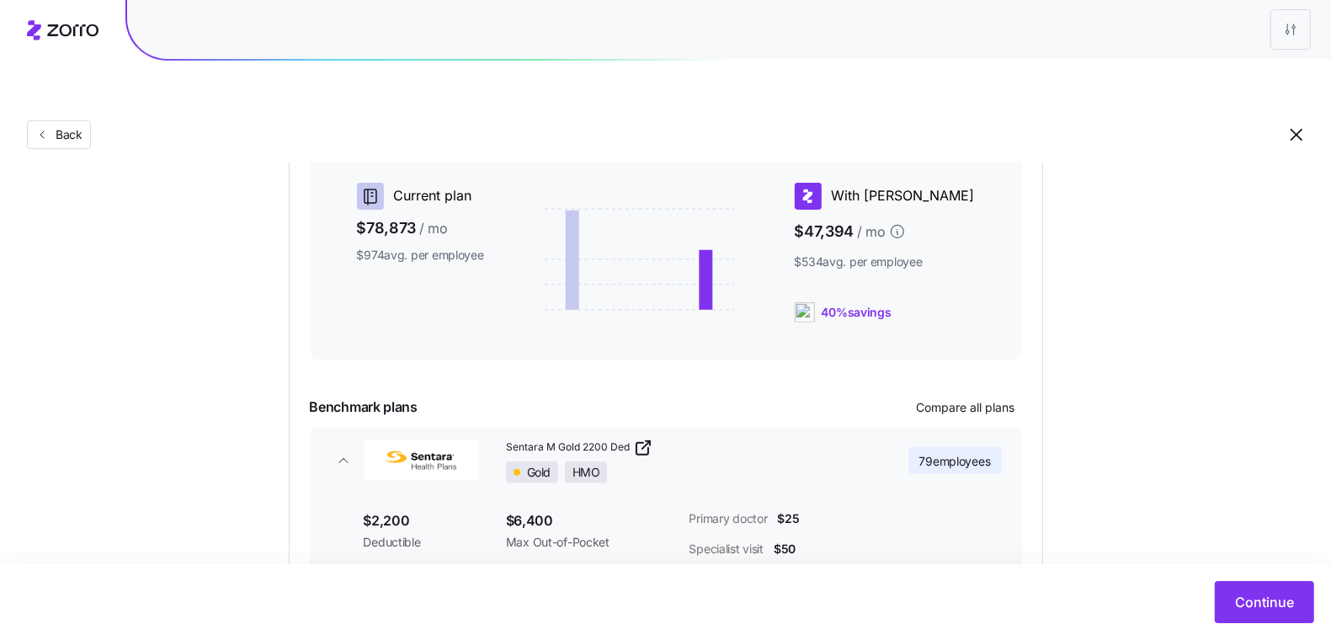
scroll to position [539, 0]
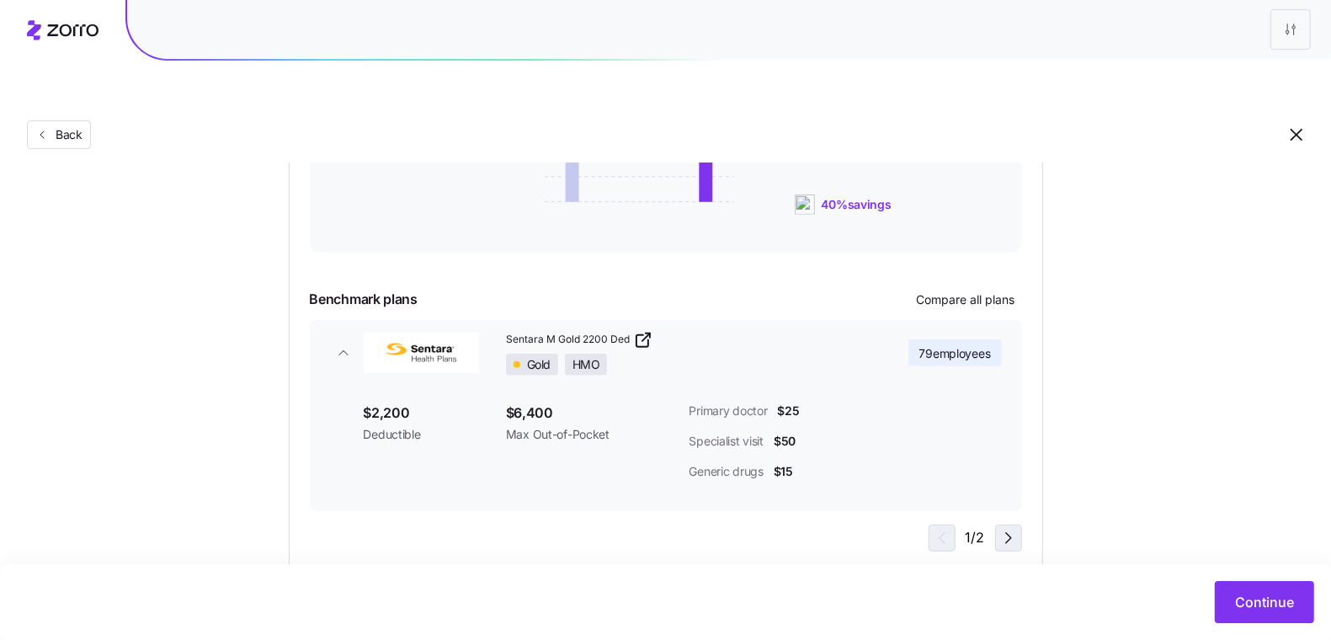
click at [1011, 528] on icon "button" at bounding box center [1009, 538] width 20 height 20
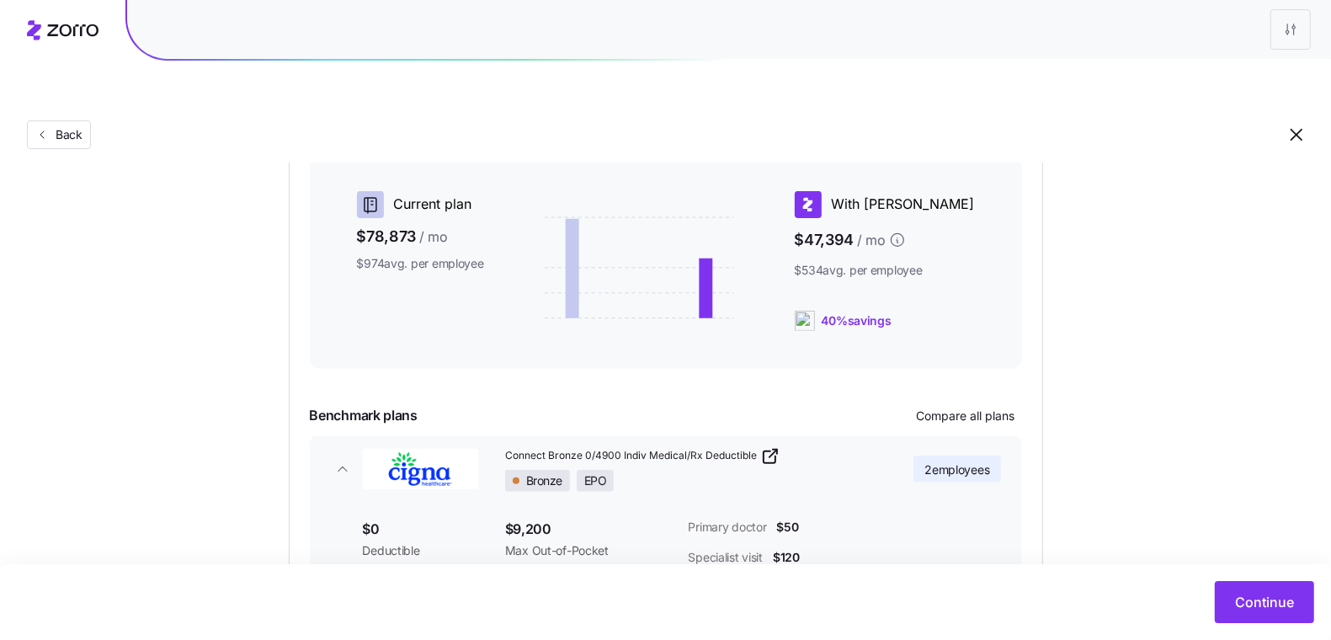
scroll to position [24, 0]
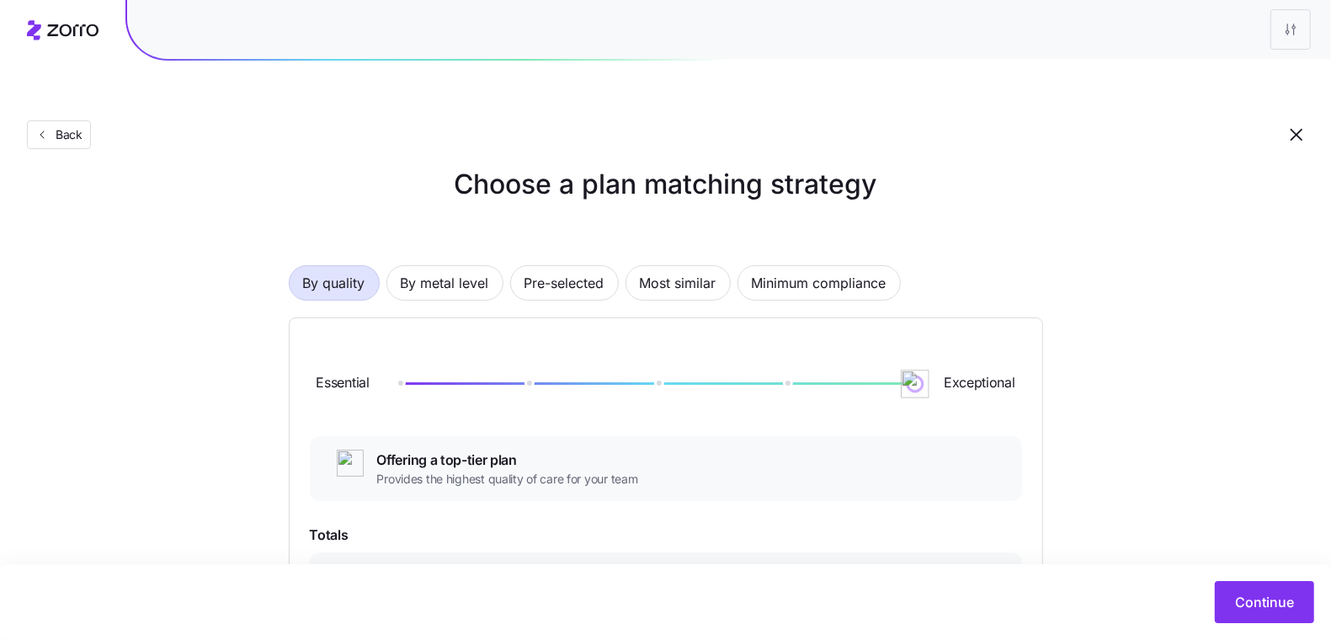
drag, startPoint x: 788, startPoint y: 339, endPoint x: 968, endPoint y: 344, distance: 179.4
click at [968, 344] on div "Essential Exceptional" at bounding box center [666, 384] width 712 height 91
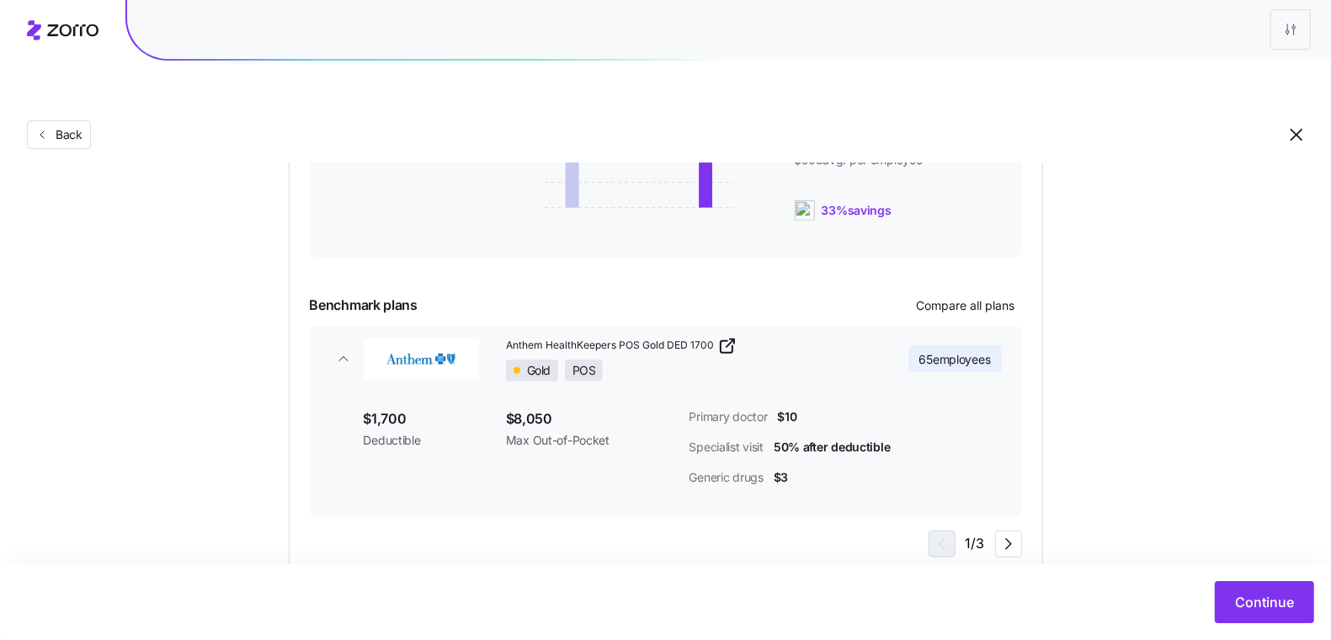
scroll to position [535, 0]
click at [1002, 532] on icon "button" at bounding box center [1009, 542] width 20 height 20
click at [1017, 532] on icon "button" at bounding box center [1009, 542] width 20 height 20
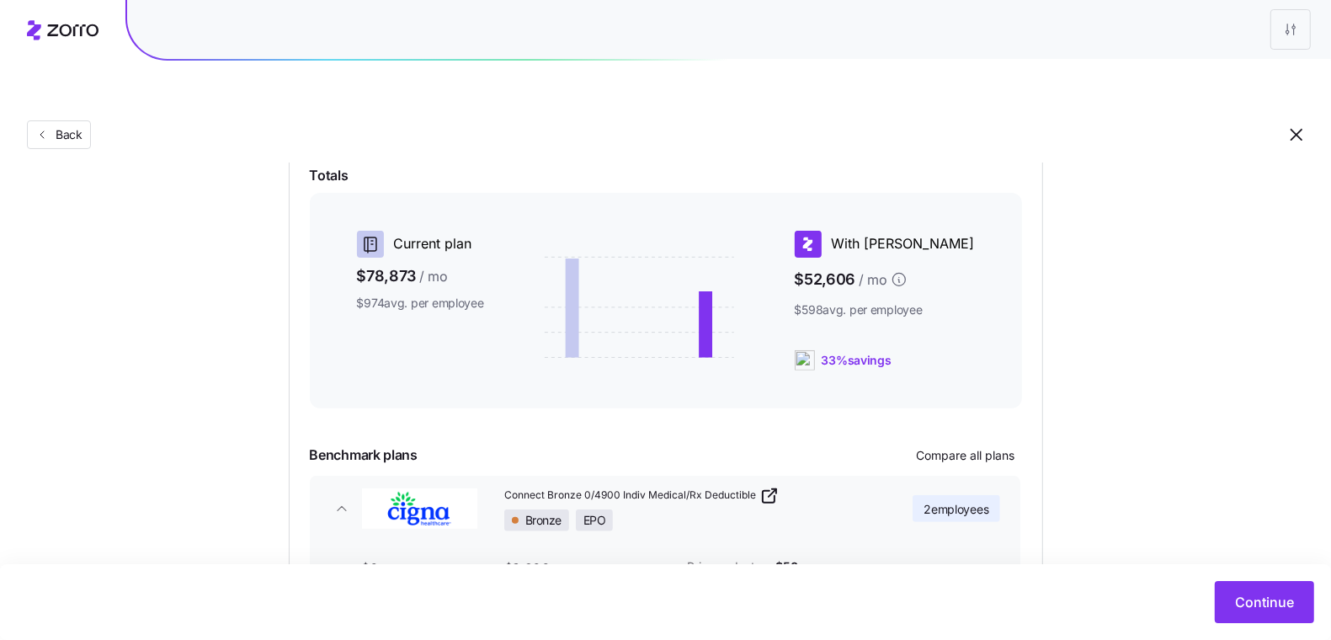
scroll to position [181, 0]
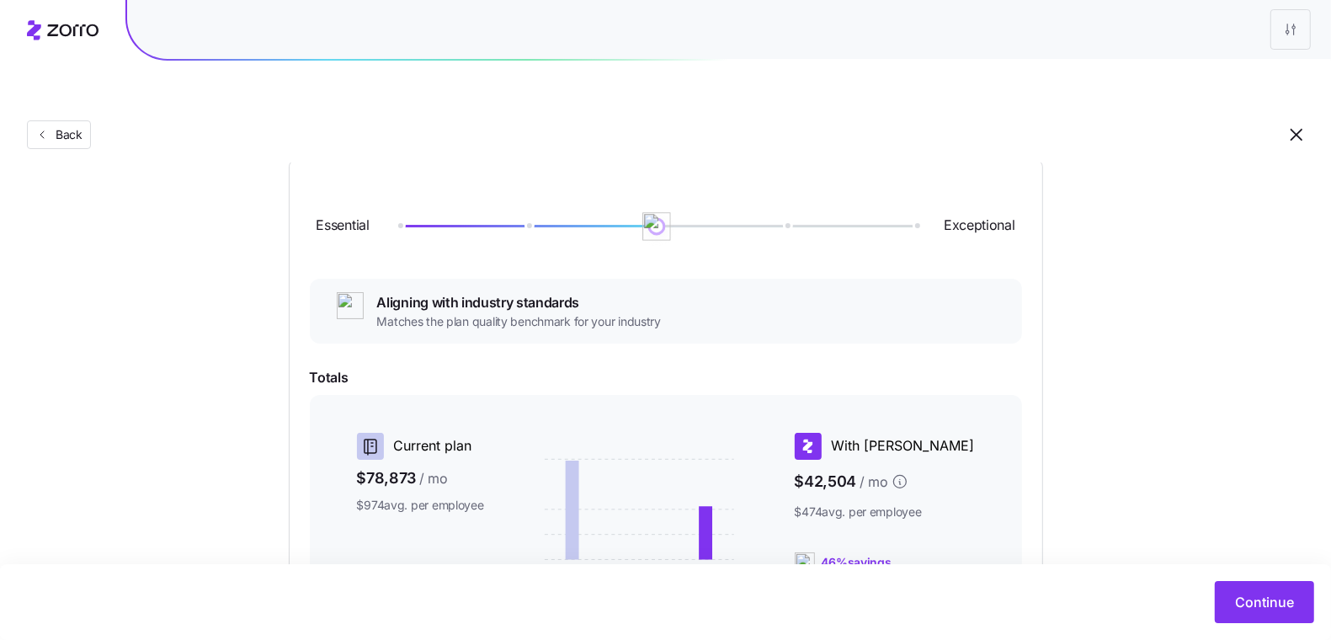
drag, startPoint x: 920, startPoint y: 183, endPoint x: 663, endPoint y: 189, distance: 256.9
click at [663, 212] on img at bounding box center [657, 226] width 29 height 29
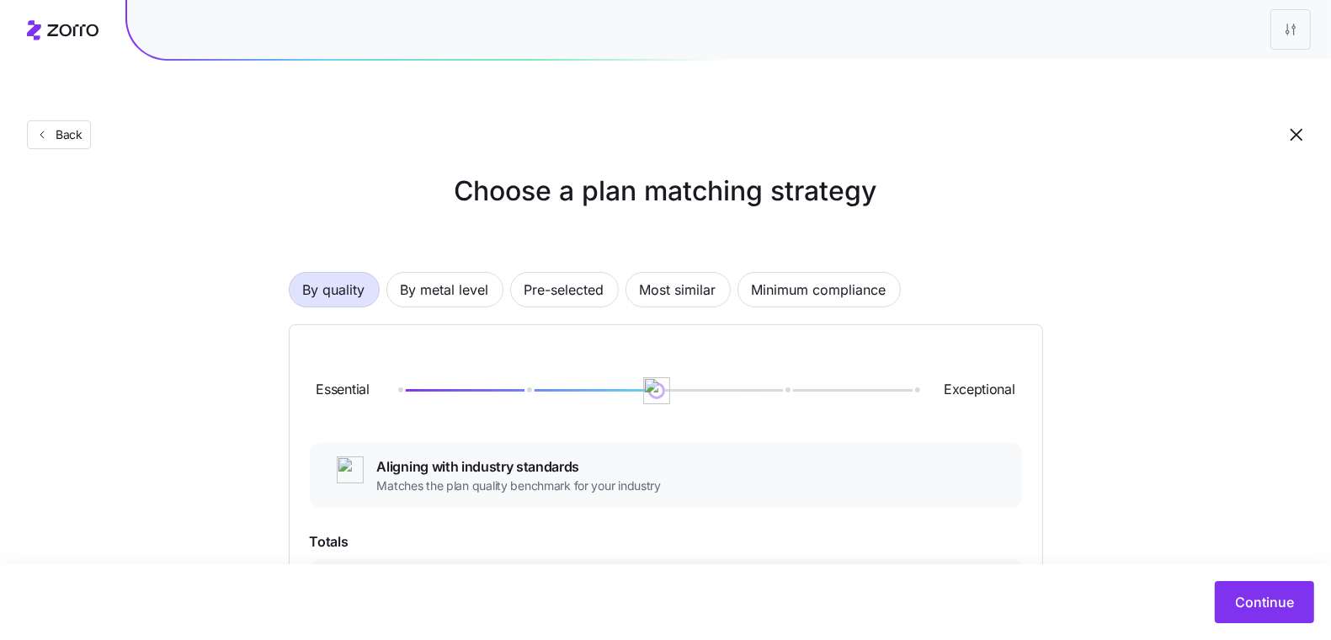
scroll to position [1, 0]
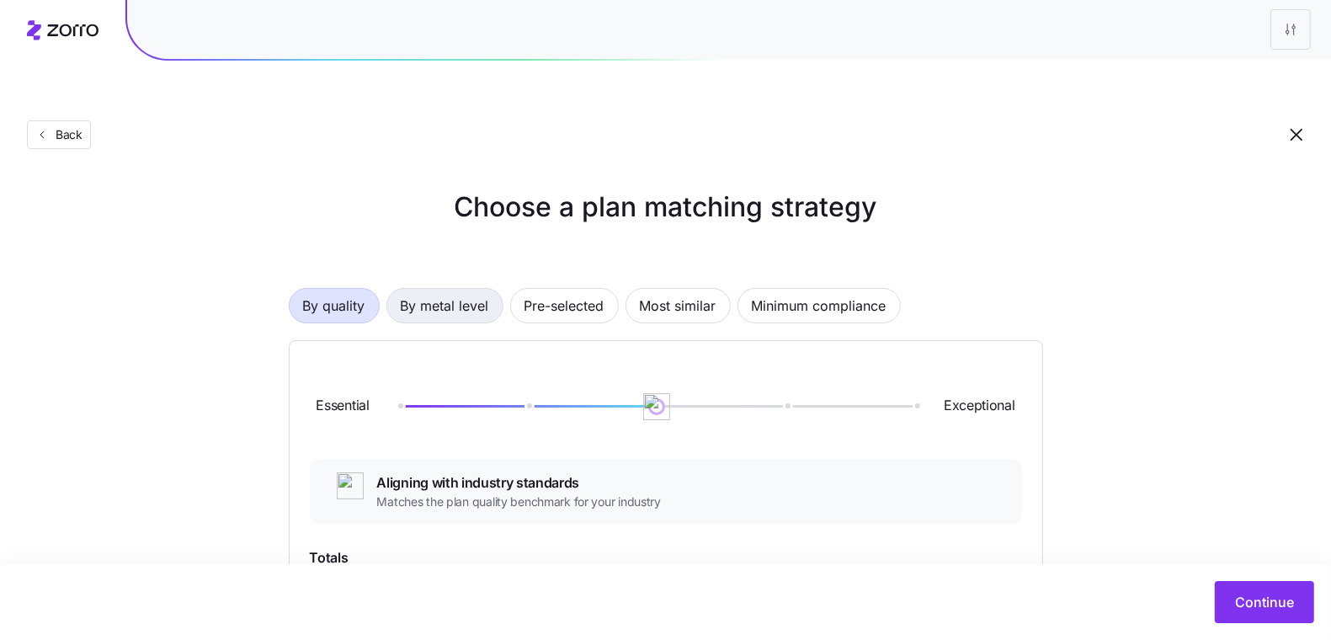
click at [426, 289] on span "By metal level" at bounding box center [445, 306] width 88 height 34
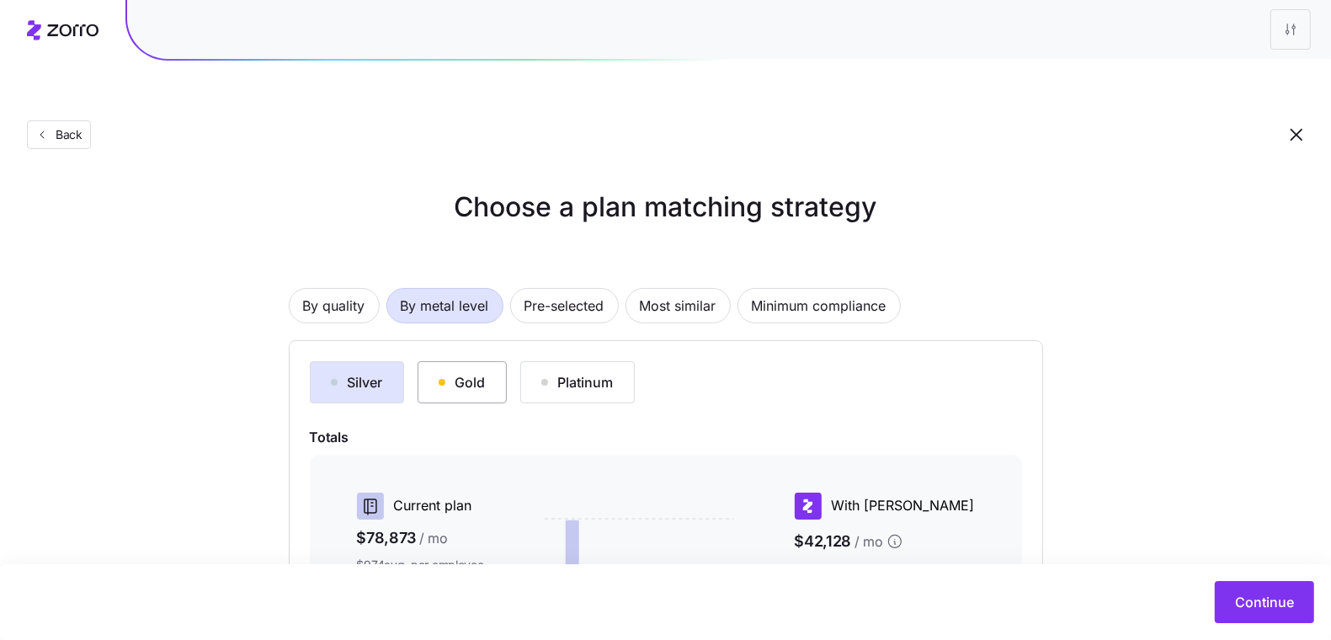
click at [449, 372] on div "Gold" at bounding box center [462, 382] width 47 height 20
drag, startPoint x: 653, startPoint y: 250, endPoint x: 659, endPoint y: 270, distance: 21.1
click at [659, 289] on span "Most similar" at bounding box center [678, 306] width 77 height 34
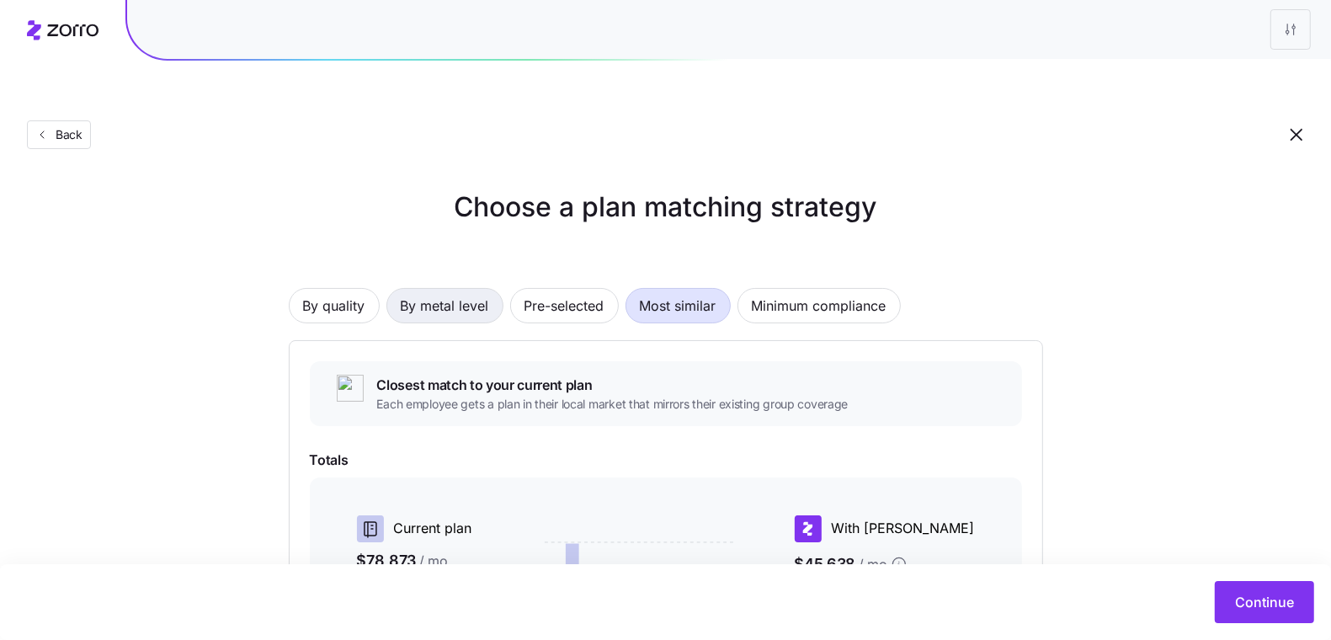
click at [413, 289] on span "By metal level" at bounding box center [445, 306] width 88 height 34
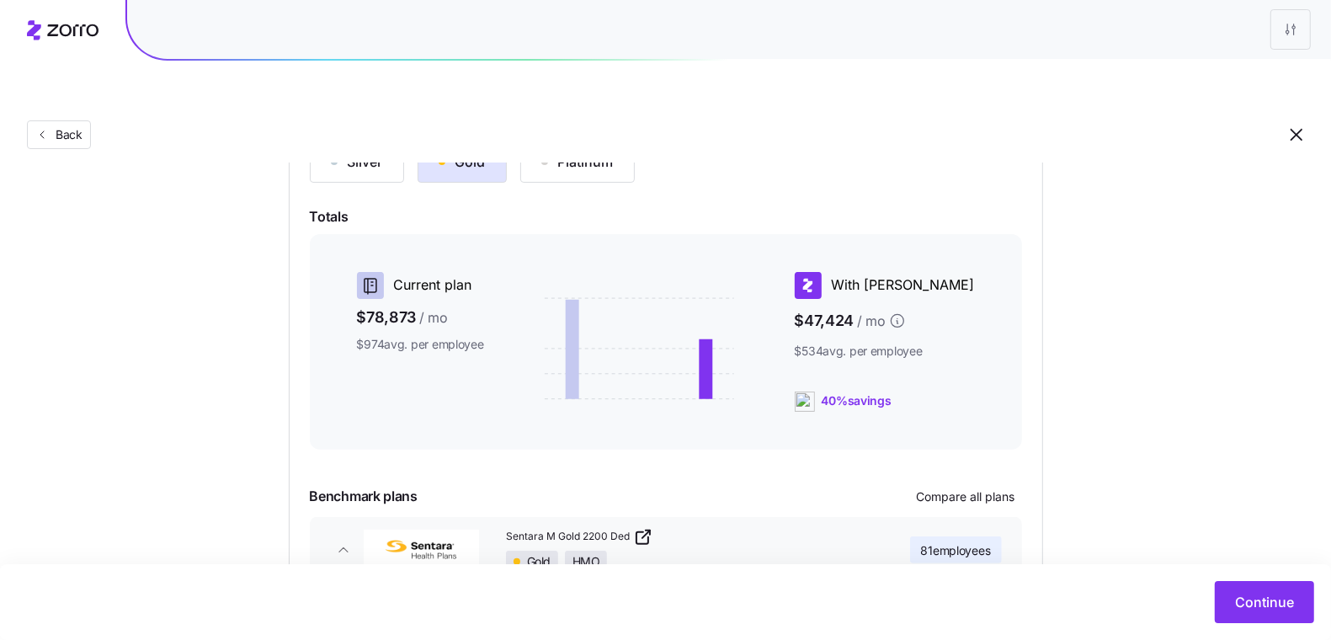
scroll to position [397, 0]
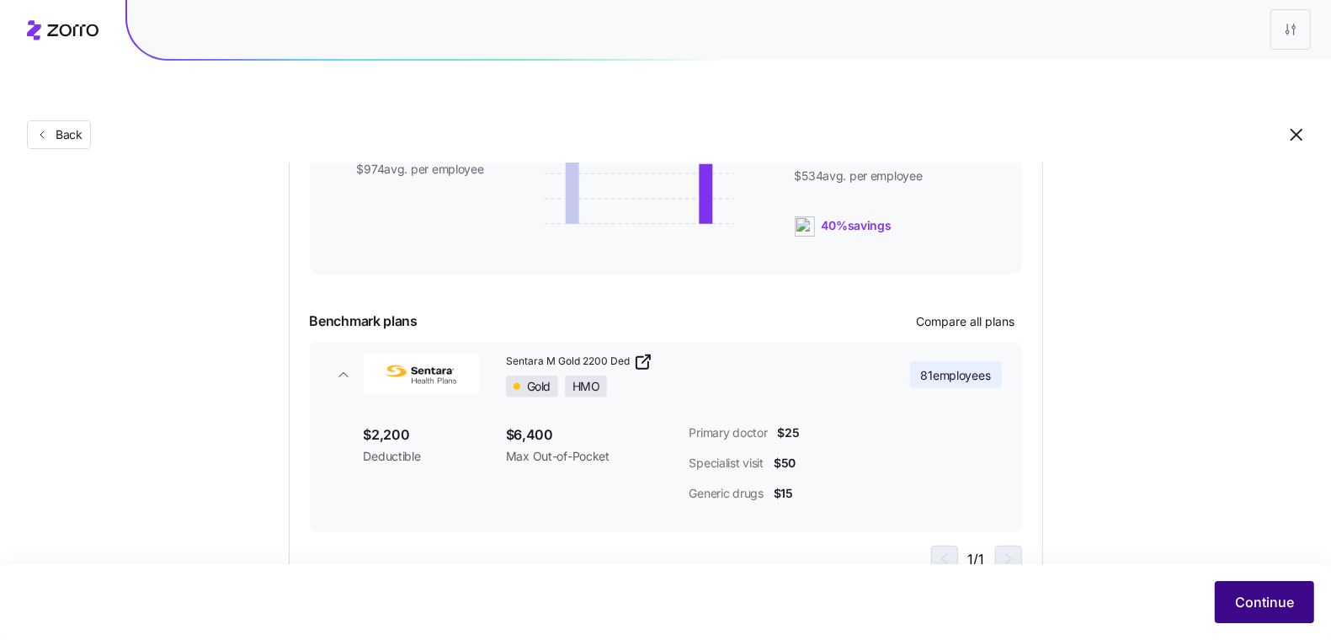
click at [1231, 591] on button "Continue" at bounding box center [1264, 602] width 99 height 42
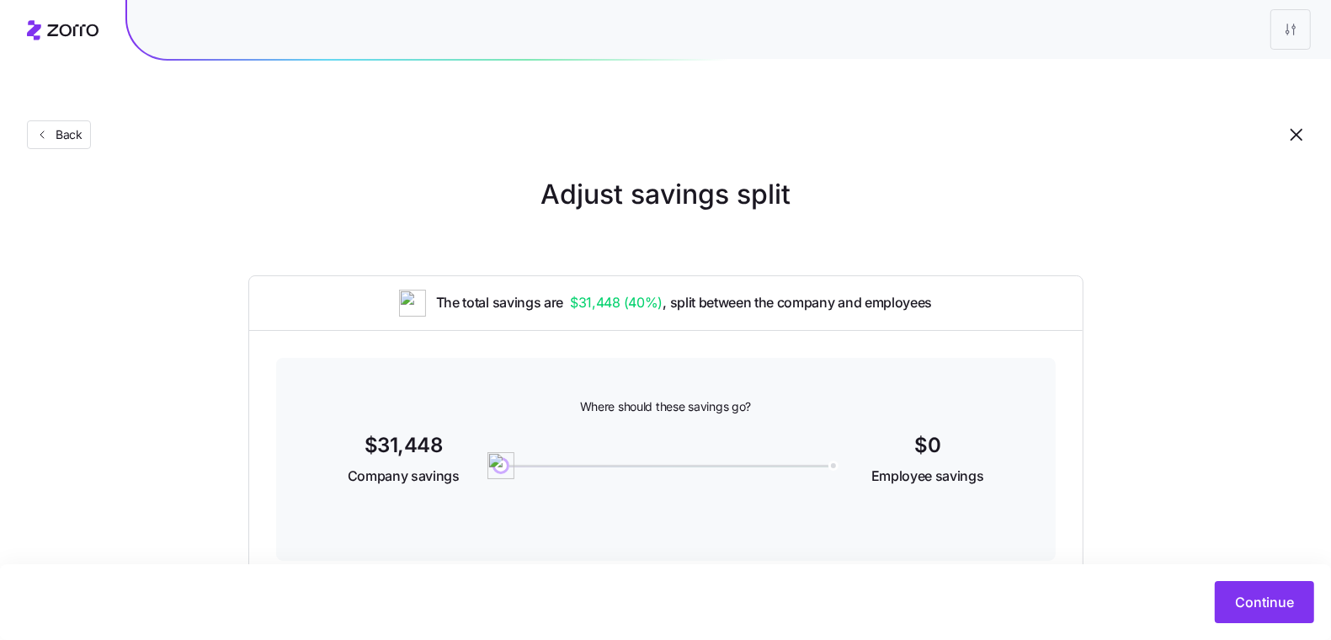
scroll to position [29, 0]
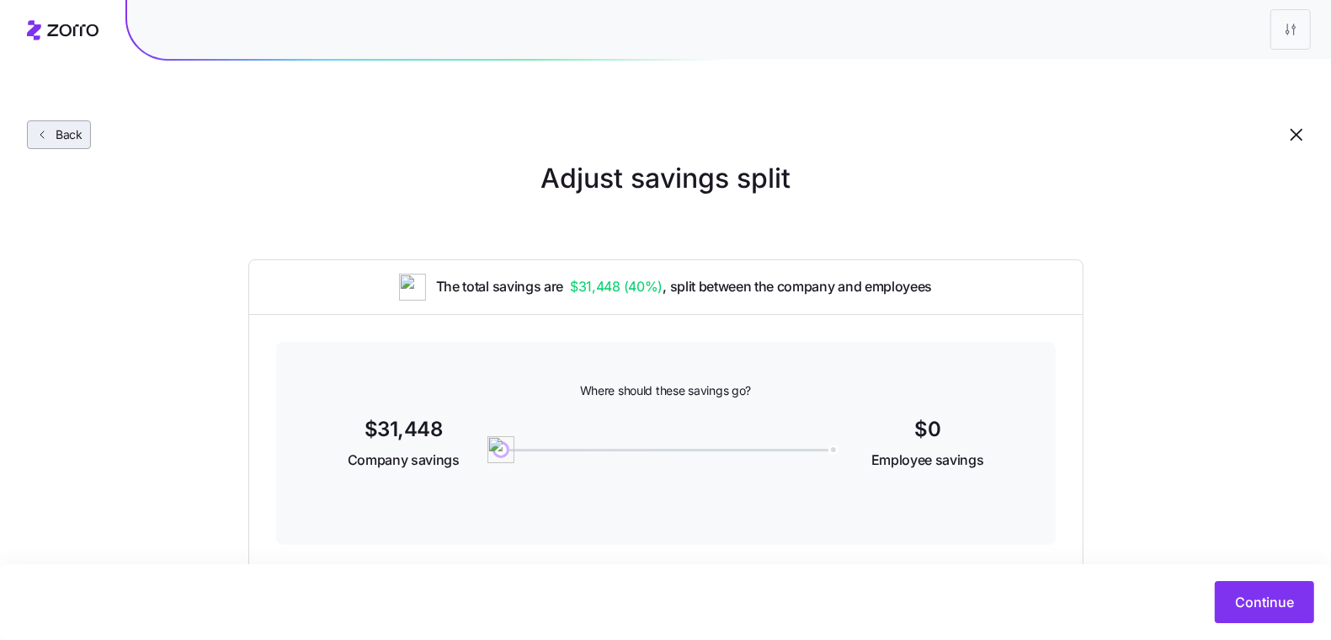
click at [51, 126] on span "Back" at bounding box center [66, 134] width 34 height 17
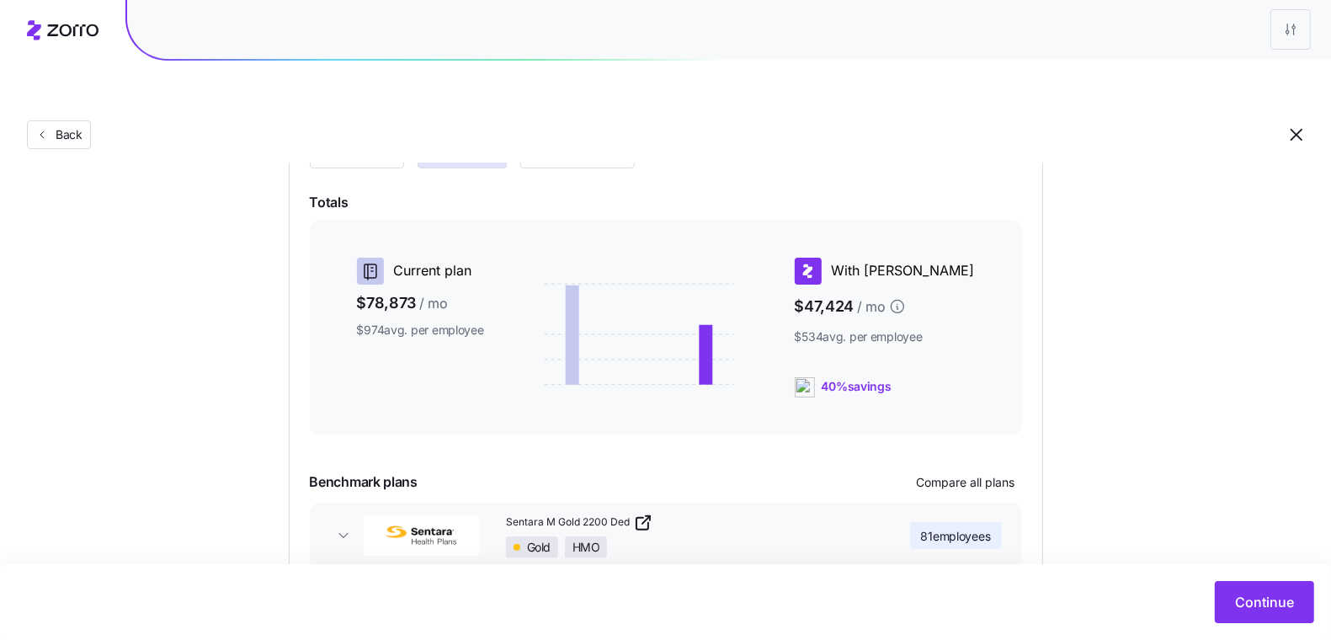
scroll to position [236, 0]
click at [1257, 589] on button "Continue" at bounding box center [1264, 602] width 99 height 42
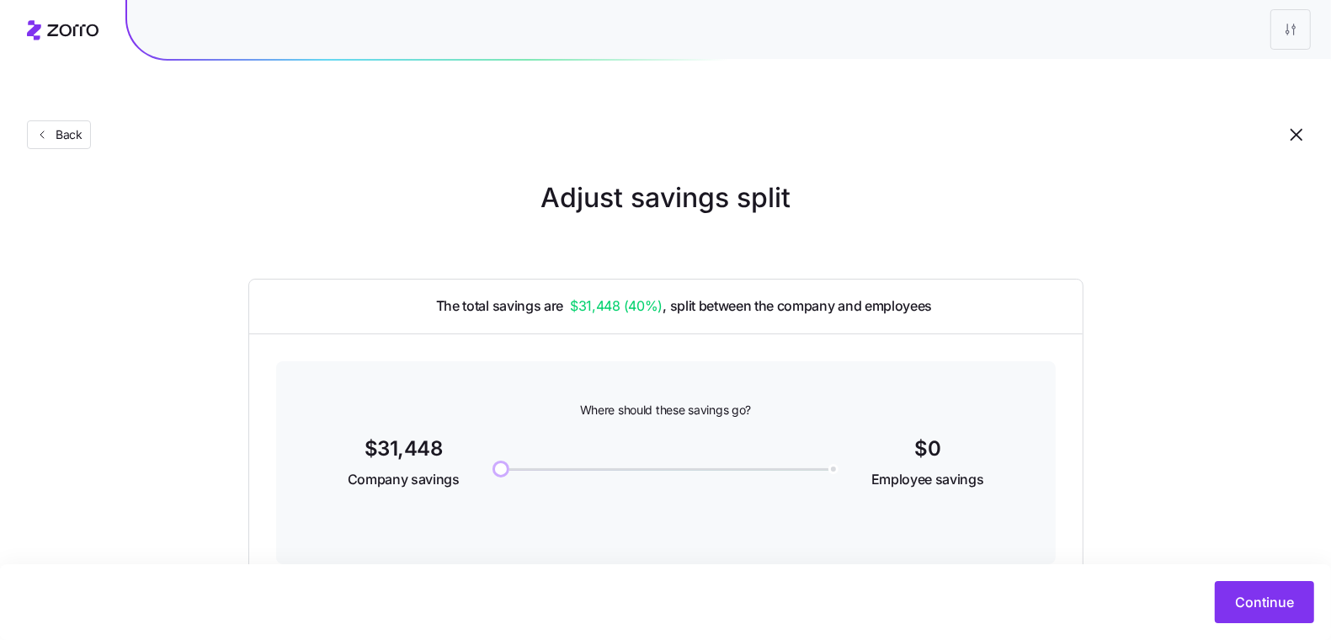
scroll to position [29, 0]
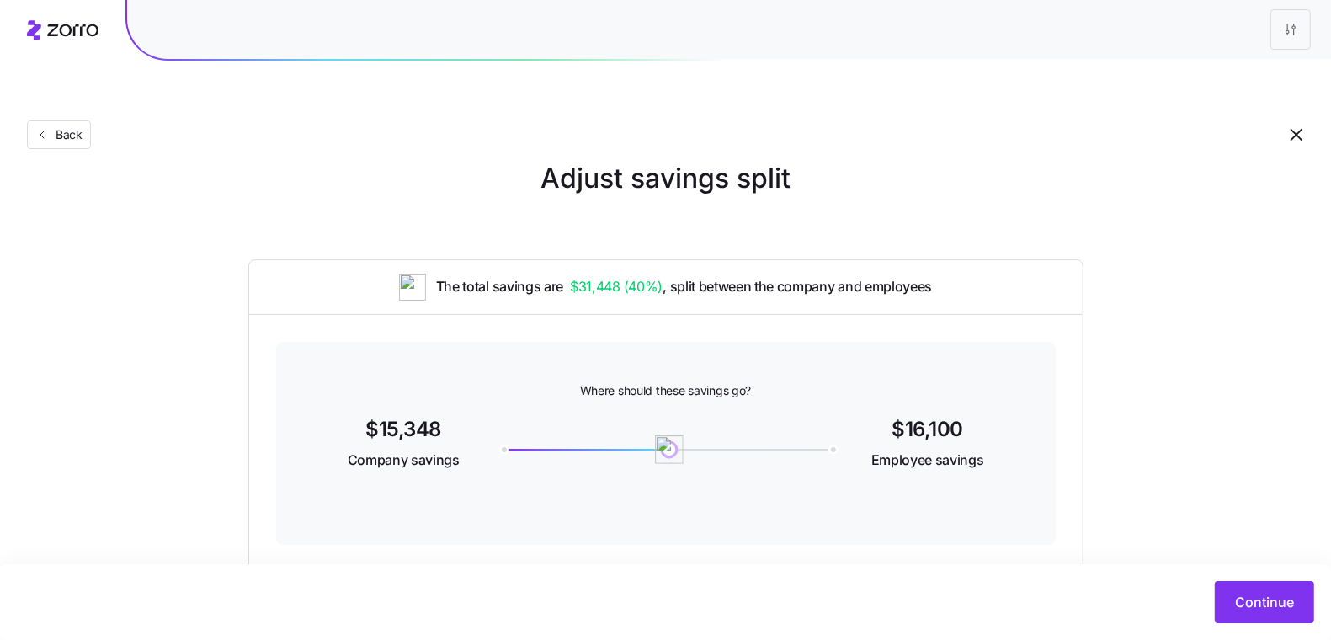
drag, startPoint x: 504, startPoint y: 412, endPoint x: 670, endPoint y: 396, distance: 166.7
click at [670, 435] on img at bounding box center [669, 449] width 29 height 29
click at [1276, 595] on span "Continue" at bounding box center [1264, 602] width 59 height 20
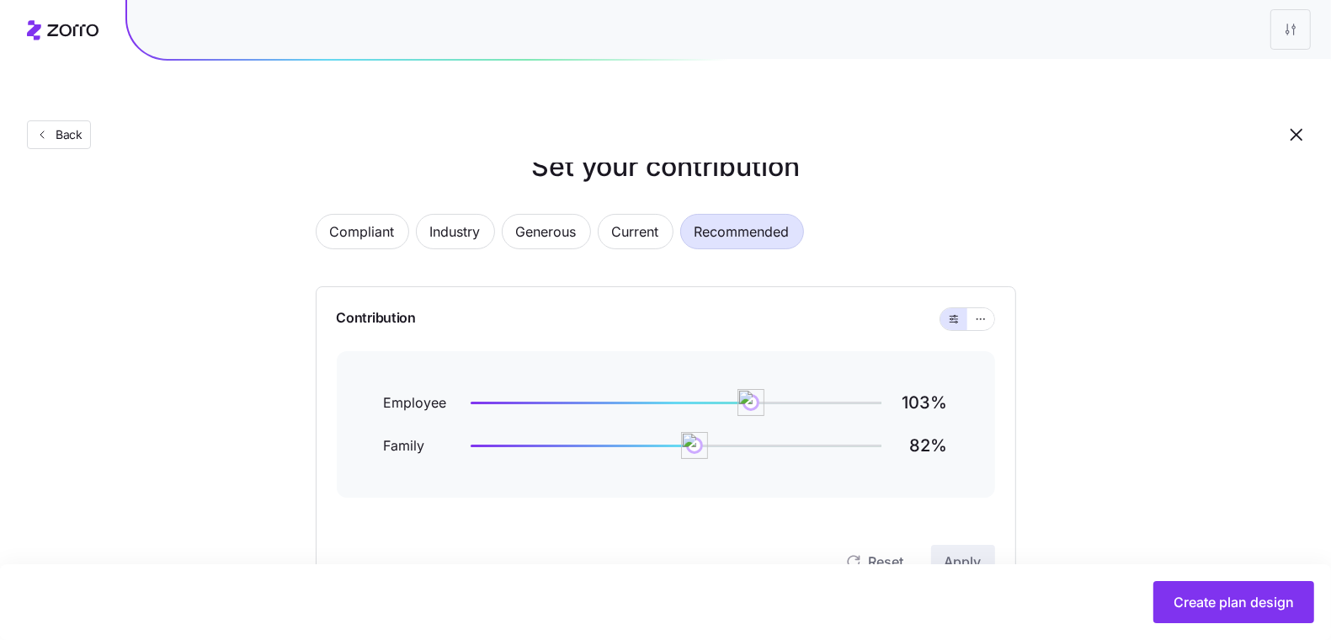
scroll to position [61, 0]
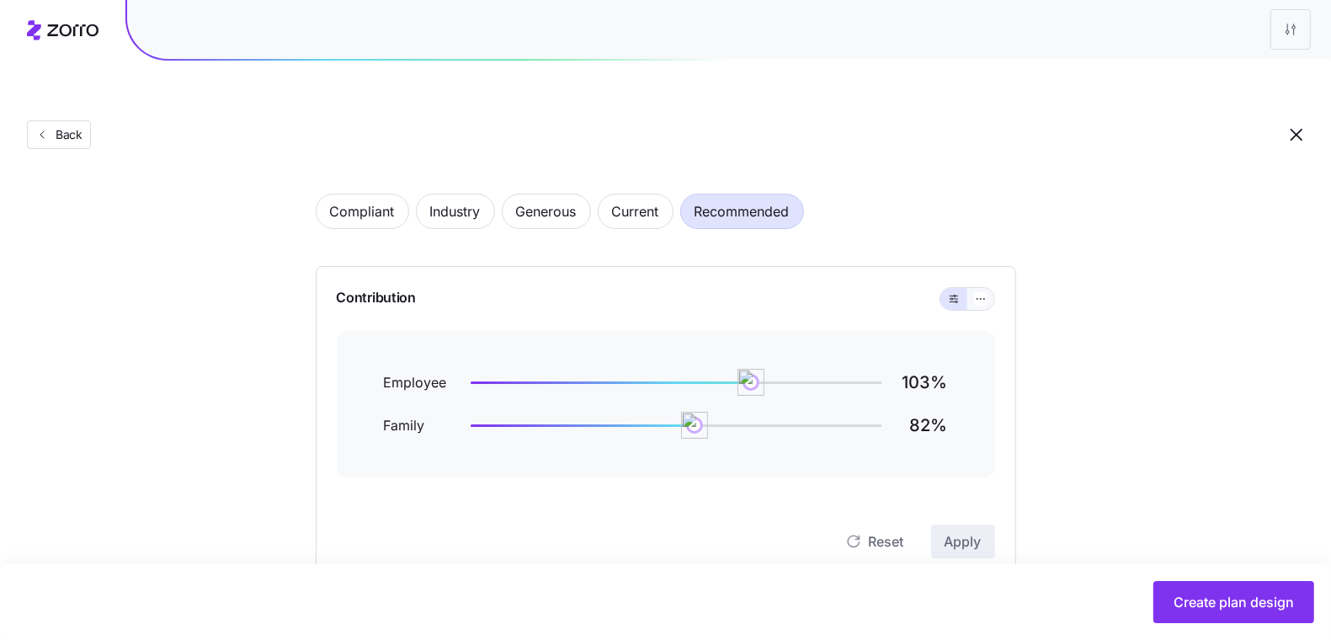
click at [969, 288] on button "button" at bounding box center [981, 299] width 27 height 22
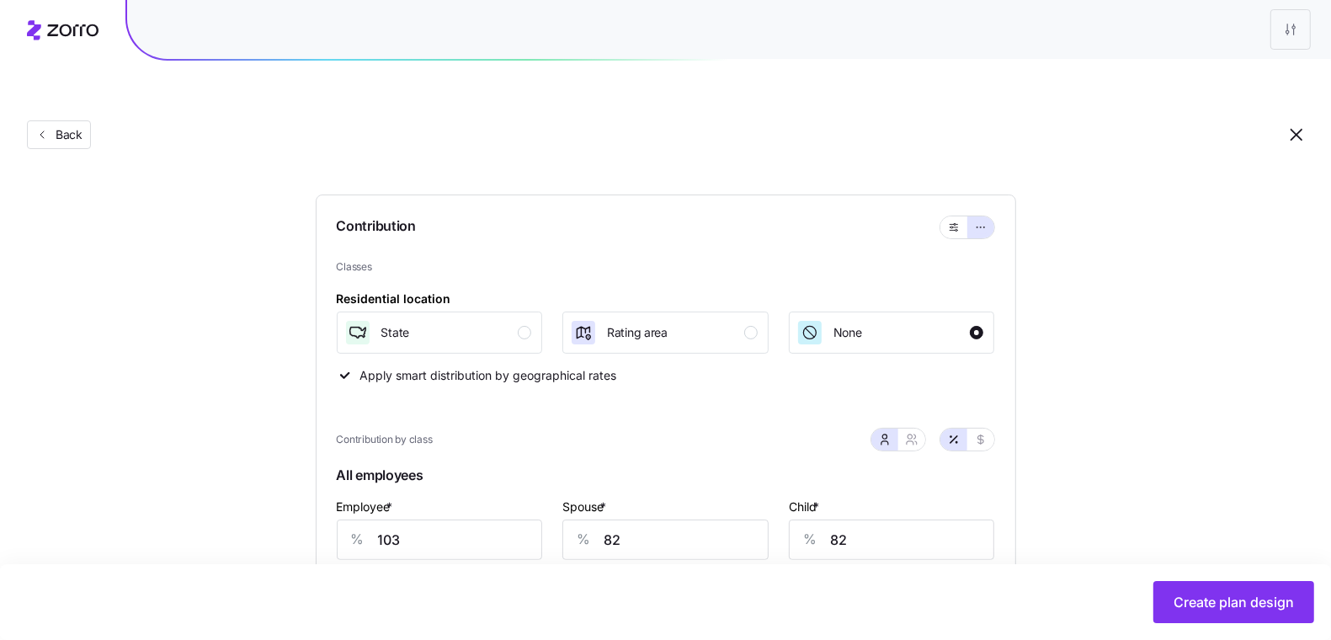
scroll to position [136, 0]
click at [520, 323] on div "button" at bounding box center [524, 329] width 13 height 13
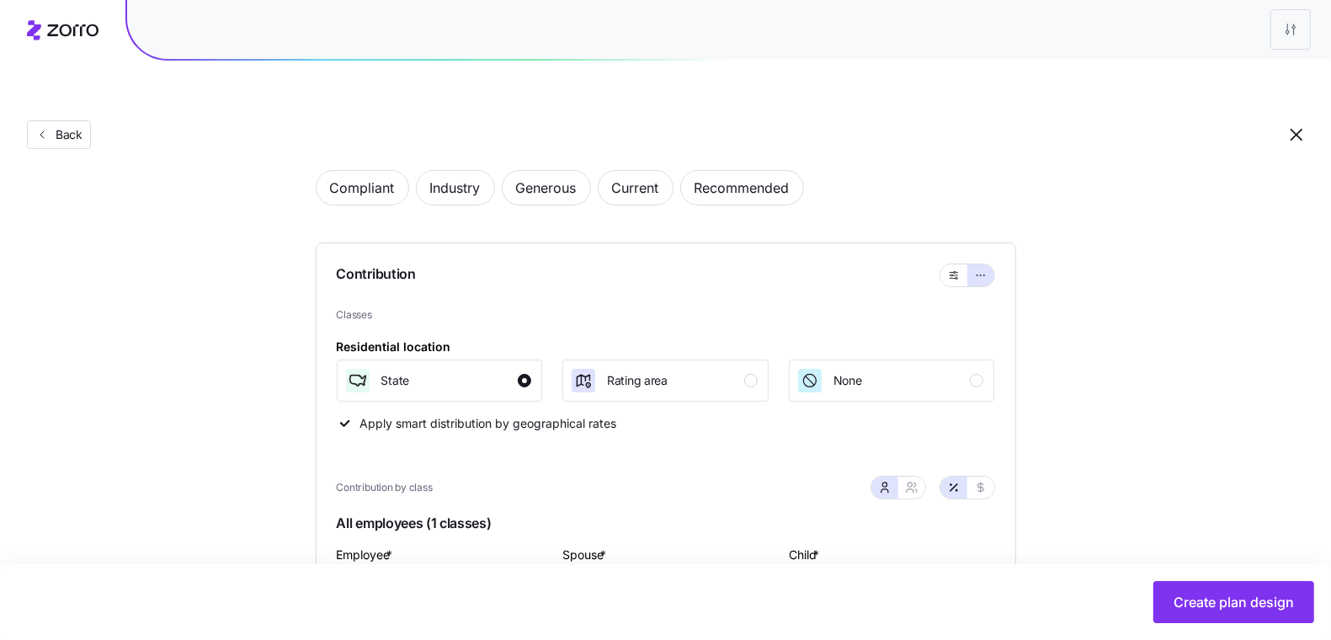
scroll to position [0, 0]
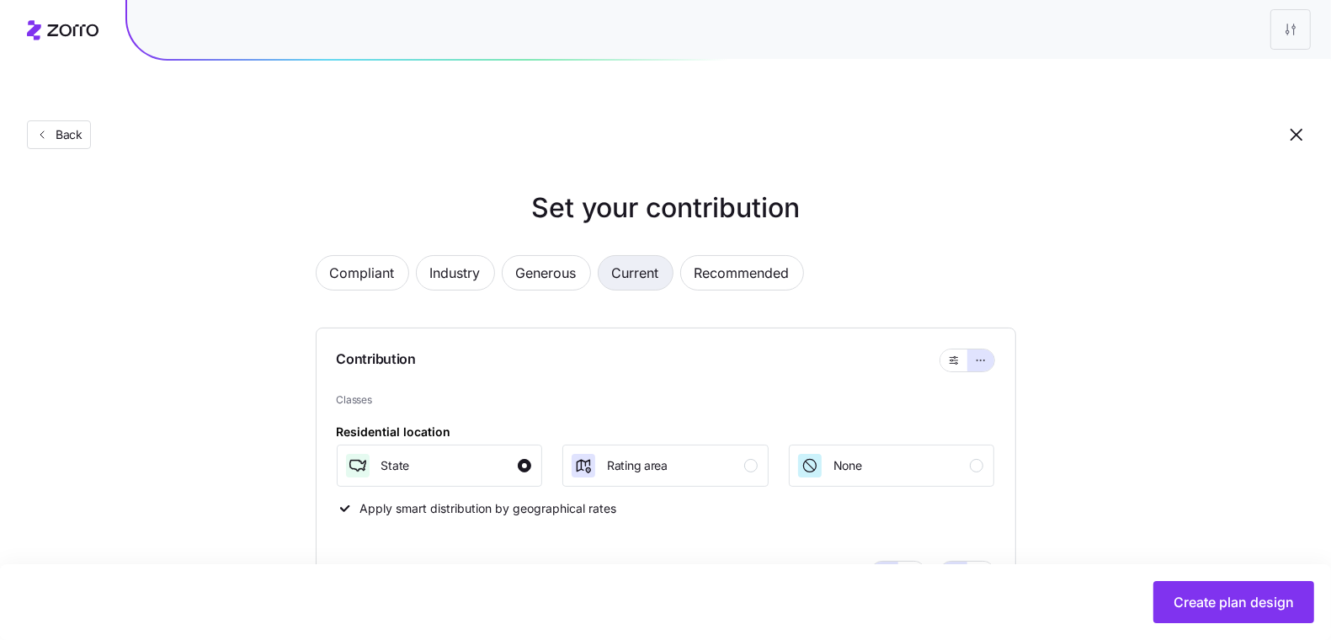
click at [631, 256] on span "Current" at bounding box center [635, 273] width 47 height 34
type input "170"
type input "5"
type input "21"
click at [542, 256] on span "Generous" at bounding box center [546, 273] width 61 height 34
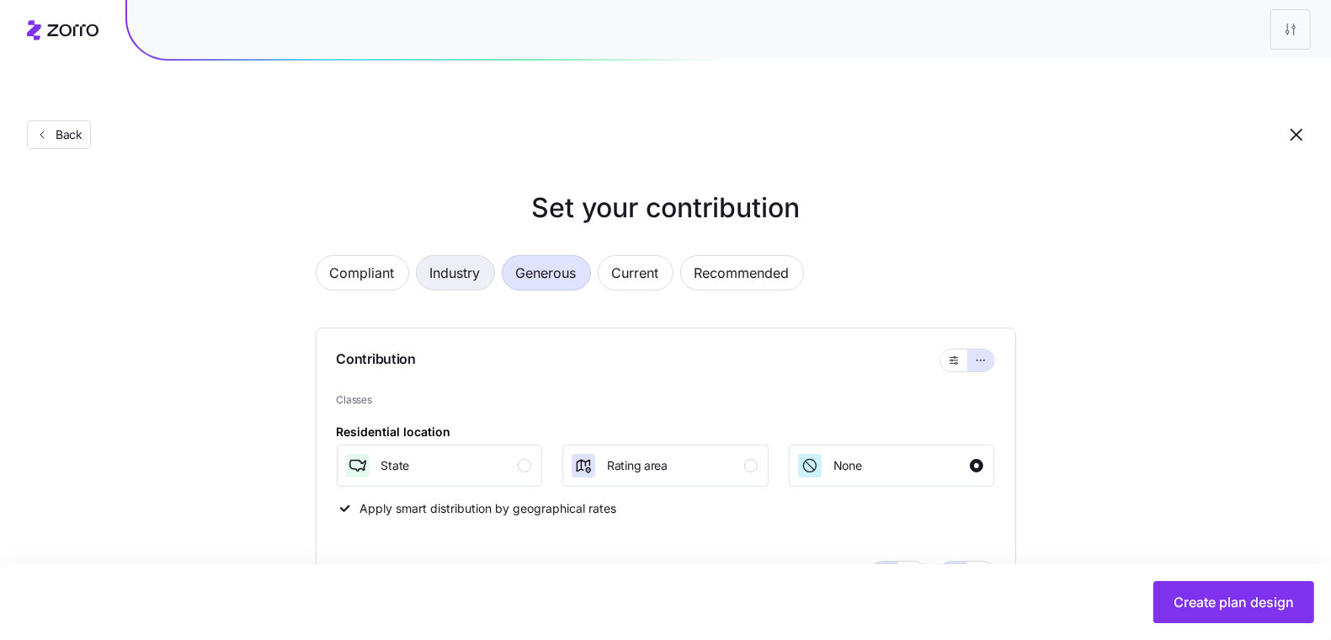
type input "93"
type input "72"
click at [462, 256] on span "Industry" at bounding box center [455, 273] width 51 height 34
type input "74"
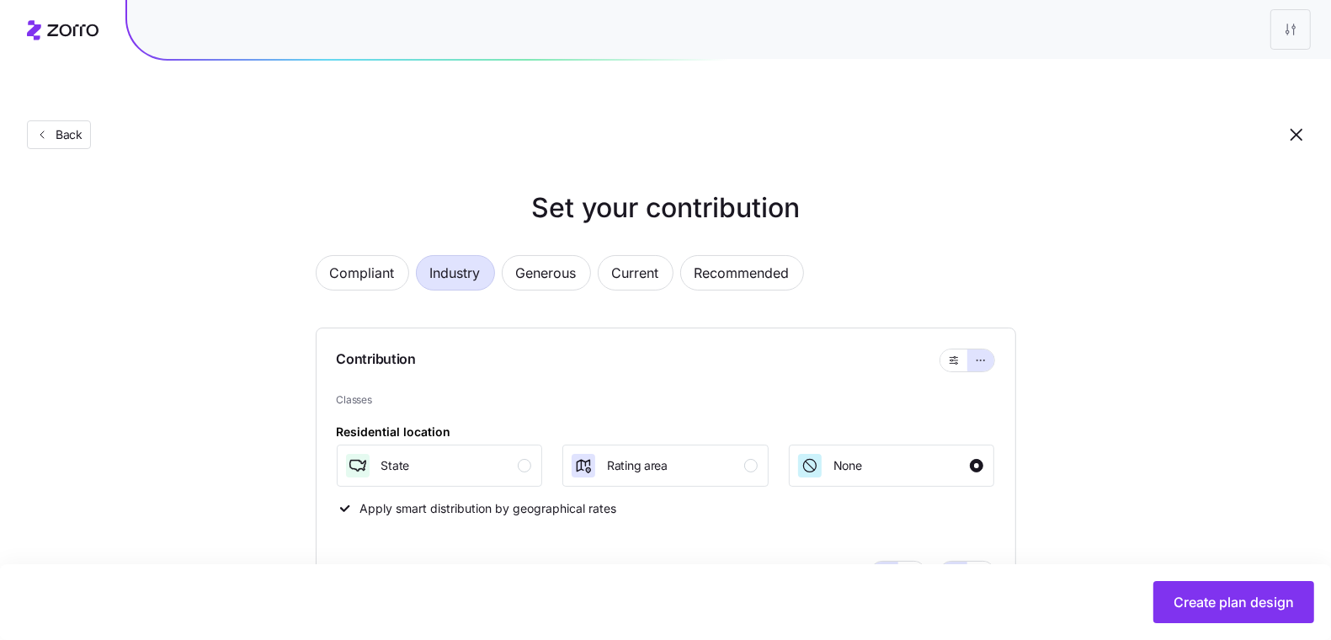
type input "60"
click at [741, 256] on span "Recommended" at bounding box center [742, 273] width 95 height 34
type input "103"
type input "82"
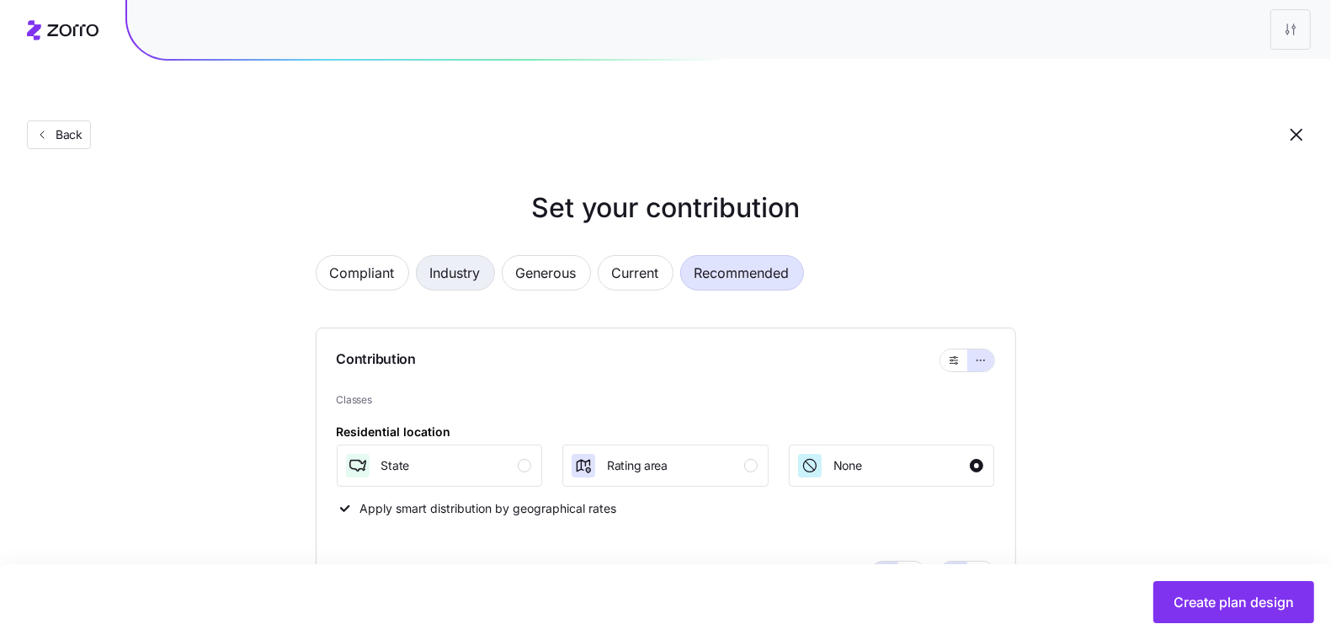
type input "82"
click at [441, 256] on span "Industry" at bounding box center [455, 273] width 51 height 34
type input "74"
type input "60"
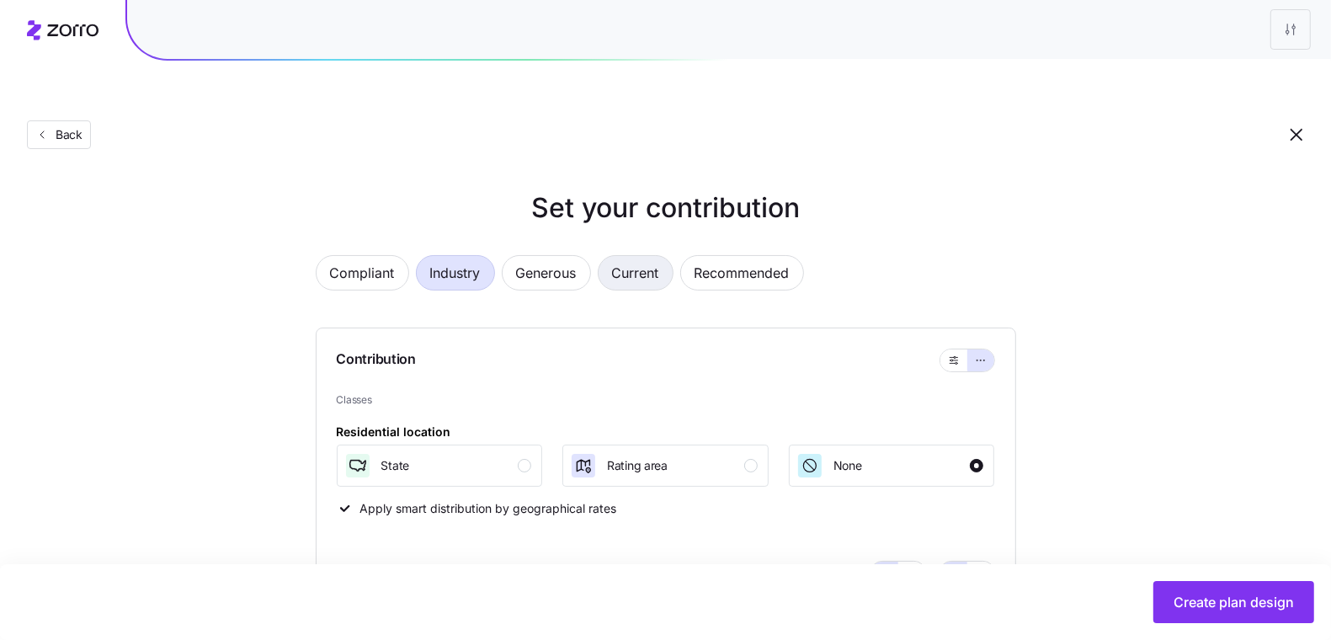
click at [639, 256] on span "Current" at bounding box center [635, 273] width 47 height 34
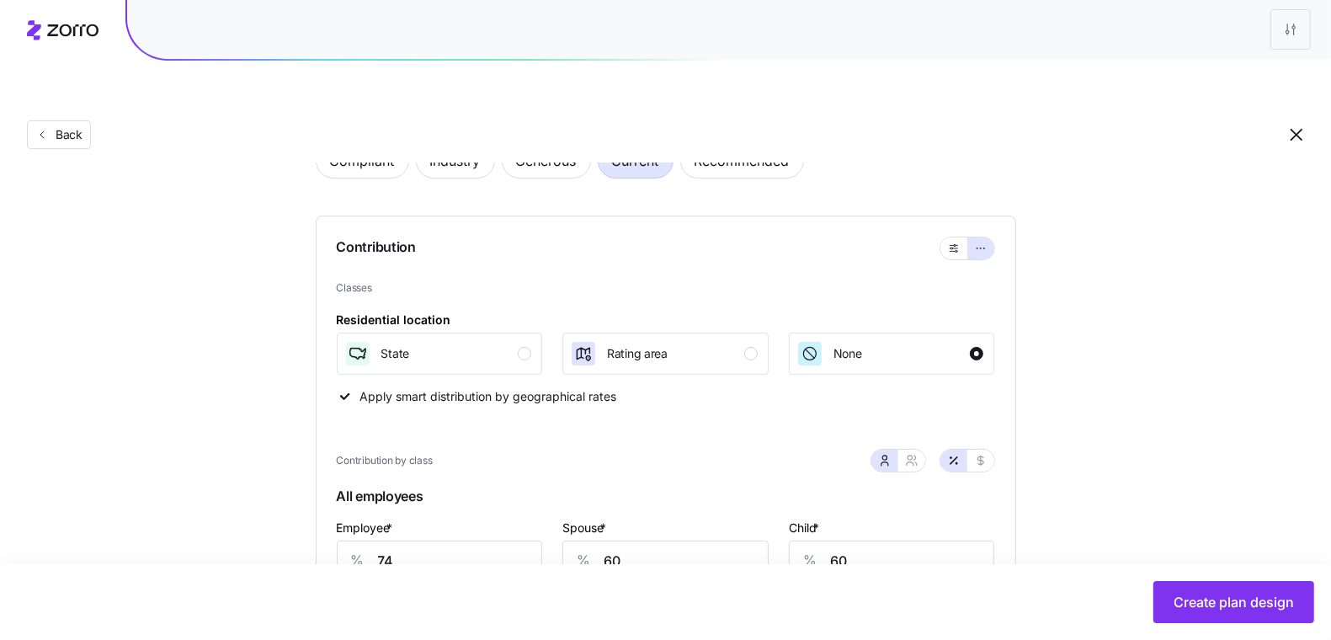
type input "170"
type input "5"
type input "21"
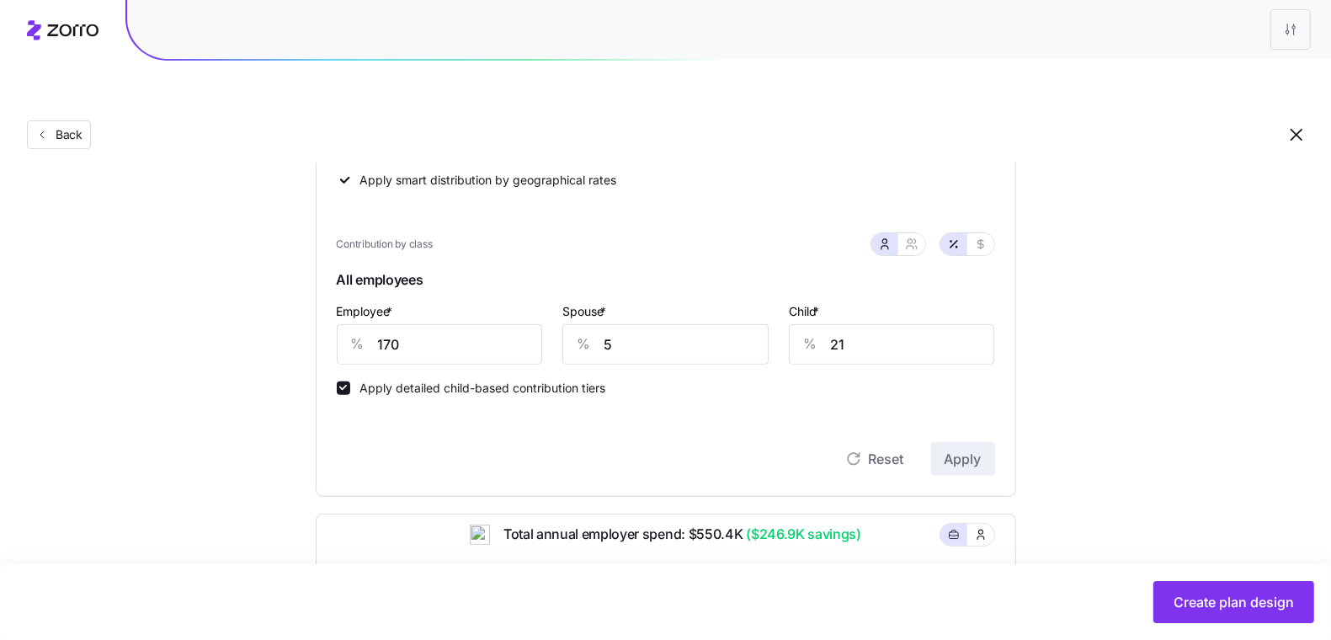
scroll to position [328, 0]
click at [986, 237] on icon "button" at bounding box center [980, 243] width 13 height 13
type input "813"
type input "23"
type input "51"
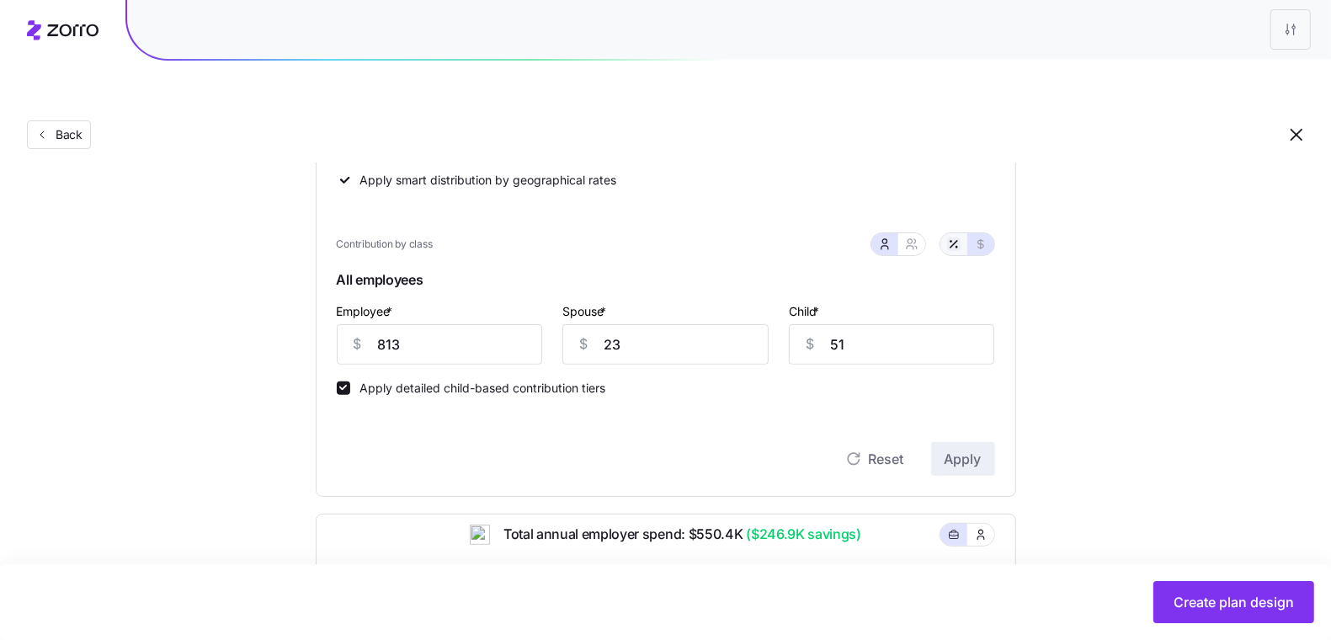
click at [950, 237] on icon "button" at bounding box center [953, 243] width 13 height 13
type input "170"
type input "5"
type input "21"
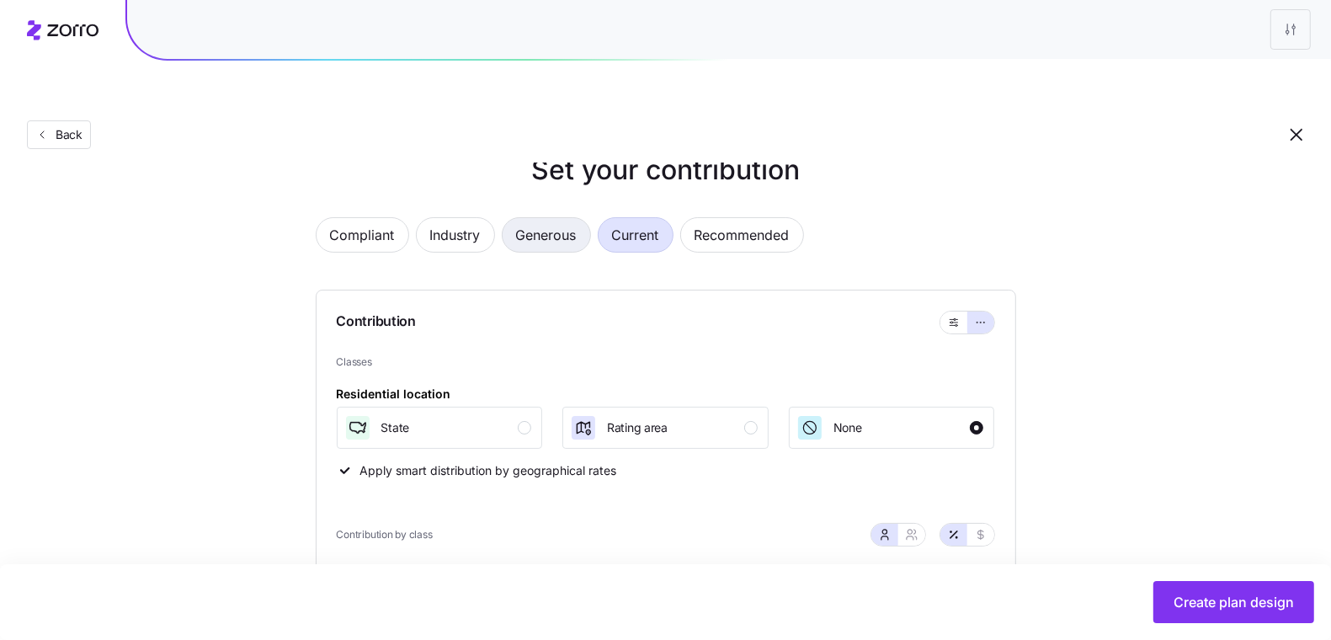
scroll to position [0, 0]
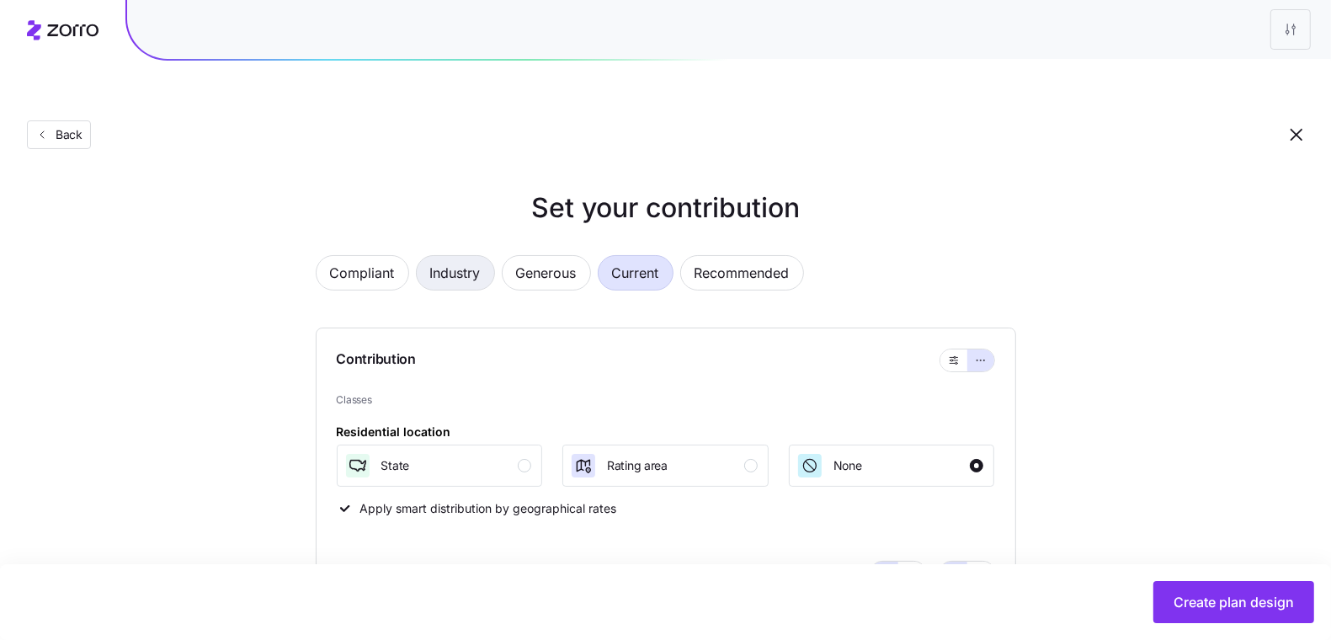
click at [479, 256] on span "Industry" at bounding box center [455, 273] width 51 height 34
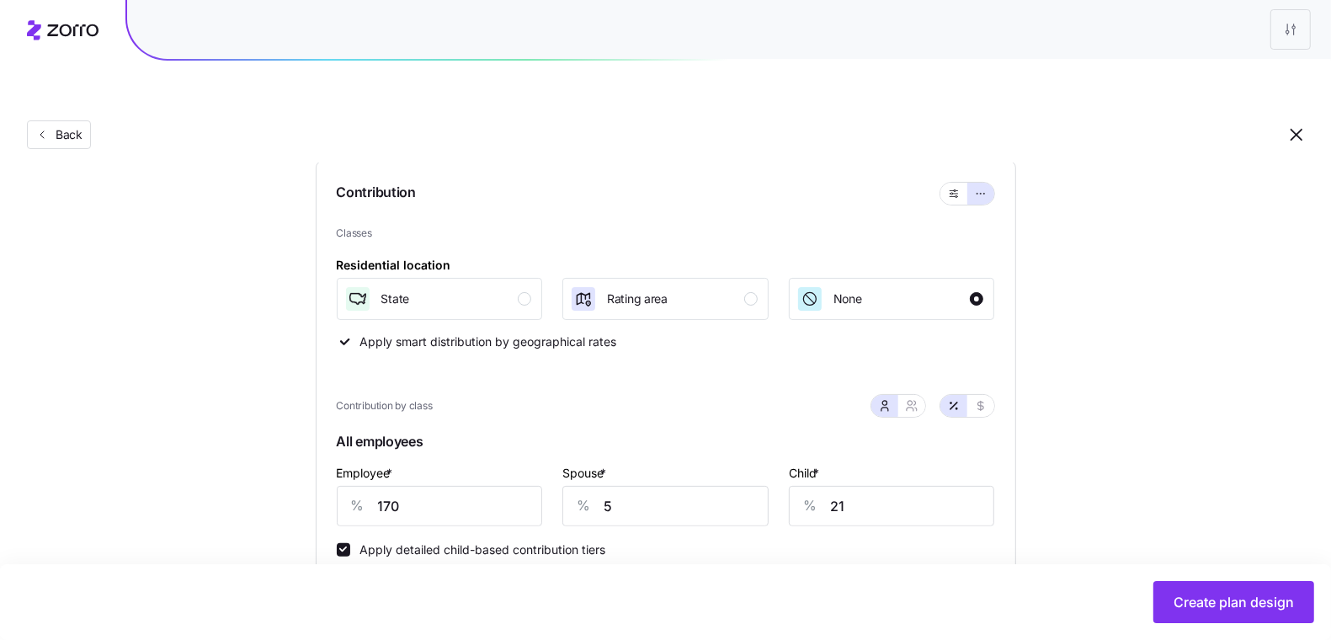
type input "74"
type input "60"
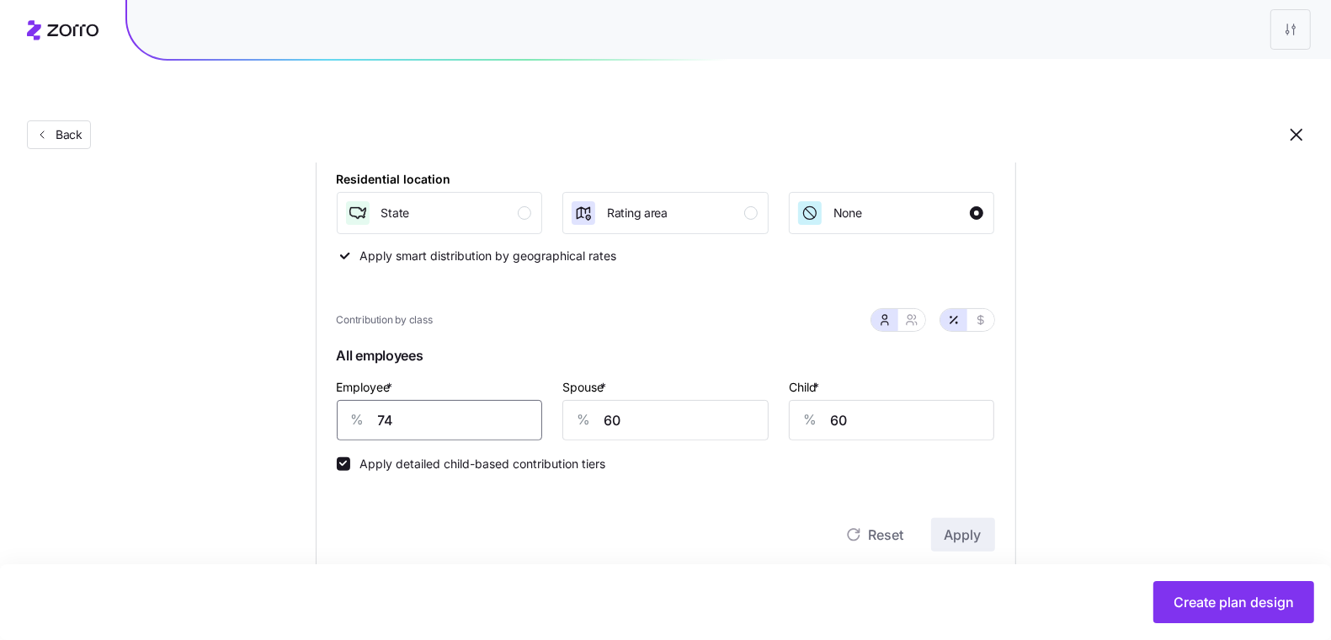
click at [450, 400] on input "74" at bounding box center [440, 420] width 206 height 40
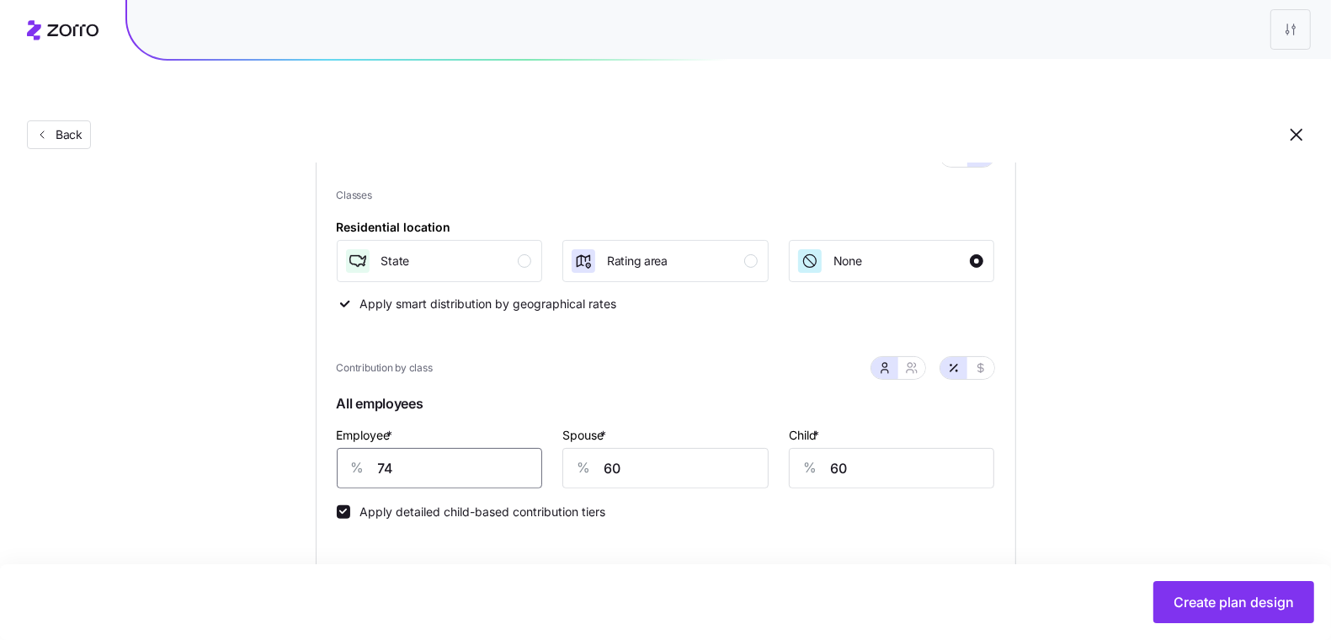
scroll to position [207, 0]
click at [986, 359] on icon "button" at bounding box center [980, 365] width 13 height 13
type input "357"
type input "285"
type input "142"
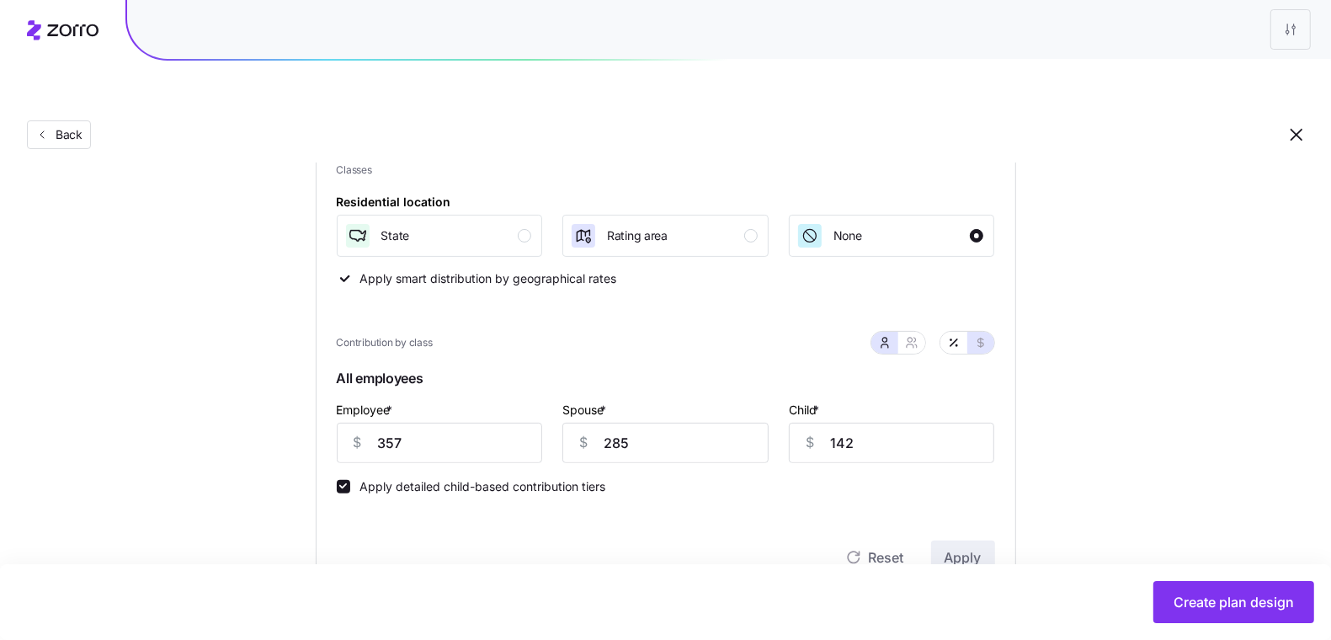
scroll to position [233, 0]
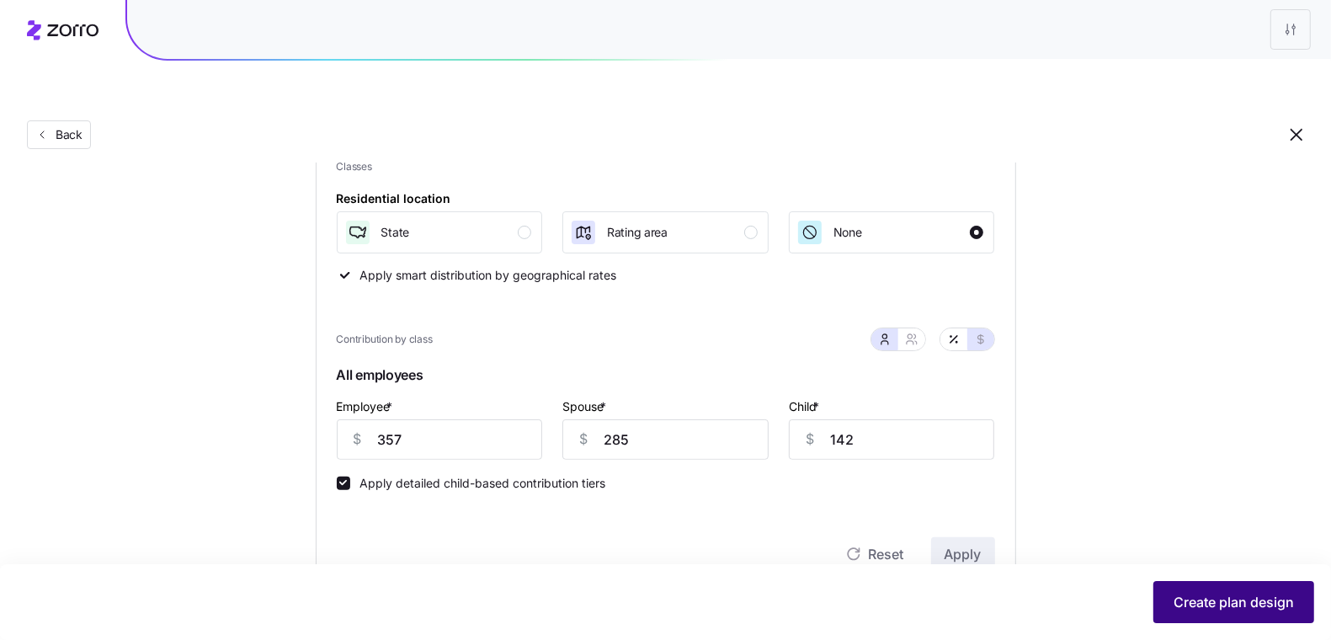
click at [1187, 596] on span "Create plan design" at bounding box center [1234, 602] width 120 height 20
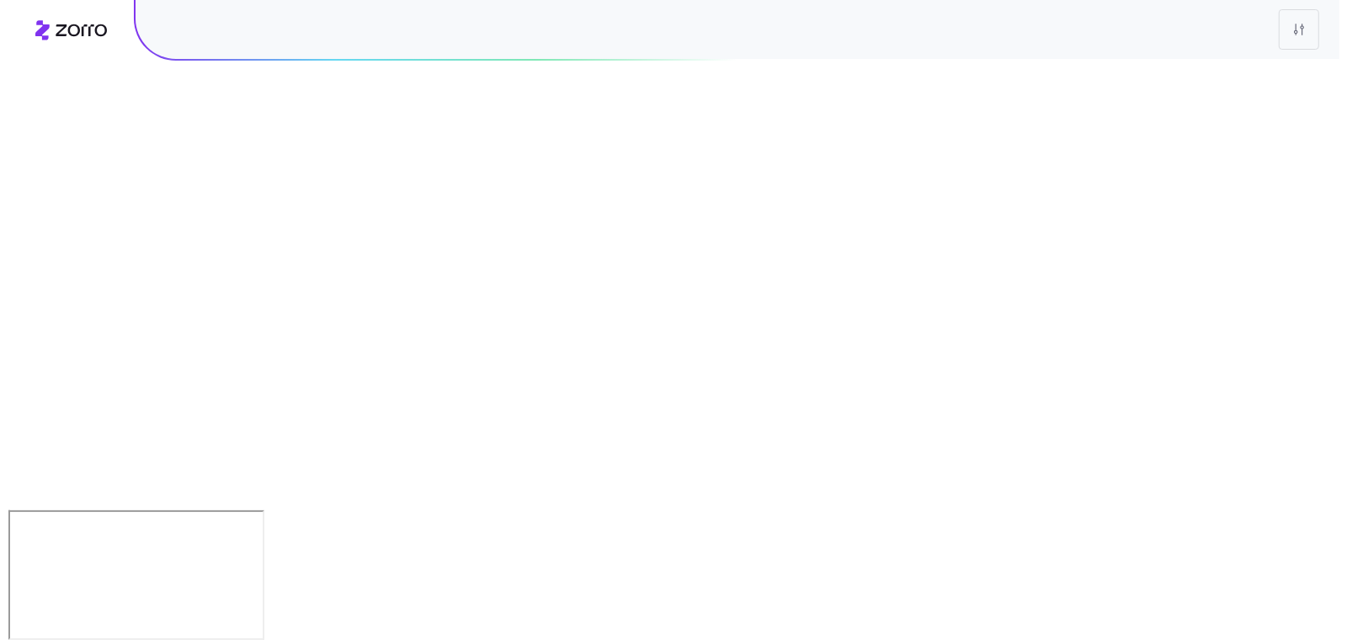
scroll to position [0, 0]
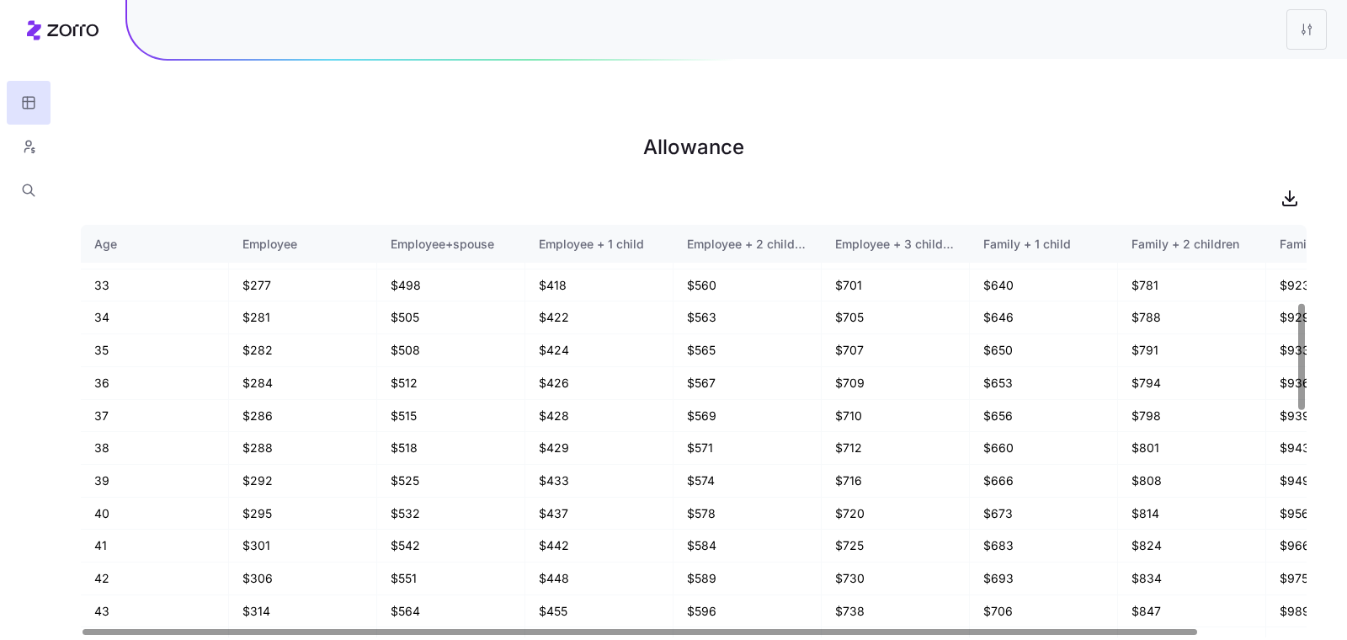
scroll to position [1142, 0]
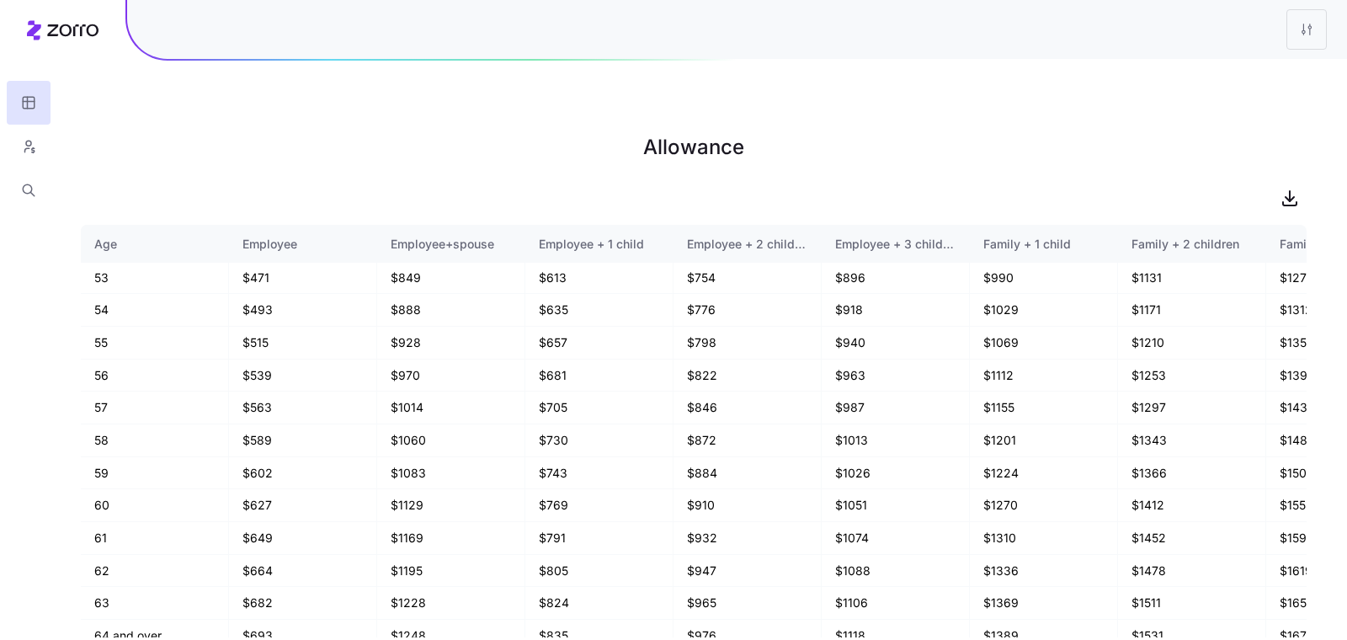
drag, startPoint x: 37, startPoint y: 152, endPoint x: 95, endPoint y: 123, distance: 65.2
click at [95, 123] on div "Allowance Age Employee Employee+spouse Employee + 1 child Employee + 2 children…" at bounding box center [673, 360] width 1347 height 640
click at [28, 147] on icon "button" at bounding box center [28, 146] width 15 height 17
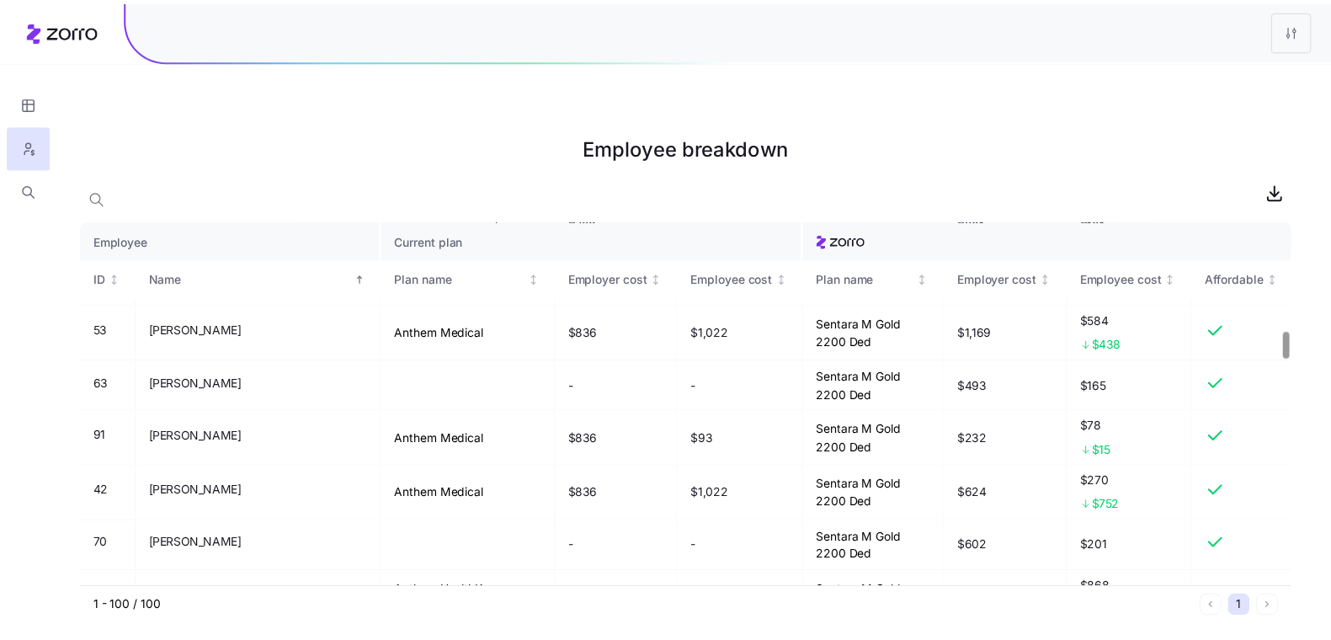
scroll to position [1584, 0]
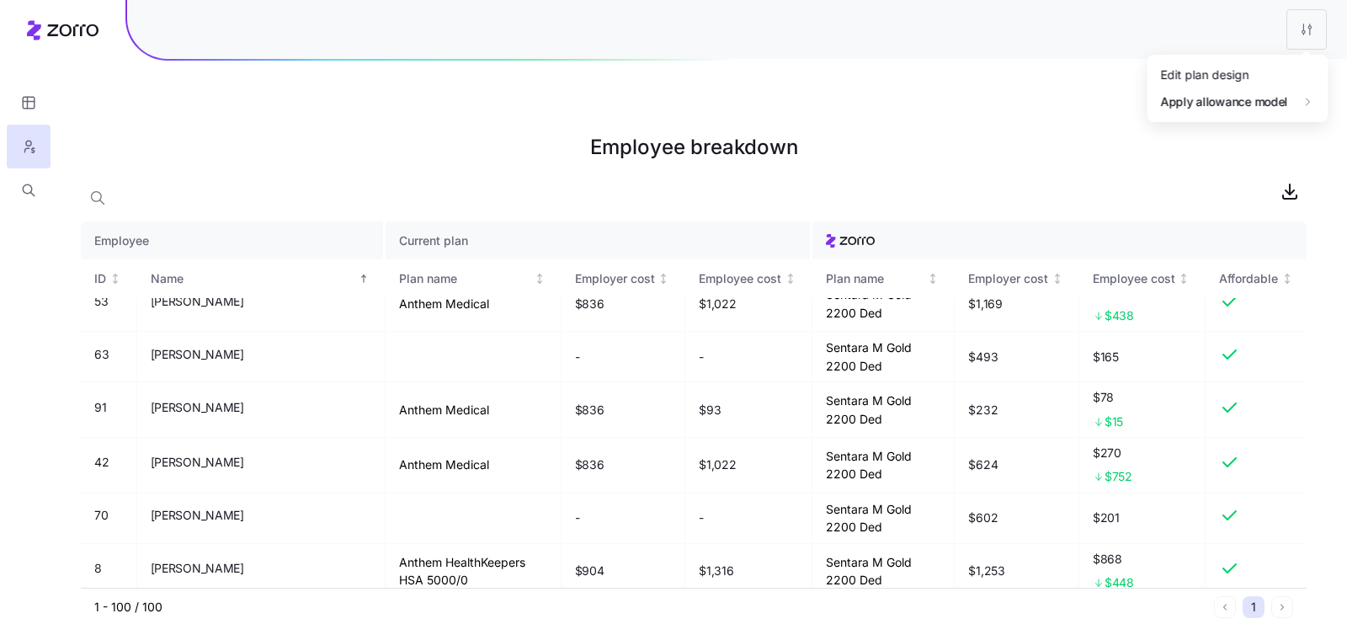
click at [1314, 32] on html "Employee breakdown Employee Current plan ID Name Plan name Employer cost Employ…" at bounding box center [673, 404] width 1347 height 809
click at [1276, 72] on div "Edit plan design" at bounding box center [1239, 74] width 168 height 27
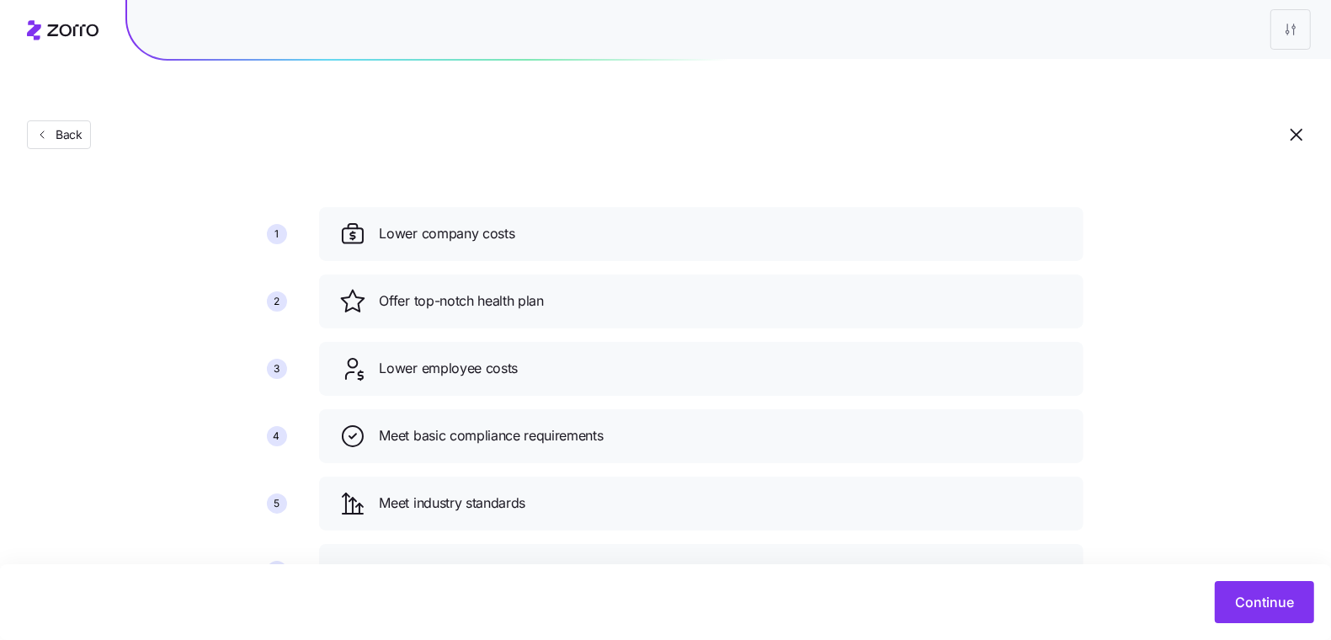
scroll to position [120, 0]
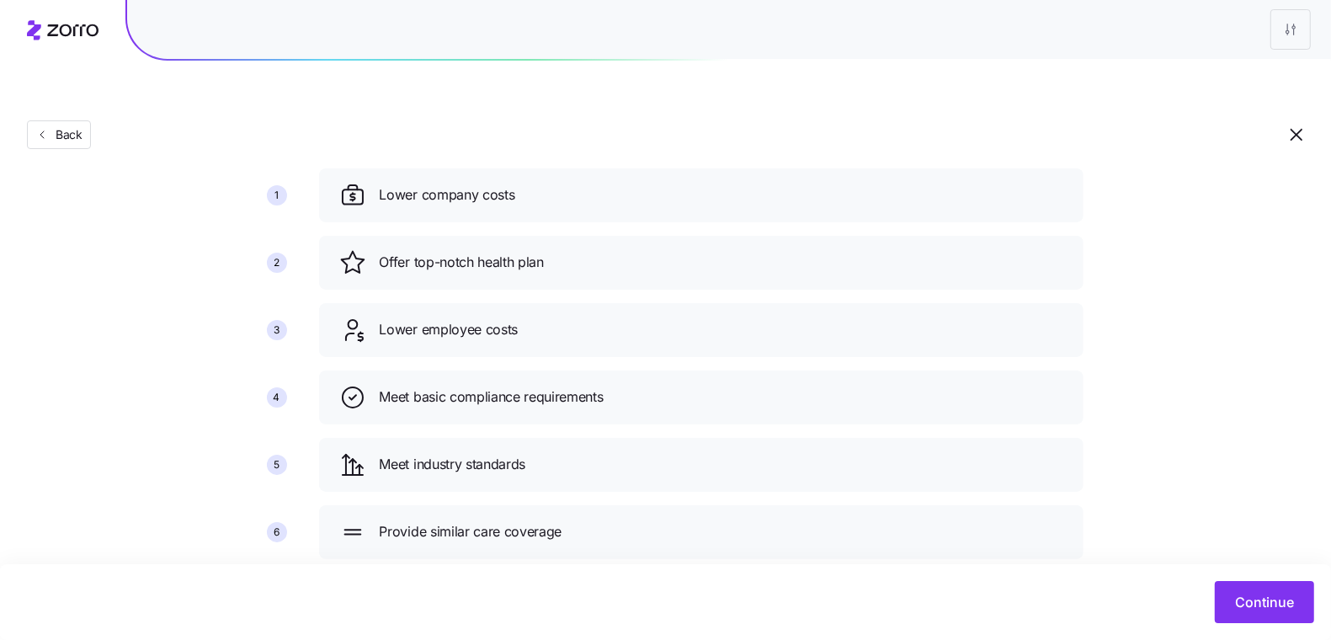
click at [1271, 574] on div "Continue" at bounding box center [665, 602] width 1331 height 76
click at [1274, 594] on span "Continue" at bounding box center [1264, 602] width 59 height 20
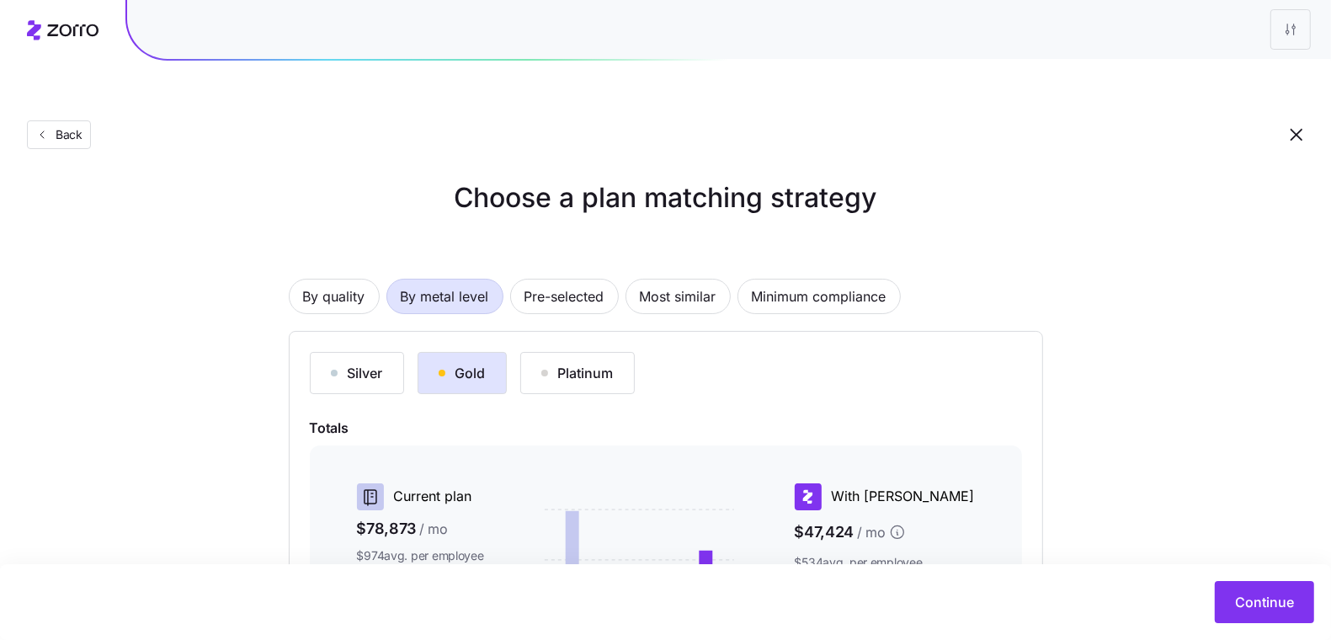
scroll to position [13, 0]
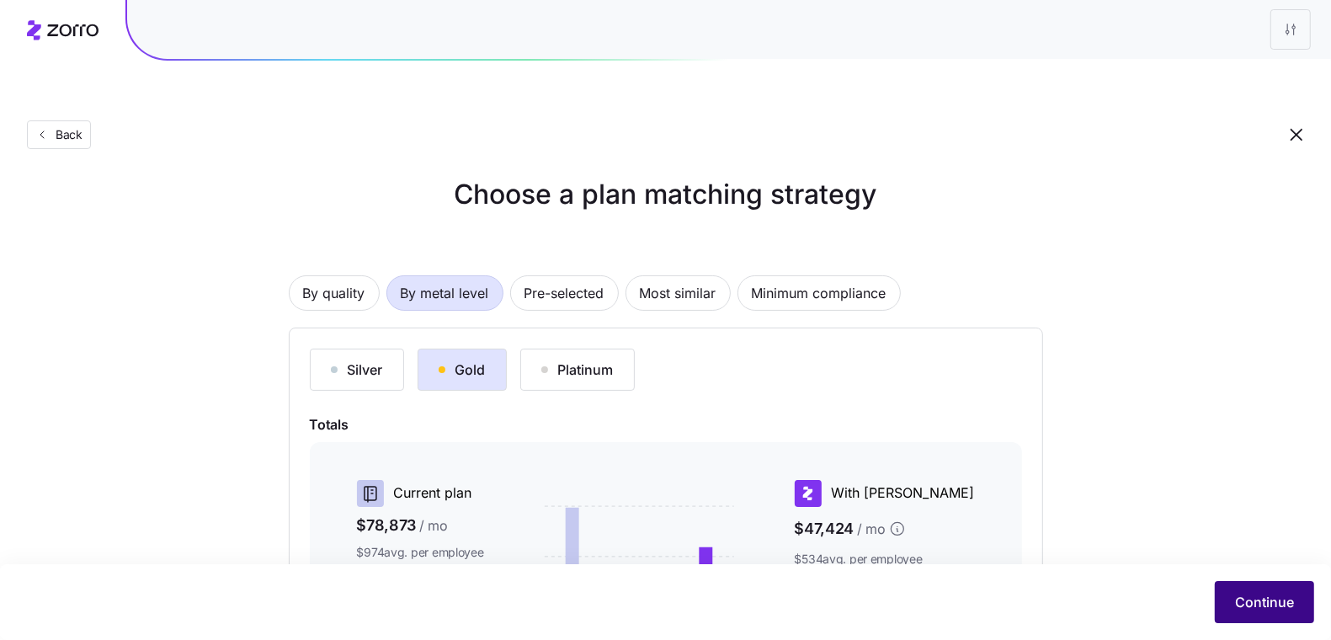
click at [1279, 598] on span "Continue" at bounding box center [1264, 602] width 59 height 20
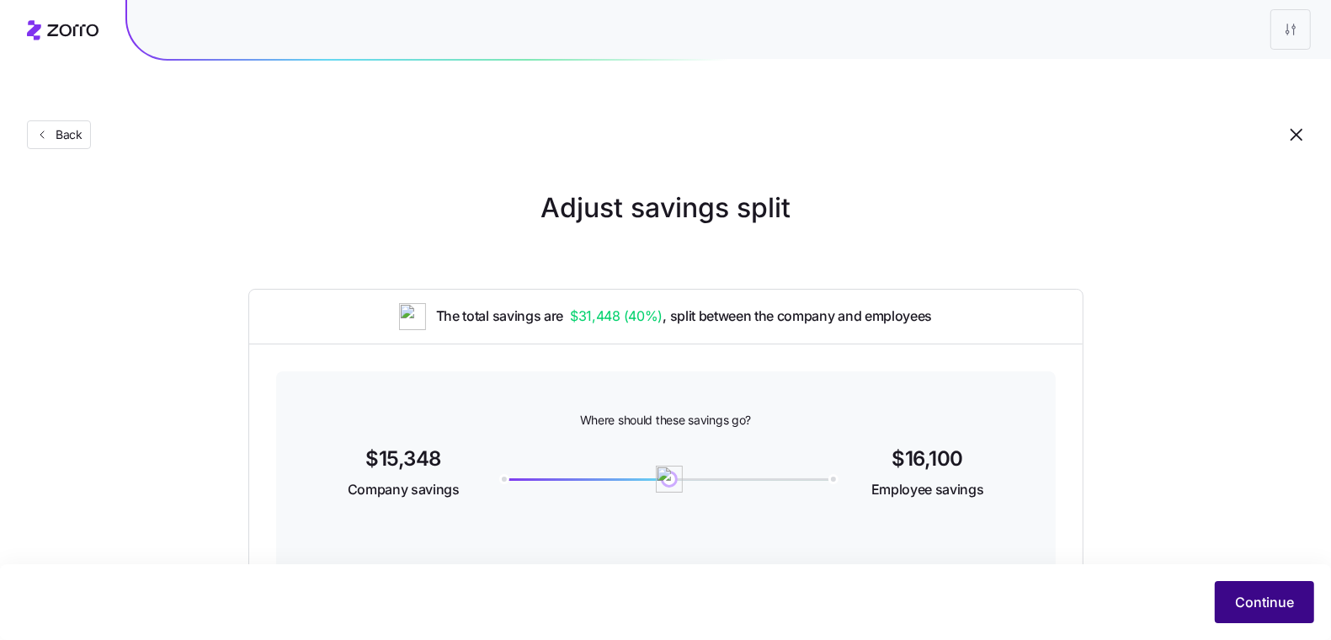
click at [1260, 587] on button "Continue" at bounding box center [1264, 602] width 99 height 42
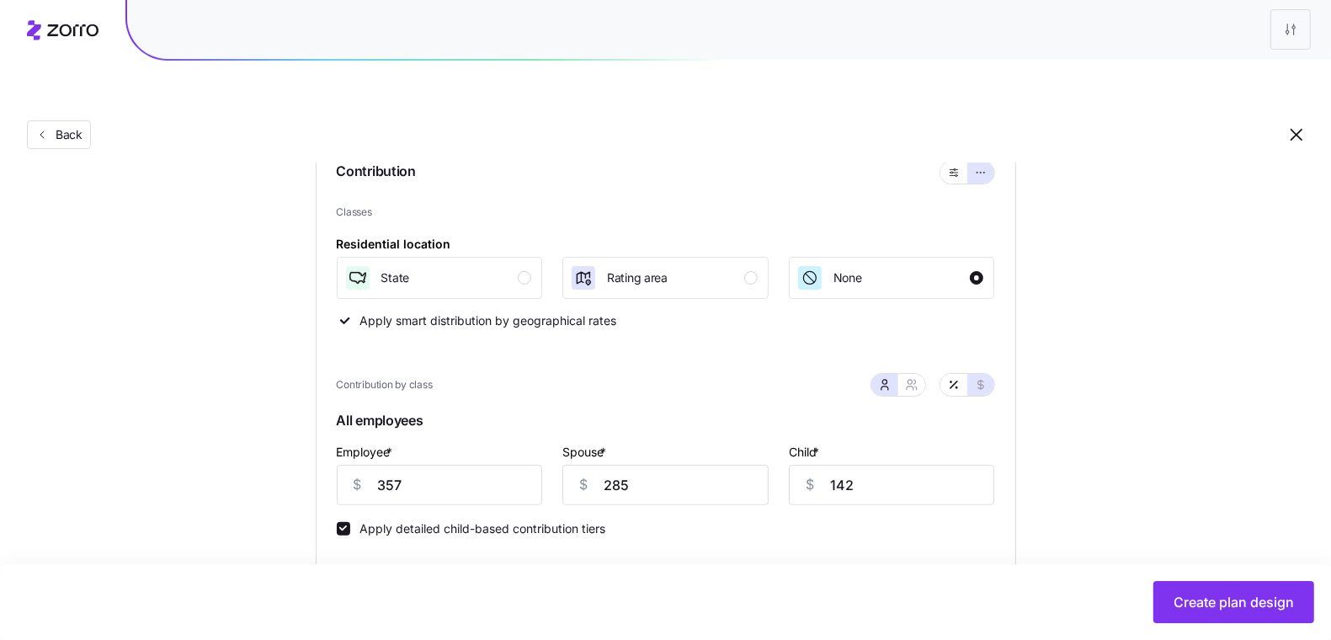
scroll to position [278, 0]
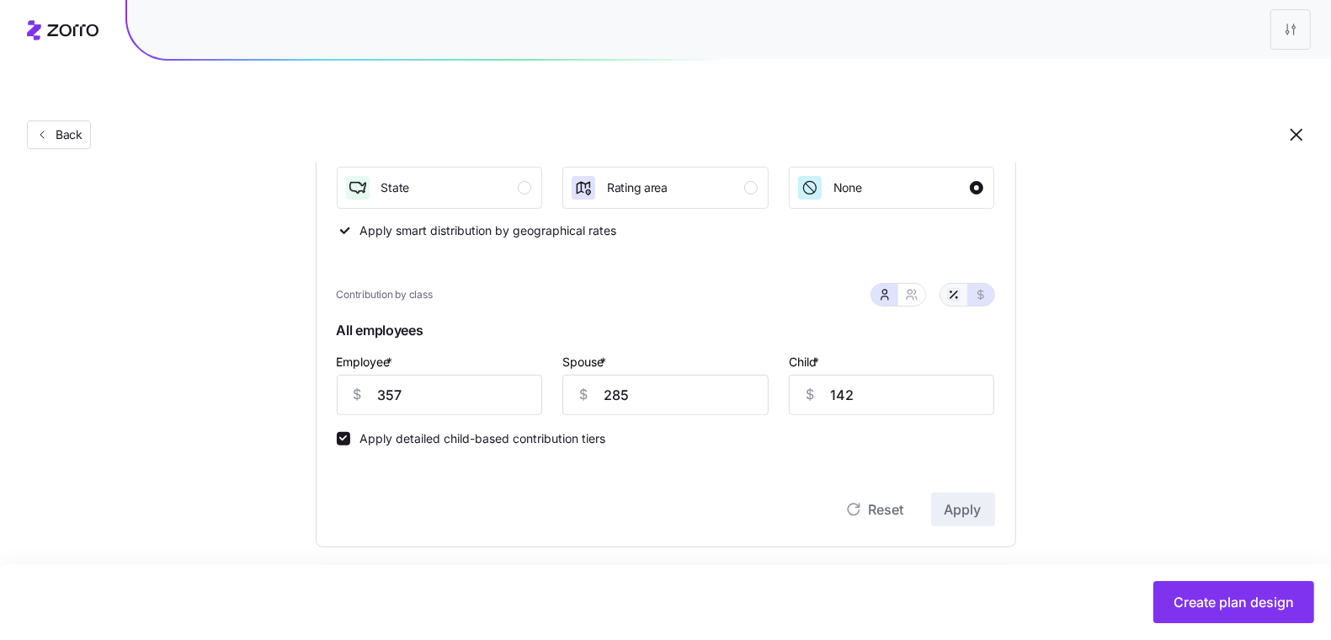
drag, startPoint x: 935, startPoint y: 254, endPoint x: 950, endPoint y: 253, distance: 15.3
click at [935, 283] on div at bounding box center [933, 295] width 125 height 24
click at [950, 288] on icon "button" at bounding box center [953, 294] width 13 height 13
type input "74"
type input "60"
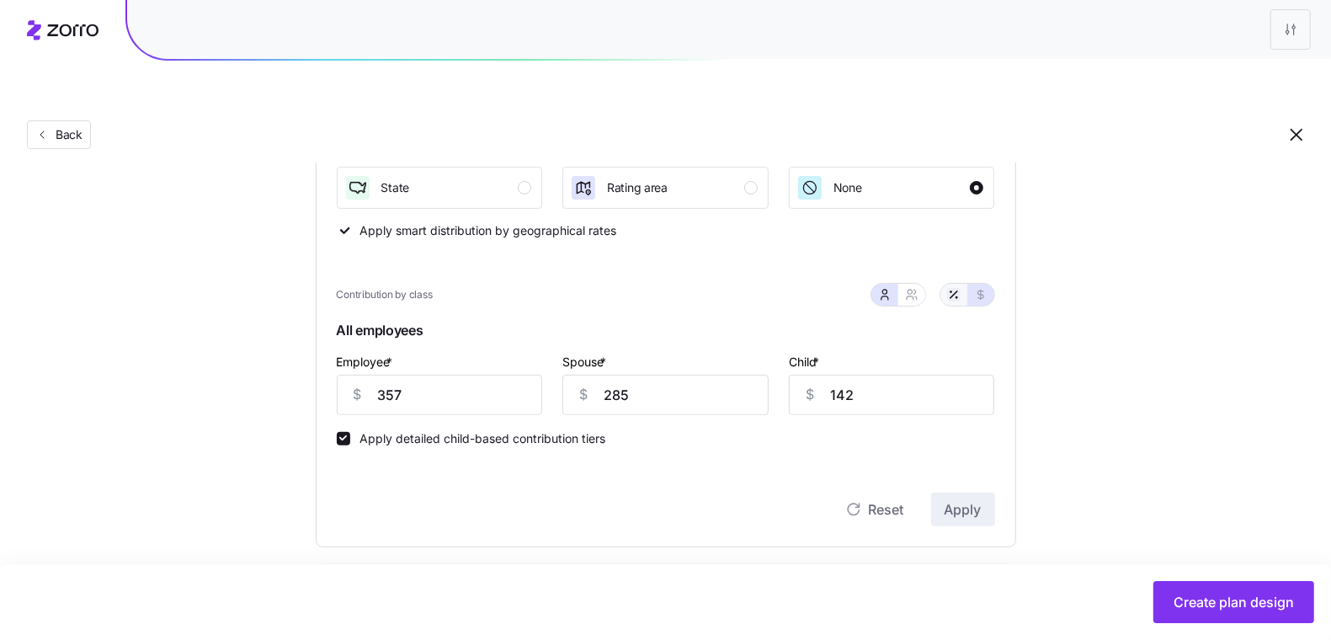
type input "60"
click at [440, 375] on input "74" at bounding box center [440, 395] width 206 height 40
type input "25"
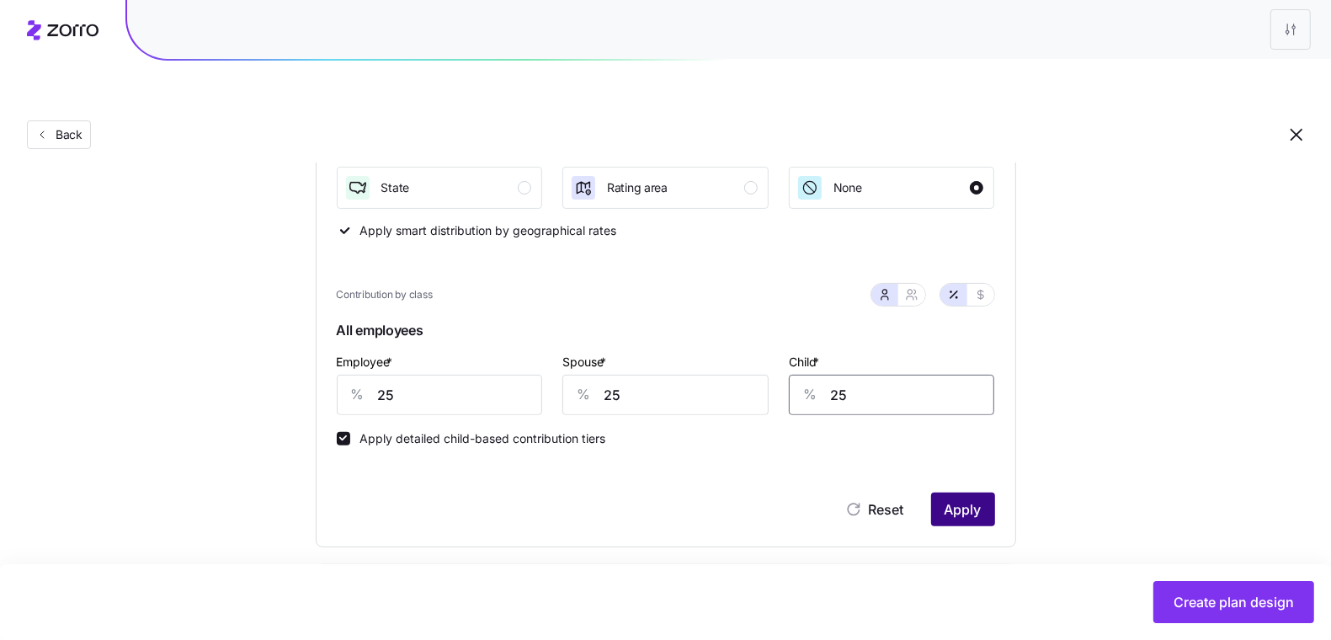
type input "25"
click at [939, 493] on button "Apply" at bounding box center [963, 510] width 64 height 34
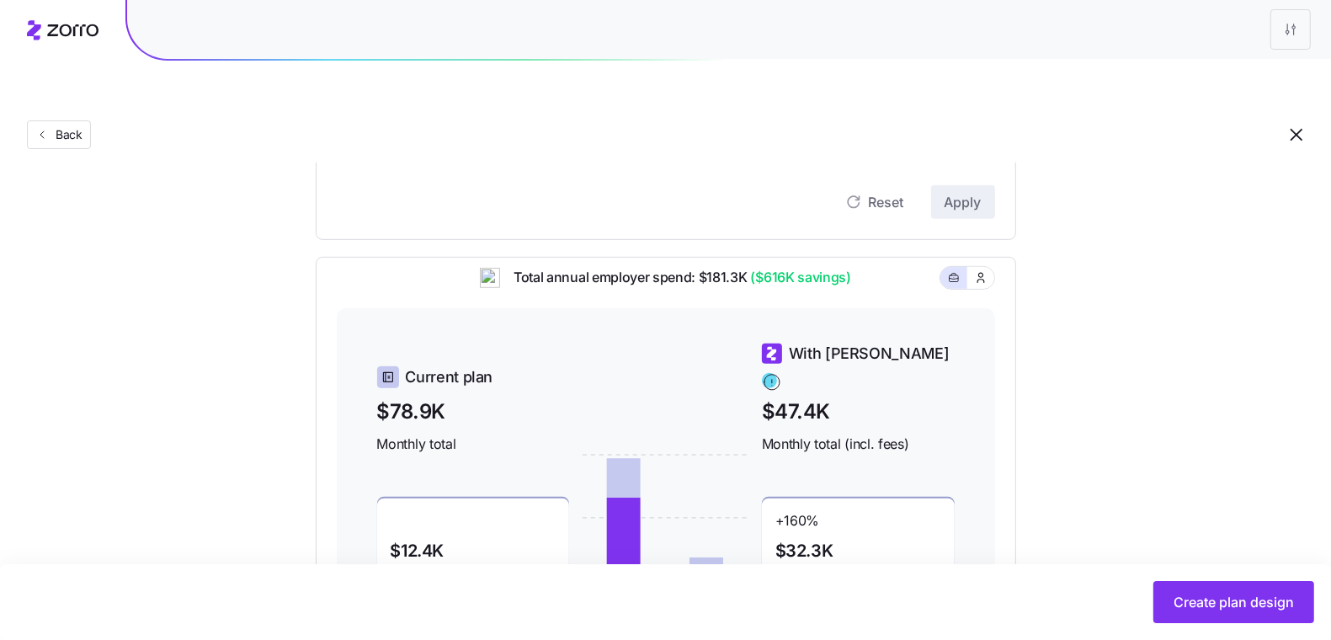
scroll to position [765, 0]
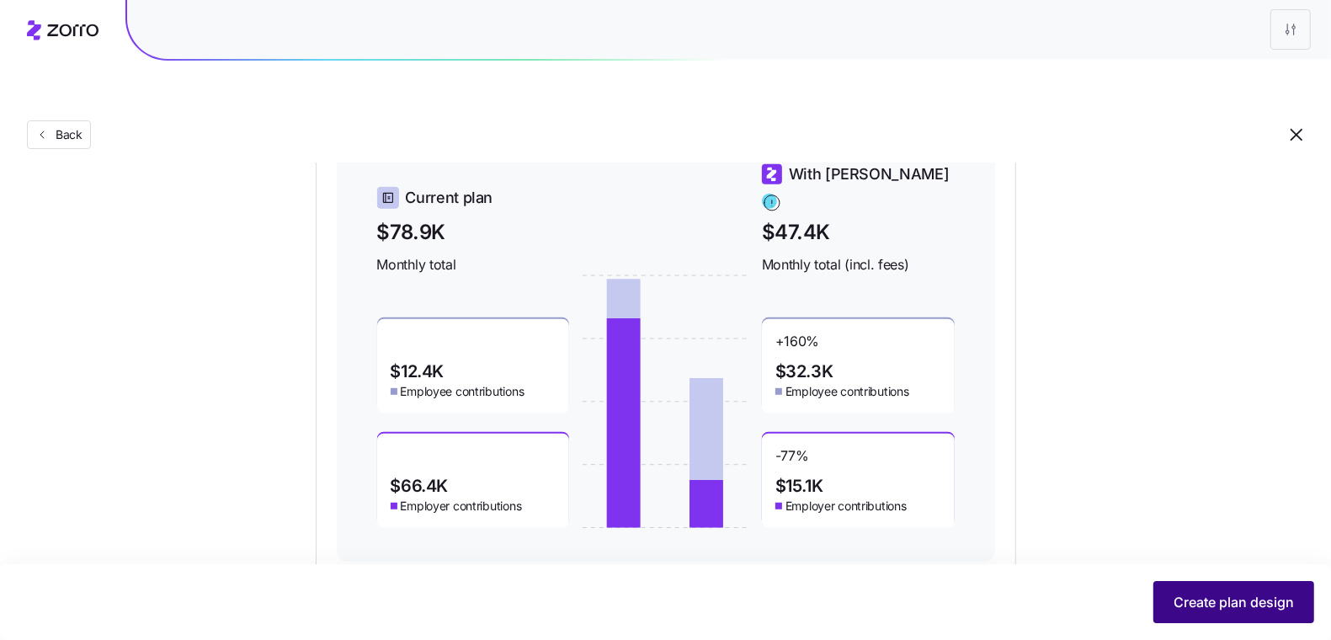
click at [1258, 598] on span "Create plan design" at bounding box center [1234, 602] width 120 height 20
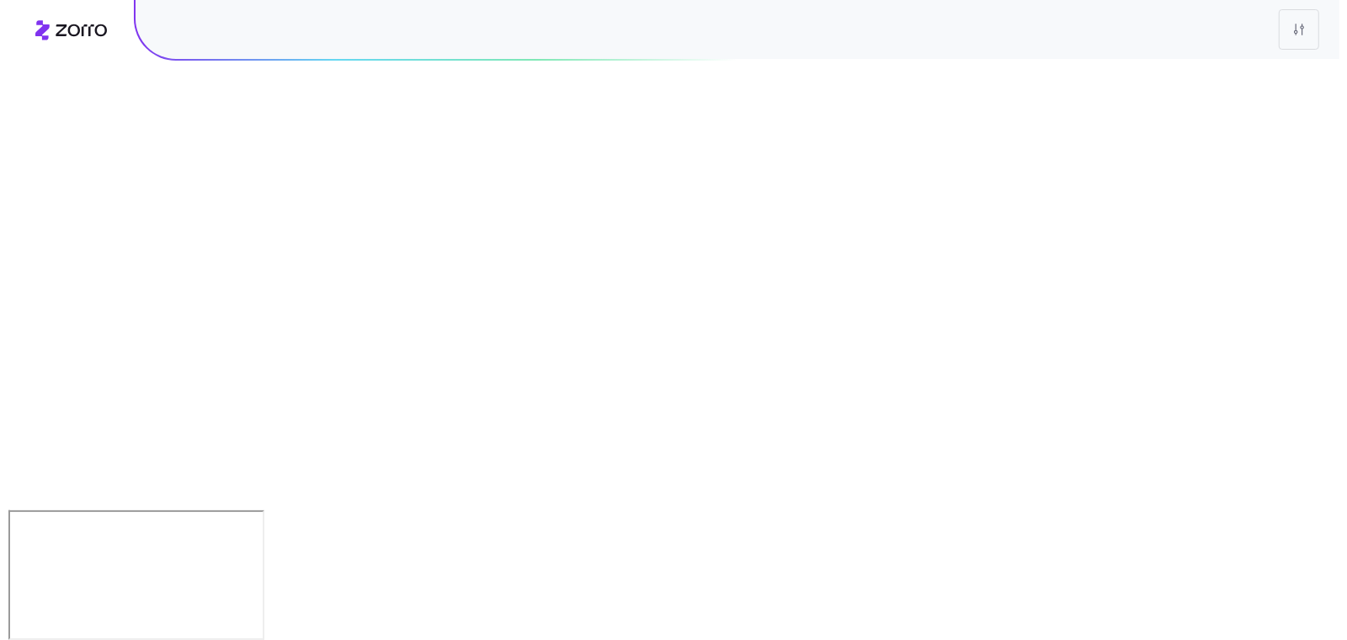
scroll to position [0, 0]
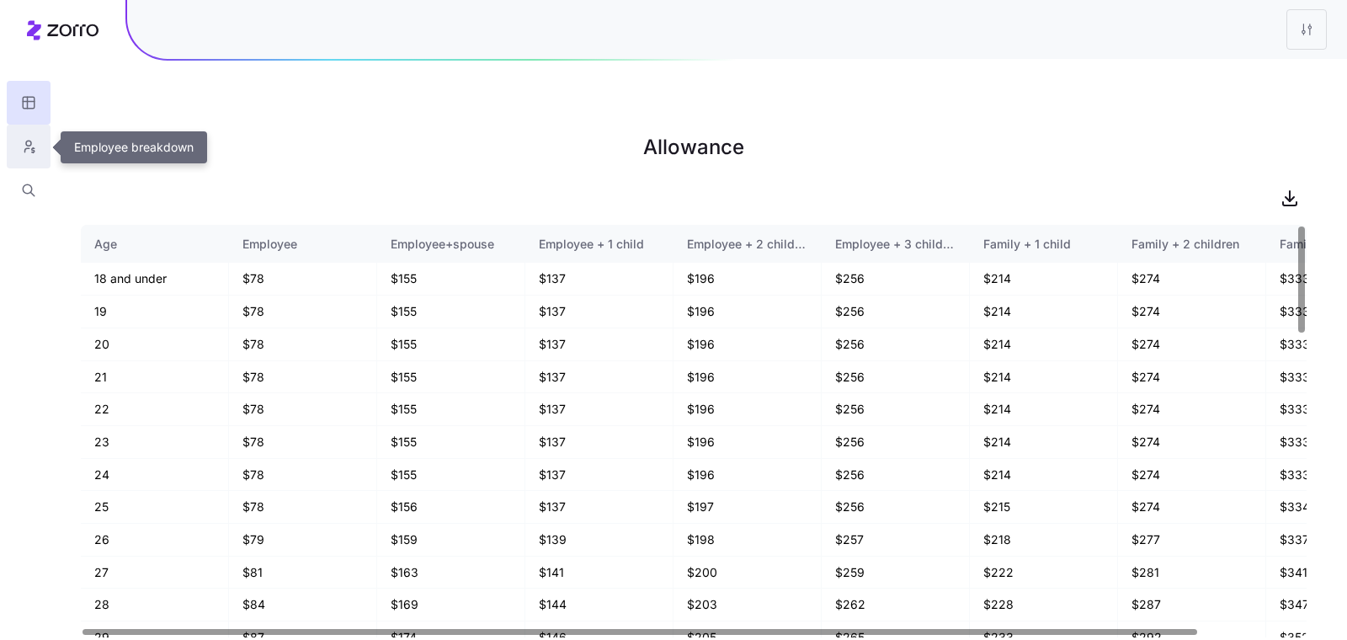
click at [38, 140] on button "button" at bounding box center [29, 147] width 44 height 44
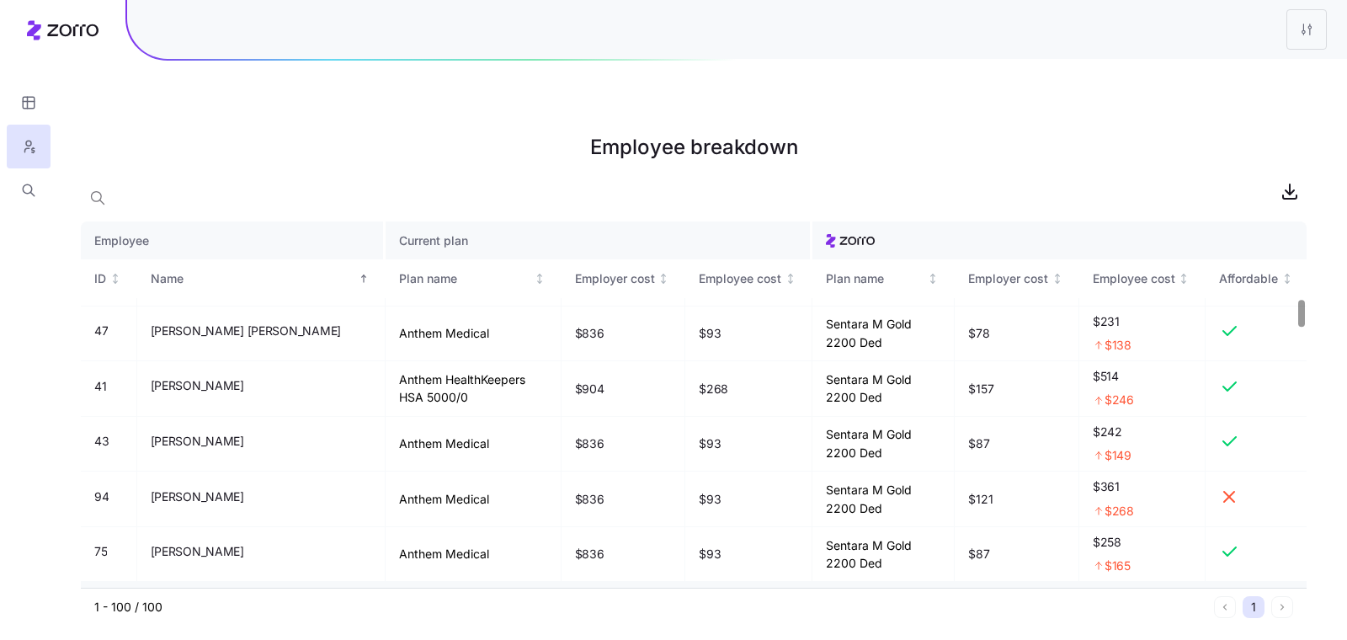
scroll to position [1083, 0]
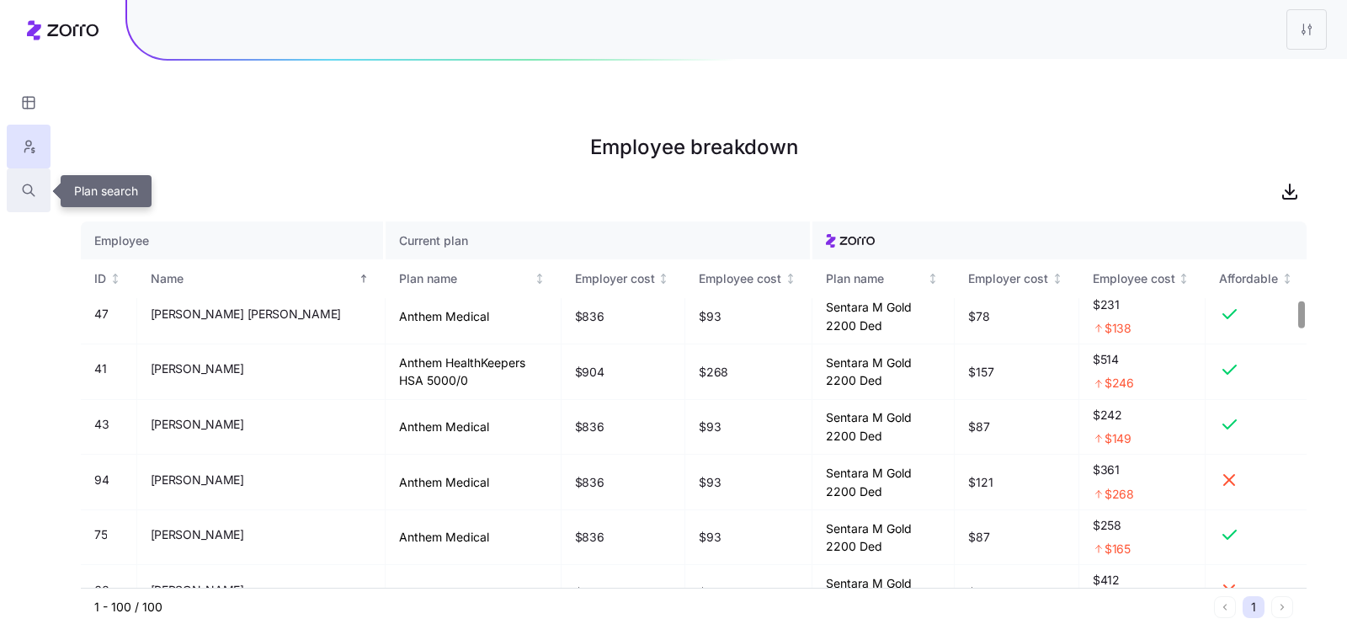
click at [30, 192] on icon "button" at bounding box center [28, 190] width 15 height 17
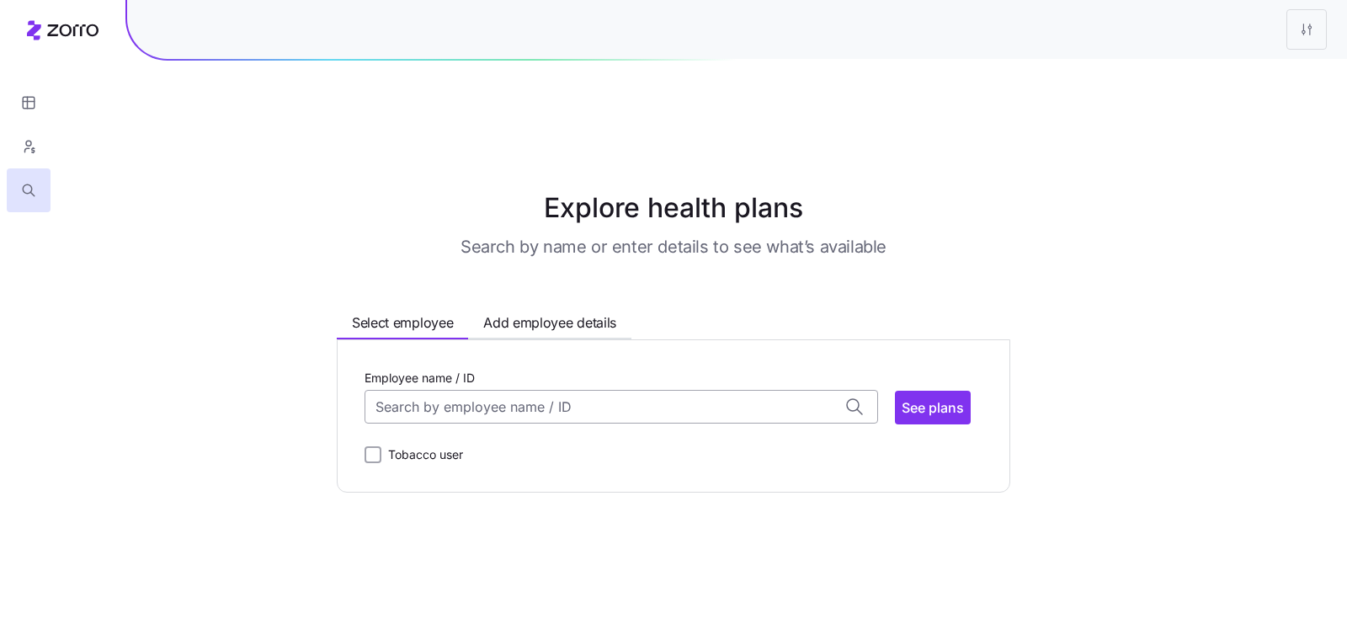
click at [669, 390] on input "Employee name / ID" at bounding box center [622, 407] width 514 height 34
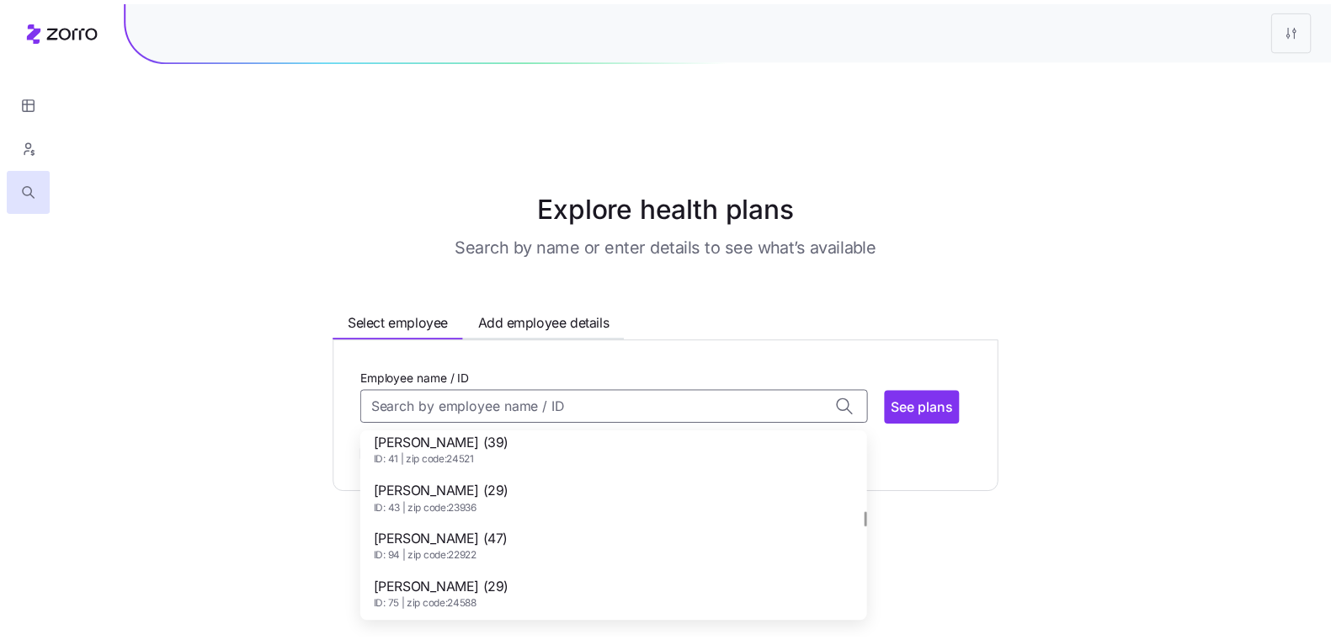
scroll to position [1027, 0]
click at [601, 474] on div "Dante Kelly (29) ID: 43 | zip code: 23936" at bounding box center [621, 498] width 506 height 49
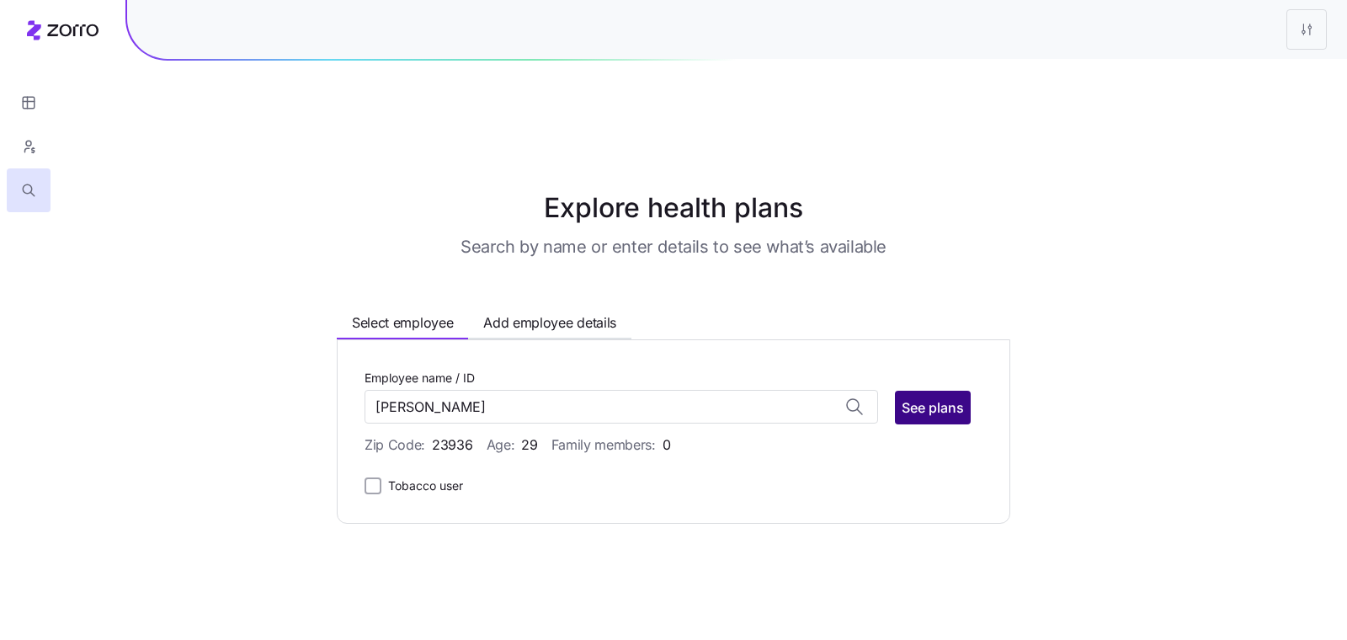
click at [919, 398] on span "See plans" at bounding box center [933, 408] width 62 height 20
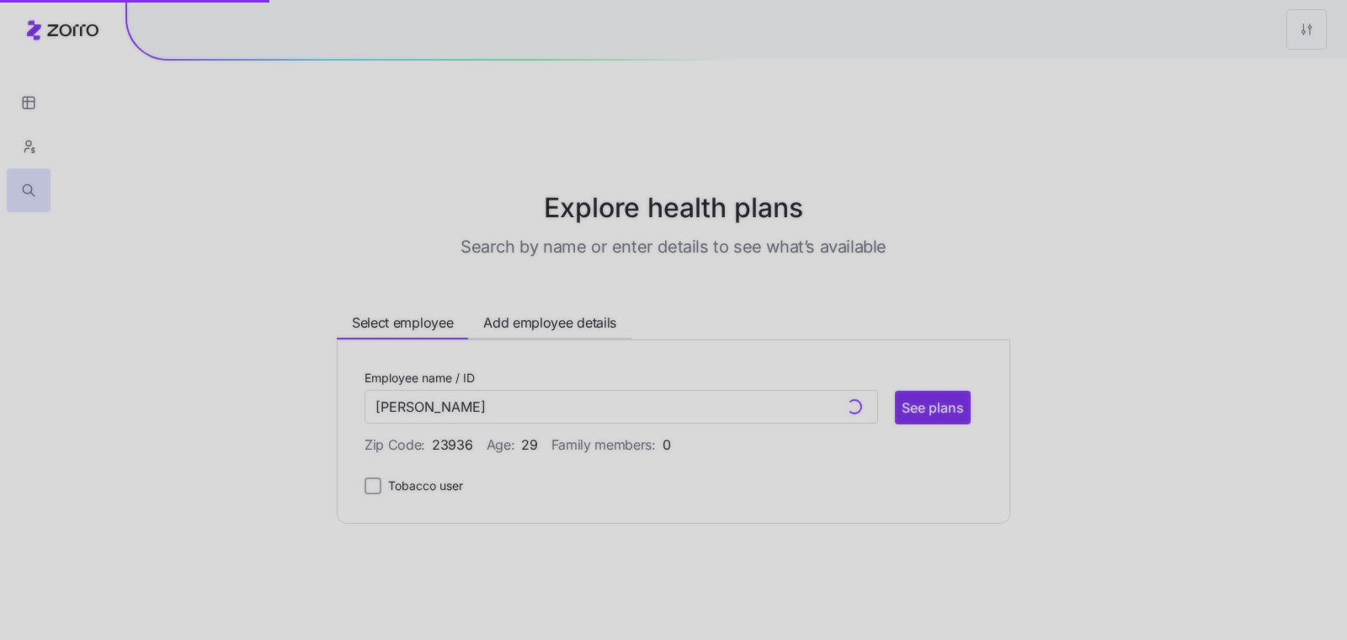
type input "Dante Kelly (ID: 43)"
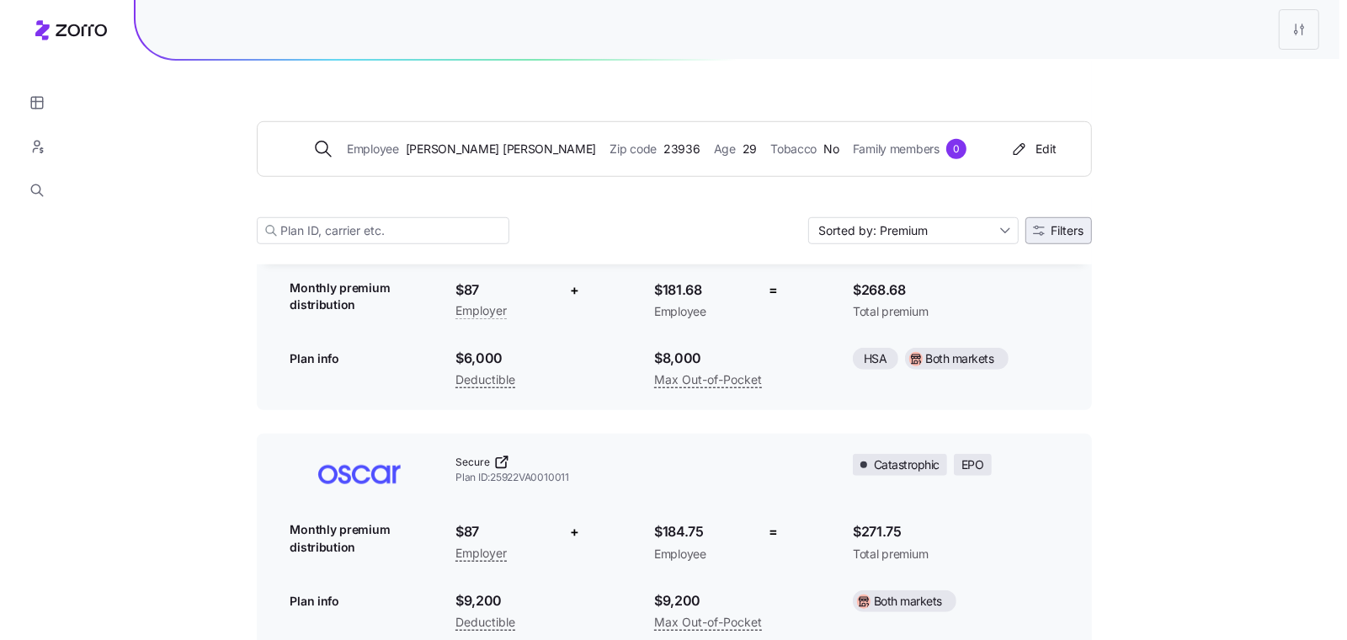
scroll to position [944, 0]
click at [1051, 237] on button "Filters" at bounding box center [1050, 230] width 67 height 27
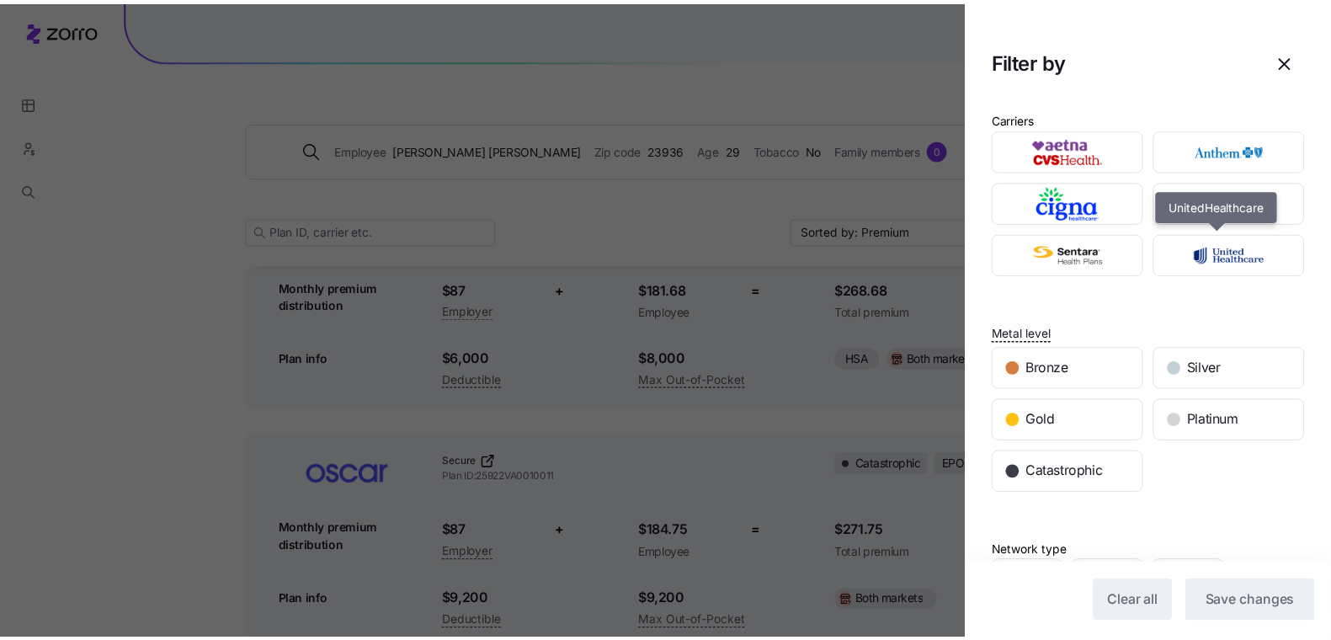
scroll to position [0, 0]
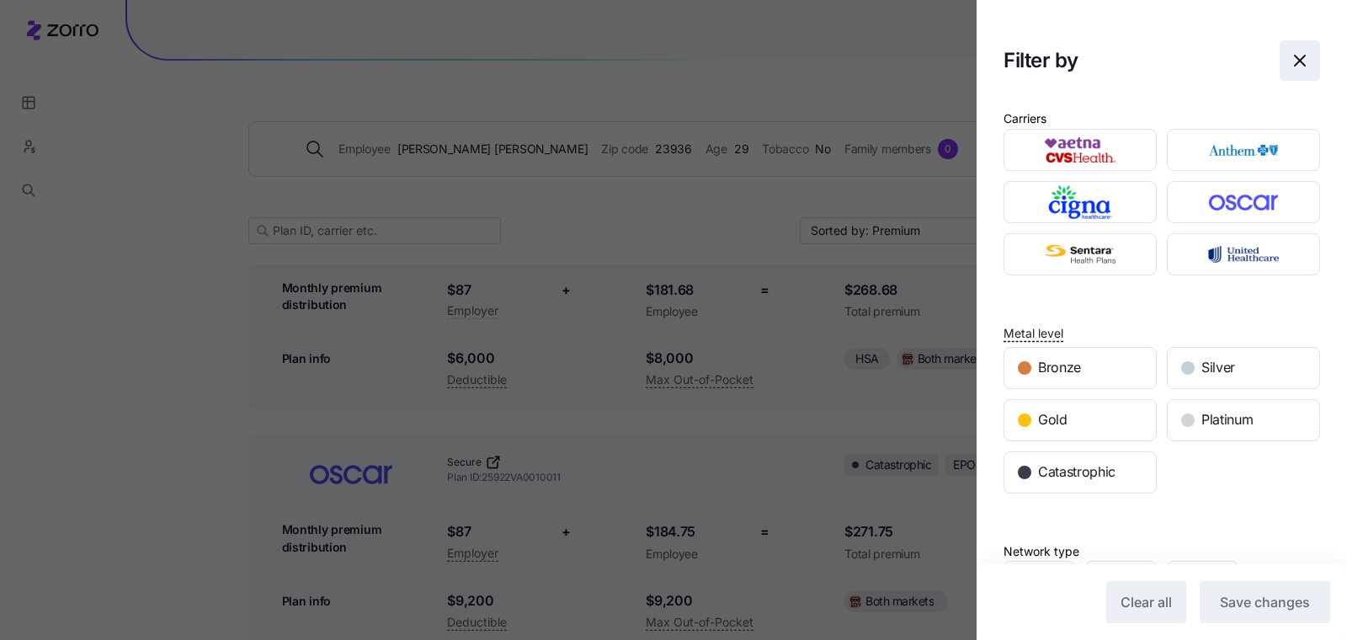
click at [1290, 59] on icon "button" at bounding box center [1300, 61] width 20 height 20
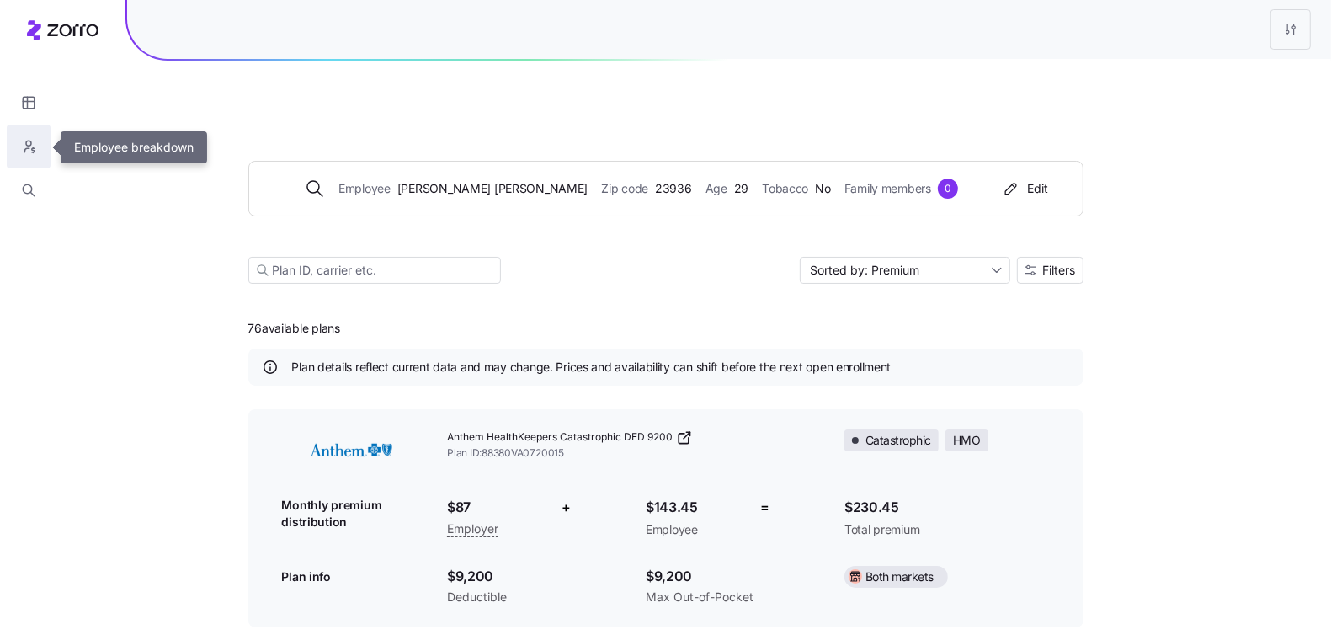
click at [19, 140] on button "button" at bounding box center [29, 147] width 44 height 44
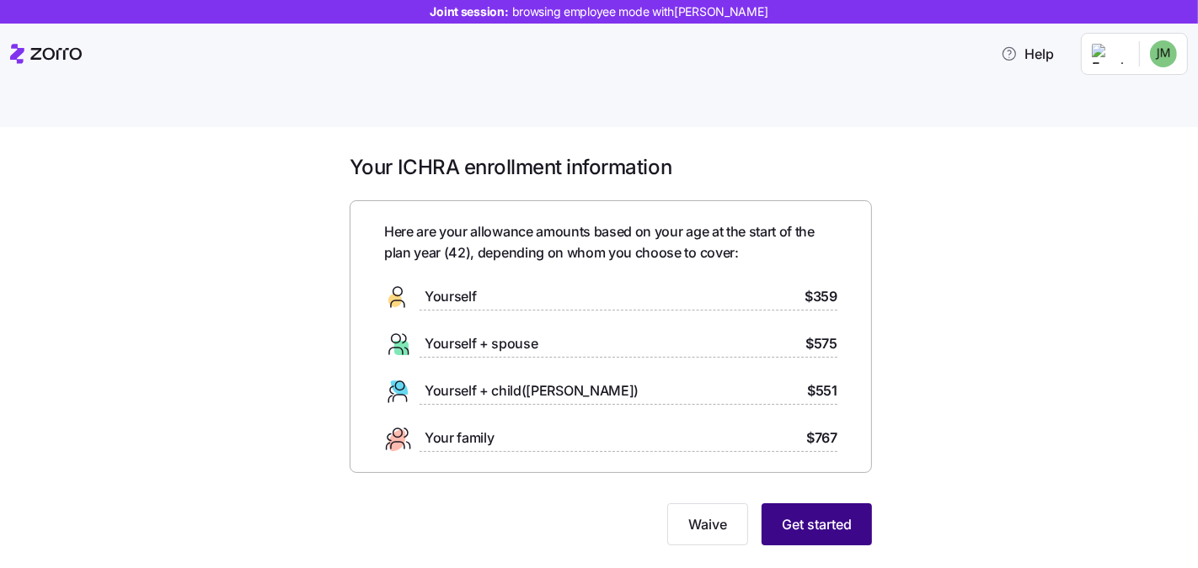
click at [834, 515] on span "Get started" at bounding box center [817, 525] width 70 height 20
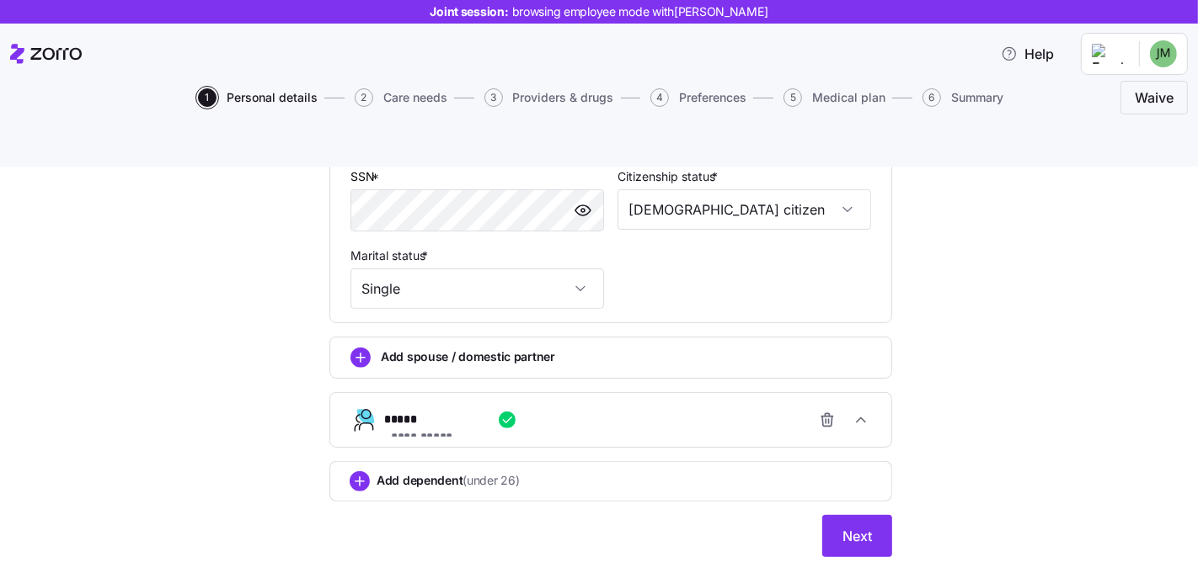
scroll to position [606, 0]
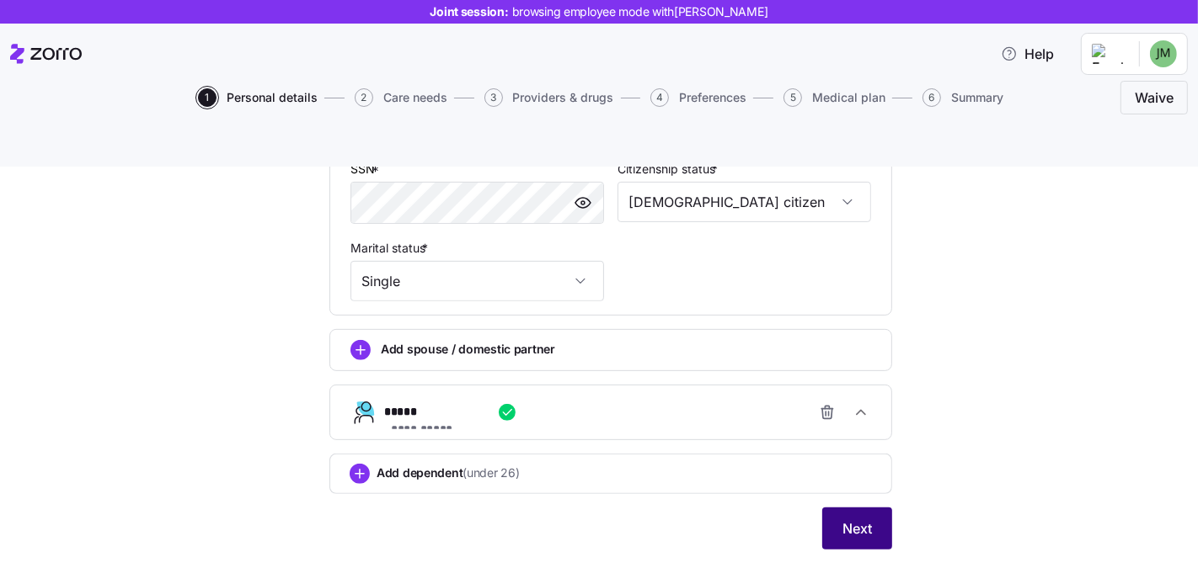
click at [847, 508] on button "Next" at bounding box center [857, 529] width 70 height 42
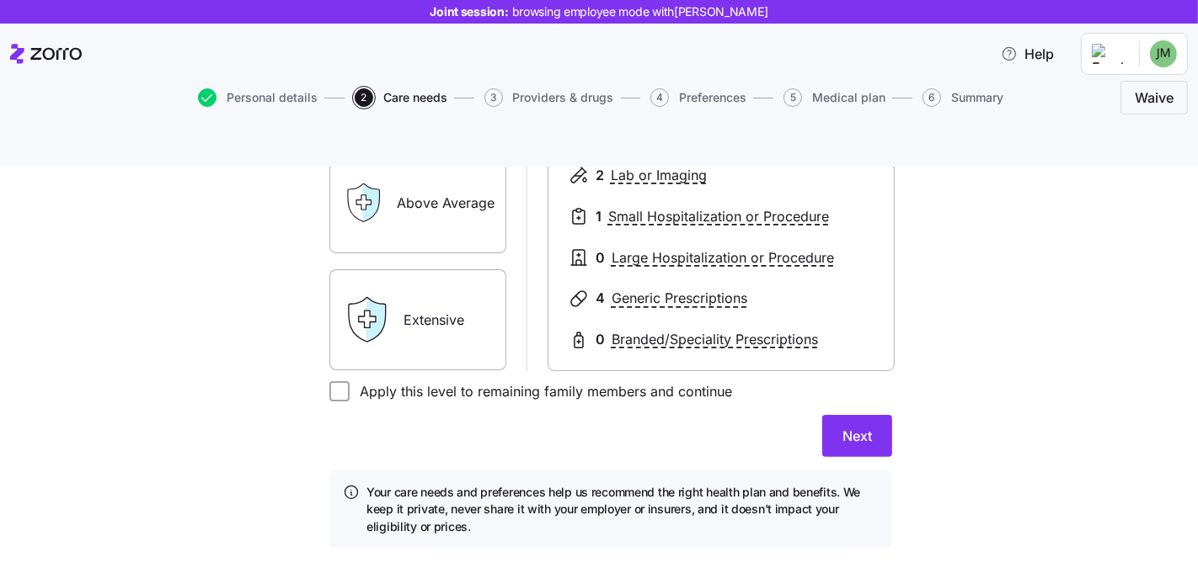
scroll to position [394, 0]
click at [329, 381] on input "Apply this level to remaining family members and continue" at bounding box center [339, 391] width 20 height 20
checkbox input "true"
click at [842, 425] on span "Next" at bounding box center [856, 435] width 29 height 20
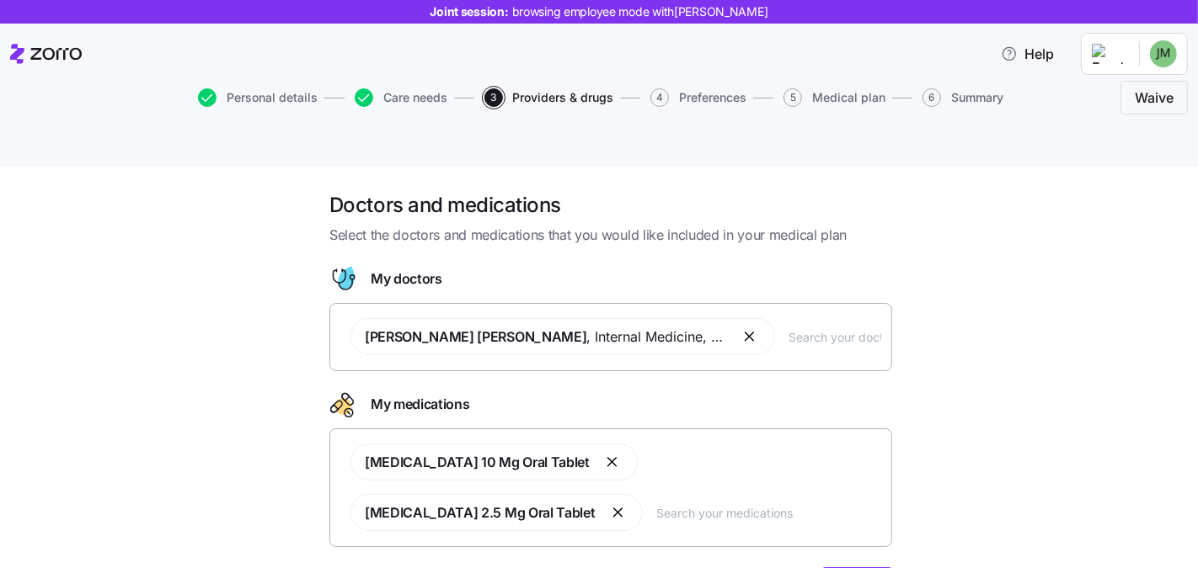
scroll to position [3, 0]
click at [403, 102] on span "Care needs" at bounding box center [415, 98] width 64 height 12
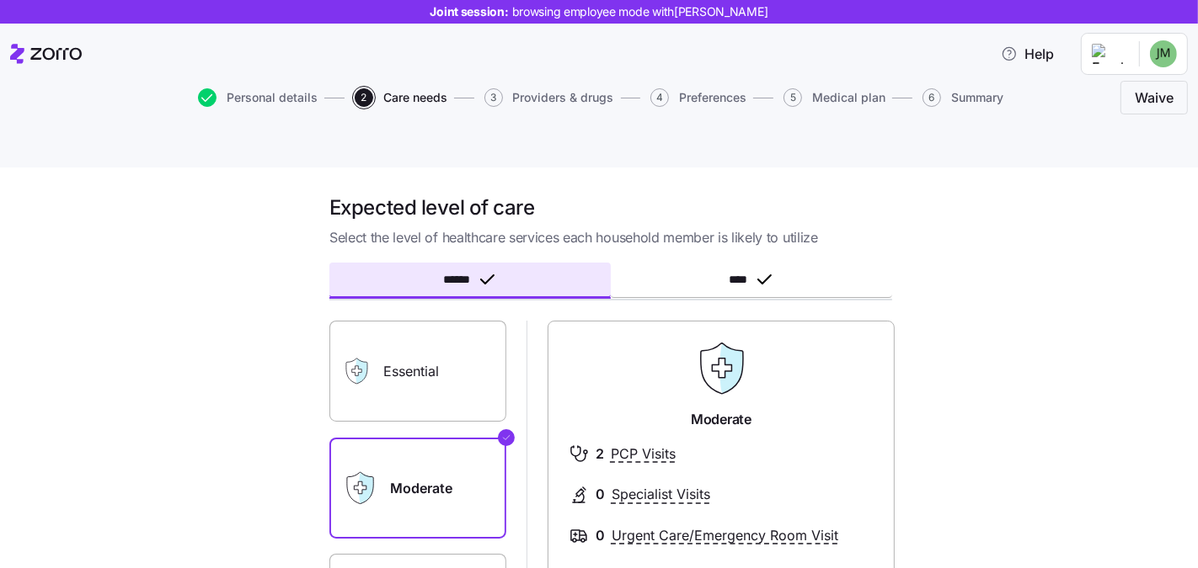
click at [420, 95] on div "Personal details 2 Care needs 3 Providers & drugs 4 Preferences 5 Medical plan …" at bounding box center [599, 97] width 808 height 19
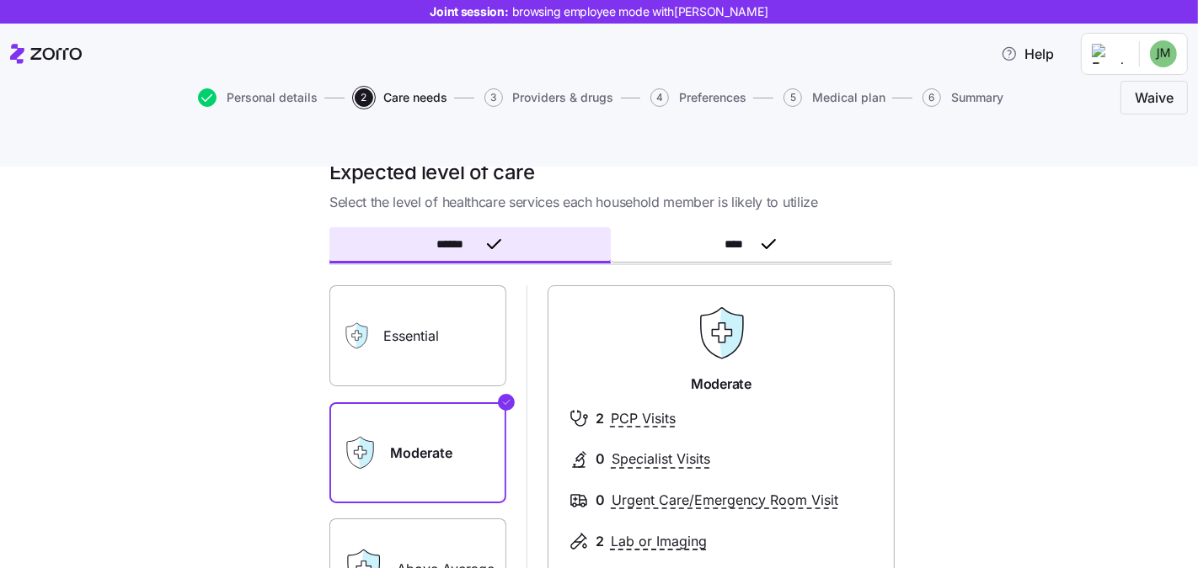
scroll to position [34, 0]
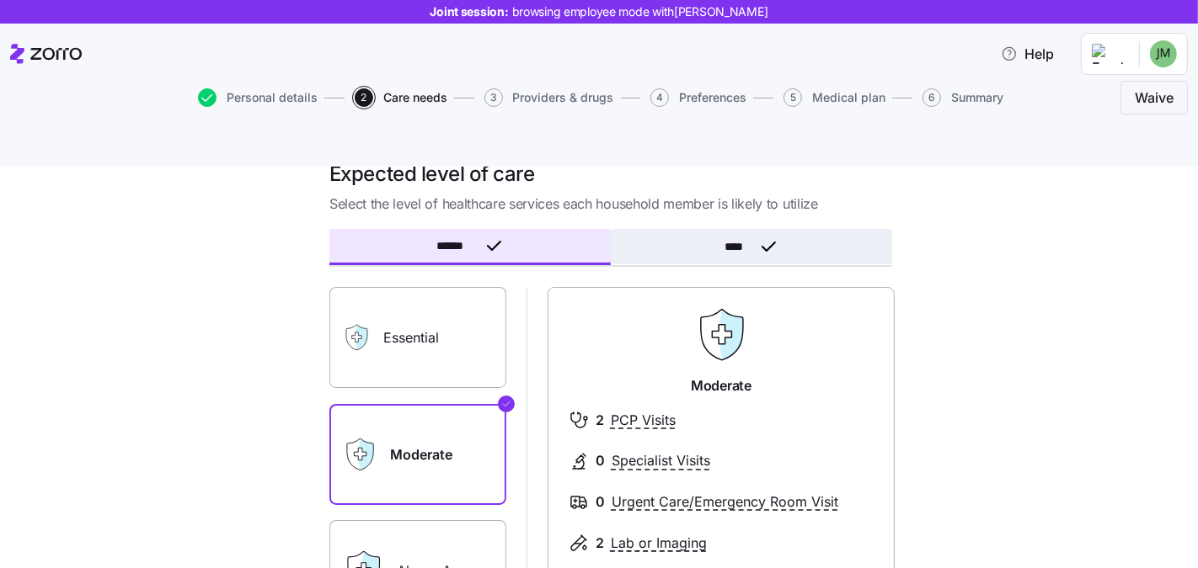
click at [675, 229] on button "****" at bounding box center [751, 246] width 281 height 35
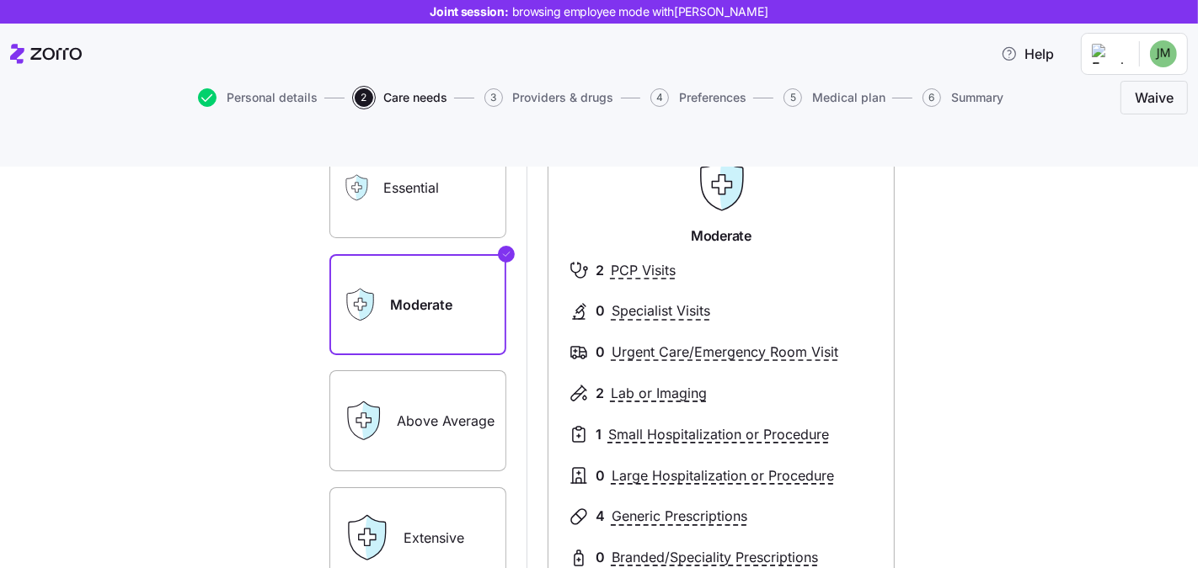
scroll to position [173, 0]
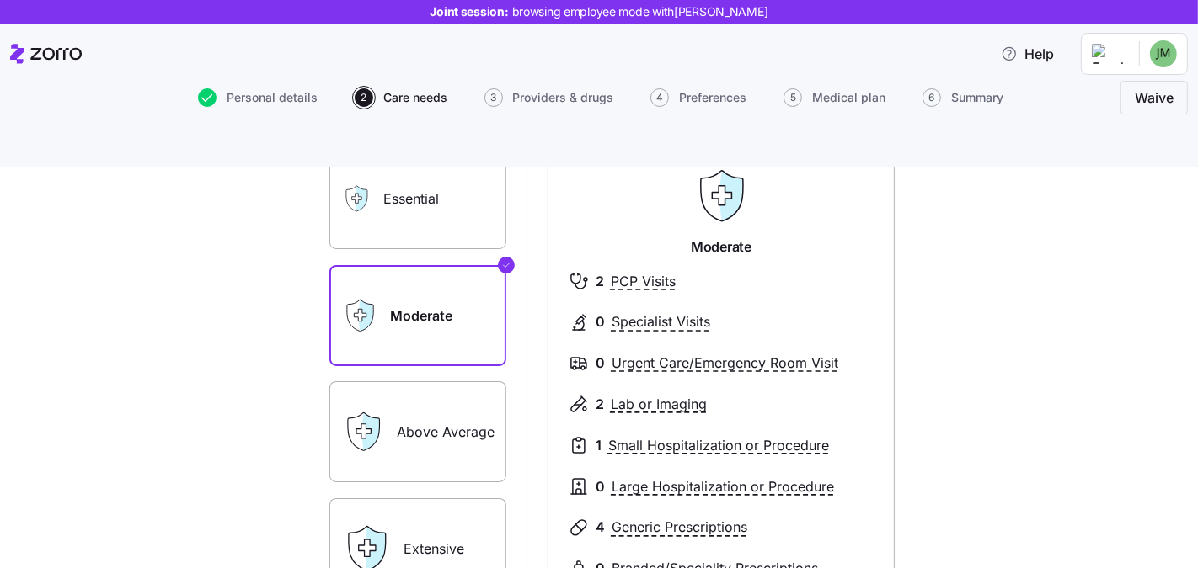
click at [460, 413] on label "Above Average" at bounding box center [417, 432] width 177 height 101
click at [0, 0] on input "Above Average" at bounding box center [0, 0] width 0 height 0
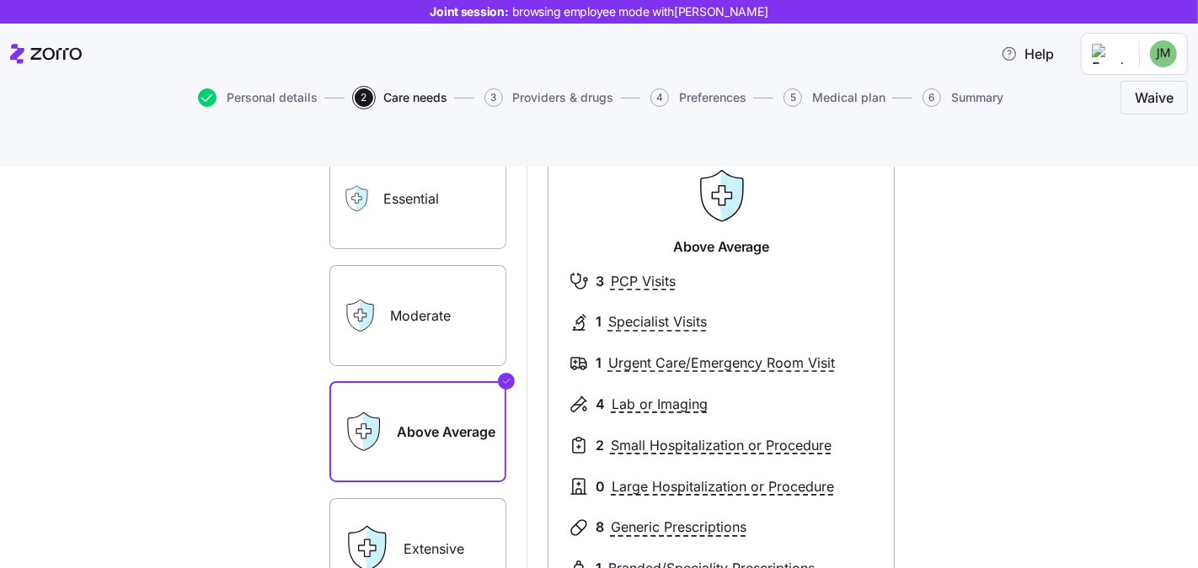
click at [409, 265] on label "Moderate" at bounding box center [417, 315] width 177 height 101
click at [0, 0] on input "Moderate" at bounding box center [0, 0] width 0 height 0
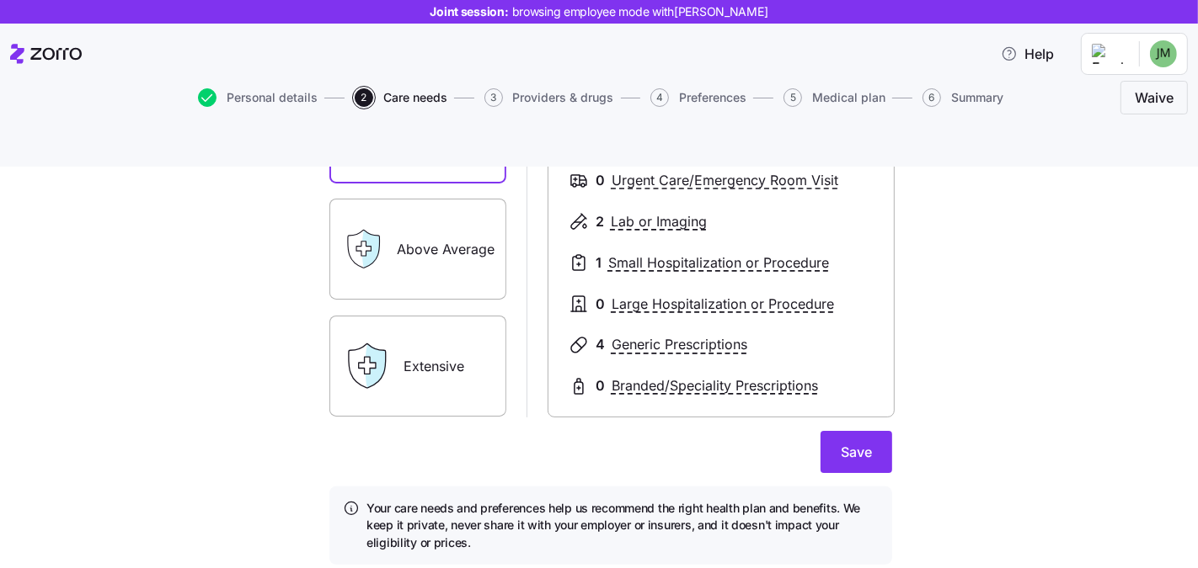
scroll to position [372, 0]
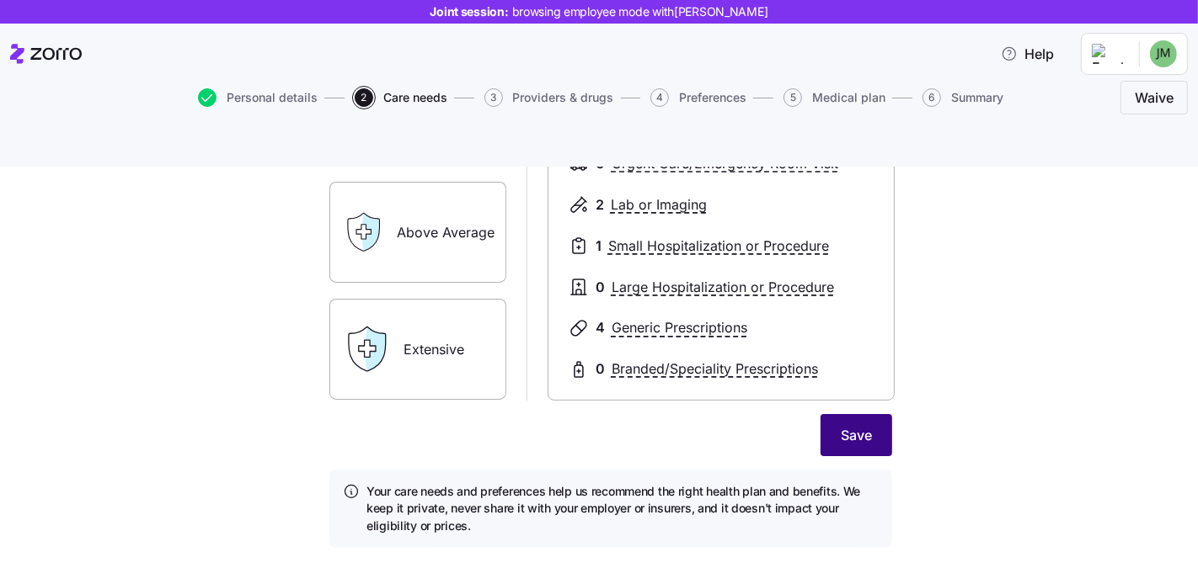
click at [822, 414] on button "Save" at bounding box center [856, 435] width 72 height 42
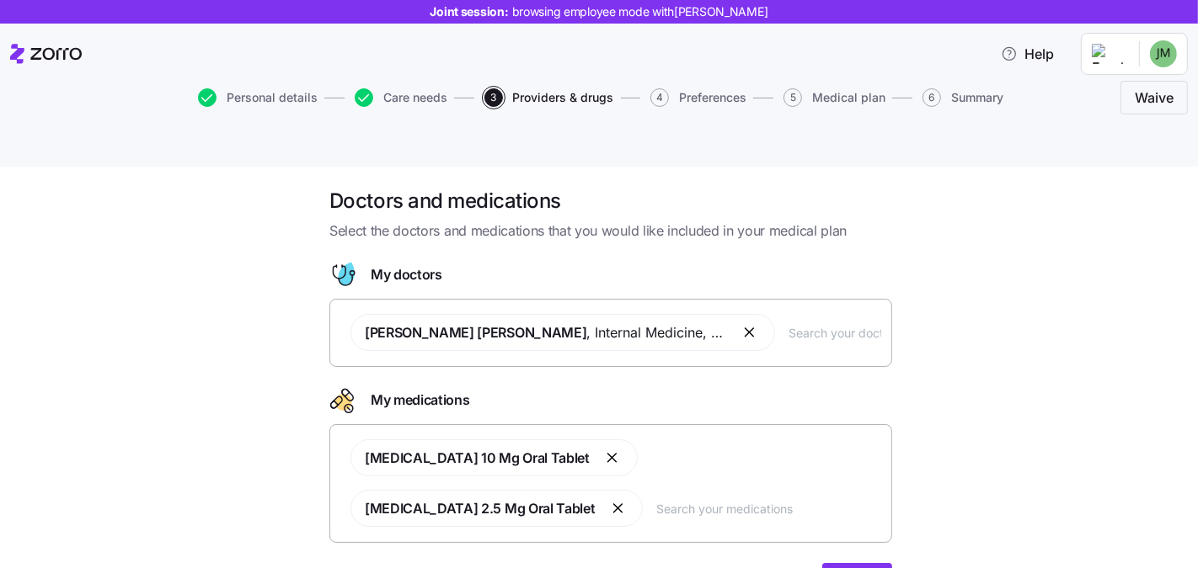
scroll to position [7, 0]
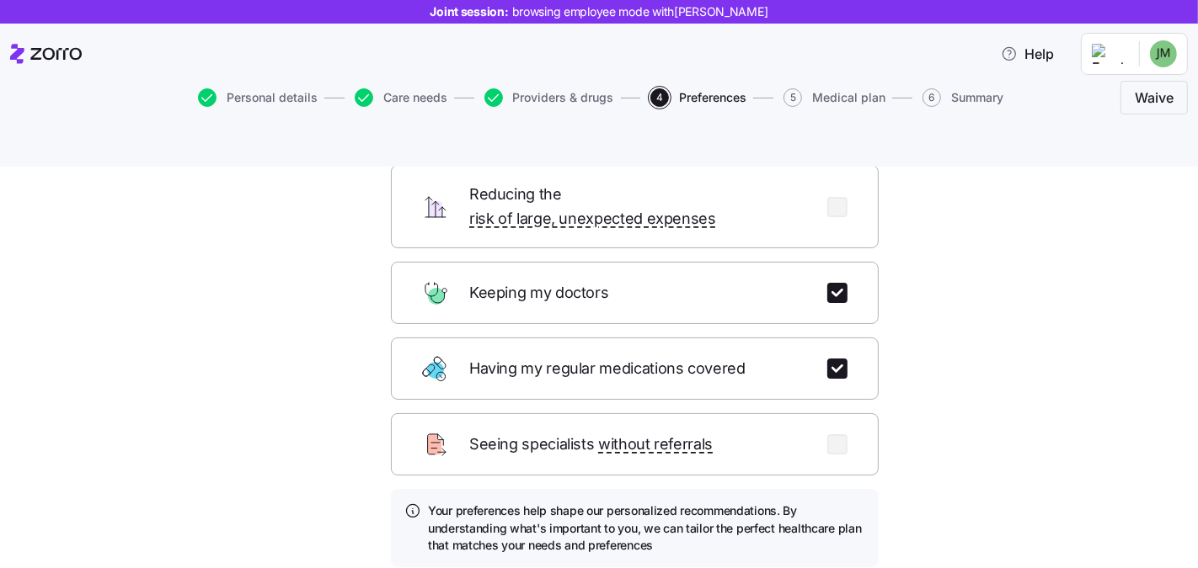
scroll to position [253, 0]
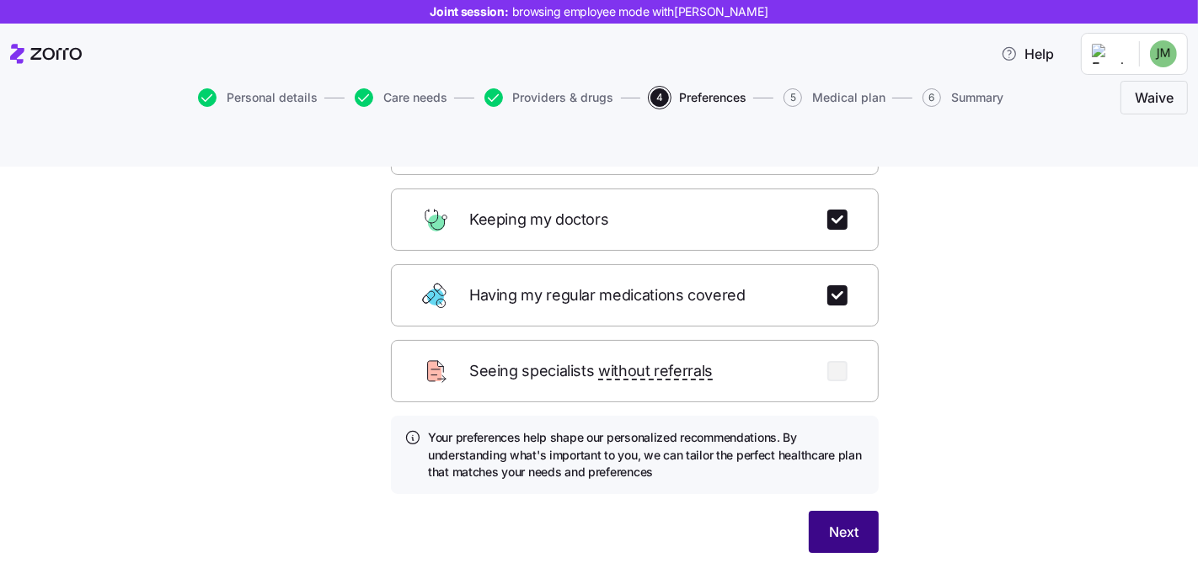
click at [856, 511] on button "Next" at bounding box center [843, 532] width 70 height 42
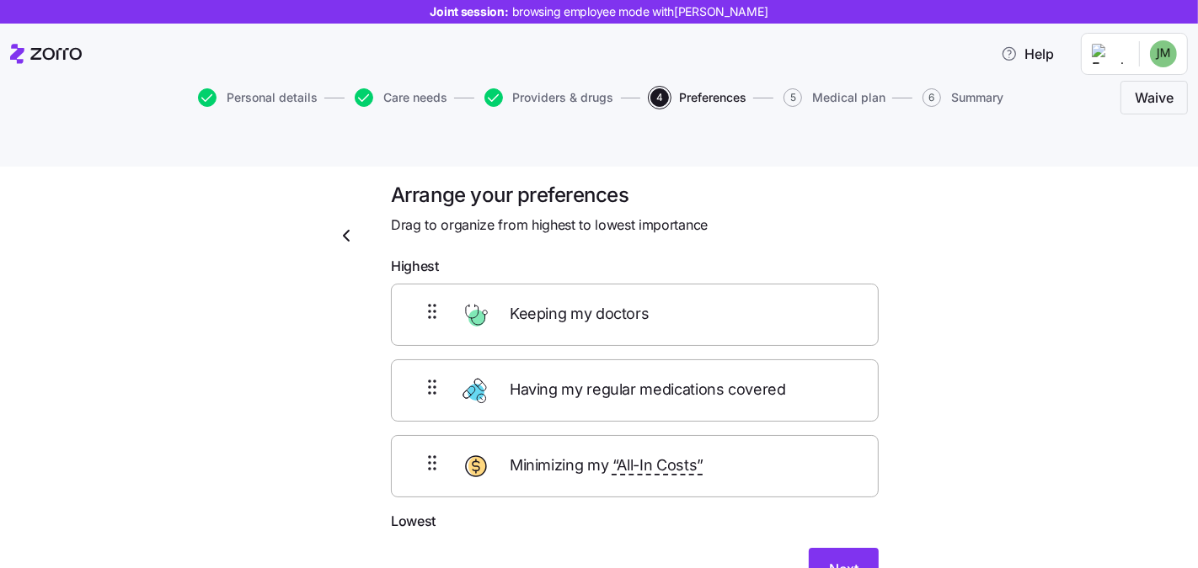
scroll to position [0, 0]
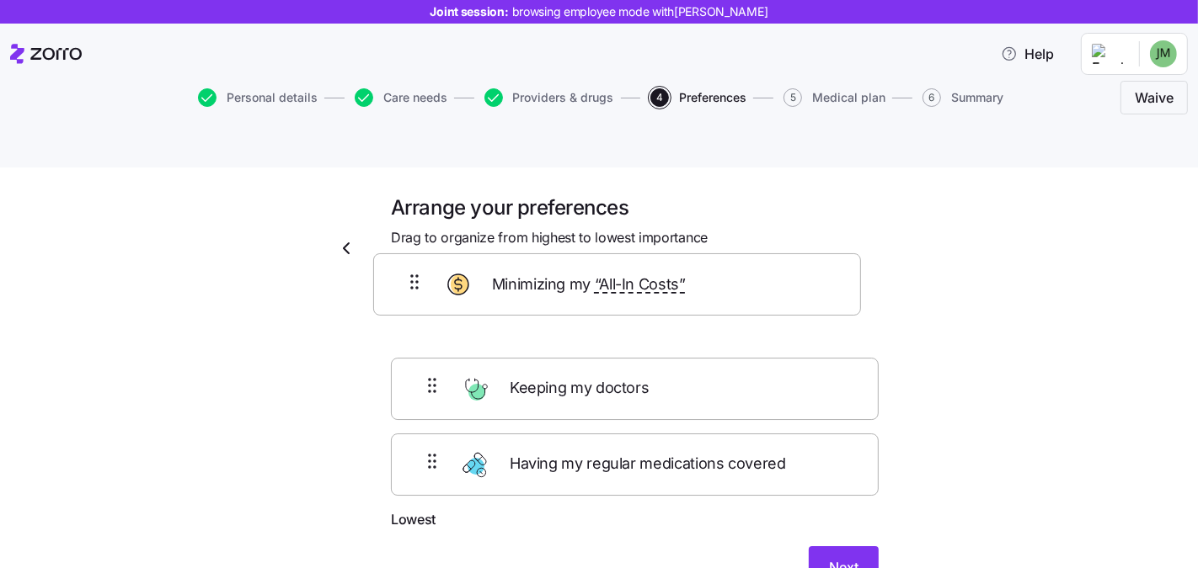
drag, startPoint x: 427, startPoint y: 435, endPoint x: 428, endPoint y: 301, distance: 134.7
click at [416, 296] on div "Keeping my doctors Having my regular medications covered Minimizing my “All-In …" at bounding box center [635, 402] width 488 height 213
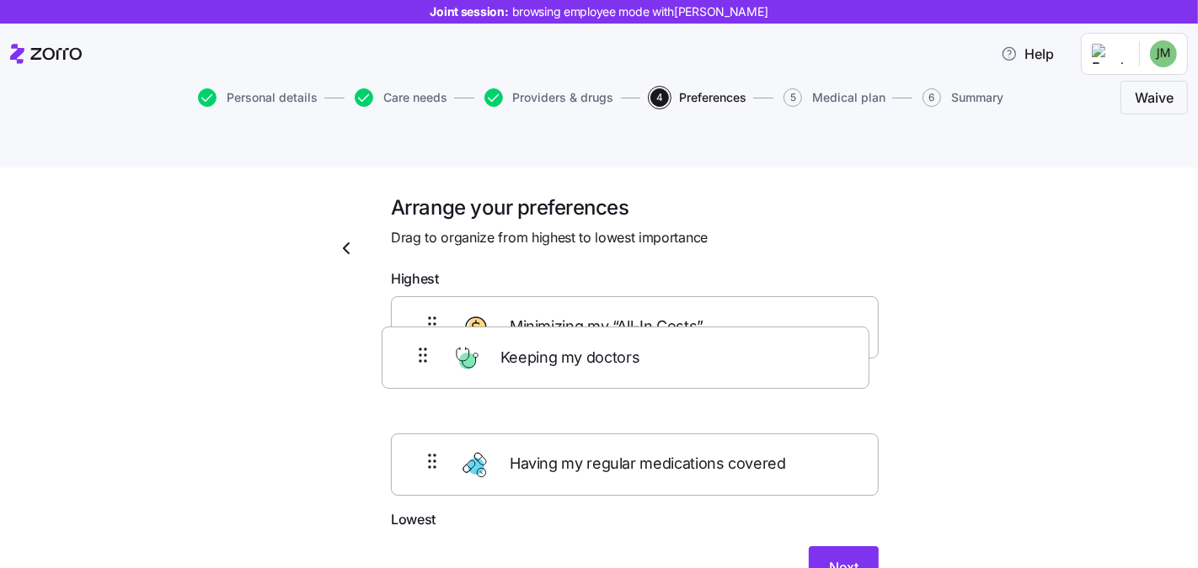
drag, startPoint x: 421, startPoint y: 444, endPoint x: 419, endPoint y: 357, distance: 86.8
click at [419, 357] on div "Minimizing my “All-In Costs” Having my regular medications covered Keeping my d…" at bounding box center [635, 402] width 488 height 213
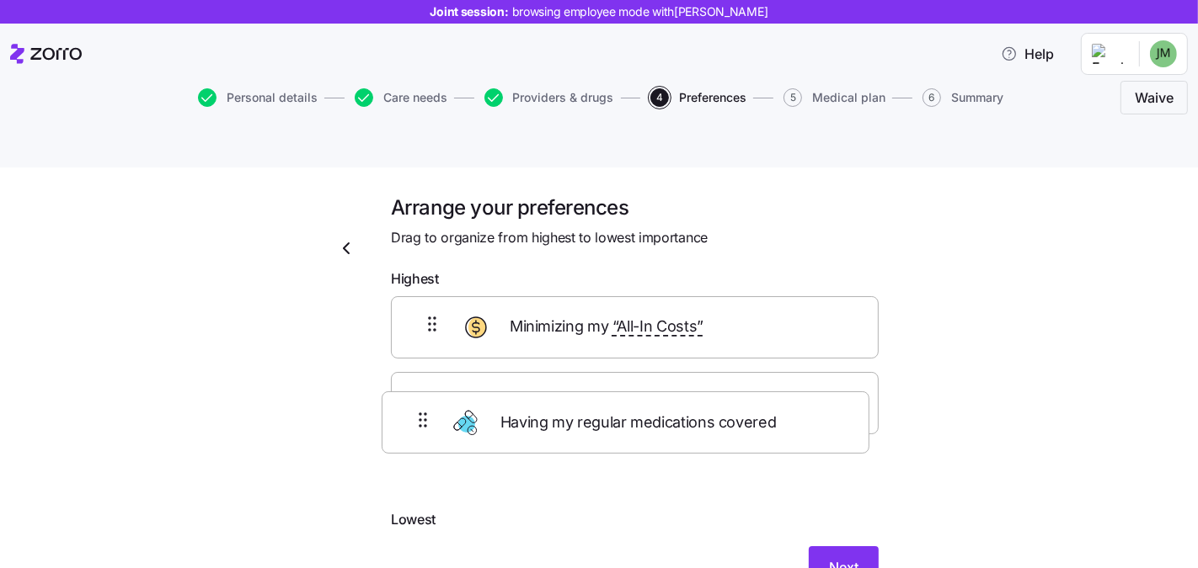
drag, startPoint x: 418, startPoint y: 443, endPoint x: 416, endPoint y: 419, distance: 24.5
click at [416, 424] on div "Minimizing my “All-In Costs” Keeping my doctors Having my regular medications c…" at bounding box center [635, 402] width 488 height 213
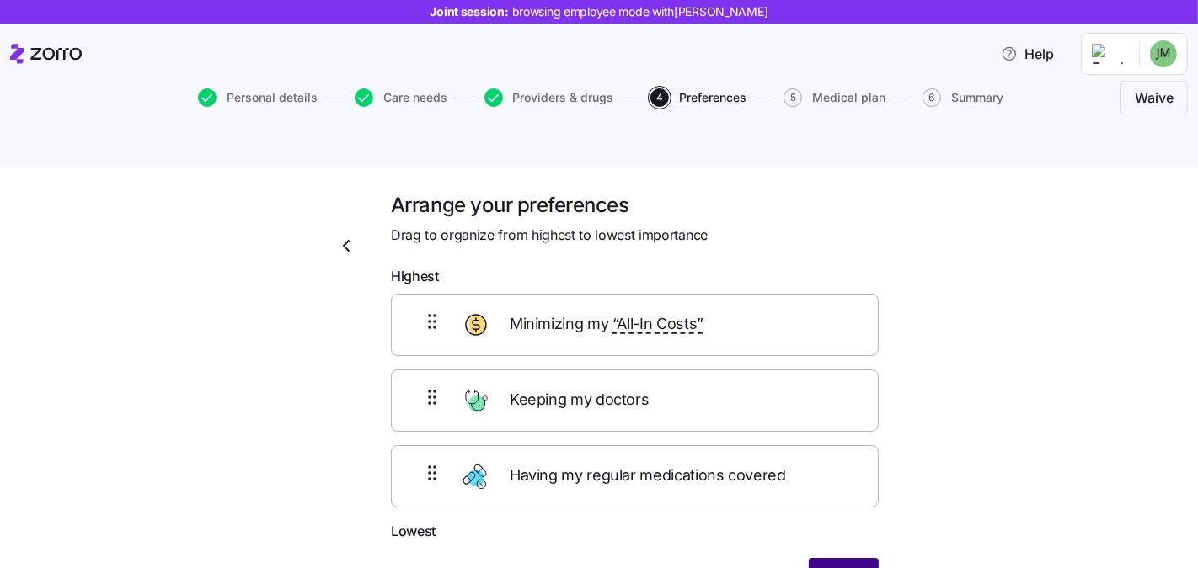
scroll to position [3, 0]
click at [842, 568] on span "Next" at bounding box center [843, 578] width 29 height 20
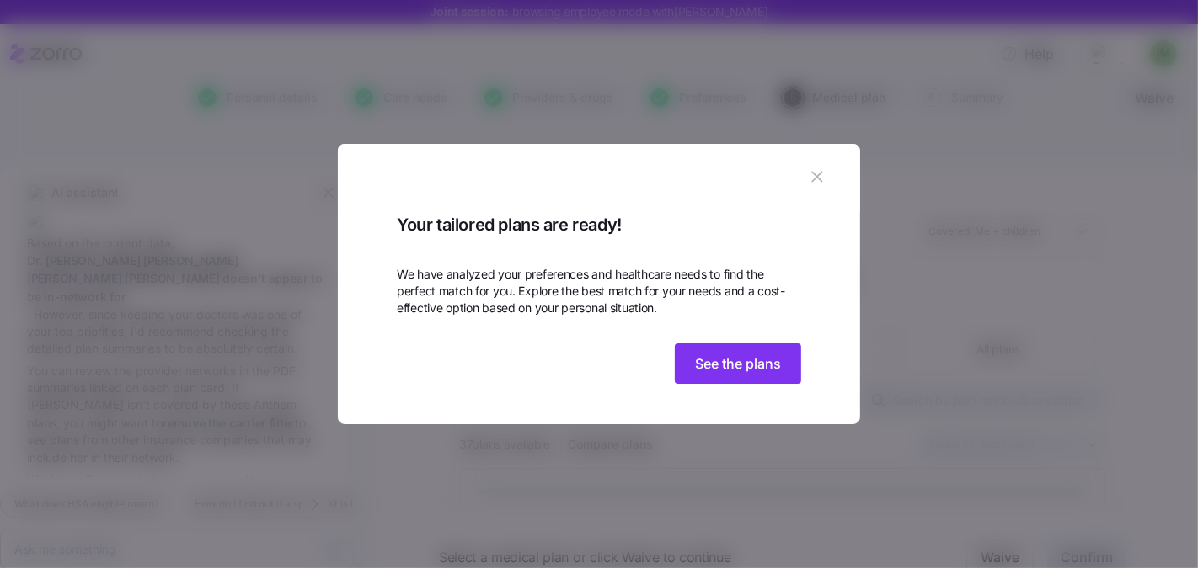
scroll to position [519, 0]
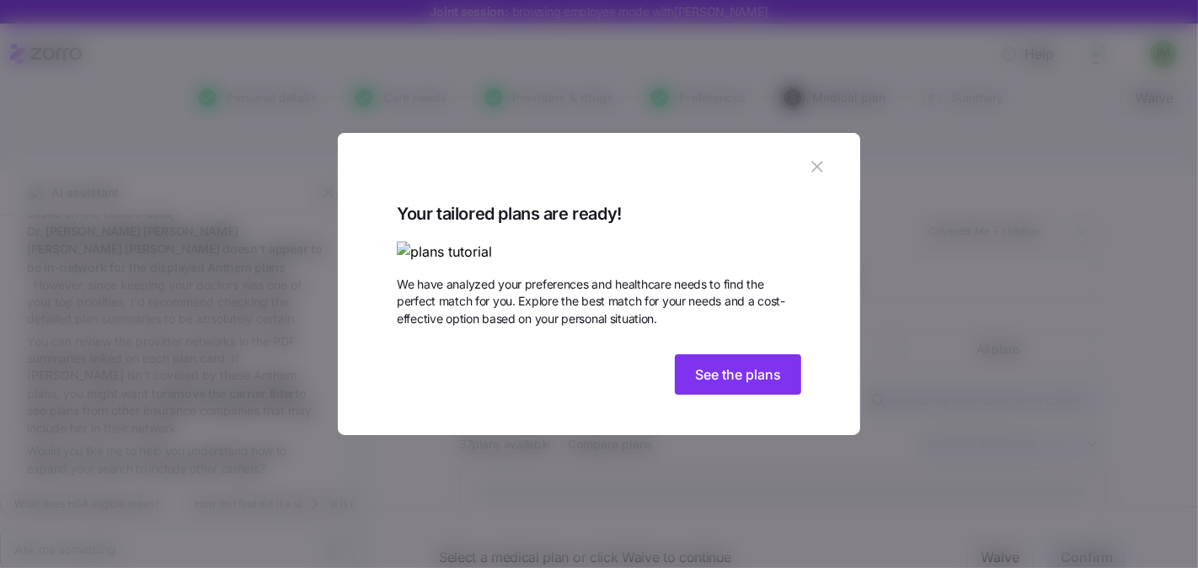
click at [740, 402] on div "Your tailored plans are ready! We have analyzed your preferences and healthcare…" at bounding box center [599, 300] width 404 height 201
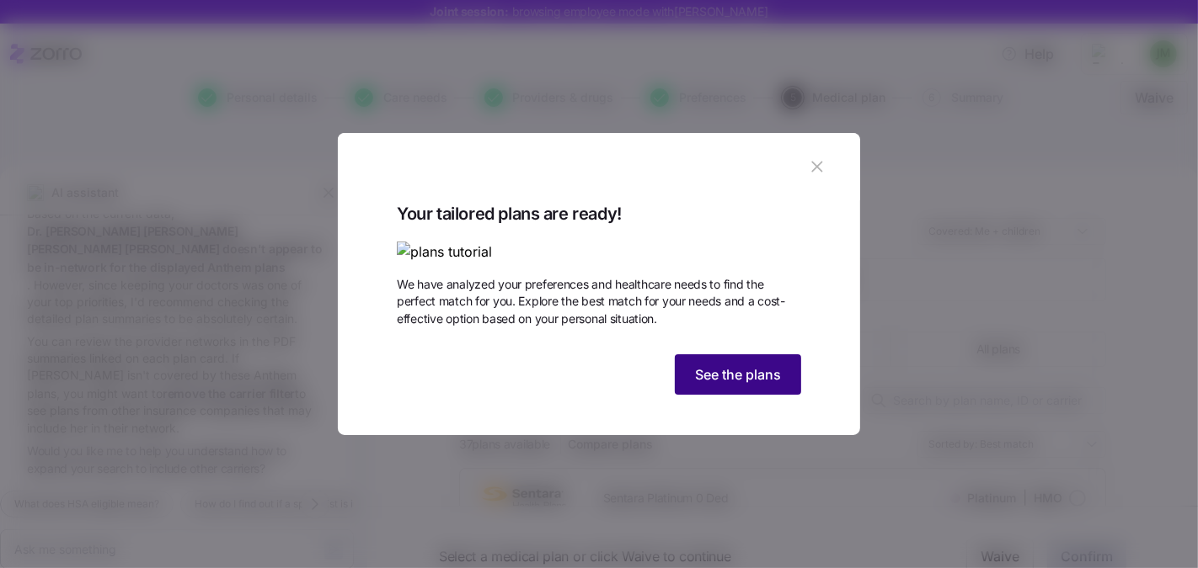
click at [734, 385] on span "See the plans" at bounding box center [738, 375] width 86 height 20
type textarea "x"
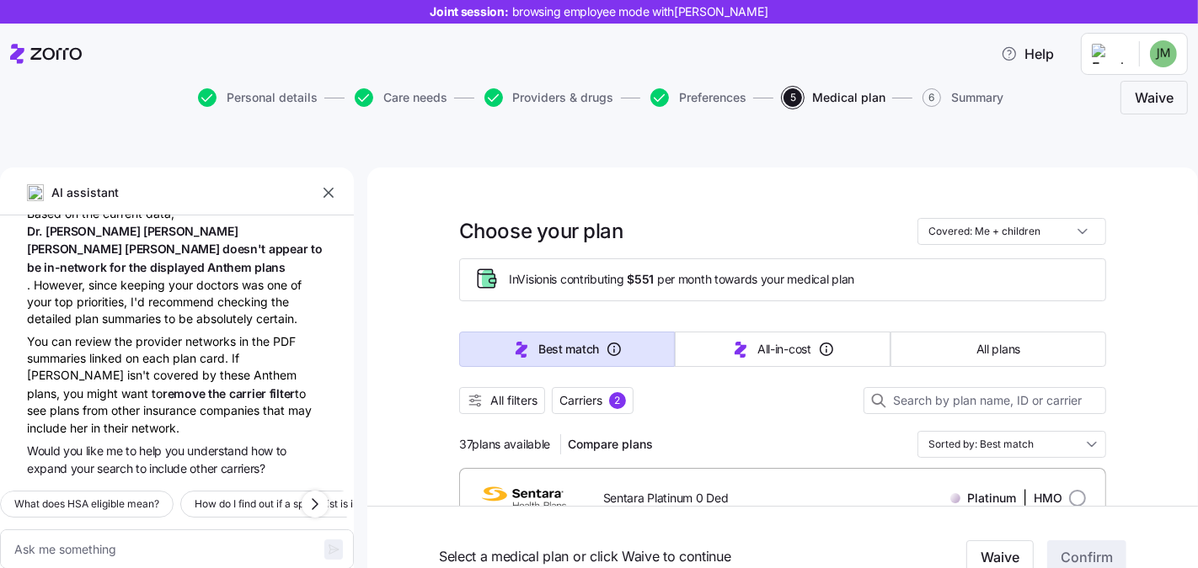
click at [337, 181] on button "button" at bounding box center [329, 193] width 24 height 24
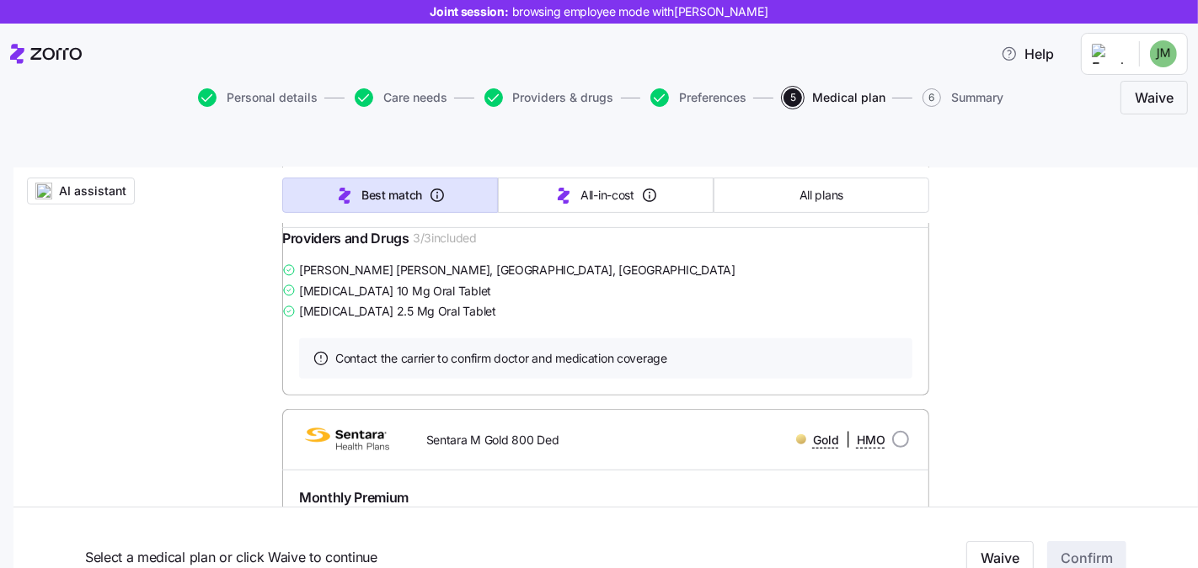
scroll to position [0, 0]
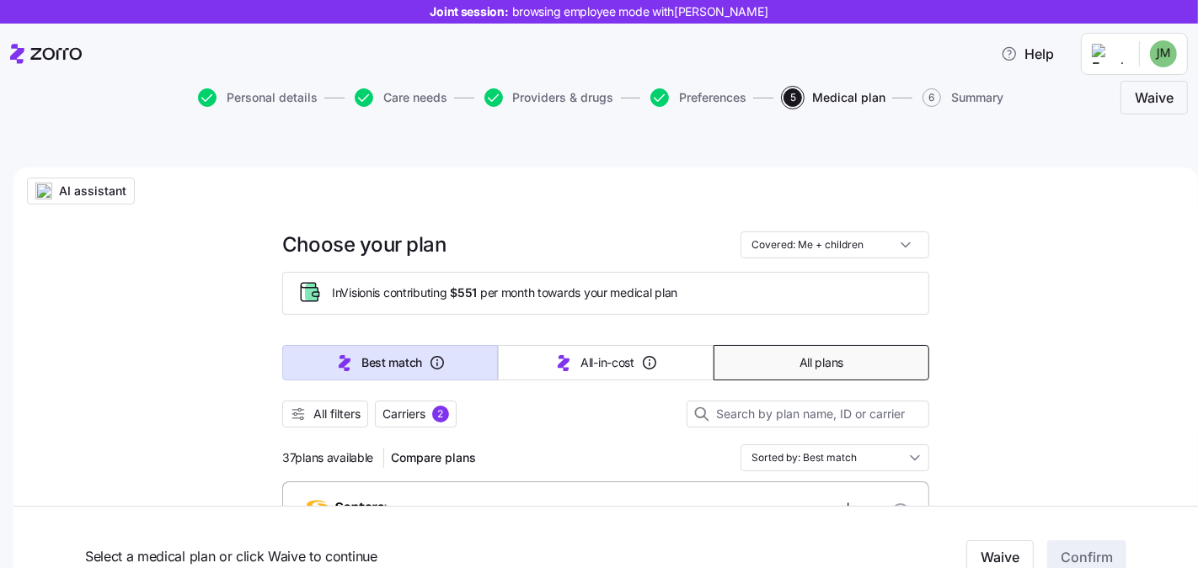
click at [804, 355] on span "All plans" at bounding box center [821, 363] width 44 height 17
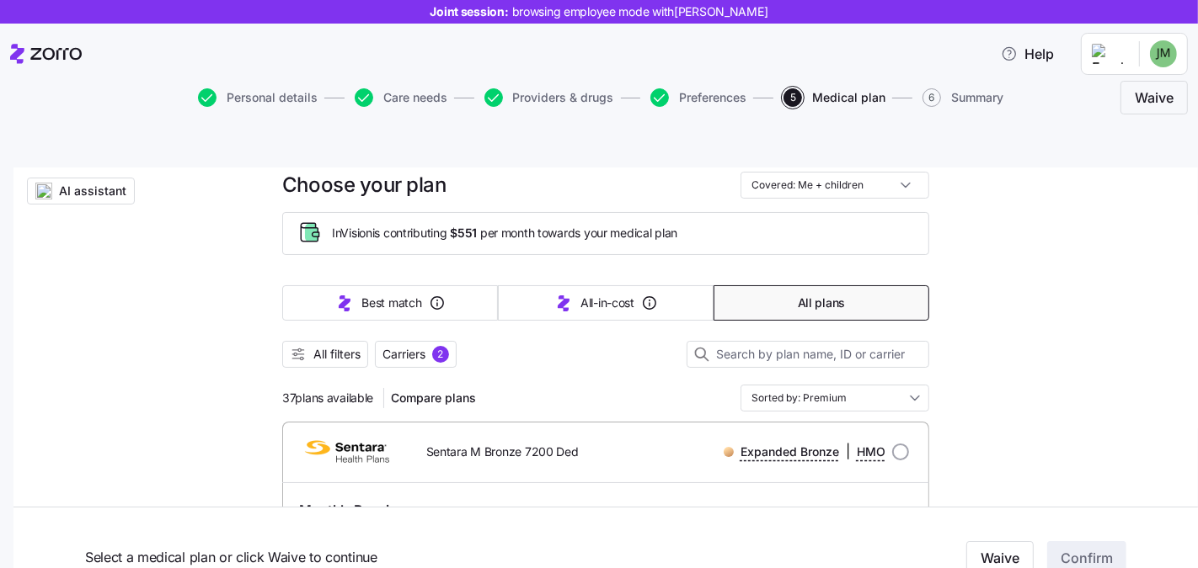
scroll to position [140, 0]
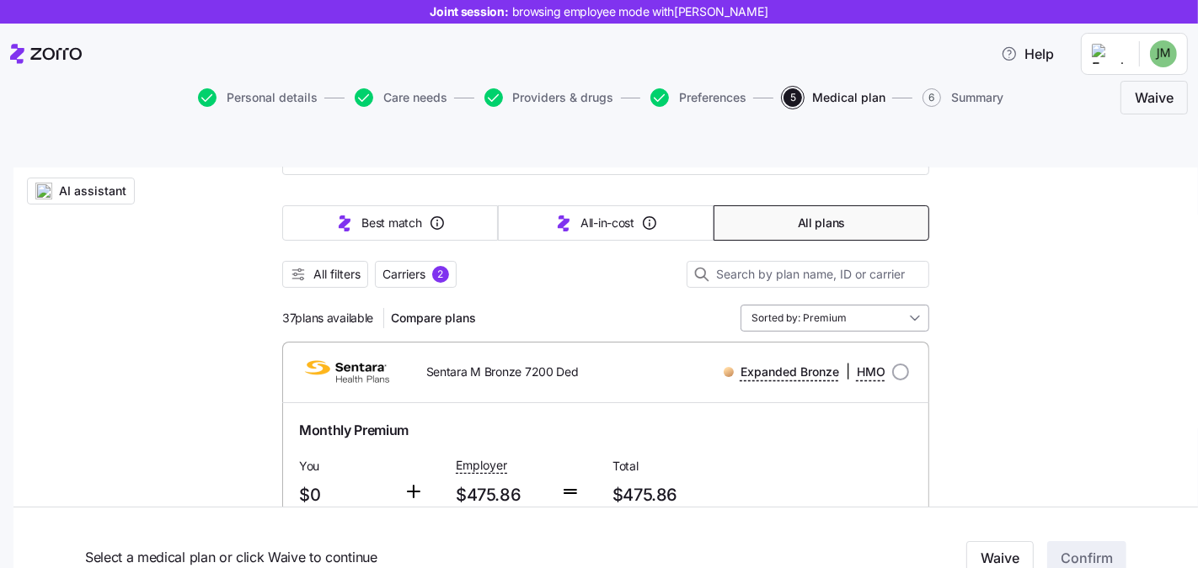
click at [876, 305] on input "Sorted by: Premium" at bounding box center [834, 318] width 189 height 27
click at [344, 266] on span "All filters" at bounding box center [336, 274] width 47 height 17
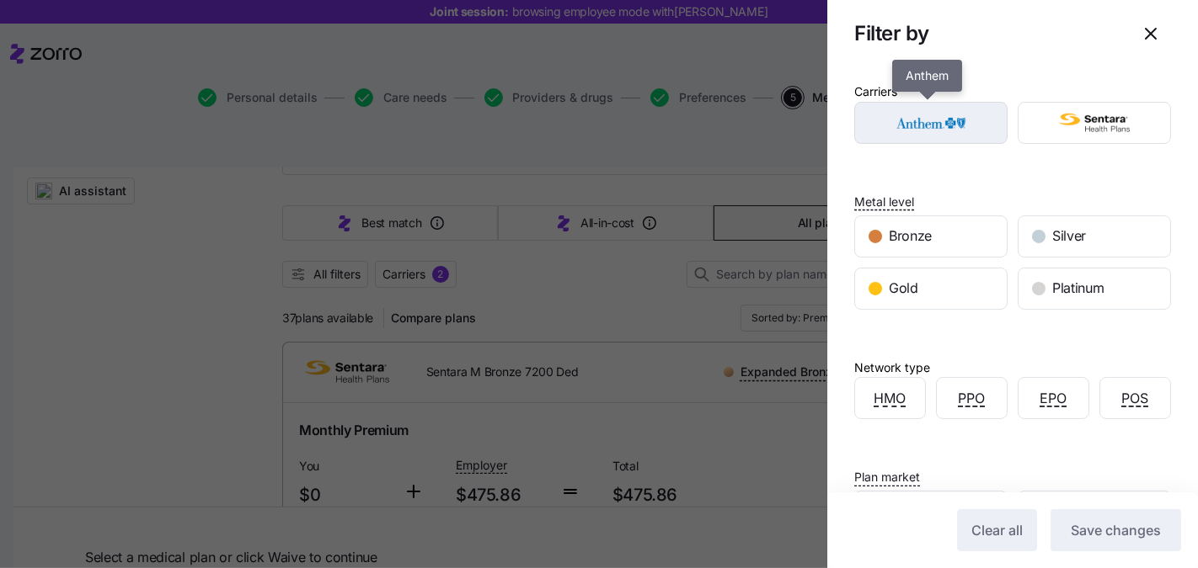
click at [954, 136] on img "button" at bounding box center [931, 123] width 124 height 34
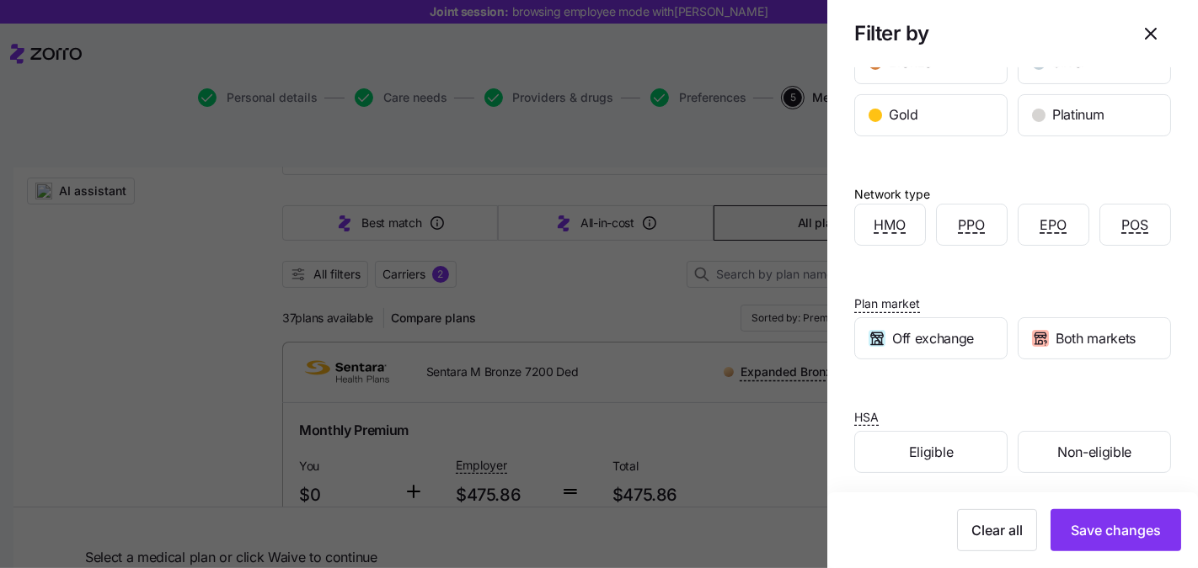
scroll to position [175, 0]
click at [966, 445] on div "Eligible" at bounding box center [931, 450] width 152 height 40
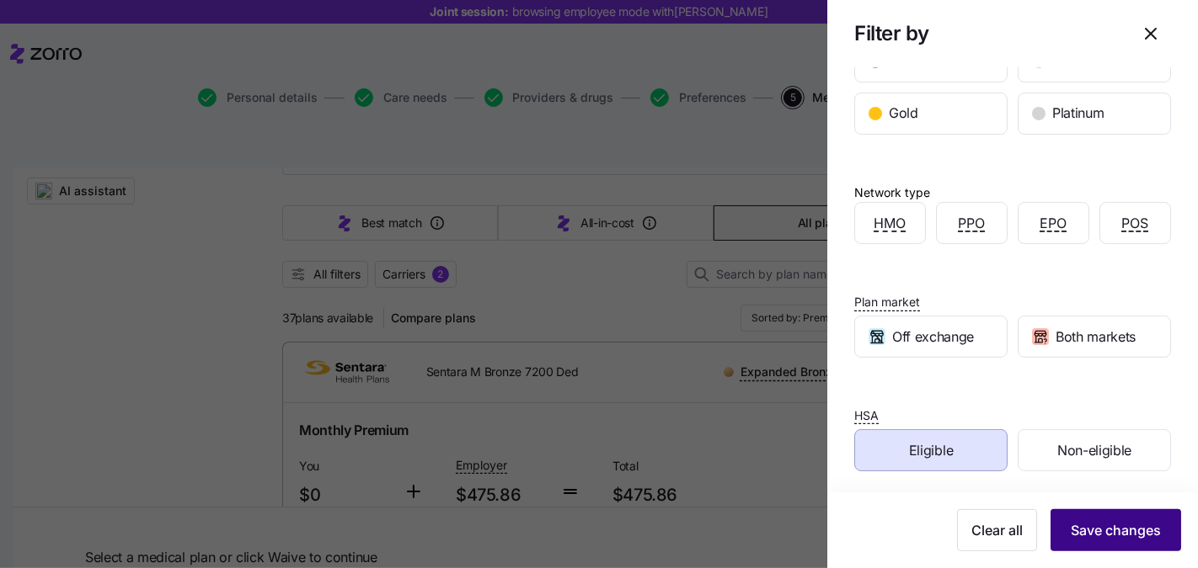
click at [1091, 526] on span "Save changes" at bounding box center [1115, 530] width 90 height 20
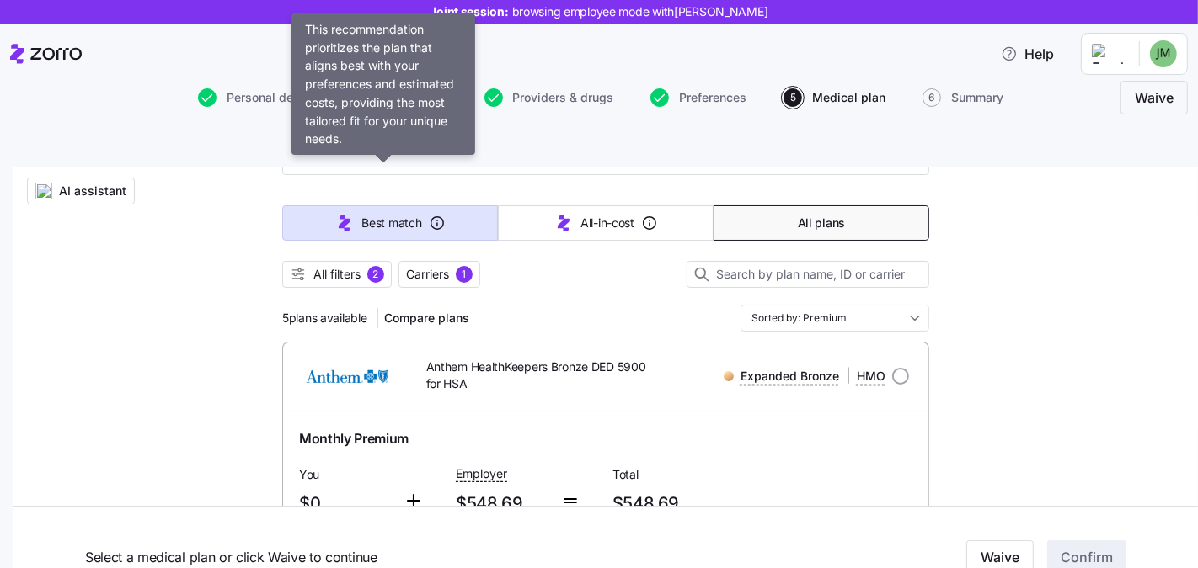
click at [376, 215] on span "Best match" at bounding box center [391, 223] width 60 height 17
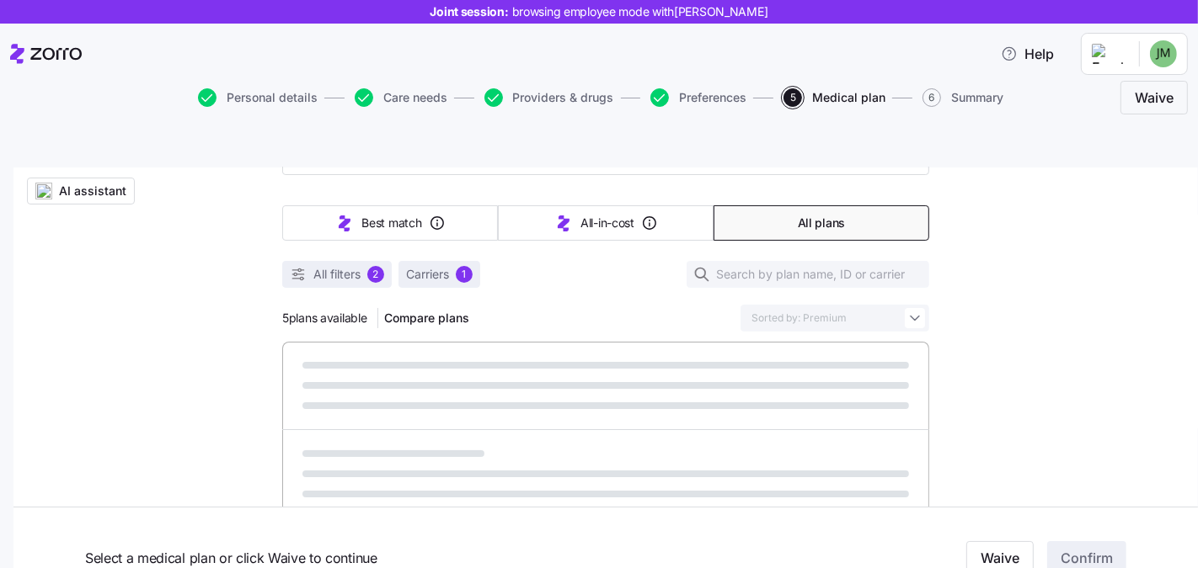
type input "Sorted by: Best match"
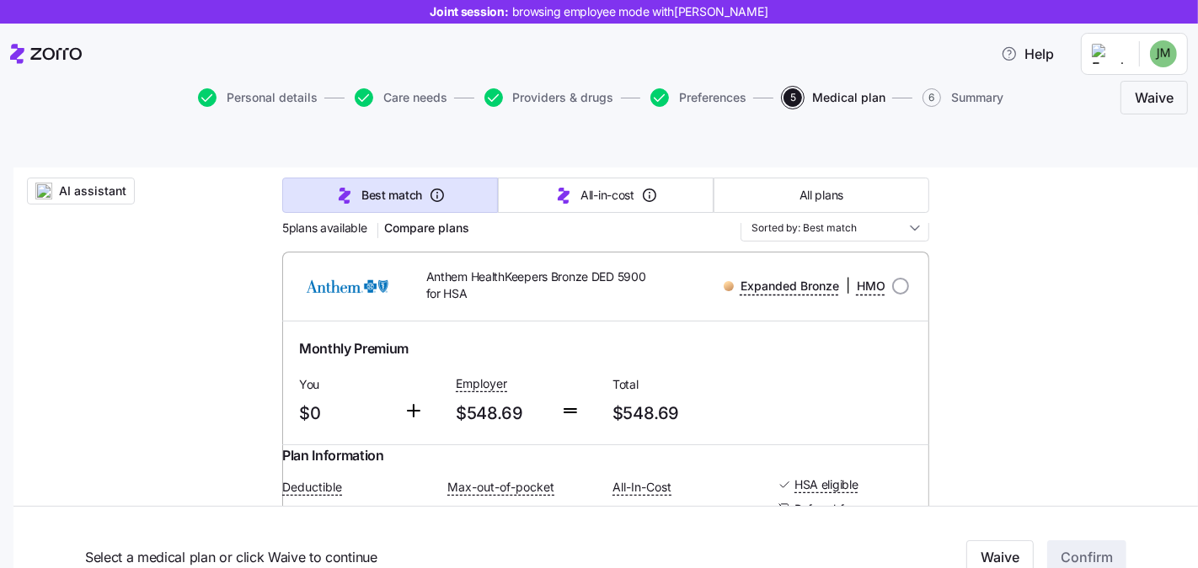
scroll to position [132, 0]
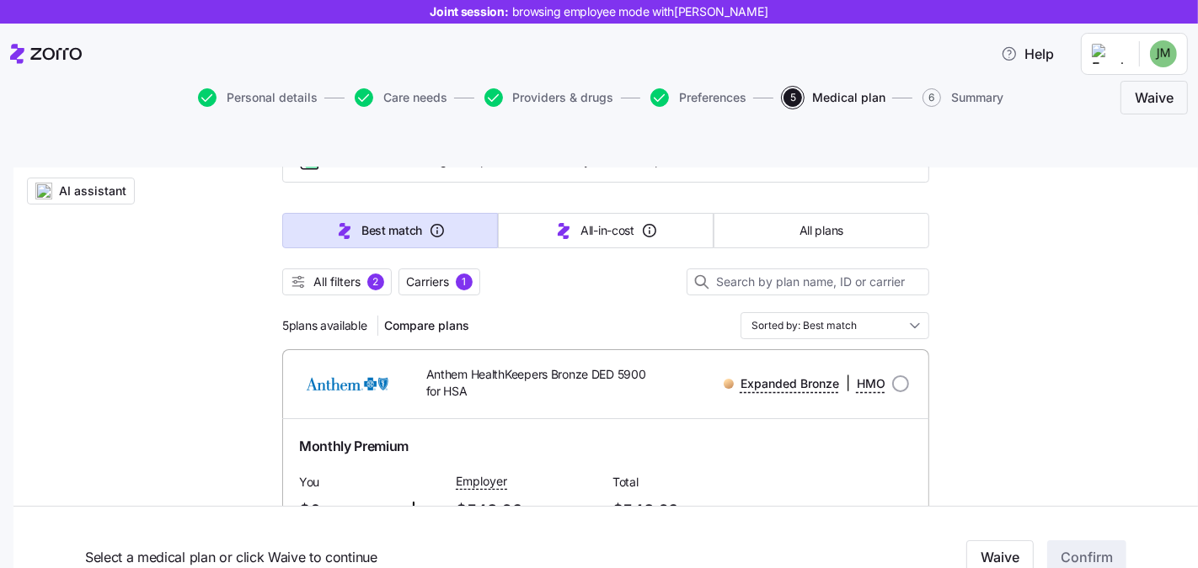
click at [314, 296] on div at bounding box center [605, 304] width 647 height 17
click at [317, 274] on span "All filters" at bounding box center [336, 282] width 47 height 17
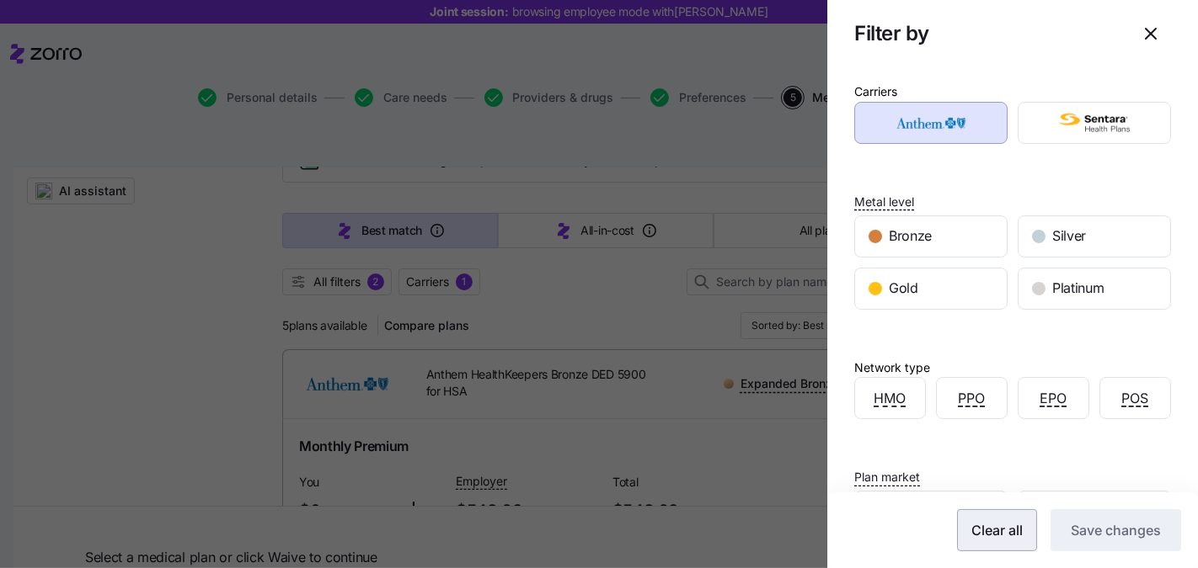
drag, startPoint x: 990, startPoint y: 529, endPoint x: 1004, endPoint y: 528, distance: 13.5
click at [990, 529] on span "Clear all" at bounding box center [996, 530] width 51 height 20
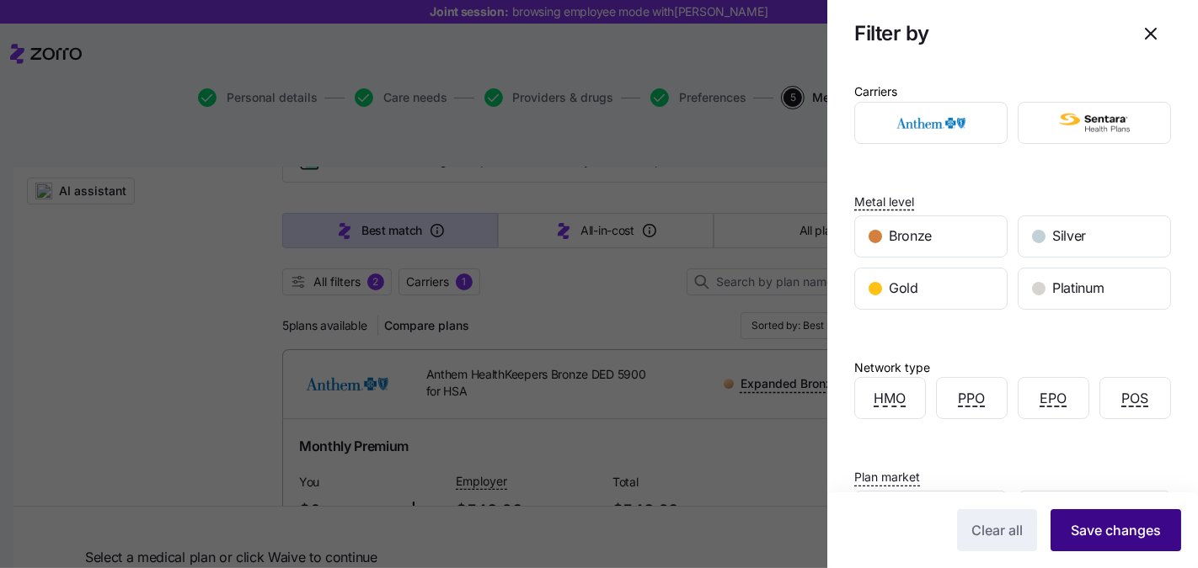
click at [1096, 526] on span "Save changes" at bounding box center [1115, 530] width 90 height 20
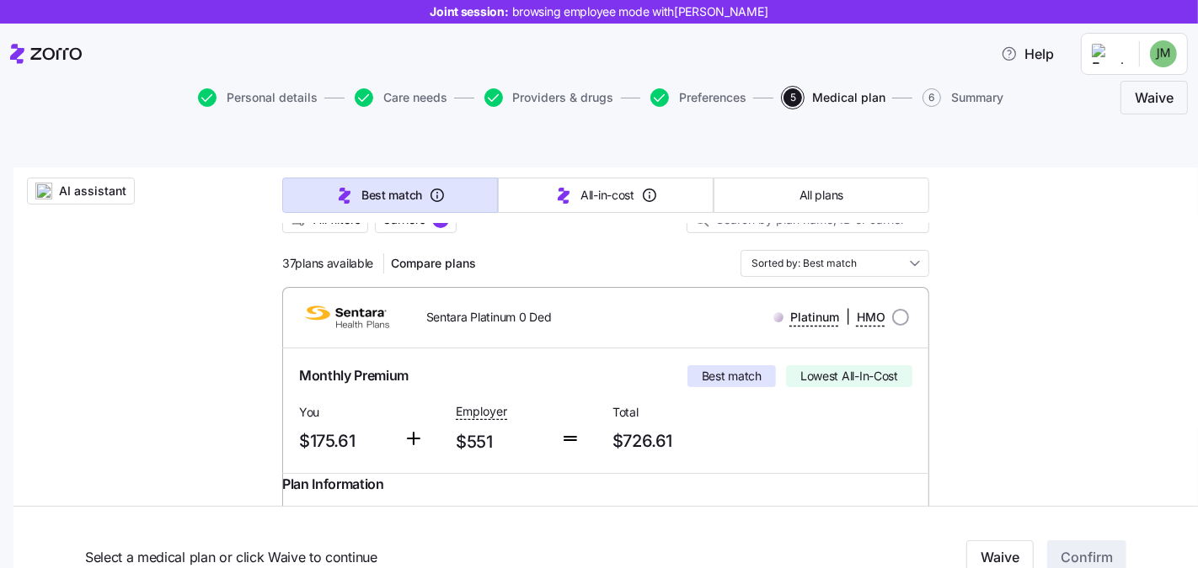
scroll to position [267, 0]
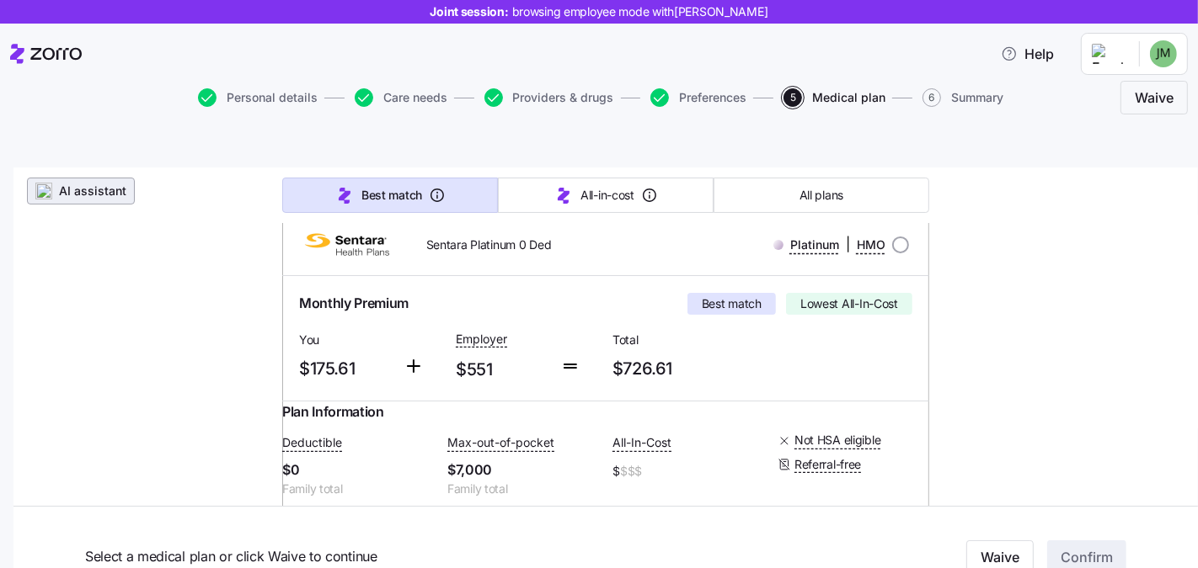
click at [97, 183] on span "AI assistant" at bounding box center [92, 191] width 67 height 17
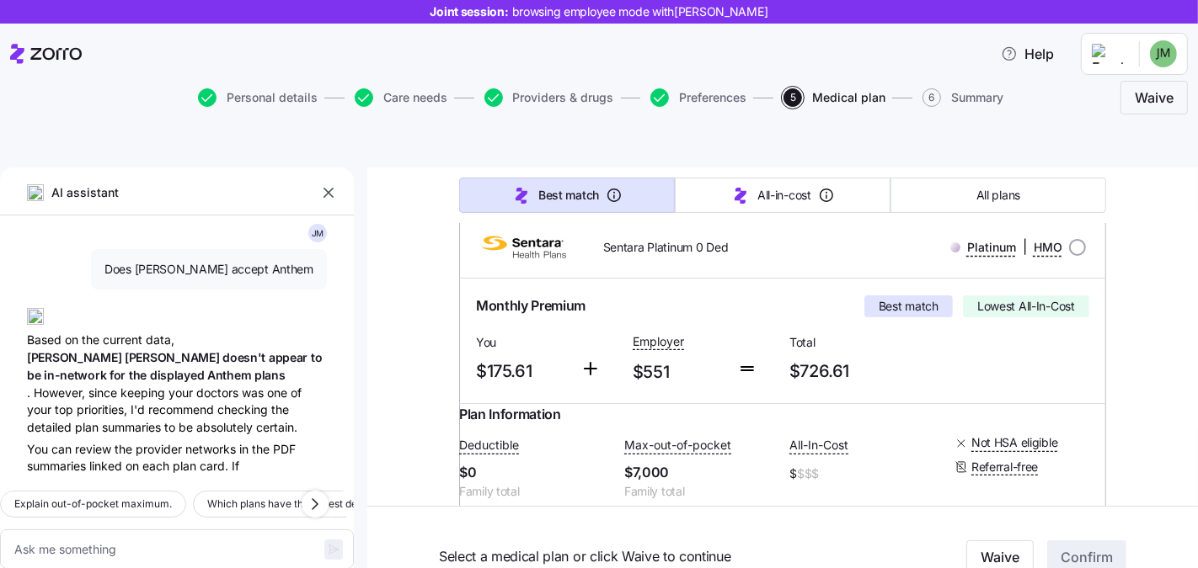
scroll to position [147, 0]
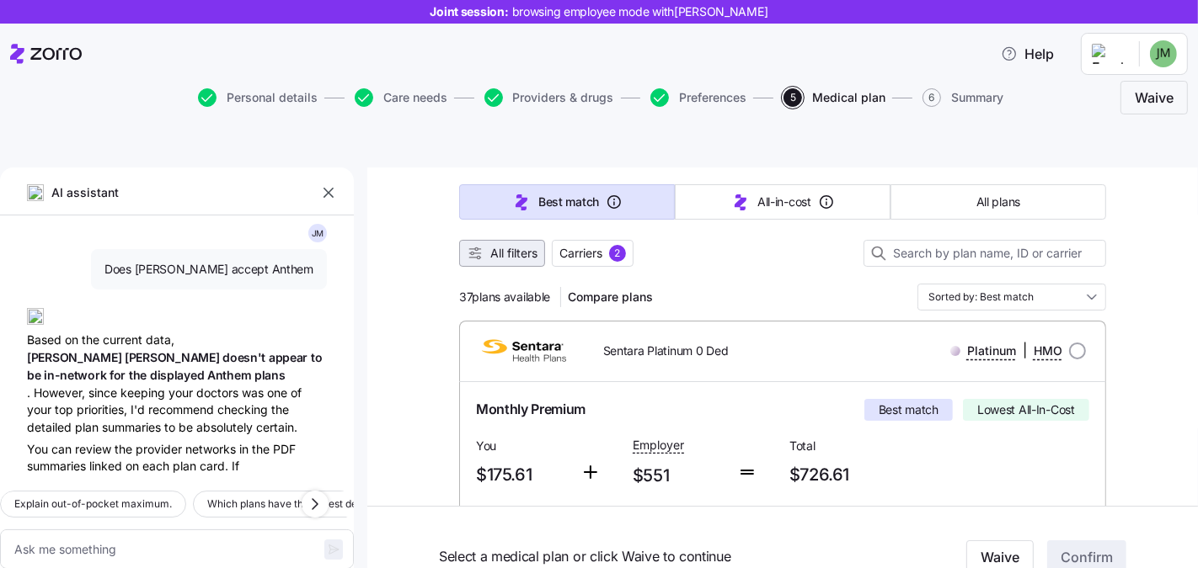
click at [480, 245] on span "All filters" at bounding box center [502, 253] width 71 height 17
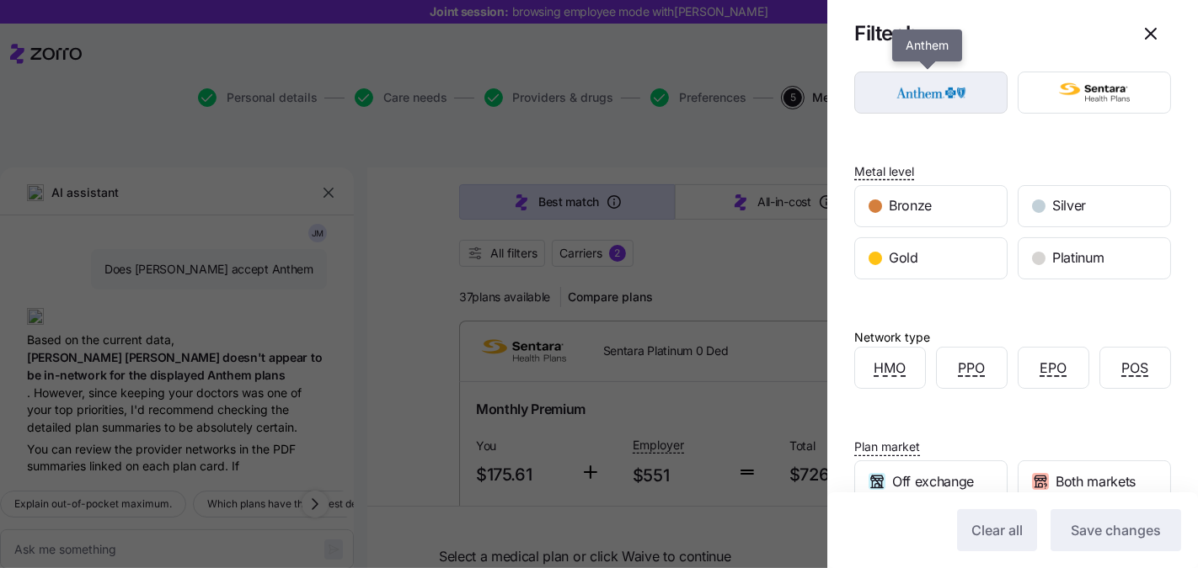
click at [950, 106] on img "button" at bounding box center [931, 93] width 124 height 34
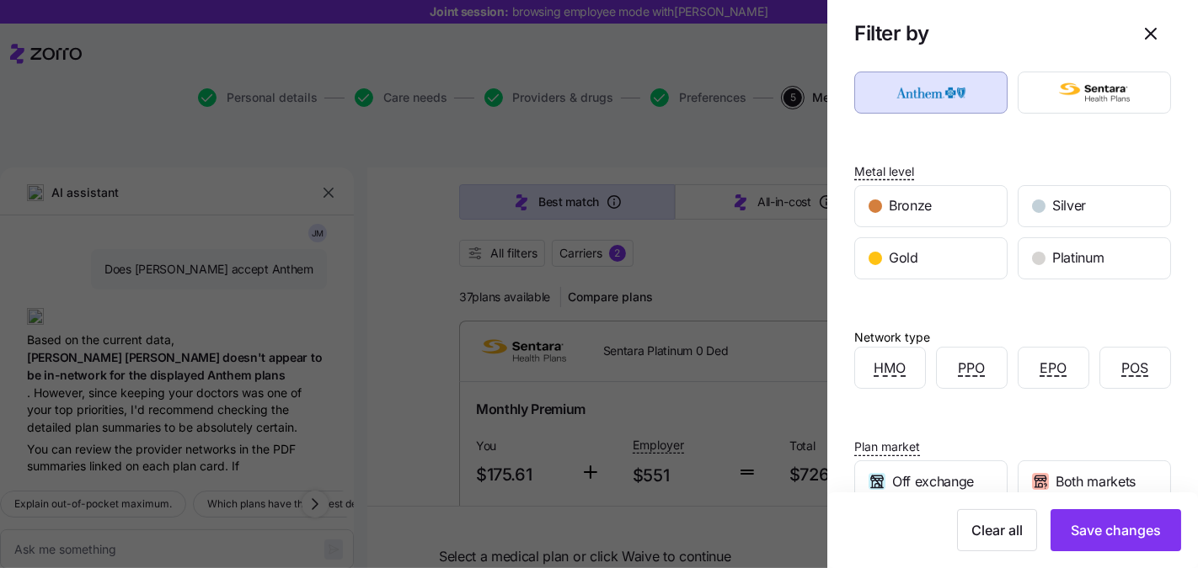
scroll to position [175, 0]
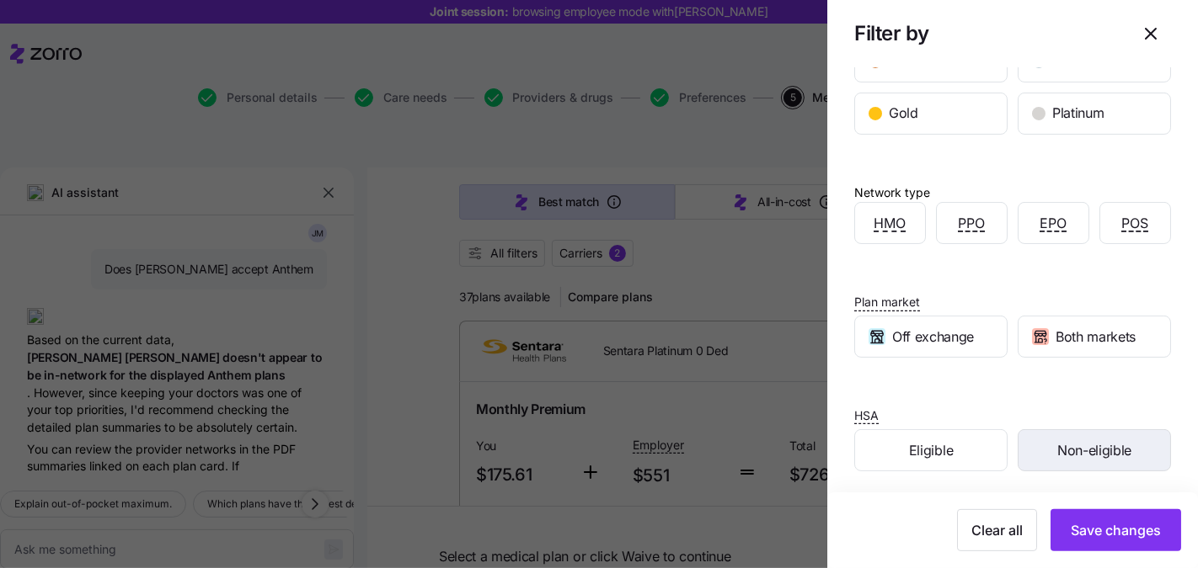
click at [1064, 430] on div "Non-eligible" at bounding box center [1094, 450] width 152 height 40
click at [1072, 441] on span "Non-eligible" at bounding box center [1094, 450] width 74 height 21
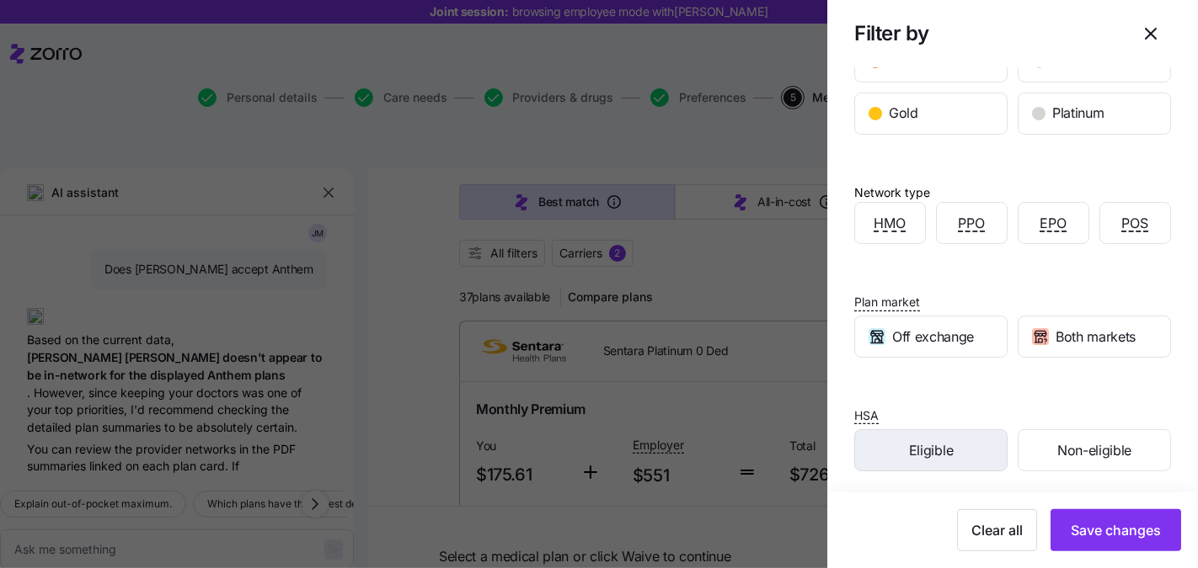
click at [975, 455] on div "Eligible" at bounding box center [931, 450] width 152 height 40
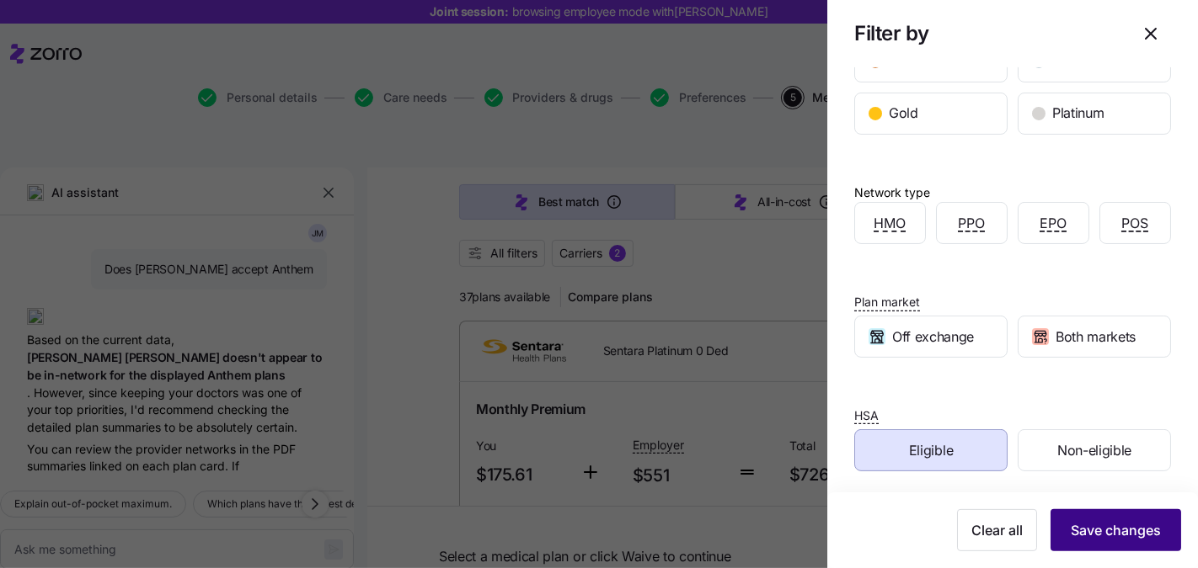
click at [1114, 531] on span "Save changes" at bounding box center [1115, 530] width 90 height 20
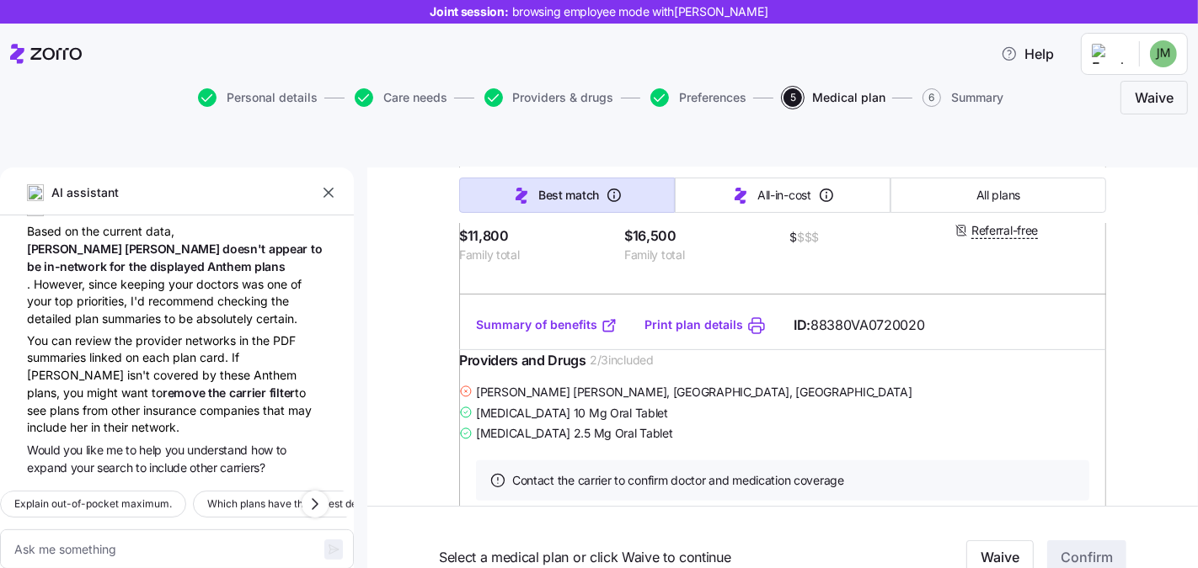
scroll to position [510, 0]
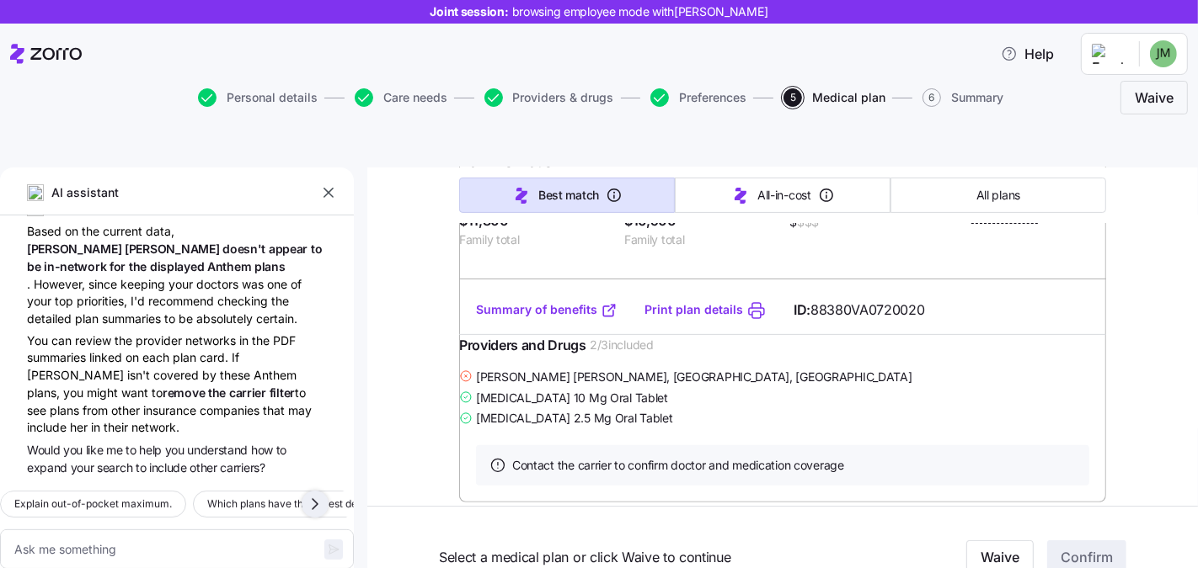
click at [309, 494] on icon "button" at bounding box center [315, 504] width 20 height 20
click at [305, 494] on icon "button" at bounding box center [315, 504] width 20 height 20
click at [317, 494] on icon "button" at bounding box center [315, 504] width 20 height 20
click at [318, 494] on icon "button" at bounding box center [315, 504] width 20 height 20
click at [325, 491] on button "button" at bounding box center [314, 504] width 27 height 27
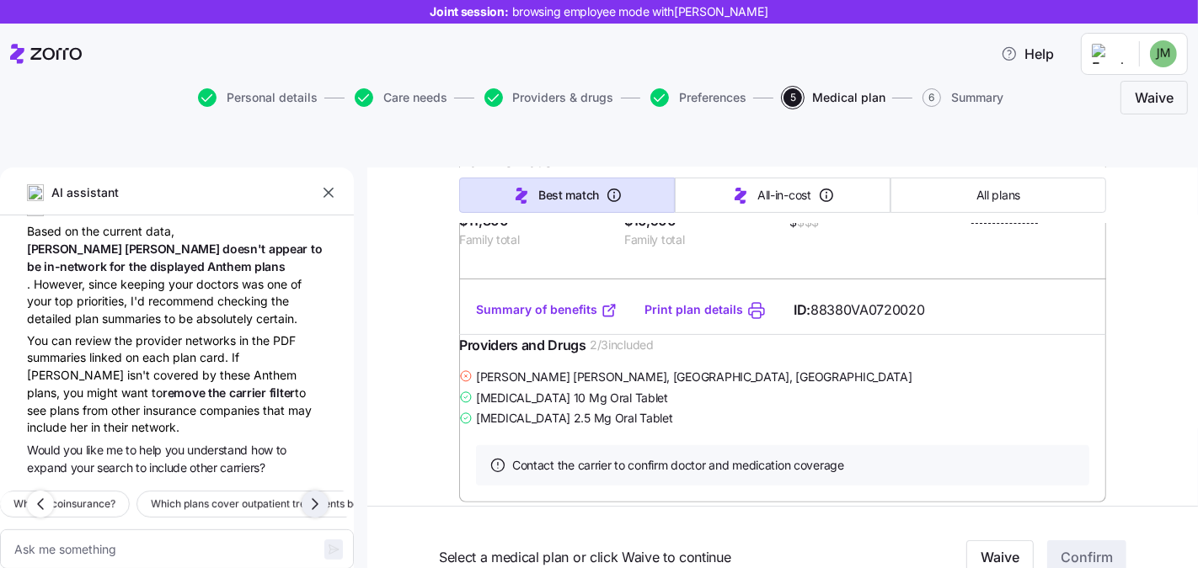
click at [311, 494] on icon "button" at bounding box center [315, 504] width 20 height 20
click at [30, 494] on icon "button" at bounding box center [40, 504] width 20 height 20
click at [33, 494] on icon "button" at bounding box center [40, 504] width 20 height 20
click at [133, 530] on textarea at bounding box center [177, 550] width 354 height 40
type textarea "x"
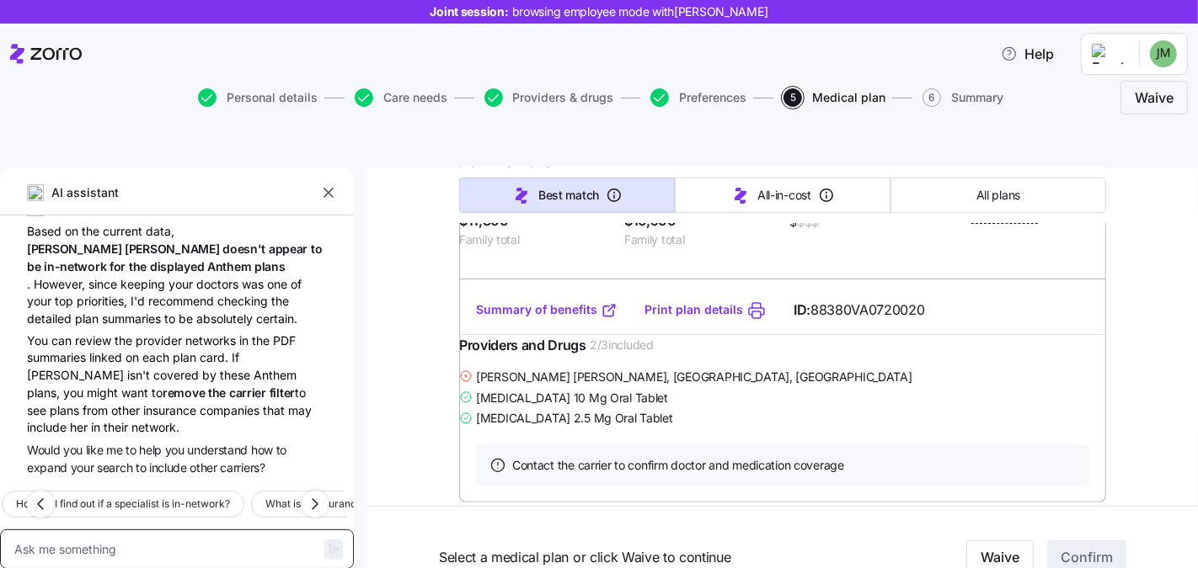
type textarea "W"
type textarea "x"
type textarea "Wh"
type textarea "x"
type textarea "Wha"
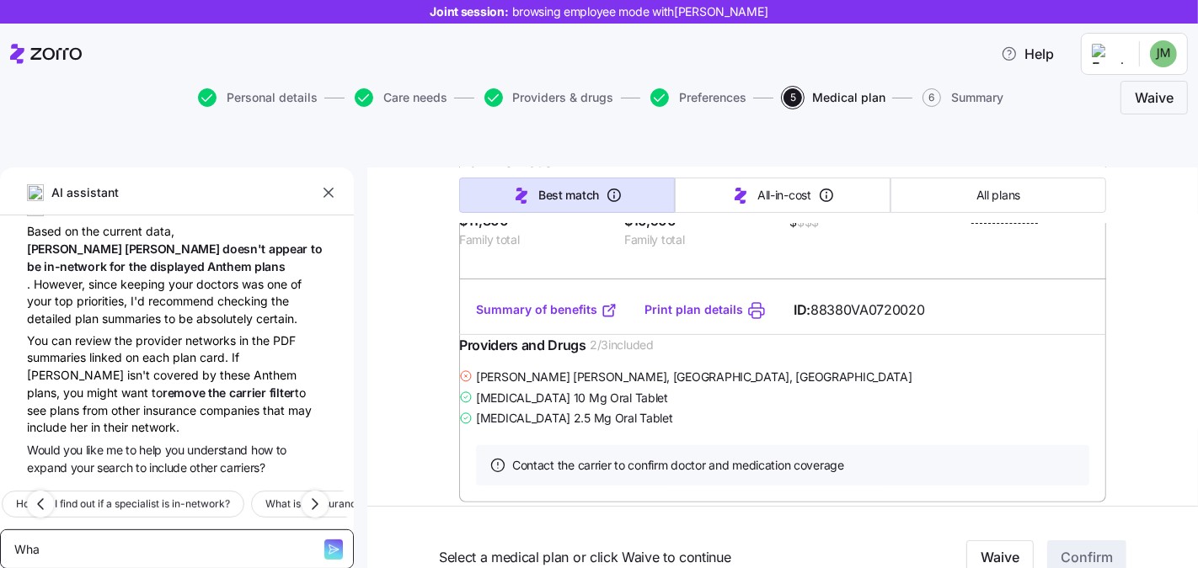
type textarea "x"
type textarea "What"
type textarea "x"
type textarea "What"
type textarea "x"
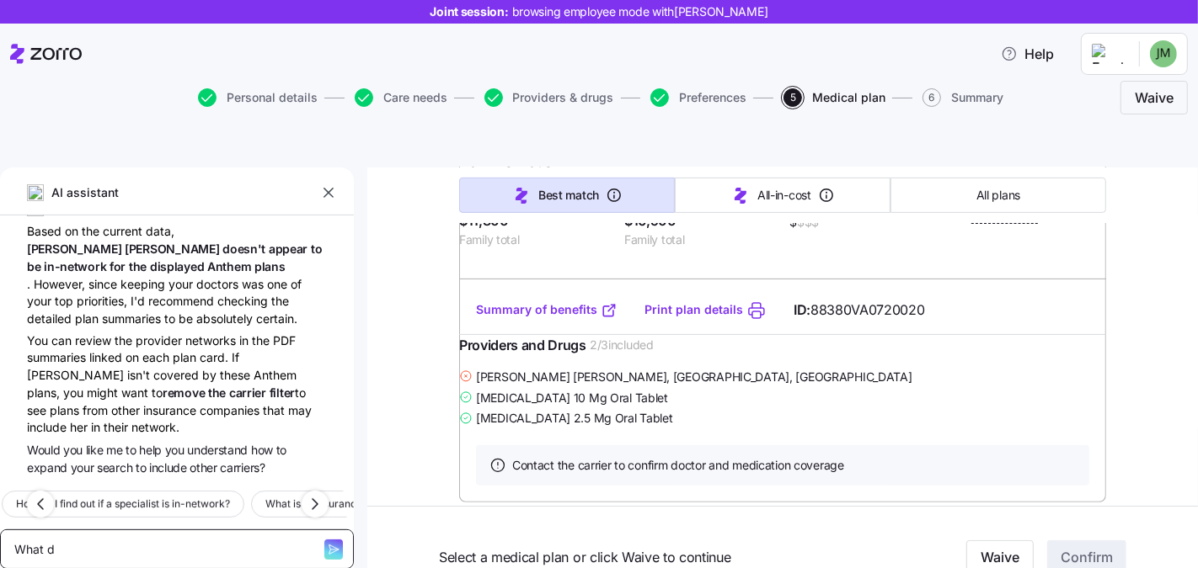
type textarea "What do"
type textarea "x"
type textarea "What do"
type textarea "x"
type textarea "What do I"
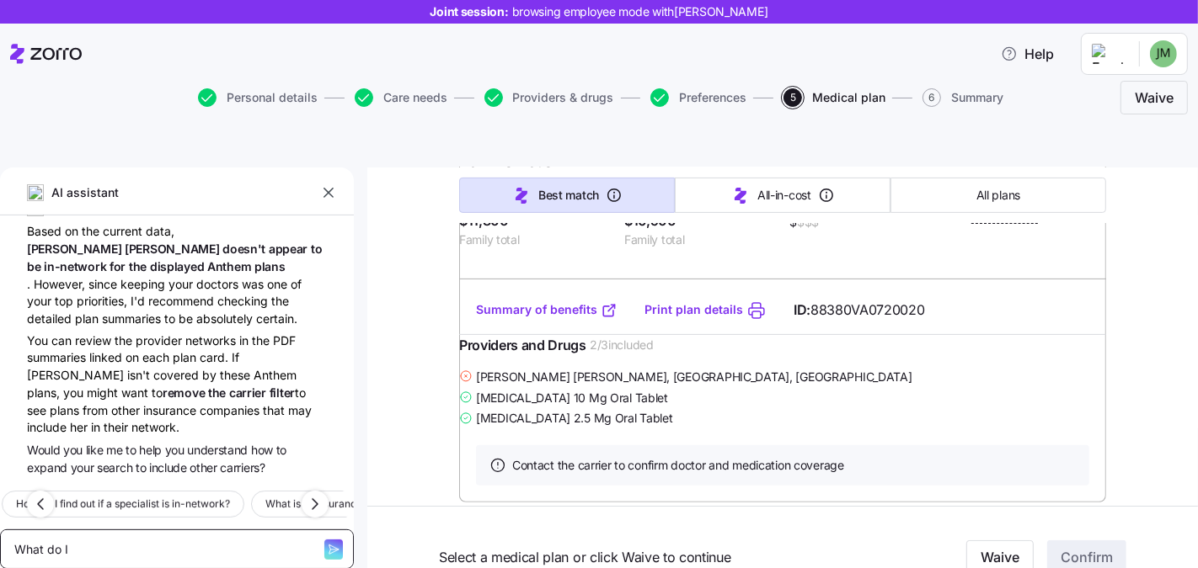
type textarea "x"
type textarea "What do I"
type textarea "x"
type textarea "What do I o"
type textarea "x"
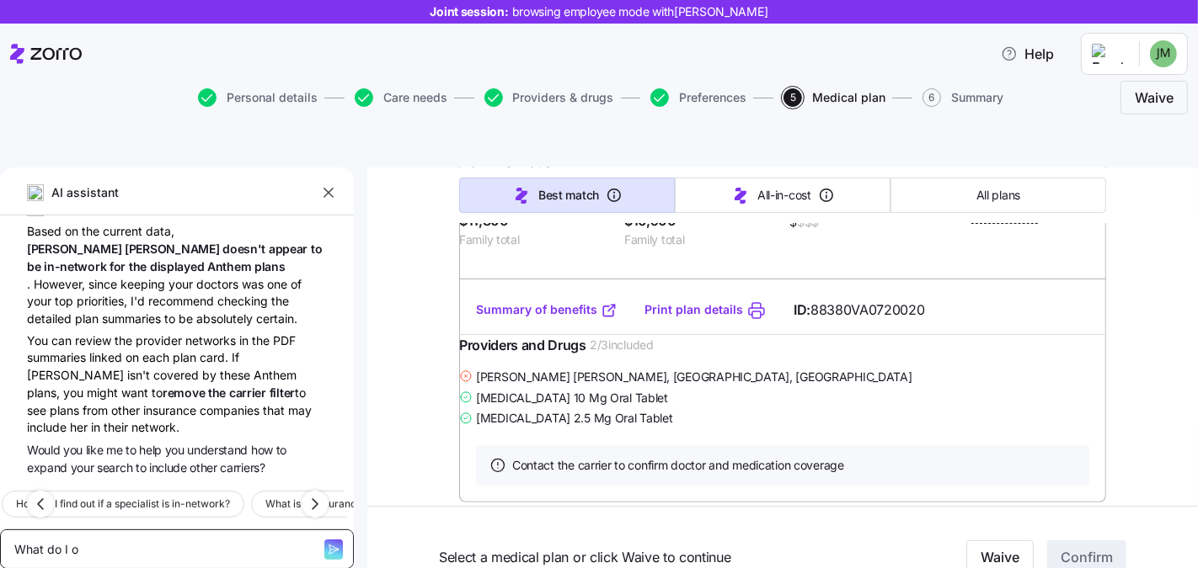
type textarea "What do I od"
type textarea "x"
type textarea "What do I od"
type textarea "x"
type textarea "What do I od"
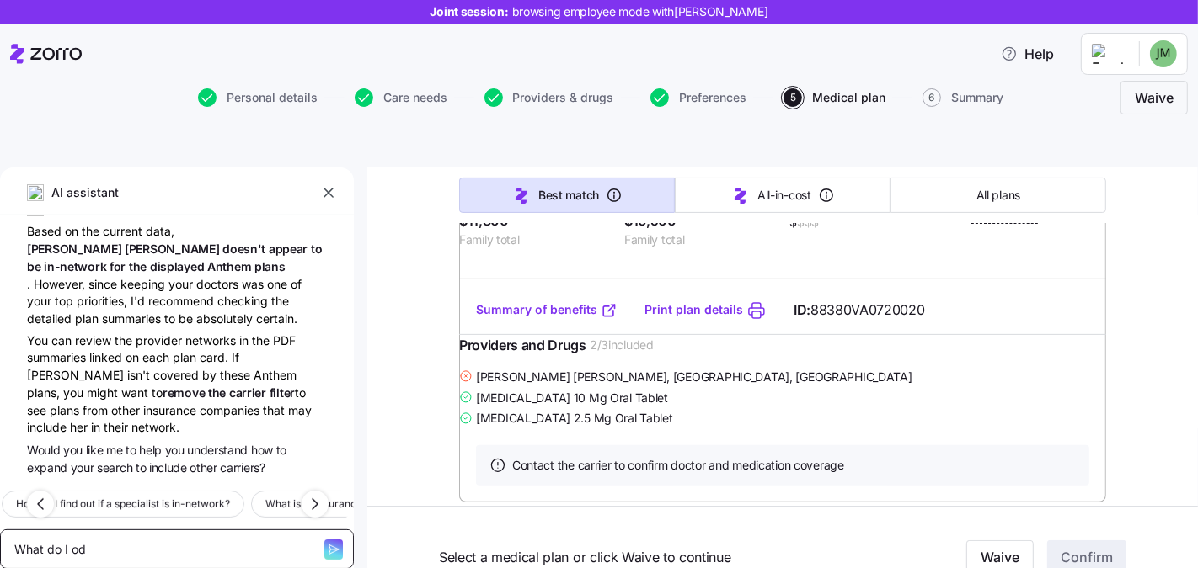
type textarea "x"
type textarea "What do I o"
type textarea "x"
type textarea "What do I"
type textarea "x"
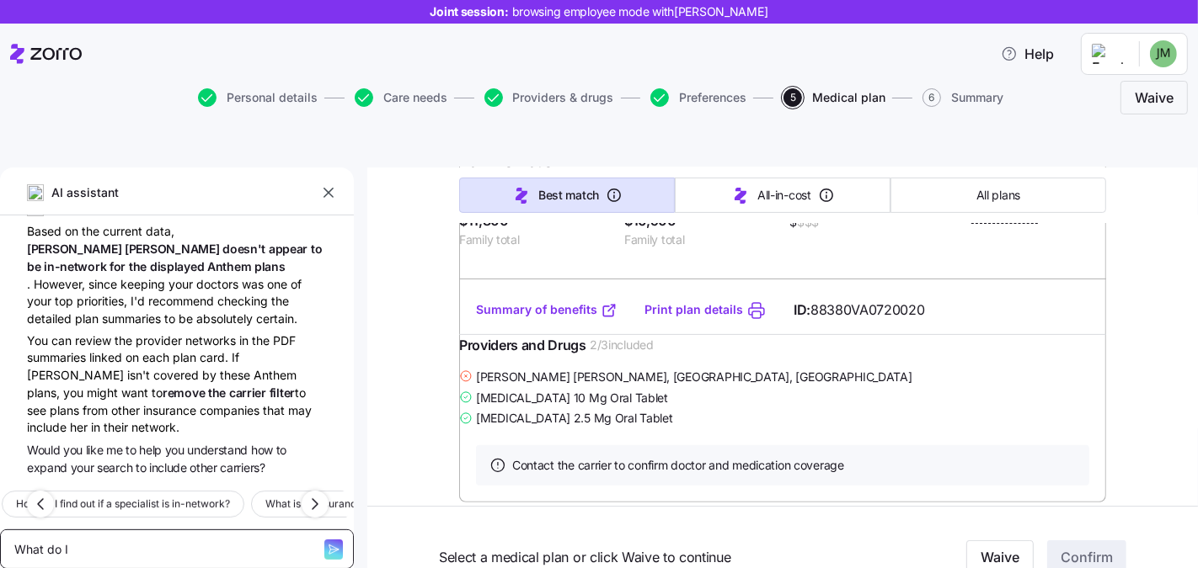
type textarea "What do I d"
type textarea "x"
type textarea "What do I do"
type textarea "x"
type textarea "What do I do i"
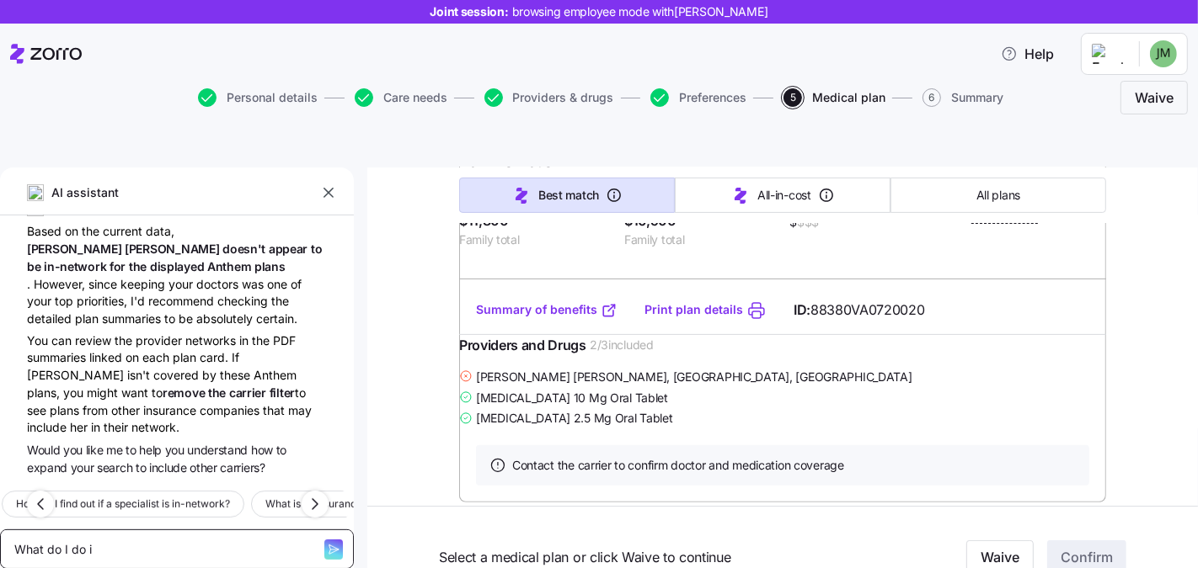
type textarea "x"
type textarea "What do I do if"
type textarea "x"
type textarea "What do I do if"
type textarea "x"
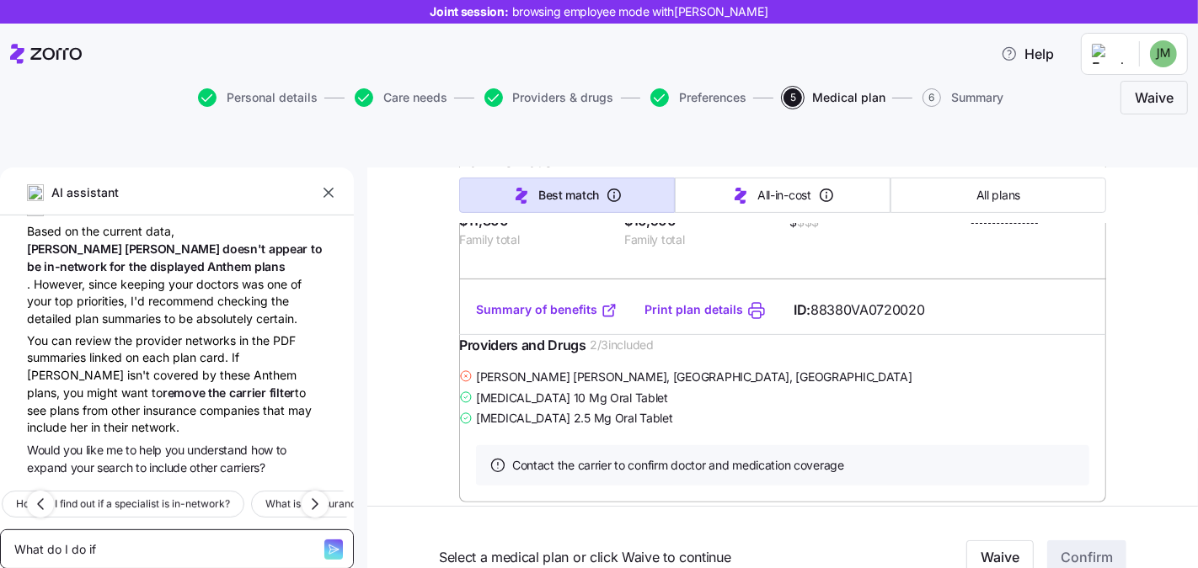
type textarea "What do I do if m"
type textarea "x"
type textarea "What do I do if my"
type textarea "x"
type textarea "What do I do if my"
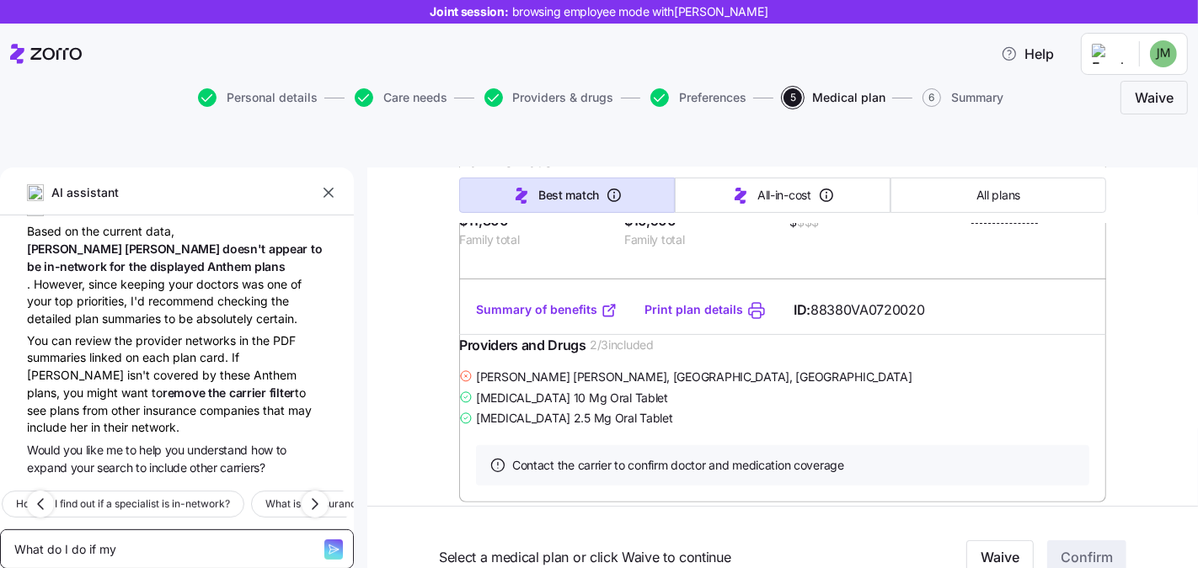
type textarea "x"
type textarea "What do I do if my do"
type textarea "x"
type textarea "What do I do if my dot"
type textarea "x"
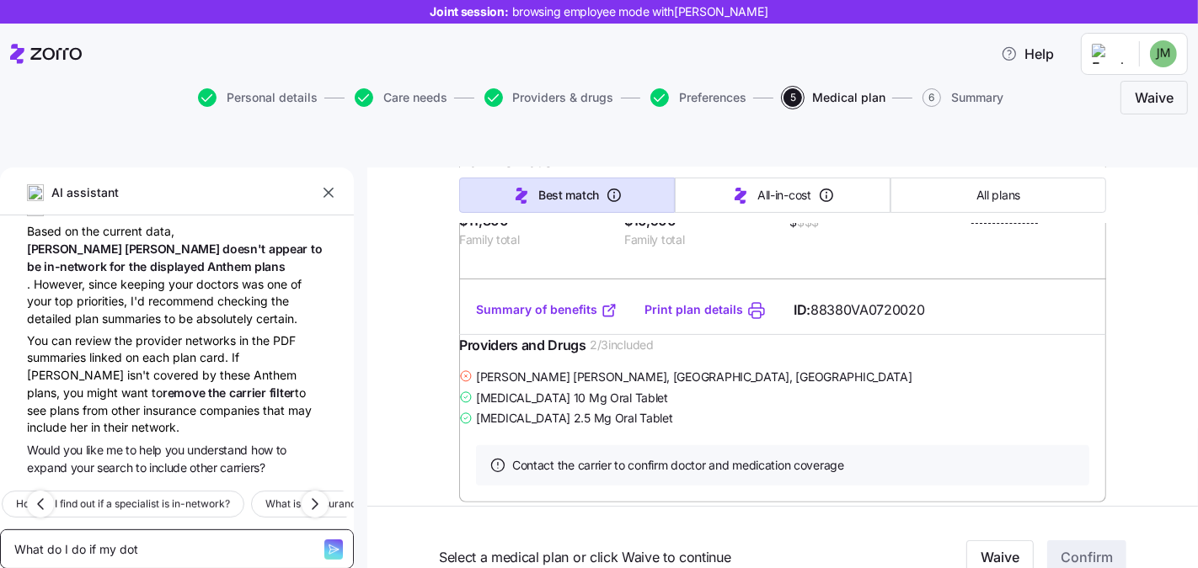
type textarea "What do I do if my do"
type textarea "x"
type textarea "What do I do if my doc"
type textarea "x"
type textarea "What do I do if my docto"
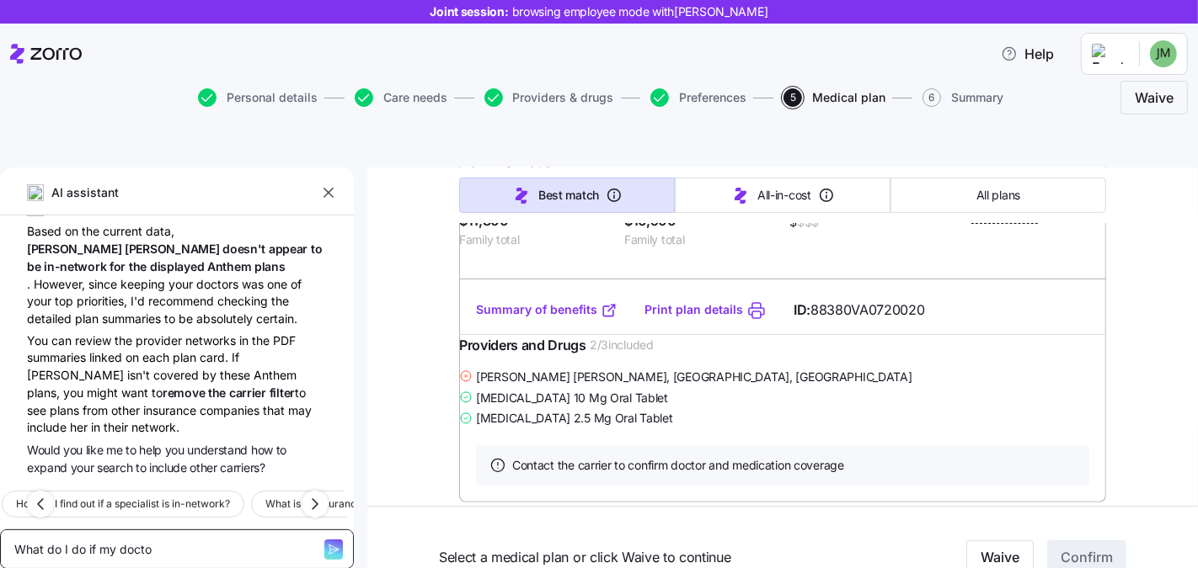
type textarea "x"
type textarea "What do I do if my doctor"
type textarea "x"
type textarea "What do I do if my doctor i"
type textarea "x"
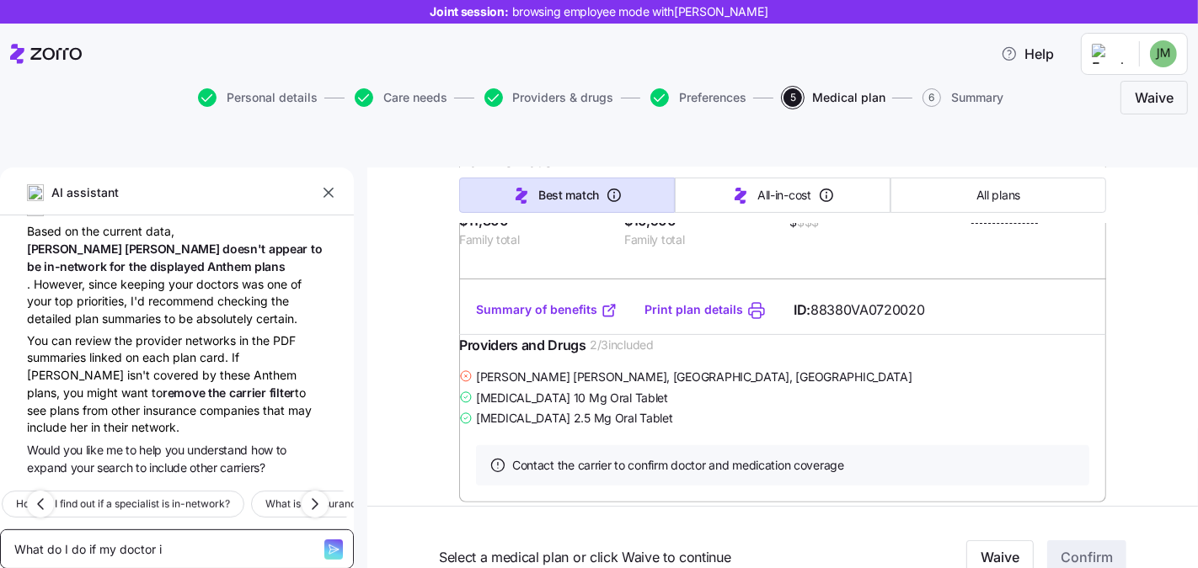
type textarea "What do I do if my doctor is"
type textarea "x"
type textarea "What do I do if my doctor is"
type textarea "x"
type textarea "What do I do if my doctor is"
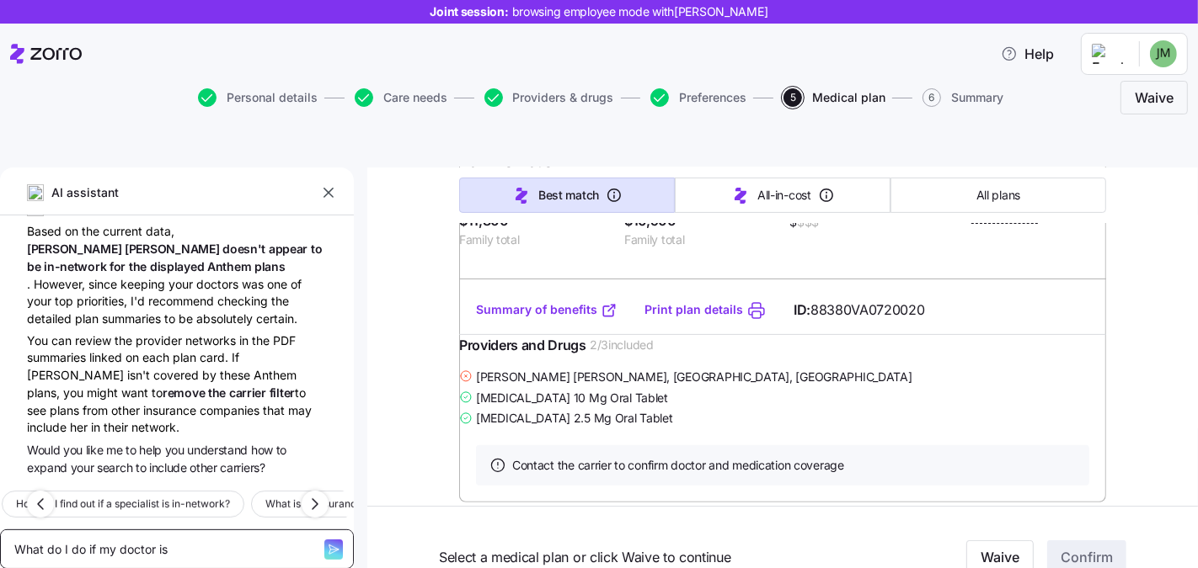
type textarea "x"
type textarea "What do I do if my doctor i"
type textarea "x"
type textarea "What do I do if my doctor"
type textarea "x"
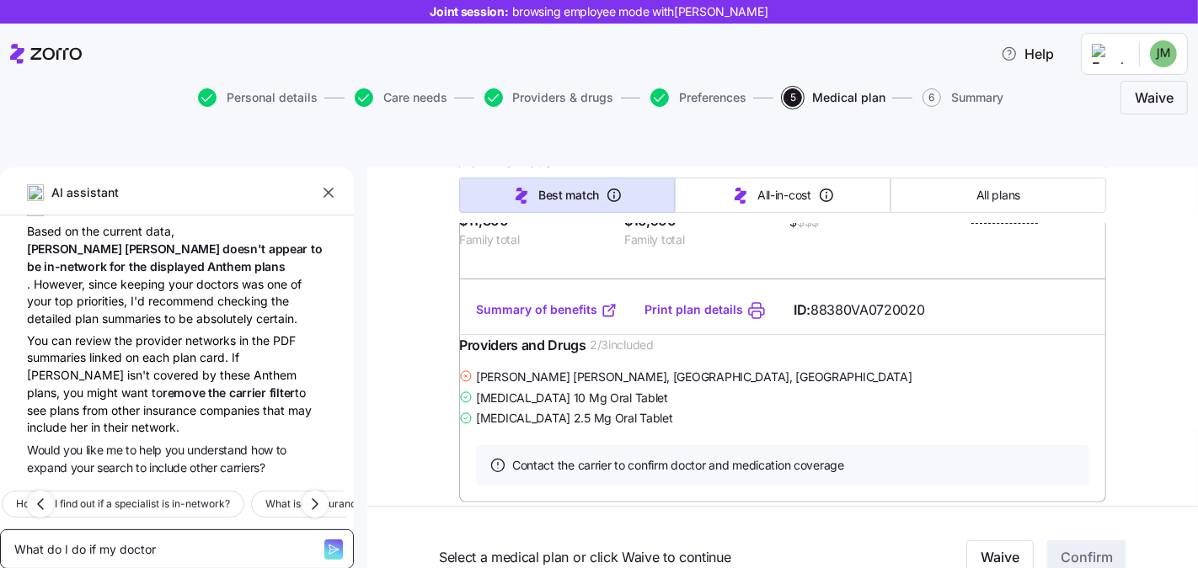
type textarea "What do I do if my doctor"
type textarea "x"
type textarea "What do I do if my doctor'"
type textarea "x"
type textarea "What do I do if my doctor's"
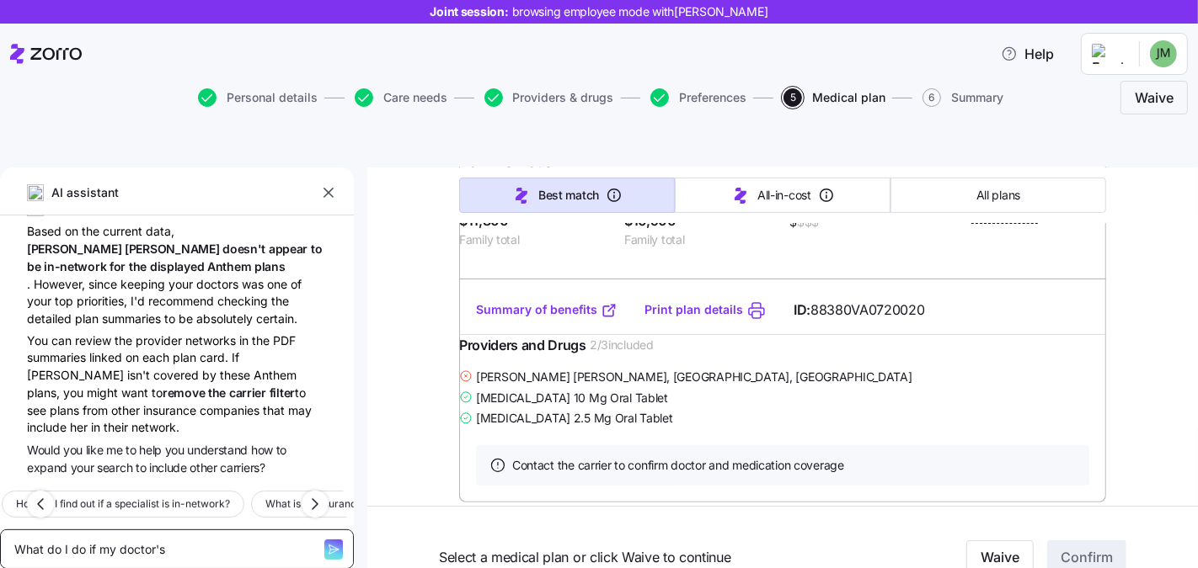
type textarea "x"
type textarea "What do I do if my doctor's"
type textarea "x"
type textarea "What do I do if my doctor's g"
type textarea "x"
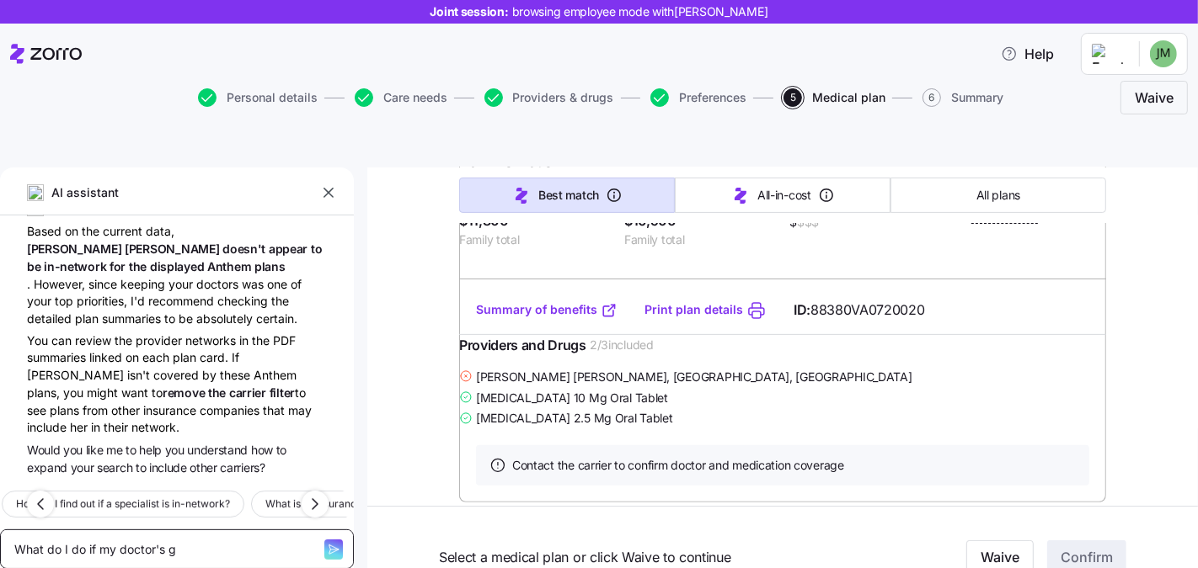
type textarea "What do I do if my doctor's gr"
type textarea "x"
type textarea "What do I do if my doctor's gro"
type textarea "x"
type textarea "What do I do if my doctor's grou"
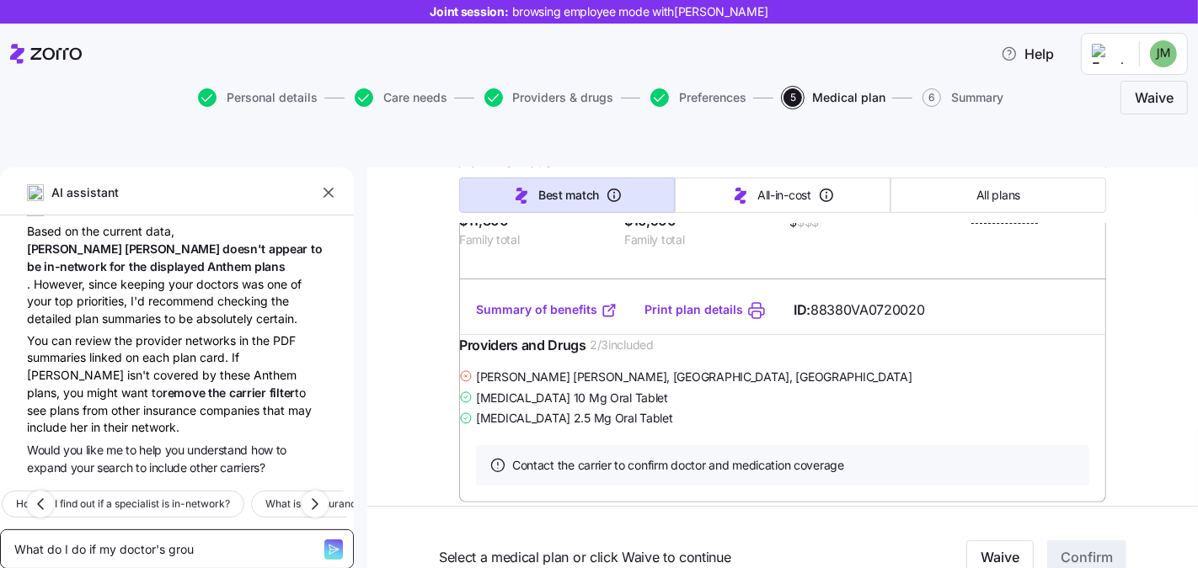
type textarea "x"
type textarea "What do I do if my doctor's group"
type textarea "x"
type textarea "What do I do if my doctor's group"
type textarea "x"
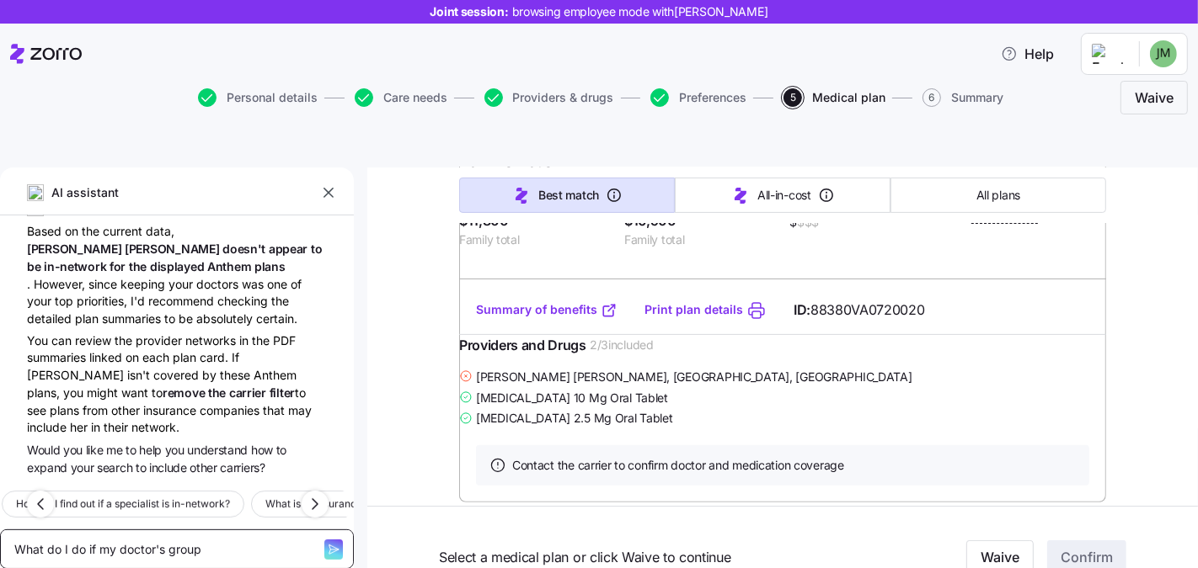
type textarea "What do I do if my doctor's group i"
type textarea "x"
type textarea "What do I do if my doctor's group is"
type textarea "x"
type textarea "What do I do if my doctor's group is"
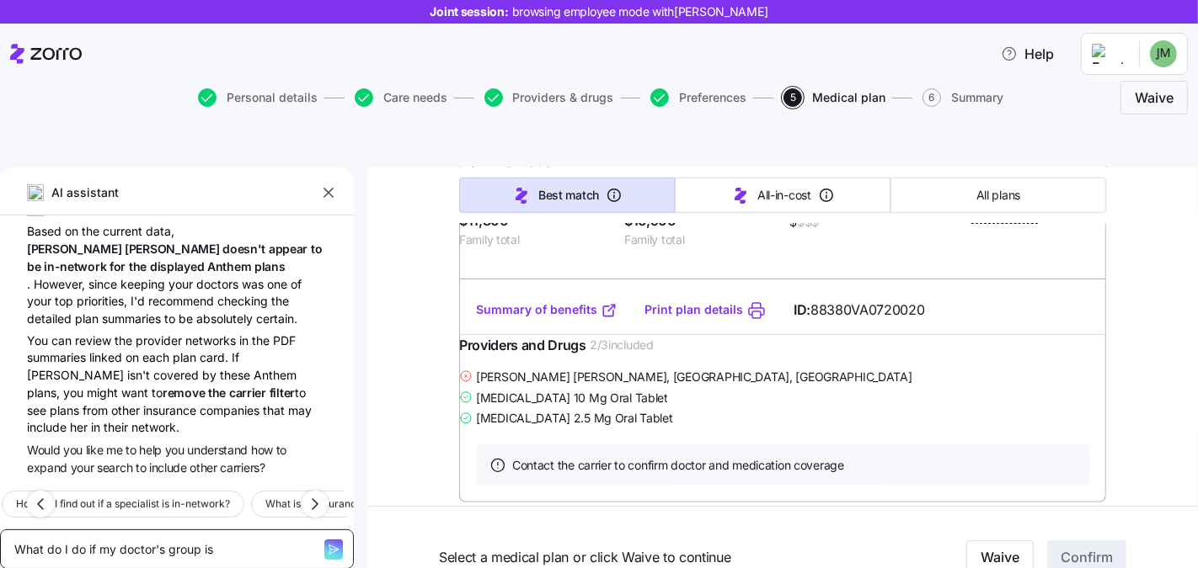
type textarea "x"
type textarea "What do I do if my doctor's group is i"
type textarea "x"
type textarea "What do I do if my doctor's group is in"
type textarea "x"
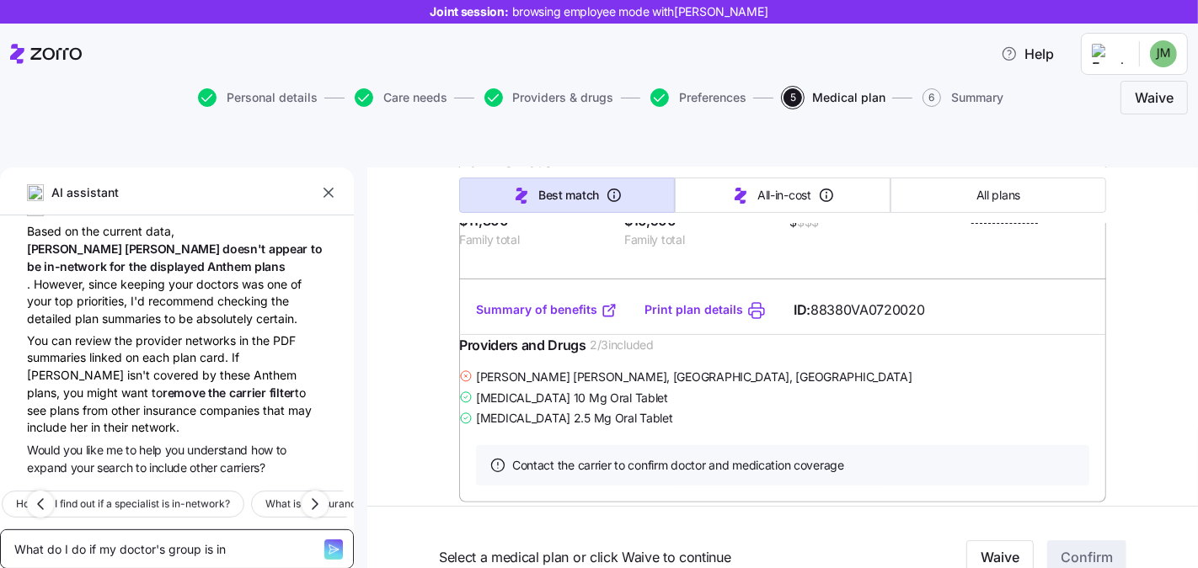
type textarea "What do I do if my doctor's group is in-"
type textarea "x"
type textarea "What do I do if my doctor's group is in-n"
type textarea "x"
type textarea "What do I do if my doctor's group is in-ne"
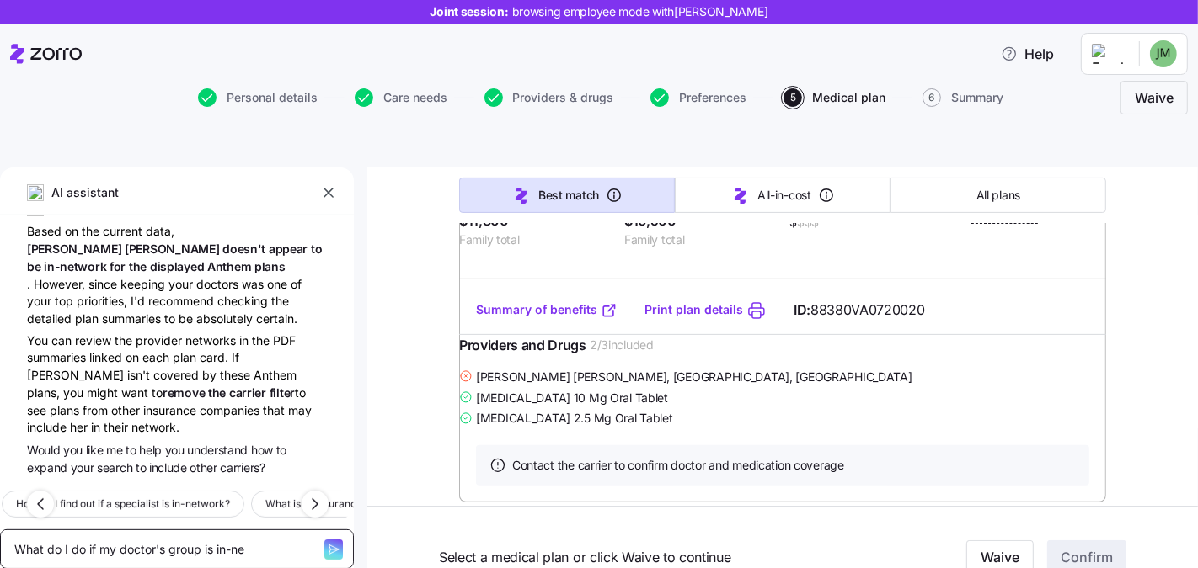
type textarea "x"
type textarea "What do I do if my doctor's group is in-net"
type textarea "x"
type textarea "What do I do if my doctor's group is in-netw"
type textarea "x"
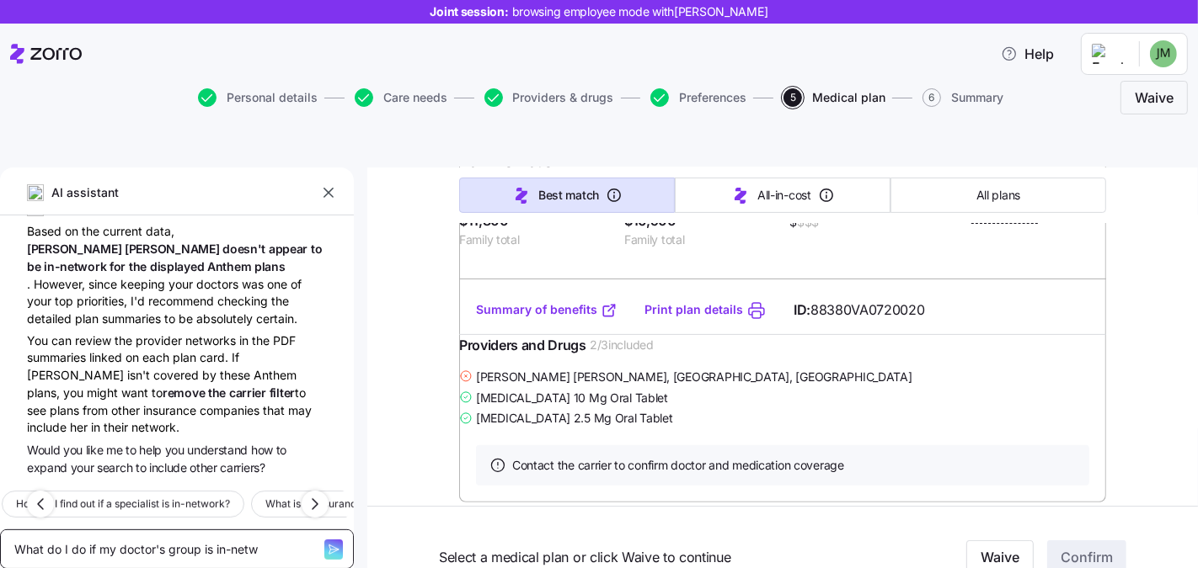
type textarea "What do I do if my doctor's group is in-netwo"
type textarea "x"
type textarea "What do I do if my doctor's group is in-networ"
type textarea "x"
type textarea "What do I do if my doctor's group is in-network"
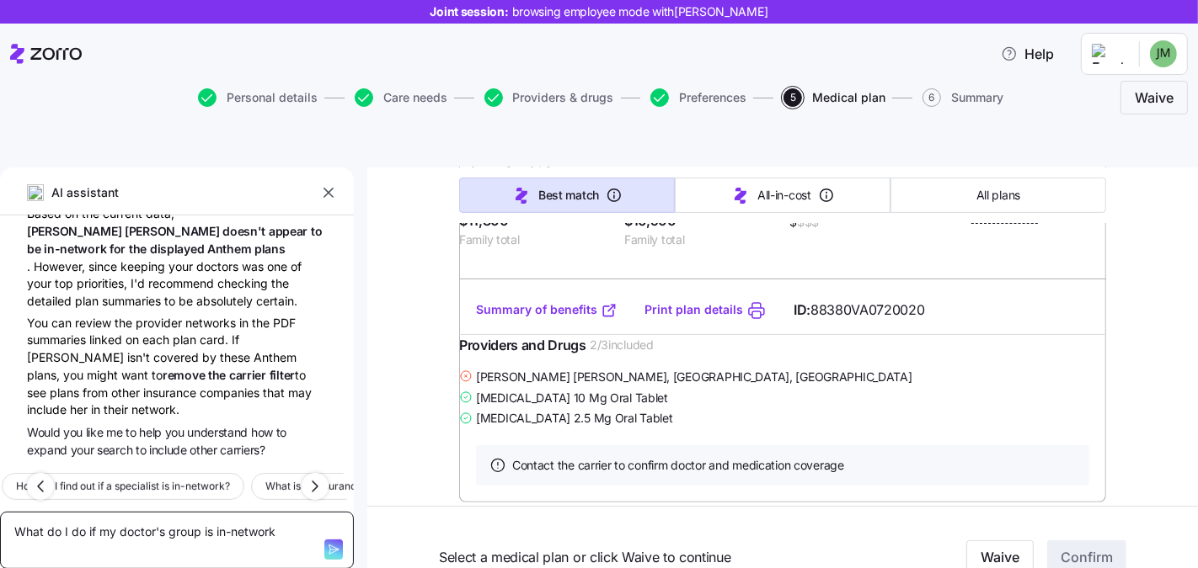
type textarea "x"
type textarea "What do I do if my doctor's group is in-network"
type textarea "x"
type textarea "What do I do if my doctor's group is in-network b"
type textarea "x"
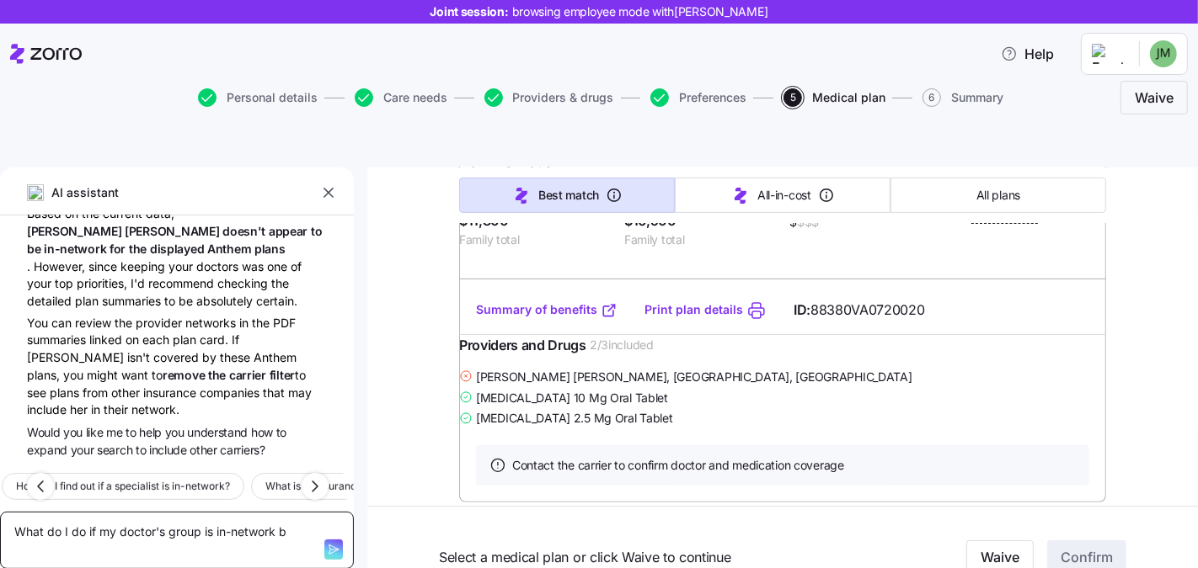
type textarea "What do I do if my doctor's group is in-network bu"
type textarea "x"
type textarea "What do I do if my doctor's group is in-network but"
type textarea "x"
type textarea "What do I do if my doctor's group is in-network but"
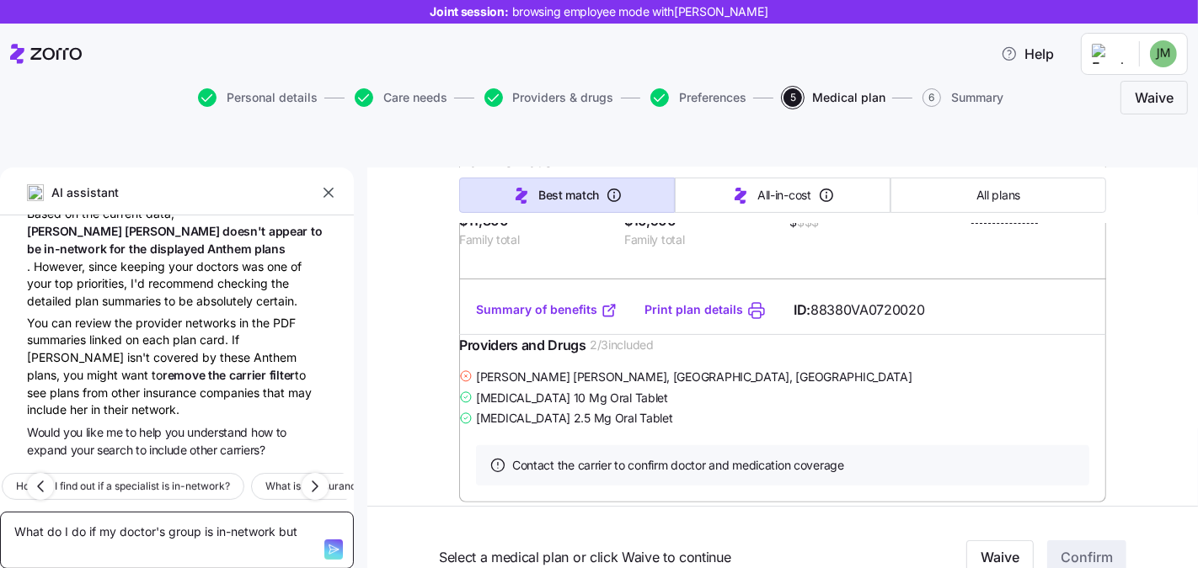
type textarea "x"
type textarea "What do I do if my doctor's group is in-network but i"
type textarea "x"
type textarea "What do I do if my doctor's group is in-network but it"
type textarea "x"
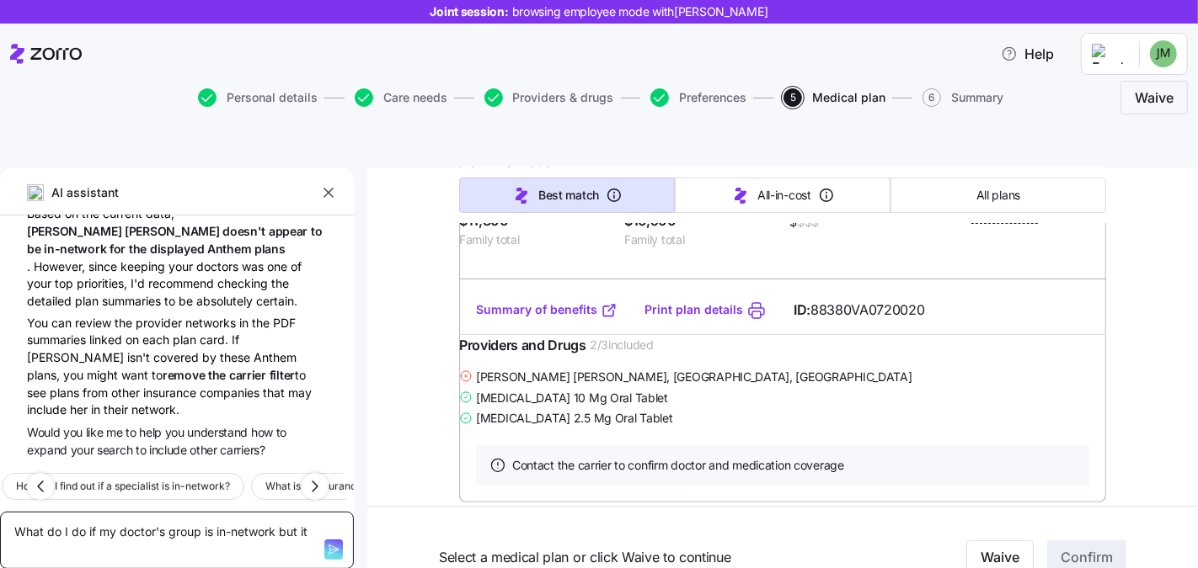
type textarea "What do I do if my doctor's group is in-network but it'"
type textarea "x"
type textarea "What do I do if my doctor's group is in-network but it's"
type textarea "x"
type textarea "What do I do if my doctor's group is in-network but it's n"
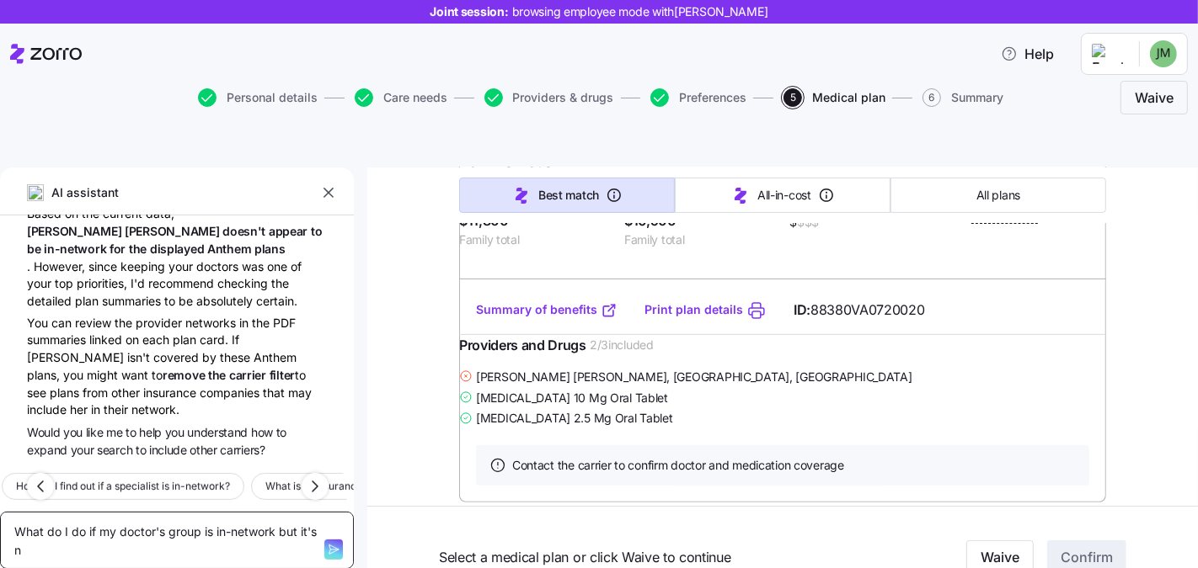
type textarea "x"
type textarea "What do I do if my doctor's group is in-network but it's no"
type textarea "x"
type textarea "What do I do if my doctor's group is in-network but it's not"
type textarea "x"
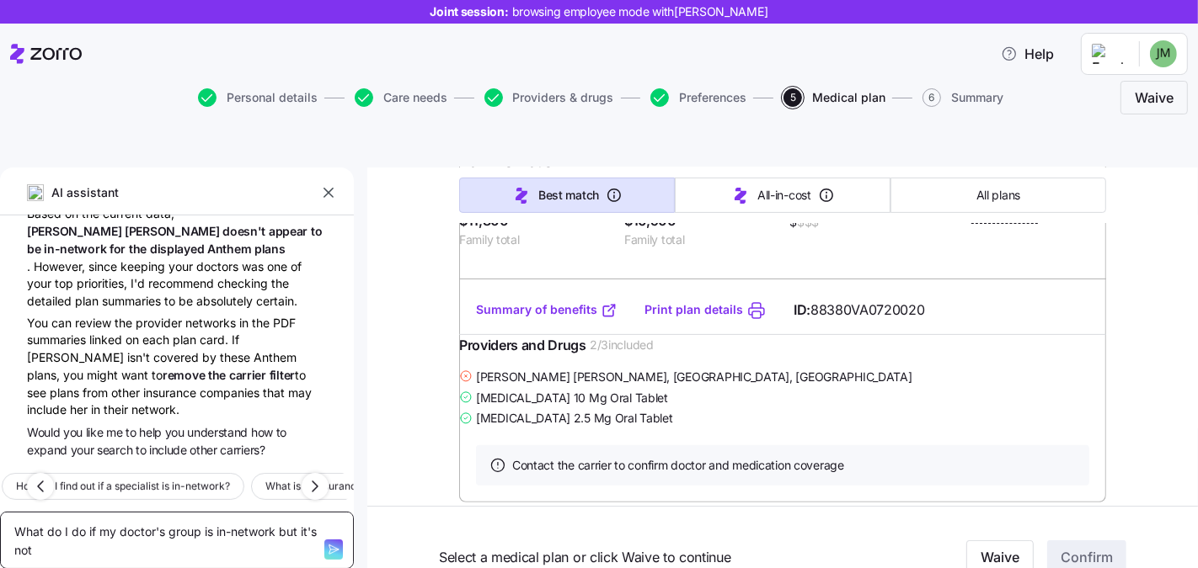
type textarea "What do I do if my doctor's group is in-network but it's not"
type textarea "x"
type textarea "What do I do if my doctor's group is in-network but it's not s"
type textarea "x"
type textarea "What do I do if my doctor's group is in-network but it's not sh"
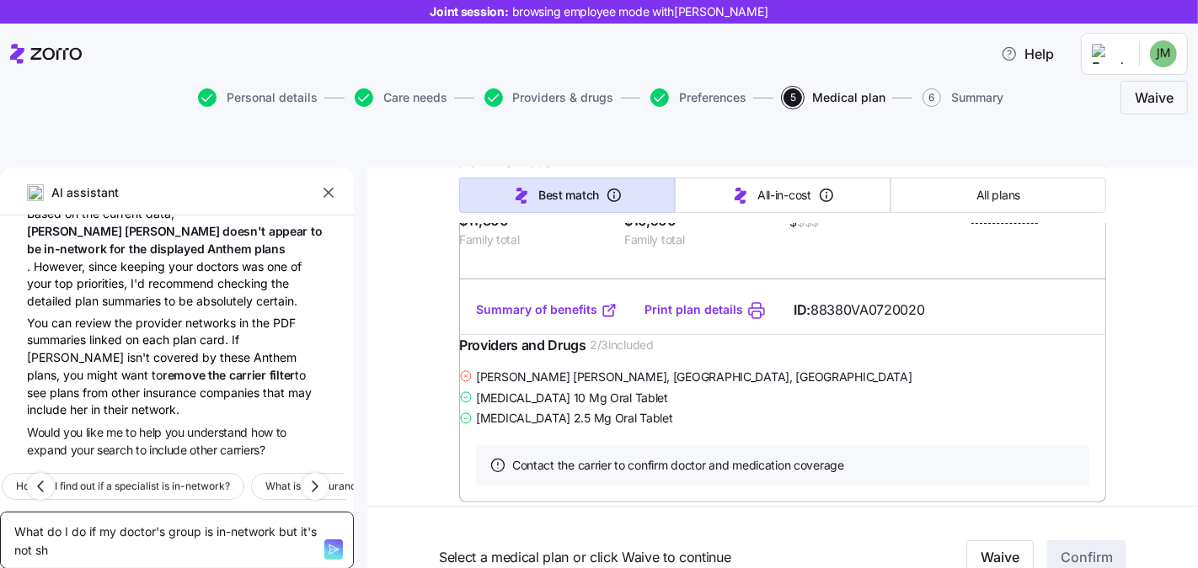
type textarea "x"
type textarea "What do I do if my doctor's group is in-network but it's not sho"
type textarea "x"
type textarea "What do I do if my doctor's group is in-network but it's not show"
type textarea "x"
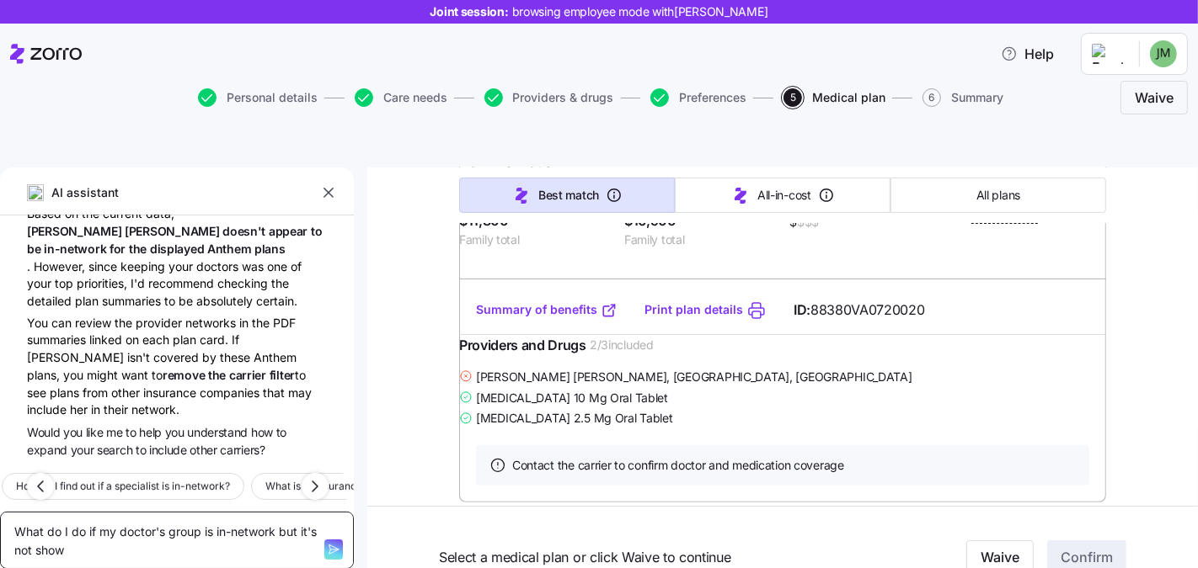
type textarea "What do I do if my doctor's group is in-network but it's not showi"
type textarea "x"
type textarea "What do I do if my doctor's group is in-network but it's not showin"
type textarea "x"
type textarea "What do I do if my doctor's group is in-network but it's not showing"
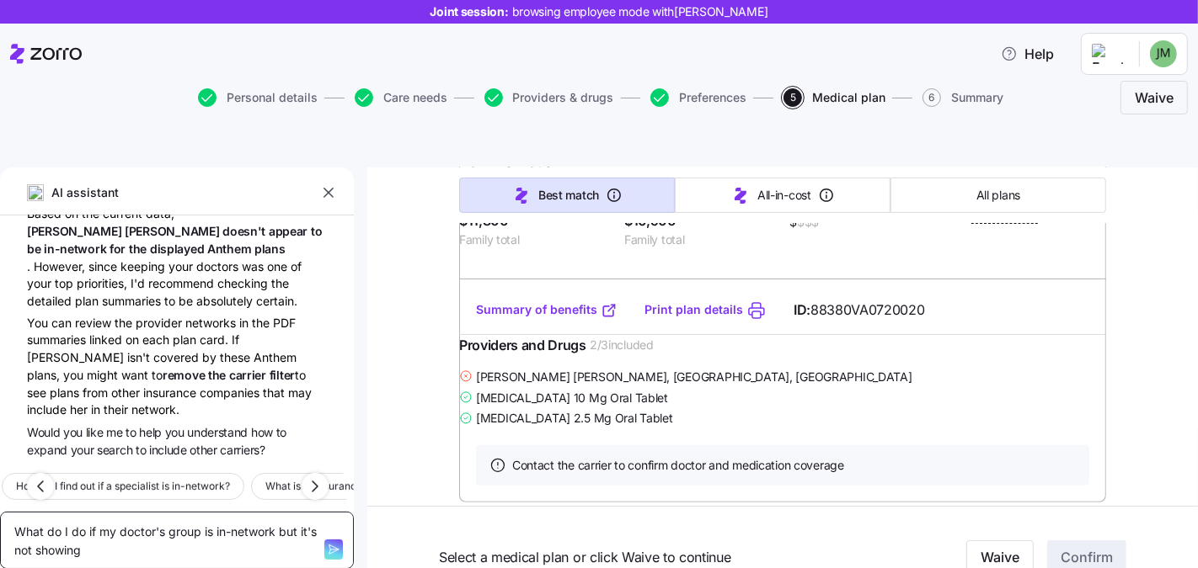
type textarea "x"
type textarea "What do I do if my doctor's group is in-network but it's not showing"
type textarea "x"
type textarea "What do I do if my doctor's group is in-network but it's not showing u"
type textarea "x"
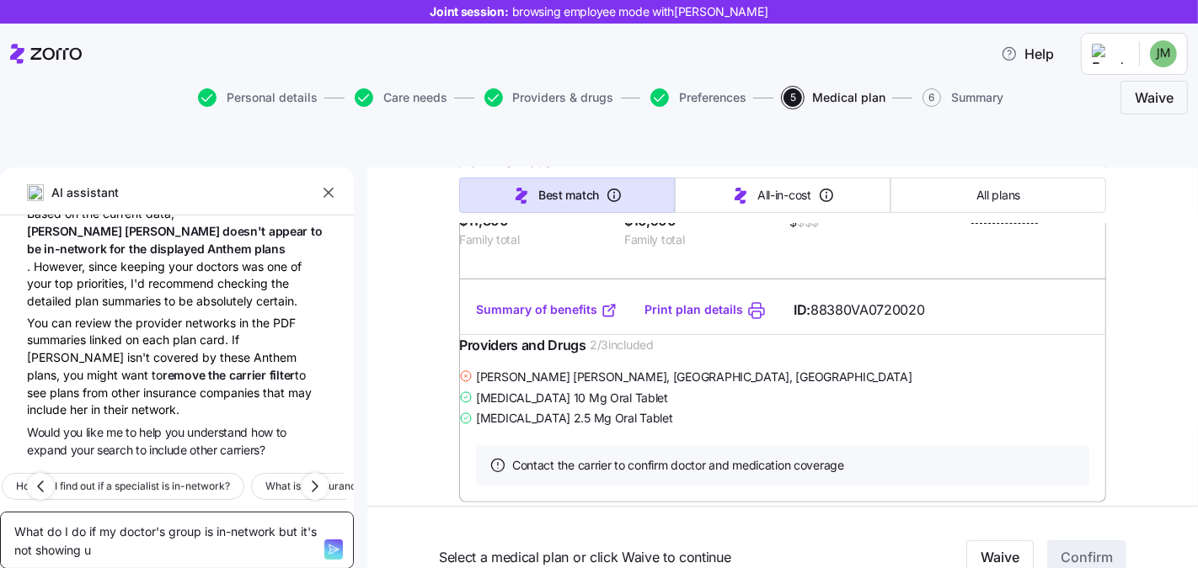
type textarea "What do I do if my doctor's group is in-network but it's not showing up"
type textarea "x"
type textarea "What do I do if my doctor's group is in-network but it's not showing up"
type textarea "x"
type textarea "What do I do if my doctor's group is in-network but it's not showing up h"
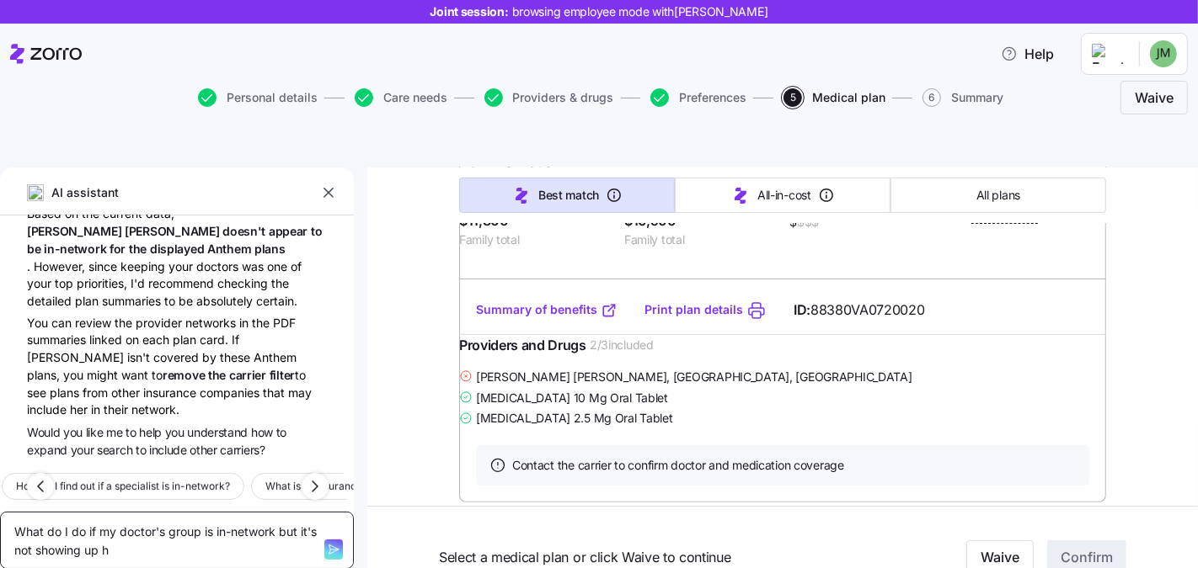
type textarea "x"
type textarea "What do I do if my doctor's group is in-network but it's not showing up he"
type textarea "x"
type textarea "What do I do if my doctor's group is in-network but it's not showing up her"
type textarea "x"
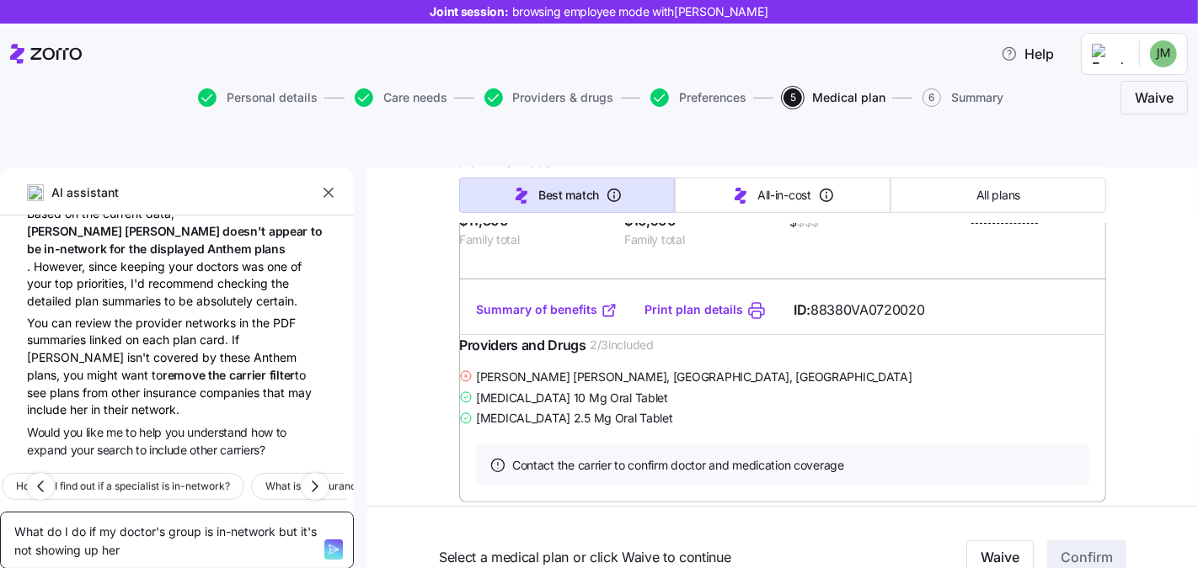
type textarea "What do I do if my doctor's group is in-network but it's not showing up here"
type textarea "x"
type textarea "What do I do if my doctor's group is in-network but it's not showing up here?"
type textarea "x"
type textarea "What do I do if my doctor's group is in-network but it's not showing up here?"
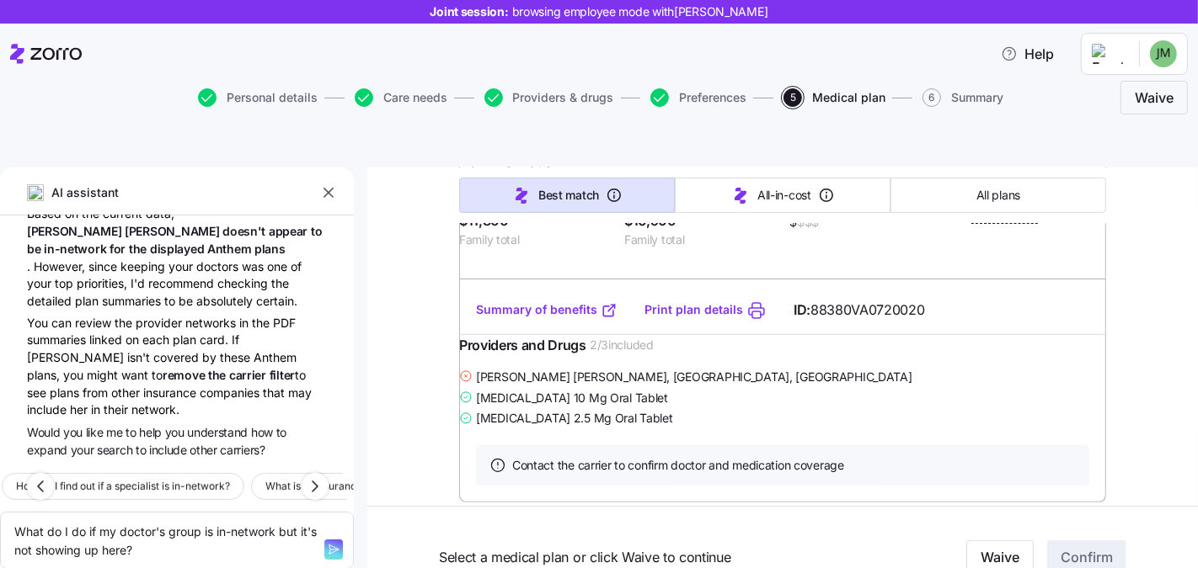
type textarea "x"
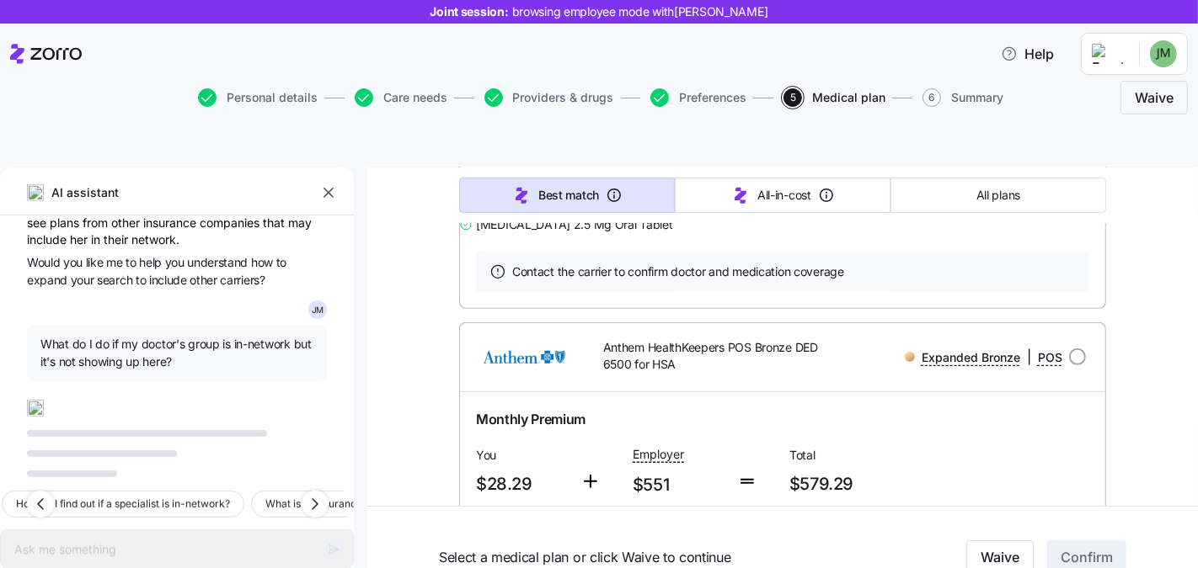
scroll to position [717, 0]
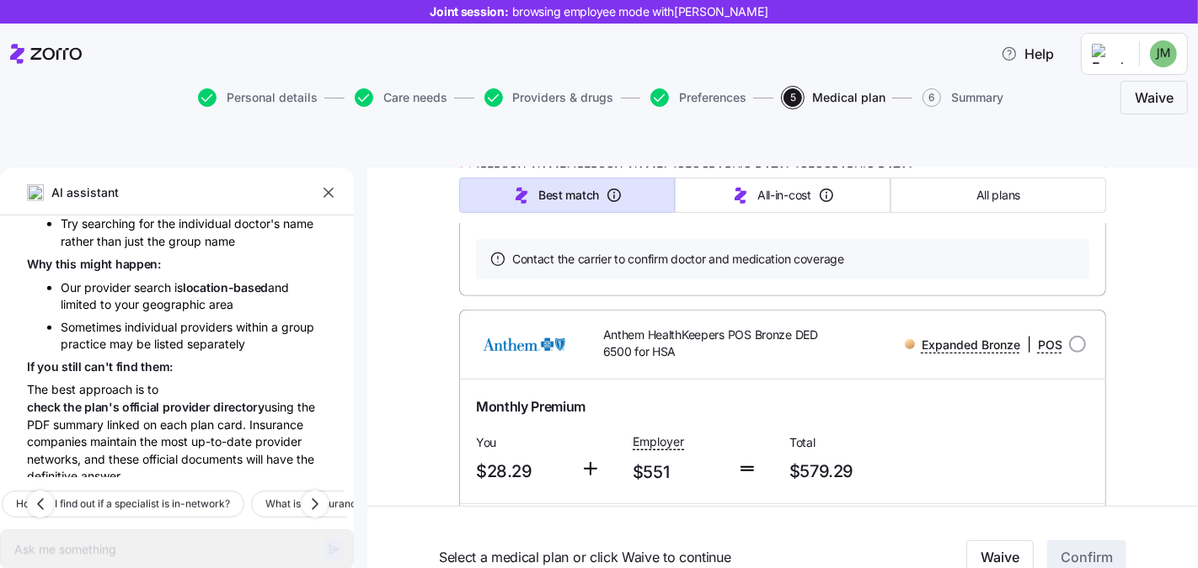
type textarea "x"
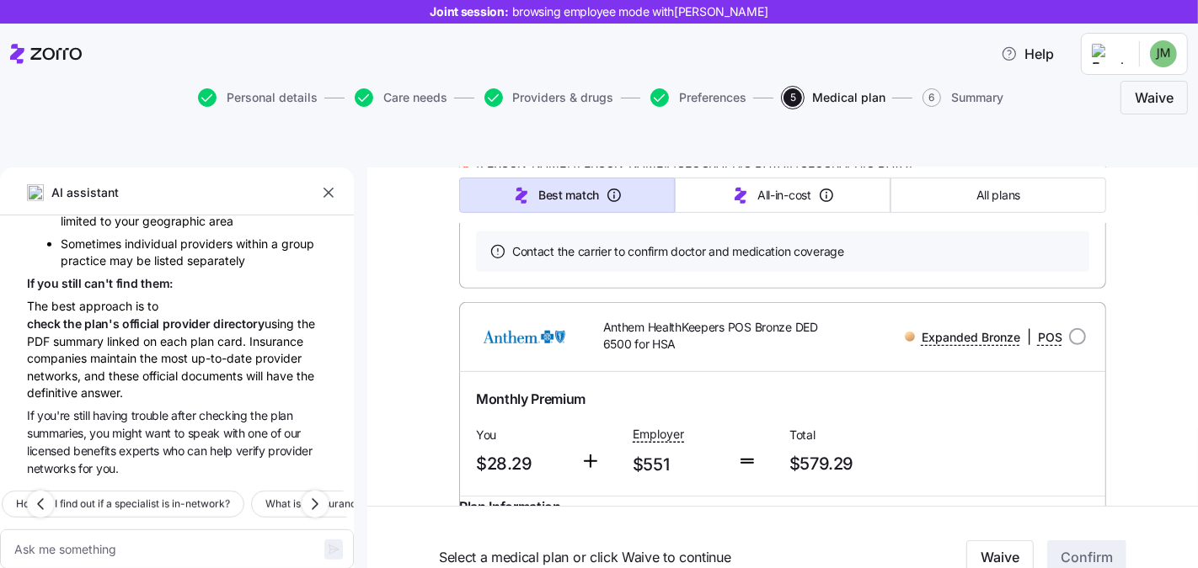
scroll to position [822, 0]
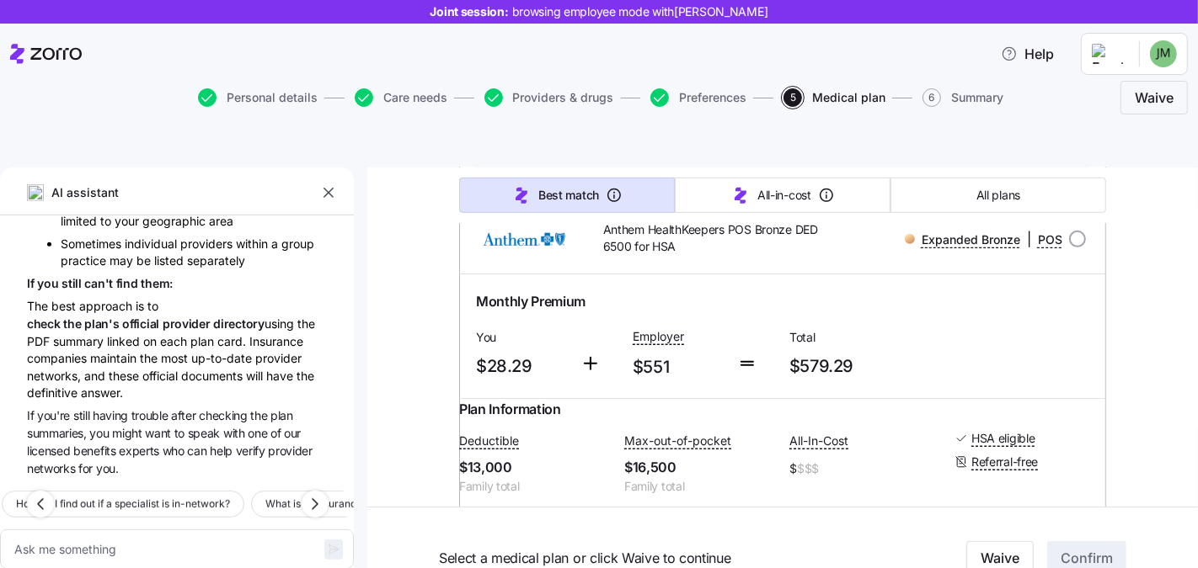
click at [1069, 247] on input "radio" at bounding box center [1077, 239] width 17 height 17
radio input "true"
type textarea "x"
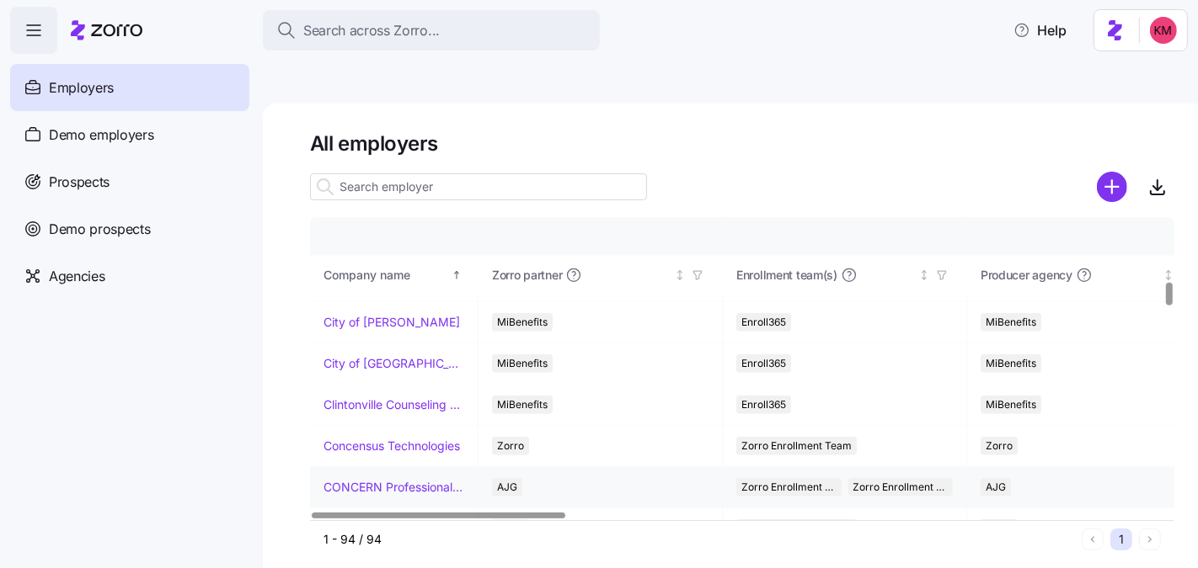
scroll to position [862, 0]
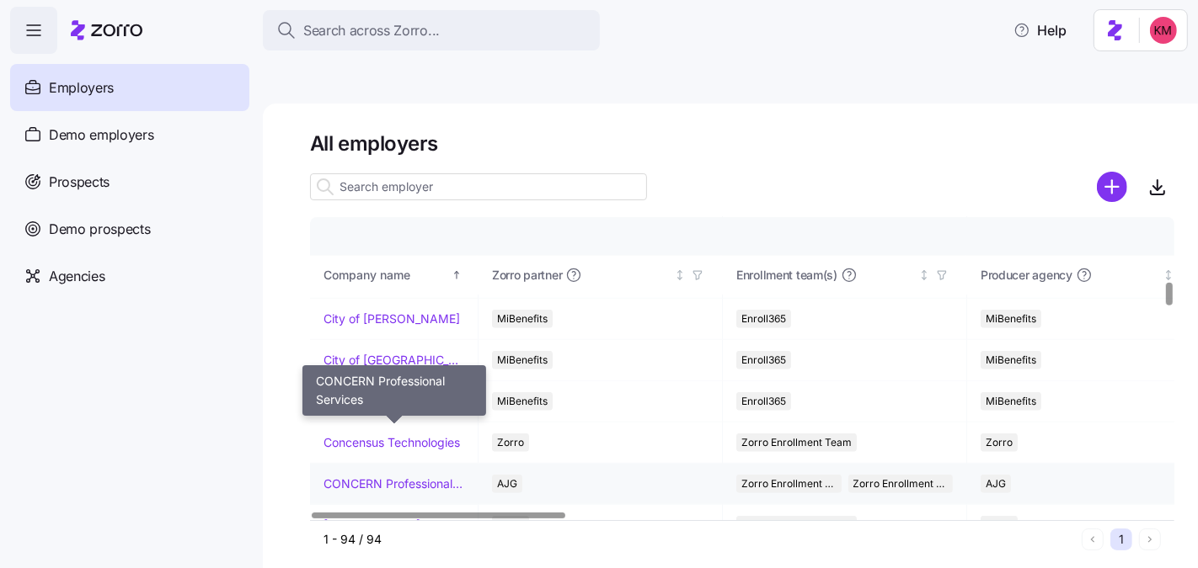
click at [356, 476] on link "CONCERN Professional Services" at bounding box center [393, 484] width 141 height 17
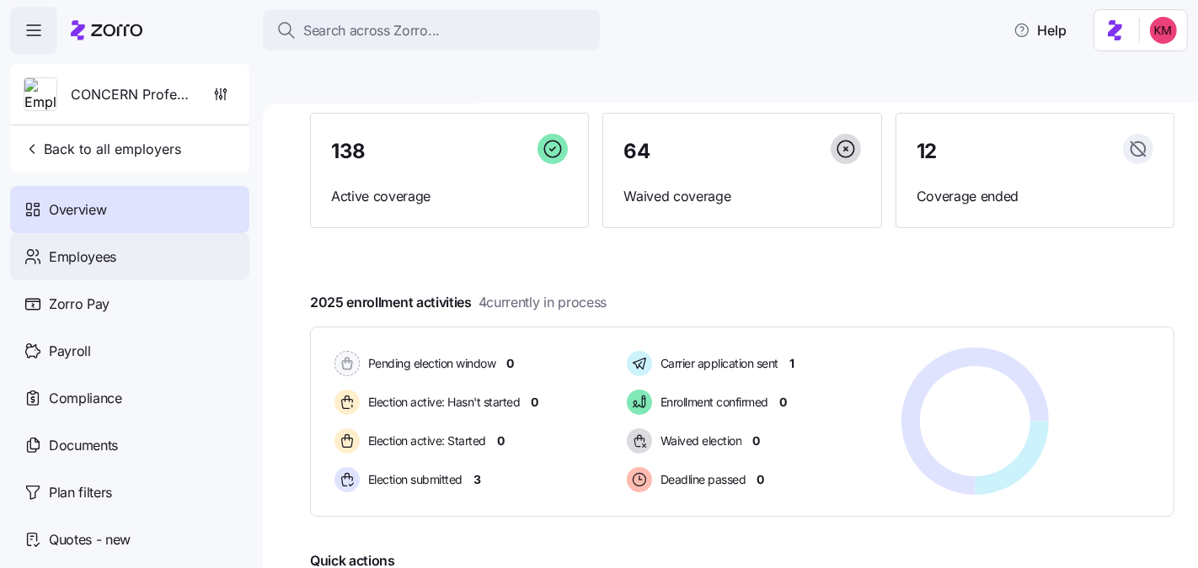
scroll to position [140, 0]
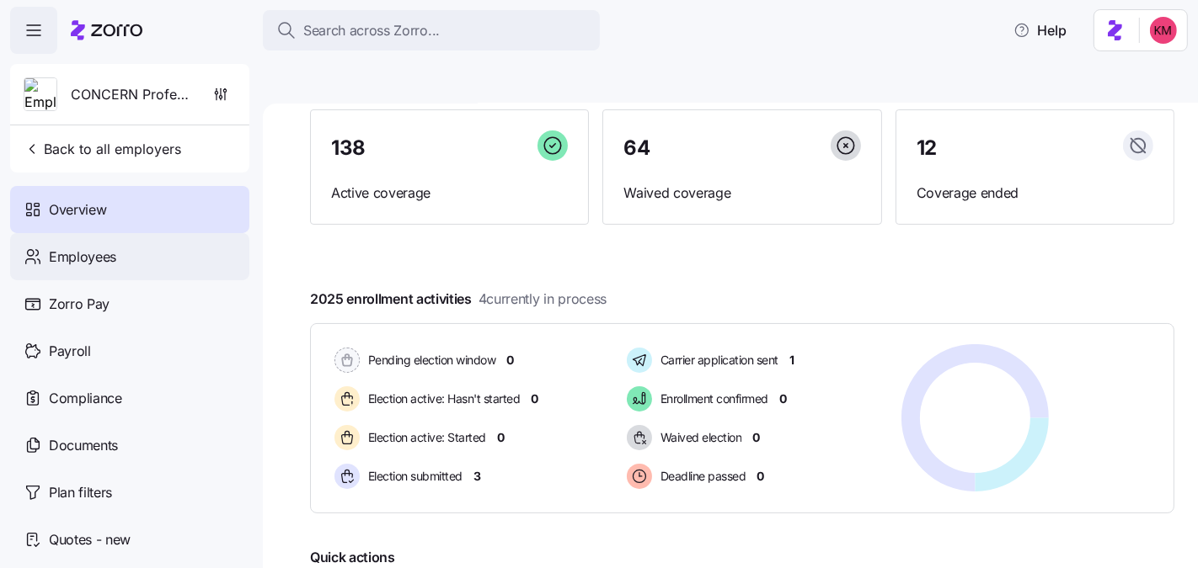
click at [125, 252] on div "Employees" at bounding box center [129, 256] width 239 height 47
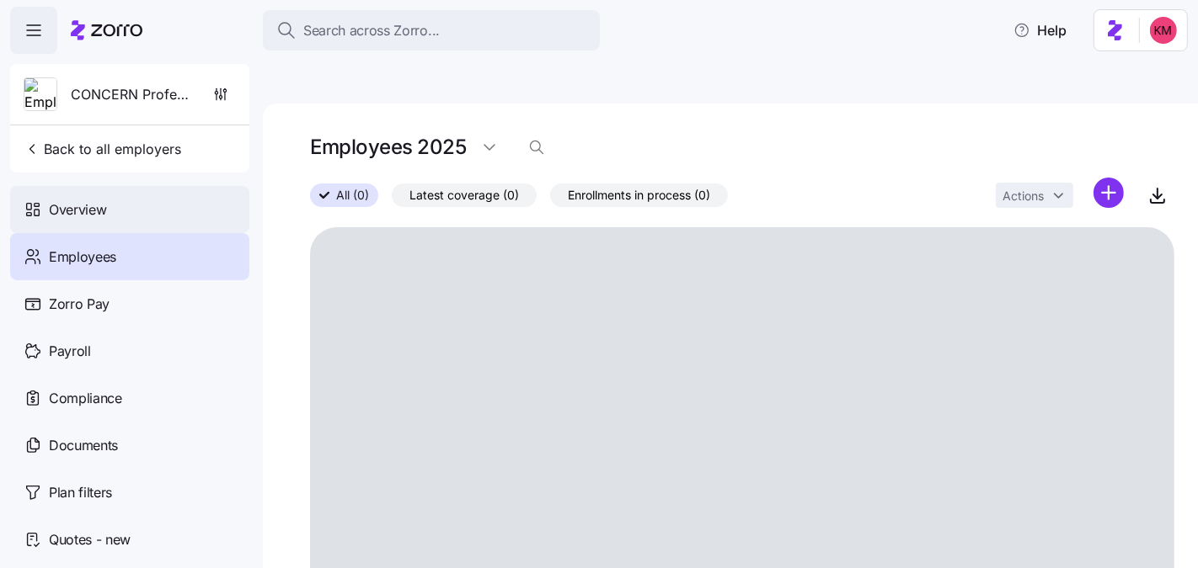
click at [93, 211] on span "Overview" at bounding box center [77, 210] width 57 height 21
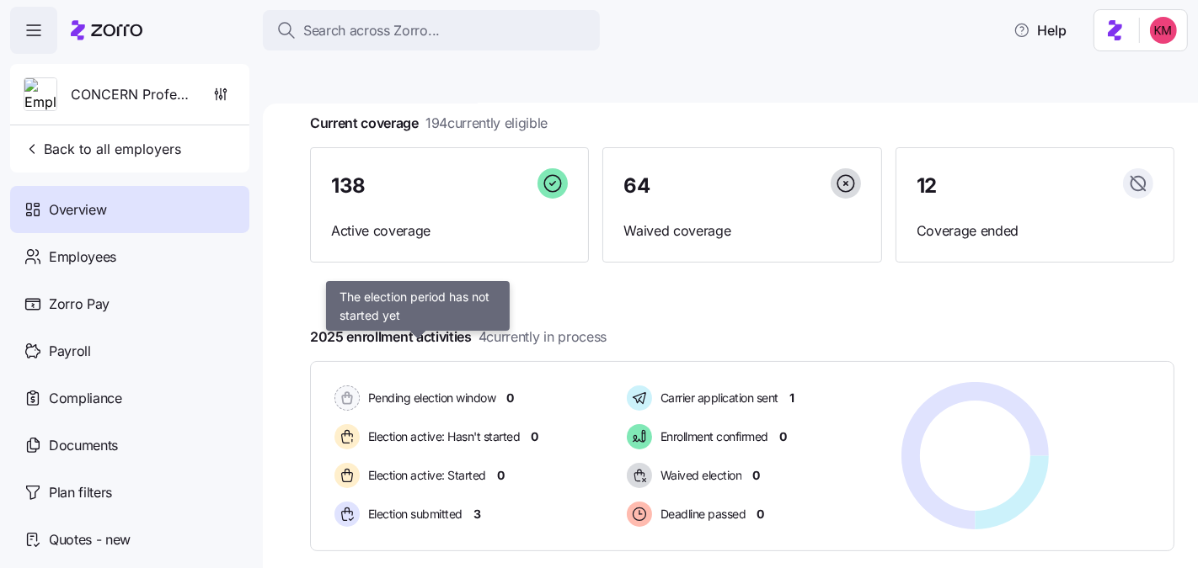
scroll to position [175, 0]
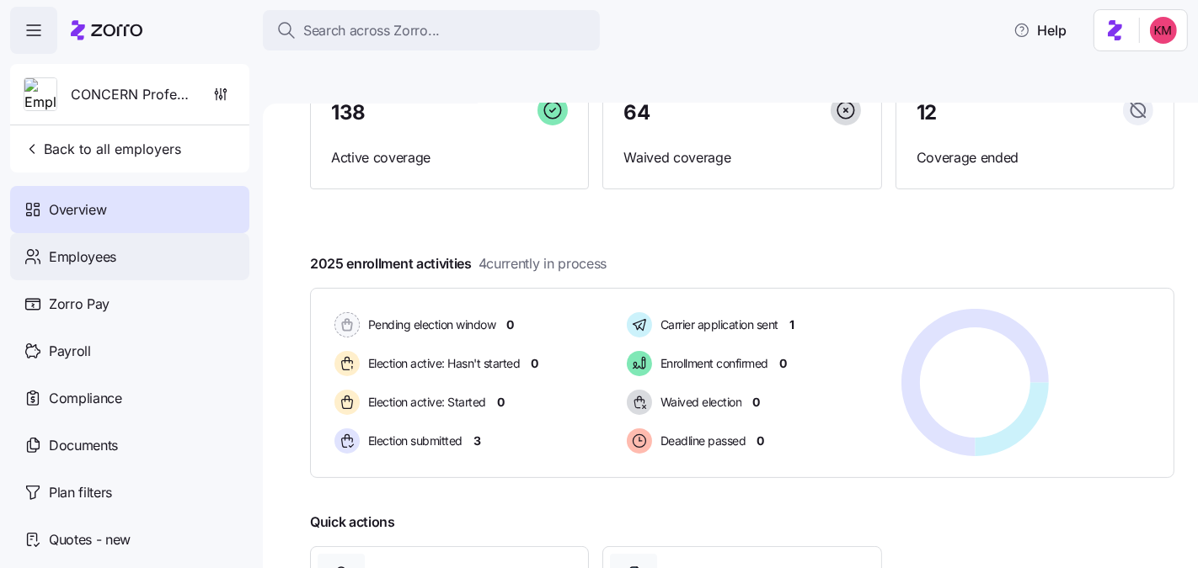
click at [156, 257] on div "Employees" at bounding box center [129, 256] width 239 height 47
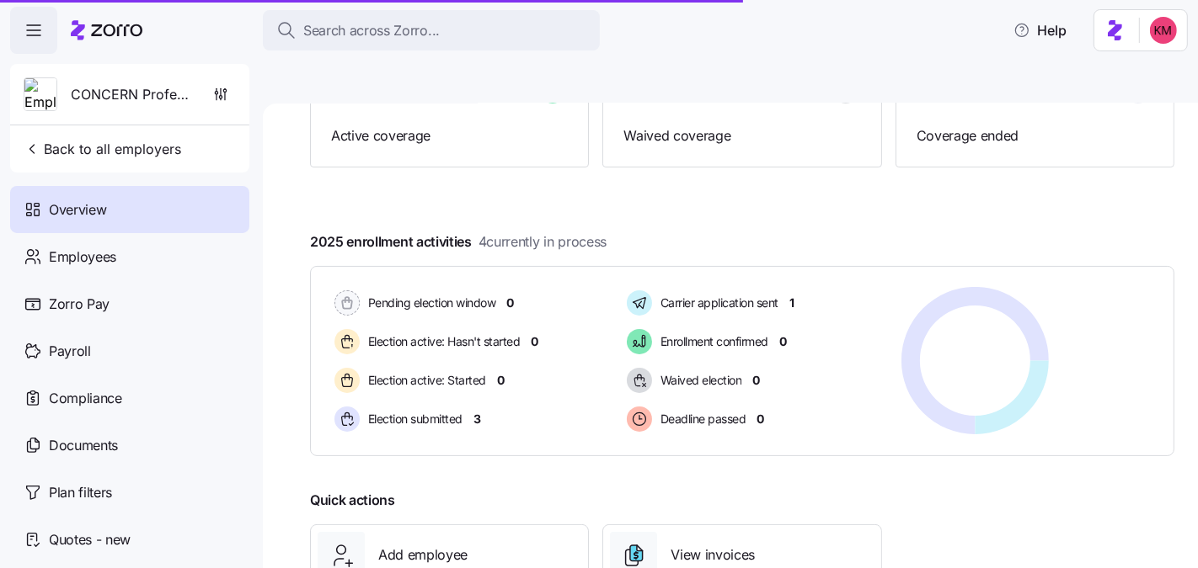
scroll to position [198, 0]
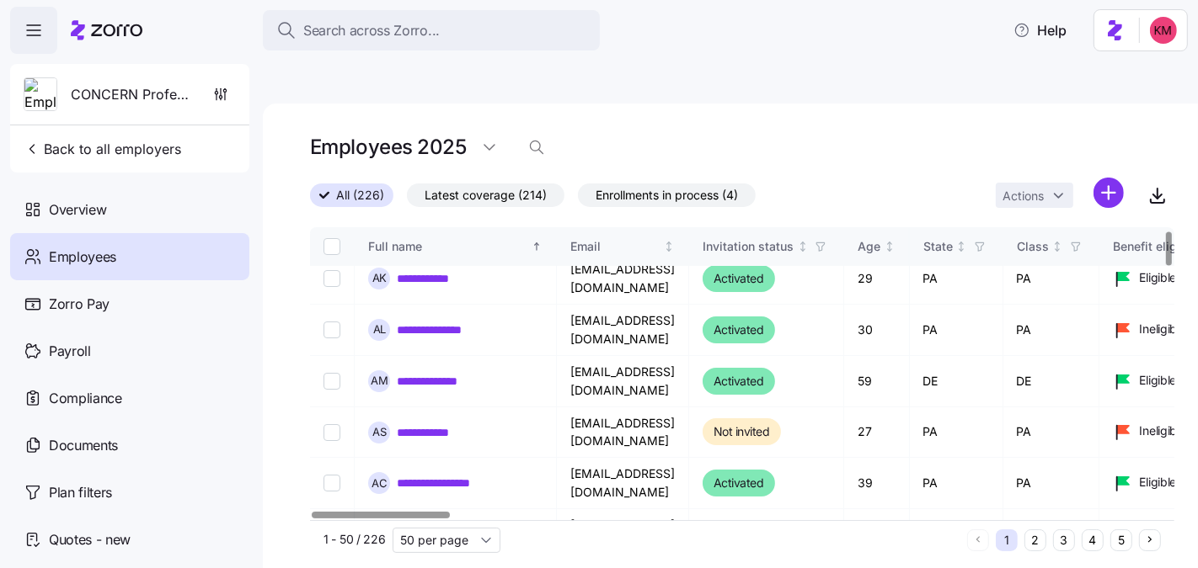
scroll to position [25, 0]
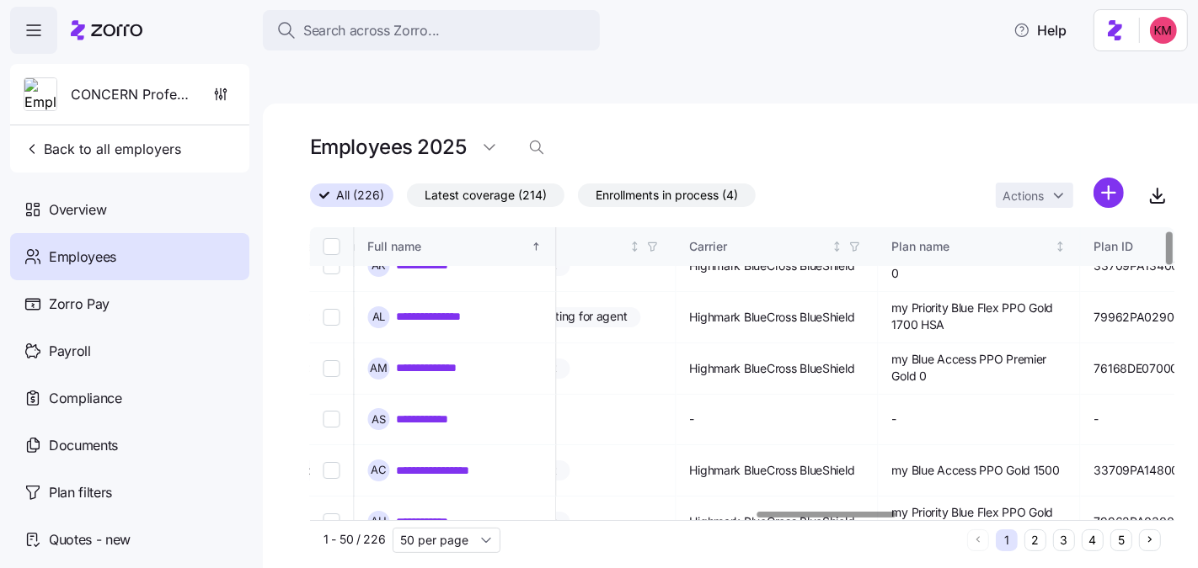
click at [834, 512] on div at bounding box center [826, 515] width 139 height 6
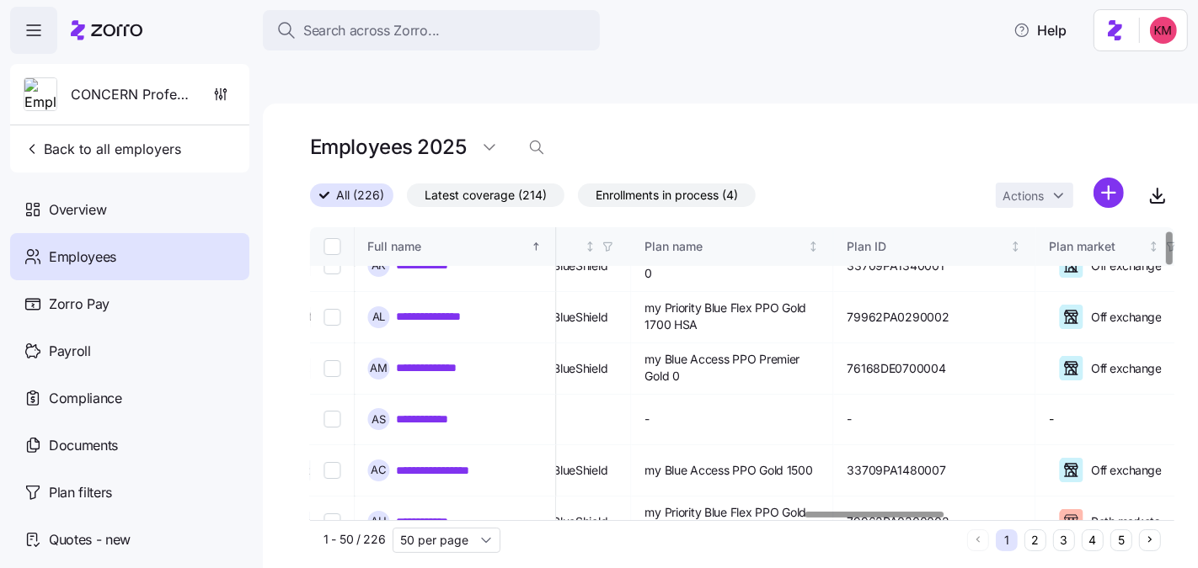
scroll to position [25, 3072]
click at [907, 512] on div at bounding box center [874, 515] width 139 height 6
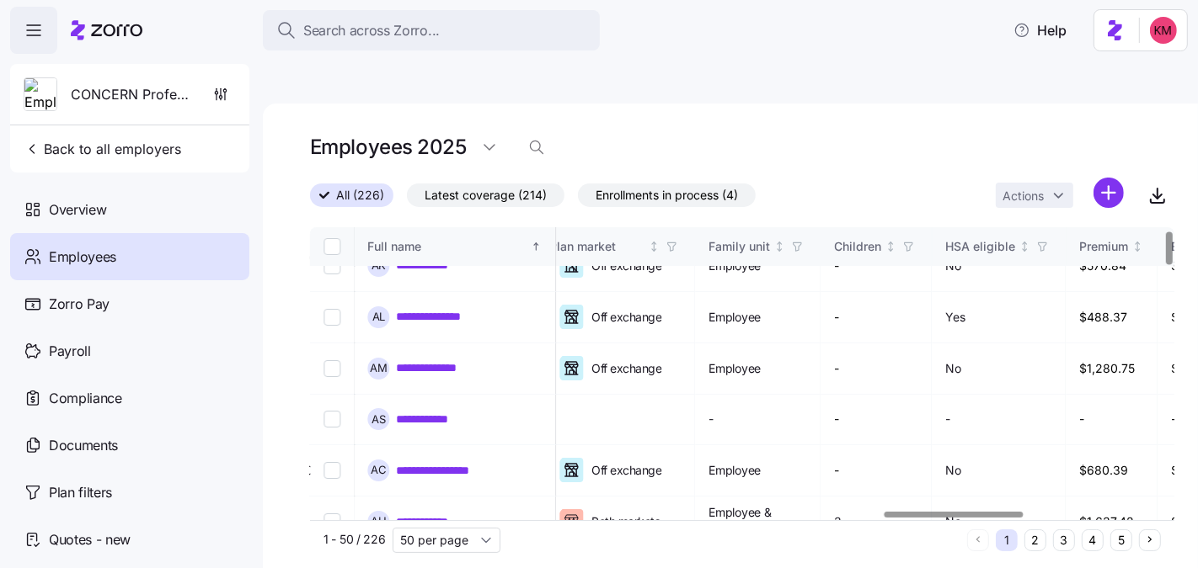
click at [897, 512] on div at bounding box center [953, 515] width 139 height 6
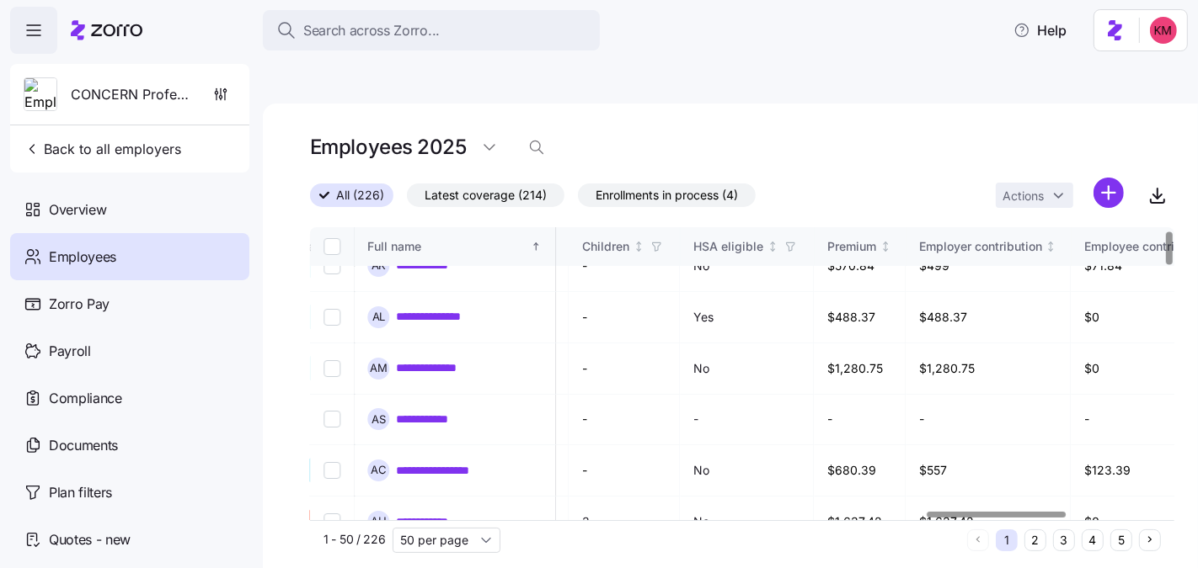
scroll to position [25, 3833]
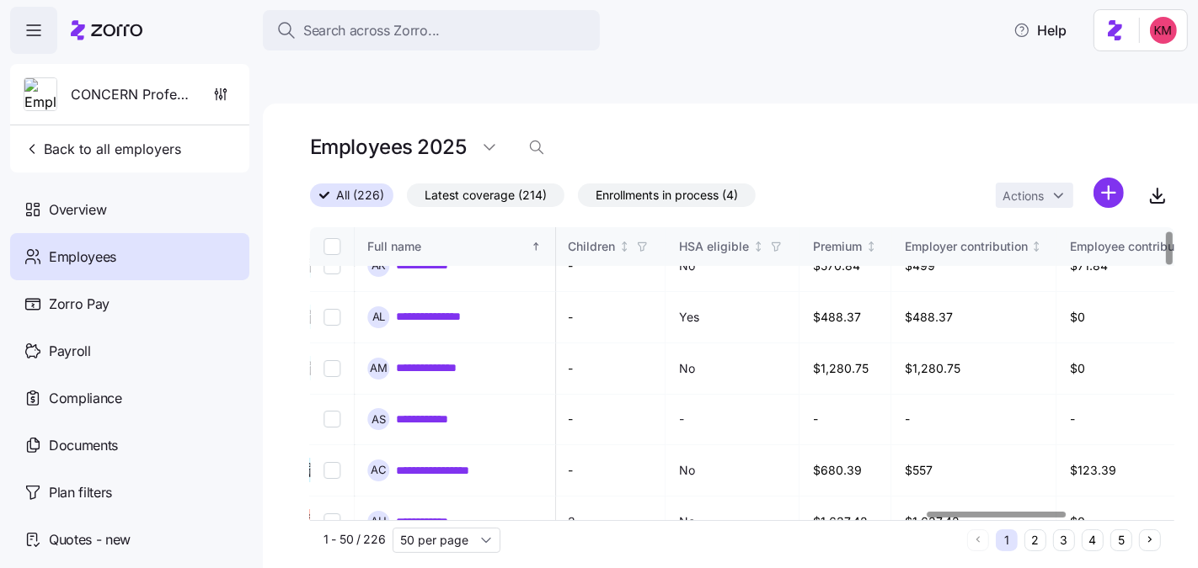
click at [967, 512] on div at bounding box center [996, 515] width 139 height 6
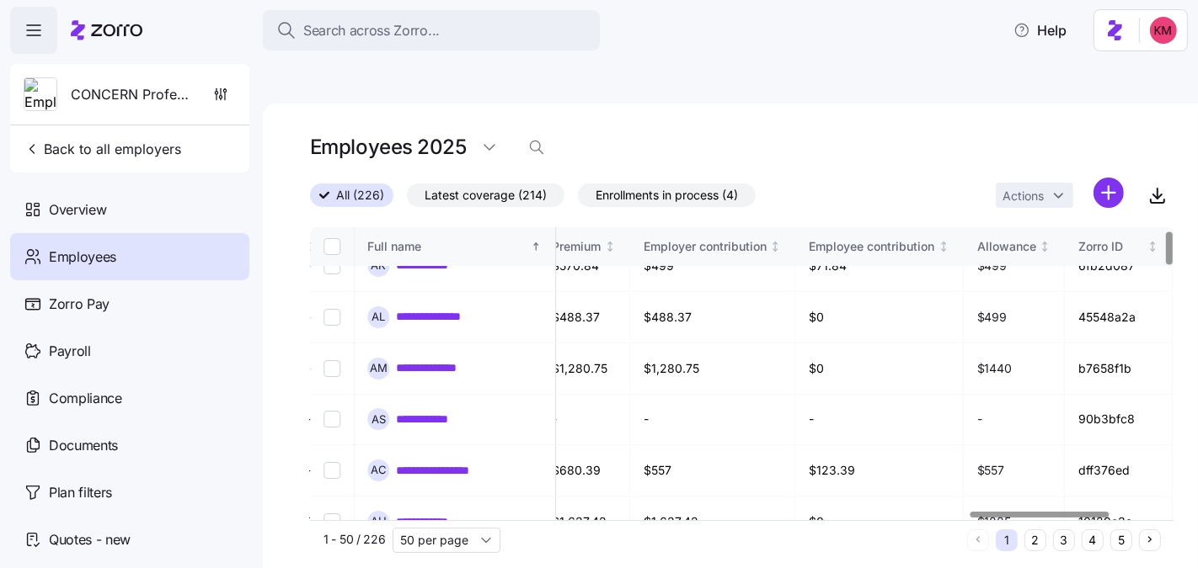
scroll to position [25, 4102]
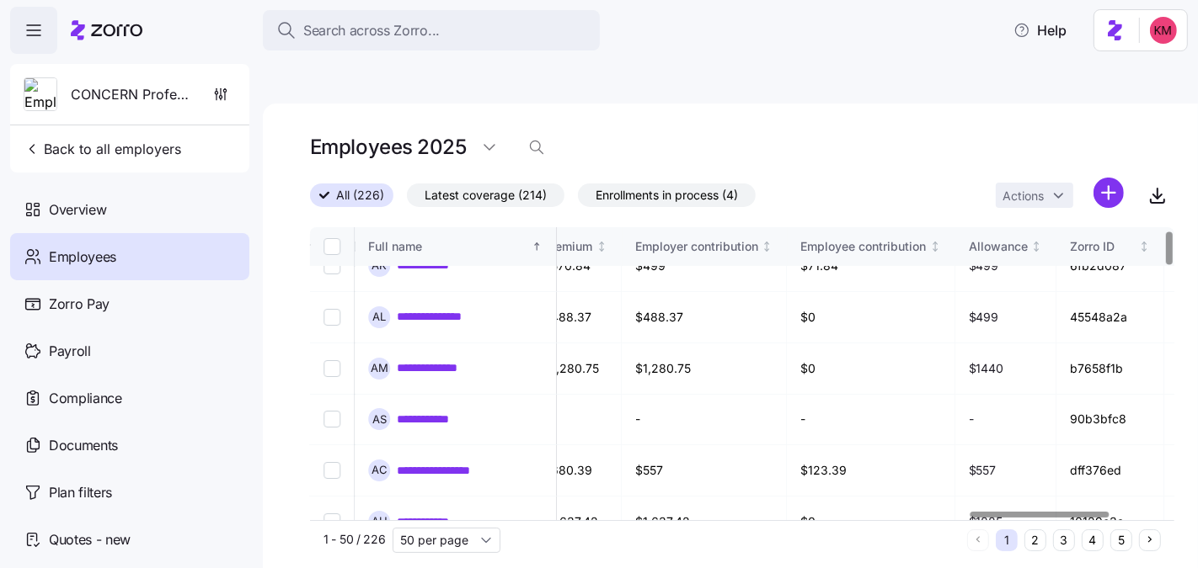
click at [984, 512] on div at bounding box center [1039, 515] width 139 height 6
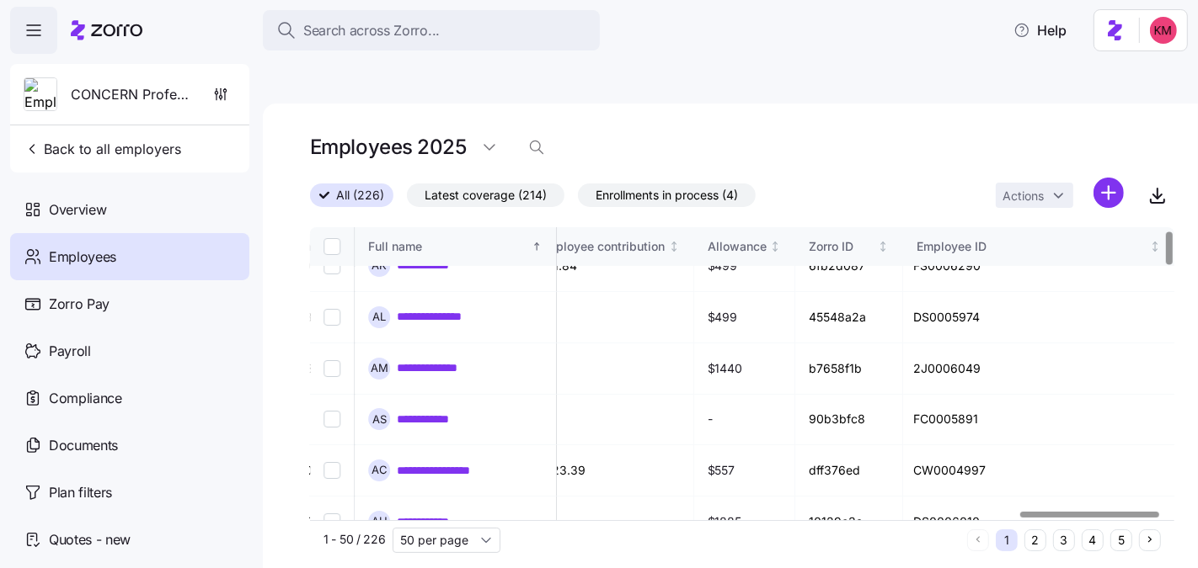
click at [1039, 512] on div at bounding box center [1089, 515] width 139 height 6
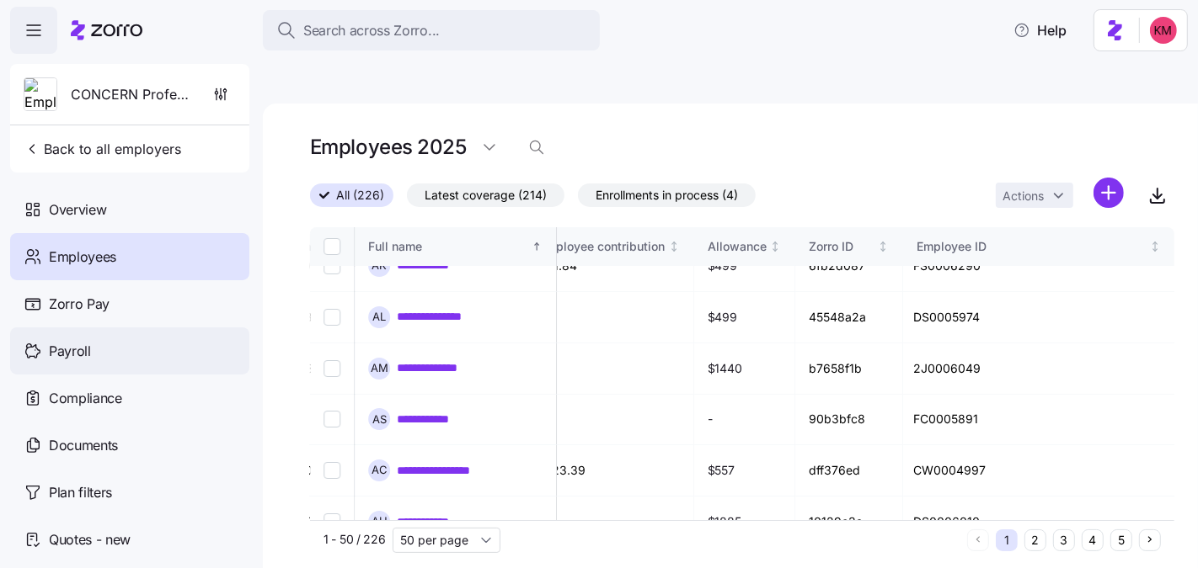
click at [172, 344] on div "Payroll" at bounding box center [129, 351] width 239 height 47
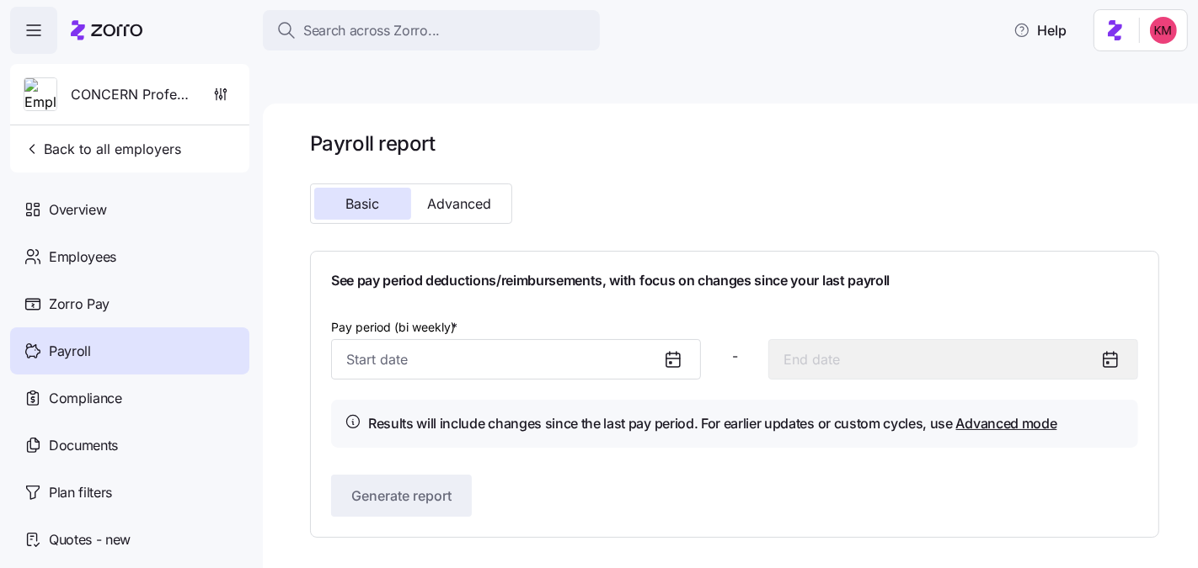
click at [677, 359] on icon at bounding box center [672, 359] width 13 height 0
click at [664, 349] on icon at bounding box center [673, 359] width 20 height 20
click at [674, 349] on icon at bounding box center [673, 359] width 20 height 20
click at [455, 197] on span "Advanced" at bounding box center [460, 203] width 64 height 13
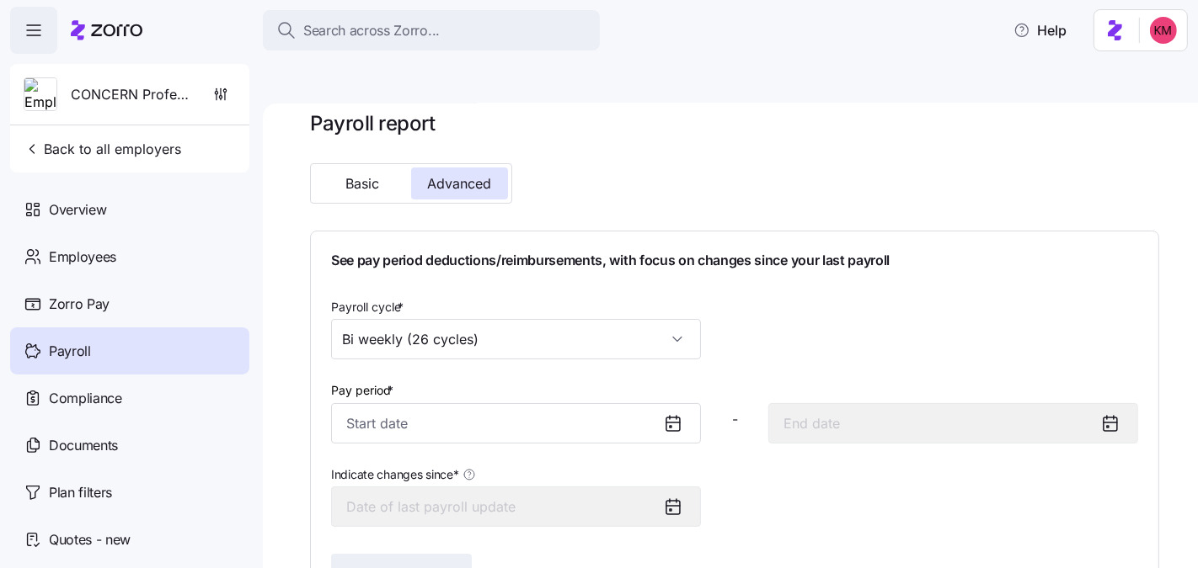
scroll to position [30, 0]
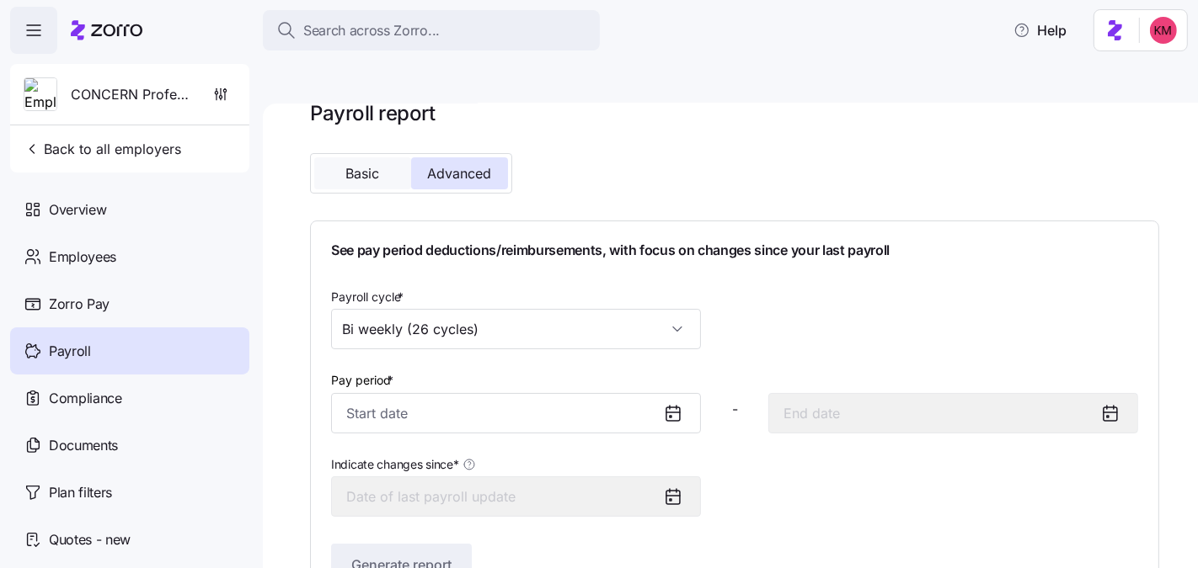
click at [357, 157] on button "Basic" at bounding box center [362, 173] width 97 height 32
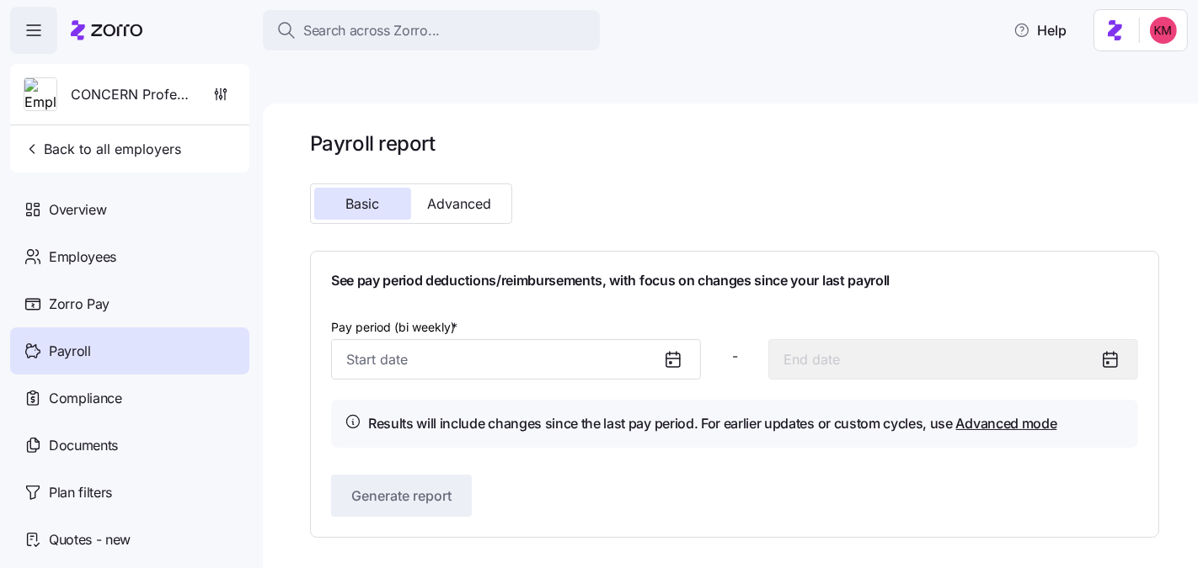
click at [691, 340] on div at bounding box center [679, 359] width 40 height 39
click at [664, 349] on icon at bounding box center [673, 359] width 20 height 20
click at [666, 354] on icon at bounding box center [672, 360] width 13 height 13
click at [531, 339] on input "Pay period (bi weekly) *" at bounding box center [516, 359] width 370 height 40
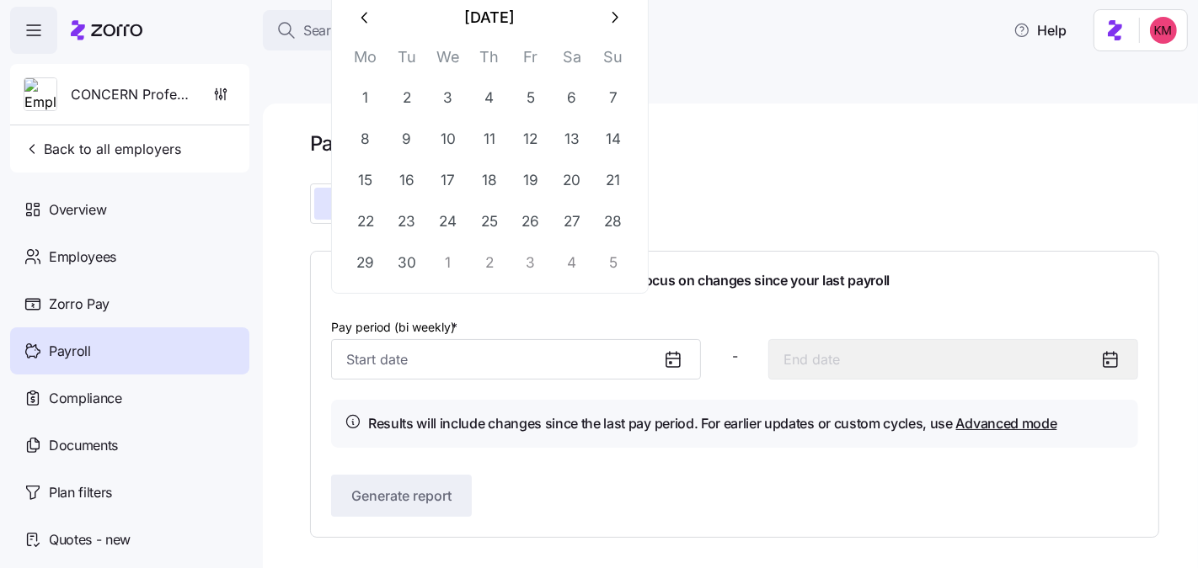
click at [367, 21] on icon "button" at bounding box center [365, 17] width 19 height 19
click at [529, 174] on button "15" at bounding box center [530, 180] width 40 height 40
type input "[DATE]"
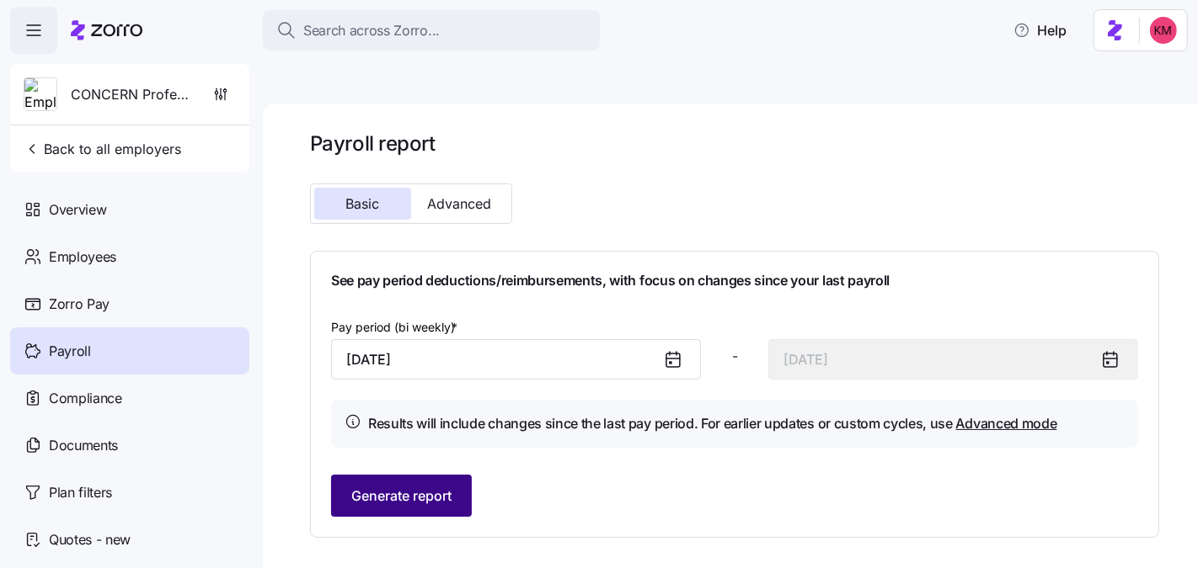
click at [439, 486] on span "Generate report" at bounding box center [401, 496] width 100 height 20
